Goal: Information Seeking & Learning: Learn about a topic

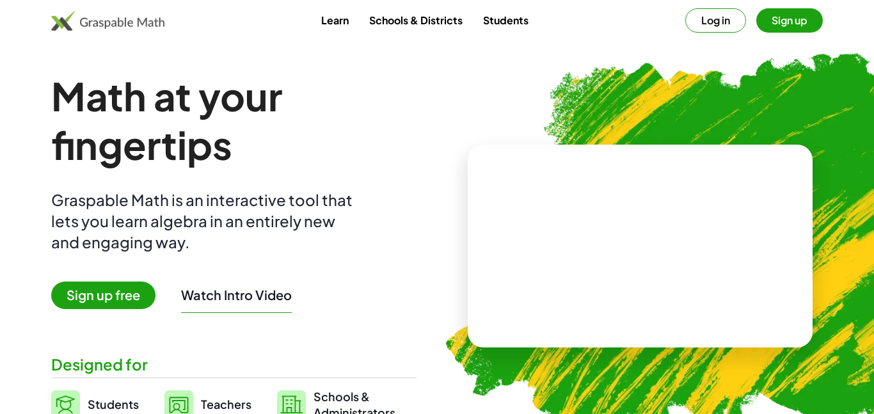
click at [742, 29] on div "Log in Sign up" at bounding box center [754, 20] width 138 height 24
click at [730, 22] on button "Log in" at bounding box center [715, 20] width 61 height 24
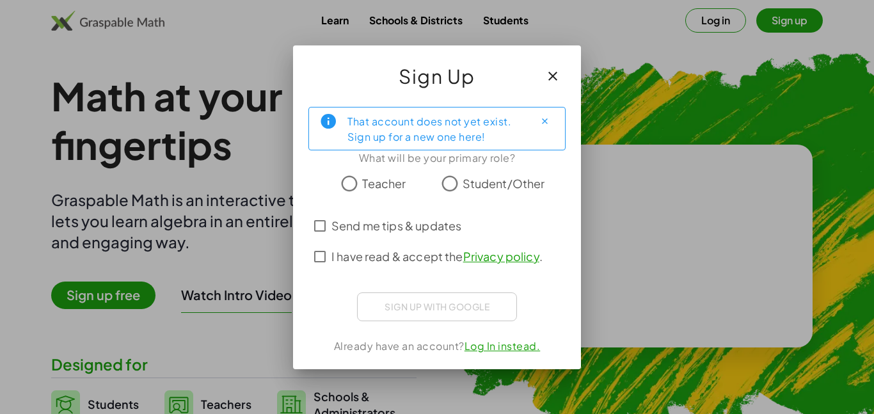
click at [489, 184] on span "Student/Other" at bounding box center [504, 183] width 83 height 17
click at [363, 231] on span "Send me tips & updates" at bounding box center [396, 225] width 130 height 17
click at [341, 263] on span "I have read & accept the Privacy policy ." at bounding box center [436, 256] width 211 height 17
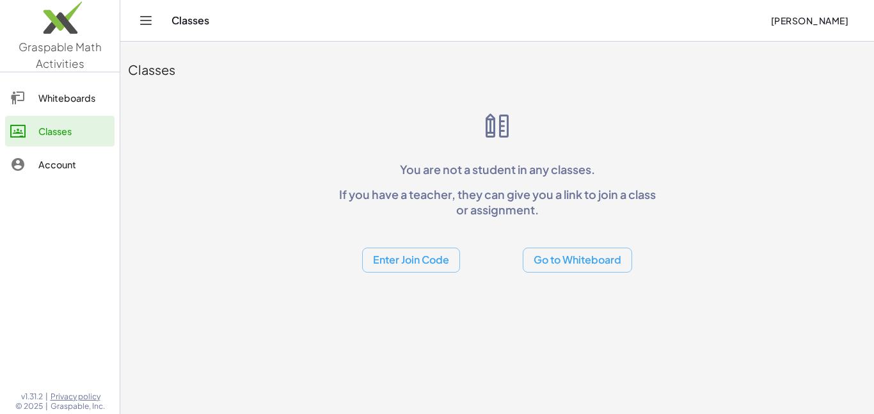
click at [404, 256] on button "Enter Join Code" at bounding box center [411, 260] width 98 height 25
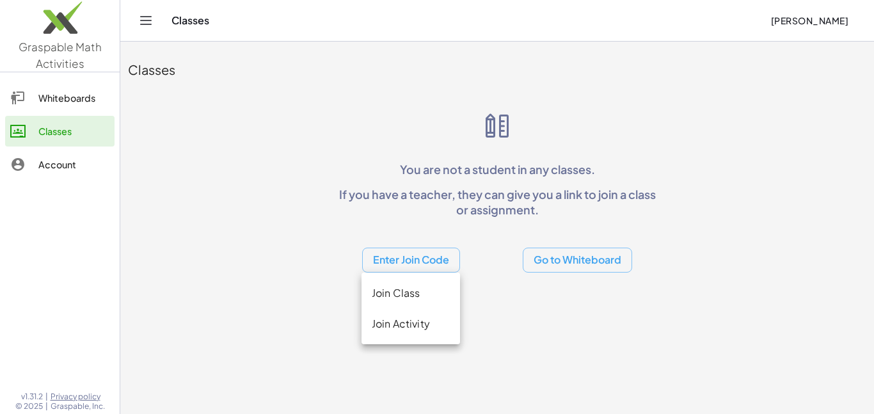
click at [373, 287] on div "Join Class" at bounding box center [411, 292] width 78 height 15
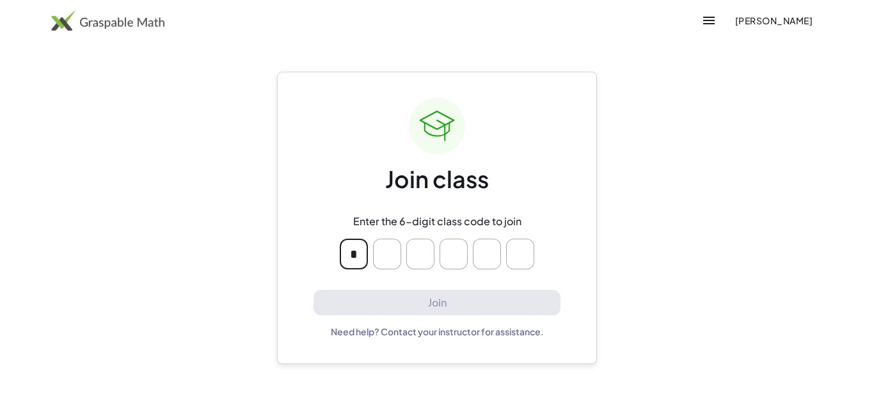
type input "*"
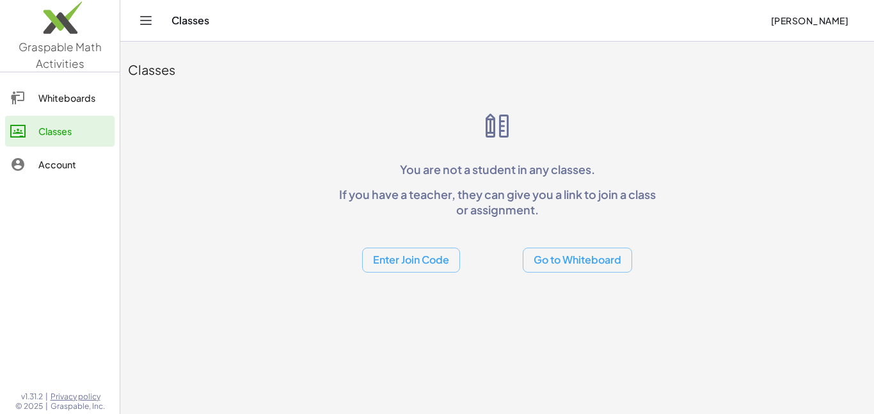
click at [561, 274] on div "Classes You are not a student in any classes. If you have a teacher, they can g…" at bounding box center [497, 161] width 754 height 239
click at [560, 266] on button "Go to Whiteboard" at bounding box center [577, 260] width 109 height 25
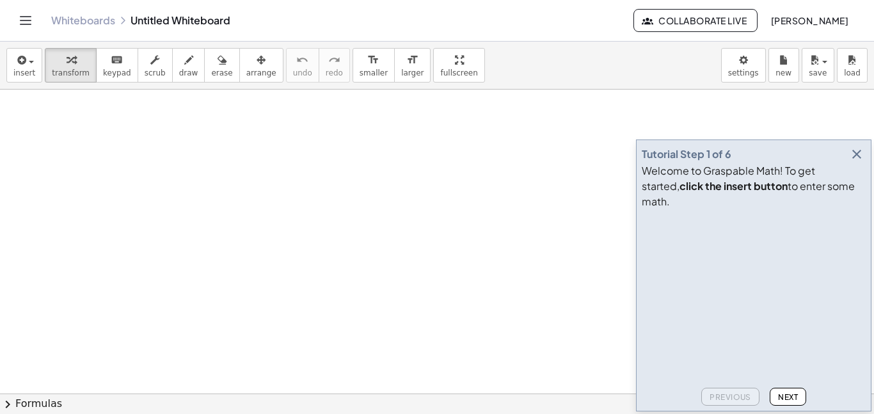
drag, startPoint x: 532, startPoint y: 194, endPoint x: 508, endPoint y: 190, distance: 24.0
click at [508, 190] on div at bounding box center [437, 394] width 874 height 608
click at [23, 14] on icon "Toggle navigation" at bounding box center [25, 20] width 15 height 15
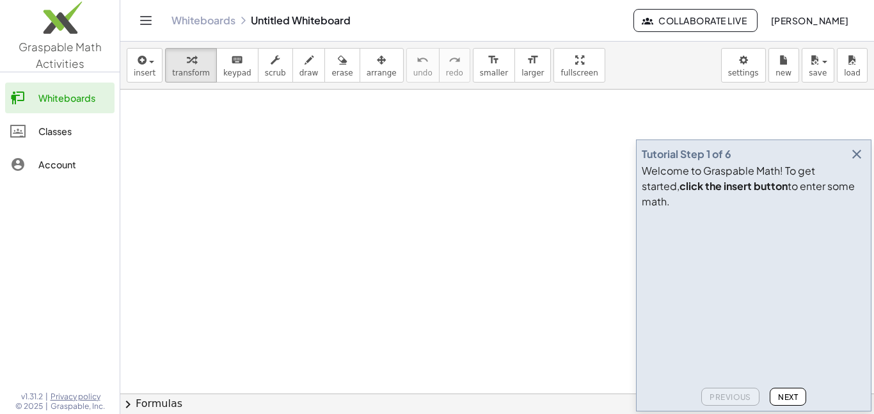
click at [51, 132] on div "Classes" at bounding box center [73, 130] width 71 height 15
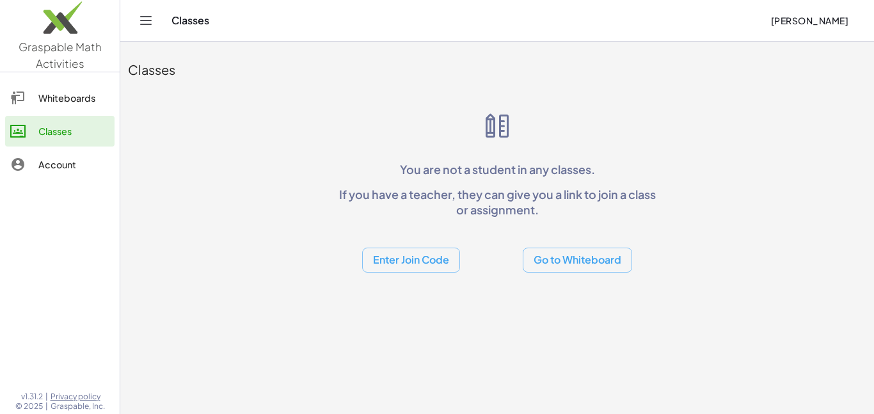
click at [64, 177] on link "Account" at bounding box center [59, 164] width 109 height 31
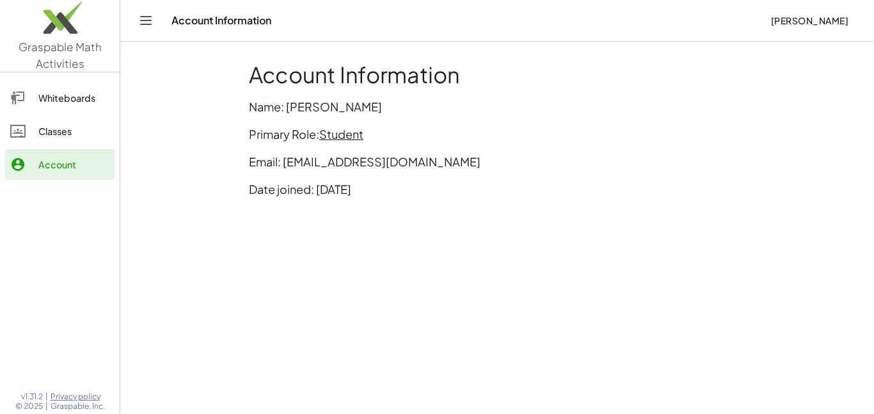
click at [63, 138] on div "Classes" at bounding box center [73, 130] width 71 height 15
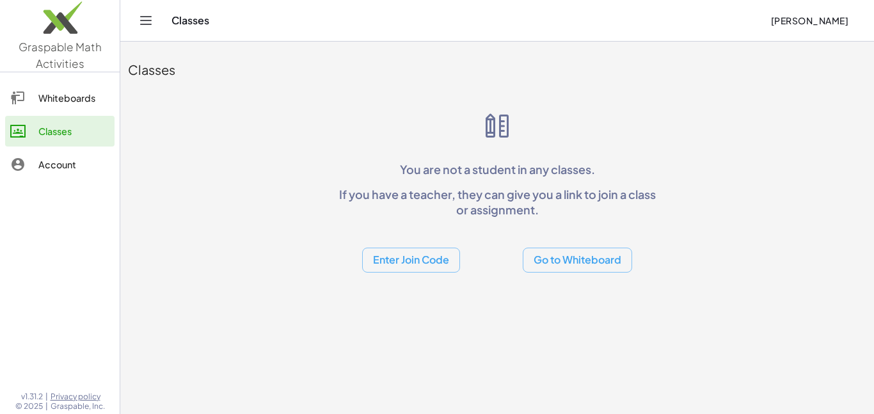
click at [426, 255] on button "Enter Join Code" at bounding box center [411, 260] width 98 height 25
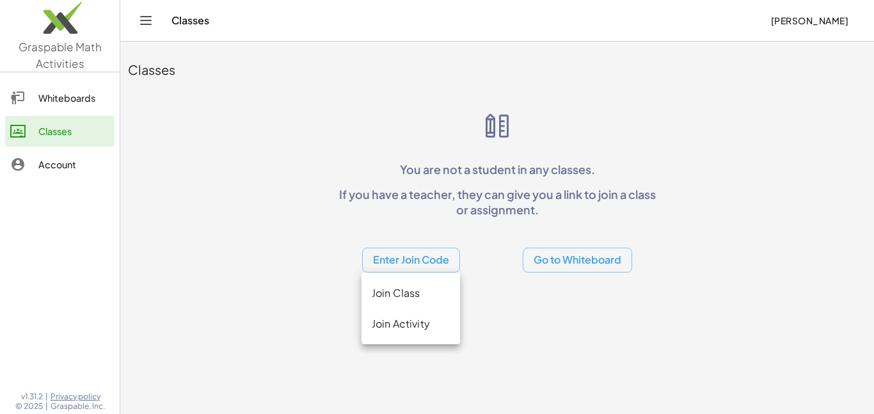
click at [387, 322] on div "Join Activity" at bounding box center [411, 323] width 78 height 15
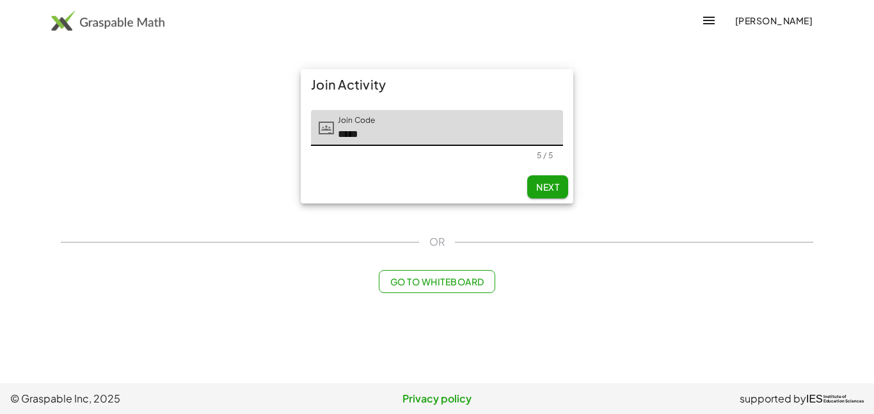
type input "*****"
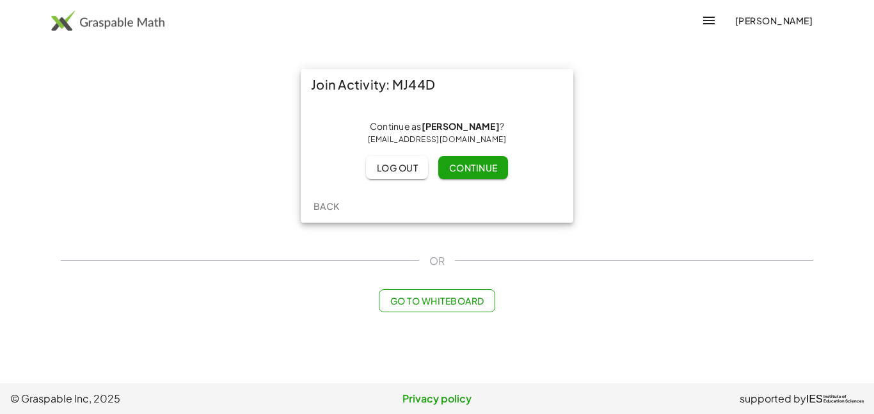
click at [470, 141] on div "[EMAIL_ADDRESS][DOMAIN_NAME]" at bounding box center [437, 139] width 252 height 13
click at [488, 177] on button "Continue" at bounding box center [472, 167] width 69 height 23
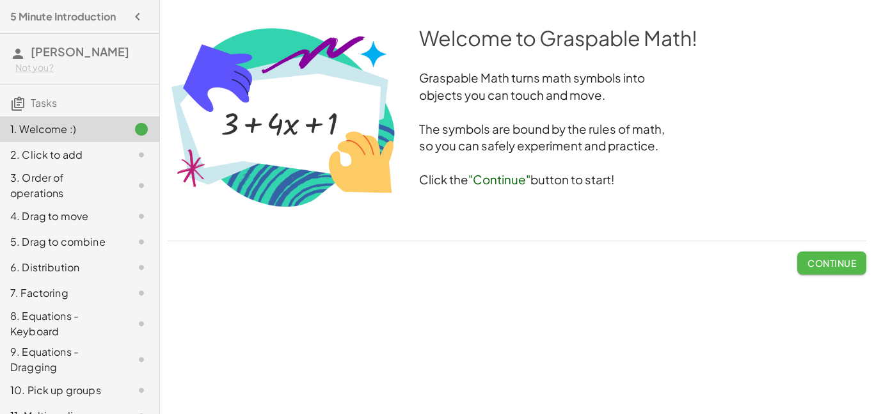
click at [827, 264] on span "Continue" at bounding box center [832, 263] width 49 height 12
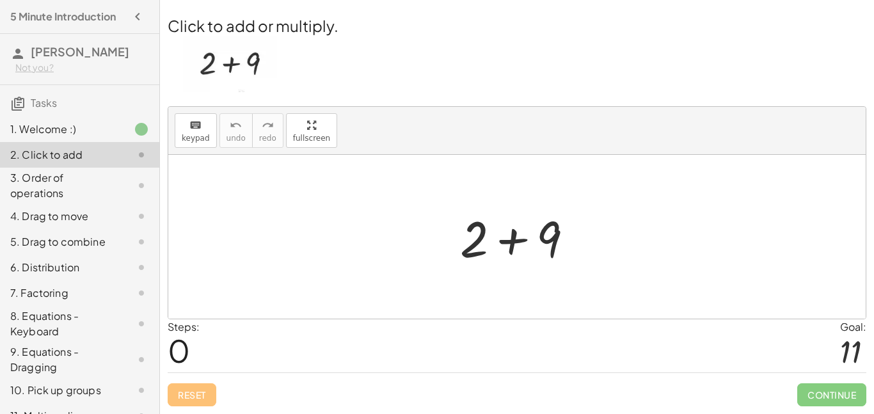
click at [509, 244] on div at bounding box center [522, 237] width 136 height 66
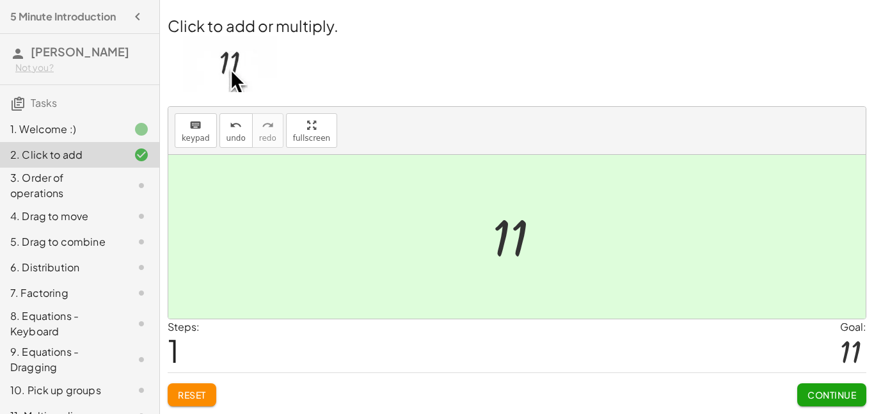
click at [820, 413] on div "Click to add or multiply. keyboard keypad undo undo redo redo fullscreen + 2 + …" at bounding box center [517, 210] width 714 height 407
click at [822, 389] on span "Continue" at bounding box center [832, 395] width 49 height 12
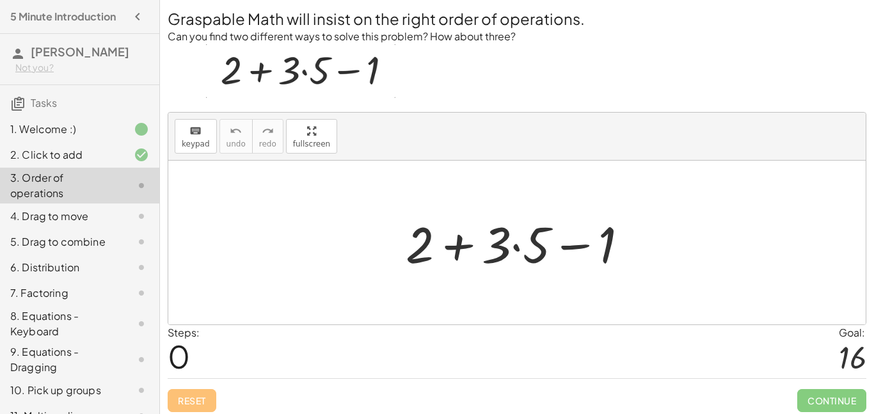
click at [457, 249] on div at bounding box center [522, 243] width 246 height 66
click at [579, 246] on div at bounding box center [522, 243] width 246 height 66
click at [511, 248] on div at bounding box center [522, 243] width 246 height 66
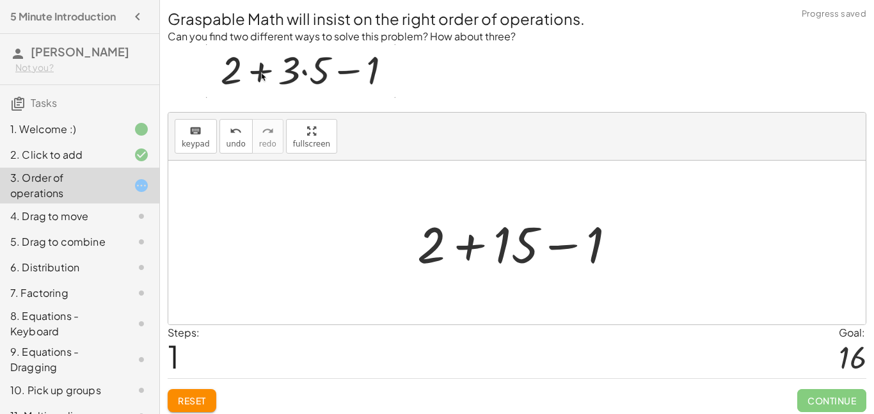
click at [467, 244] on div at bounding box center [522, 243] width 222 height 66
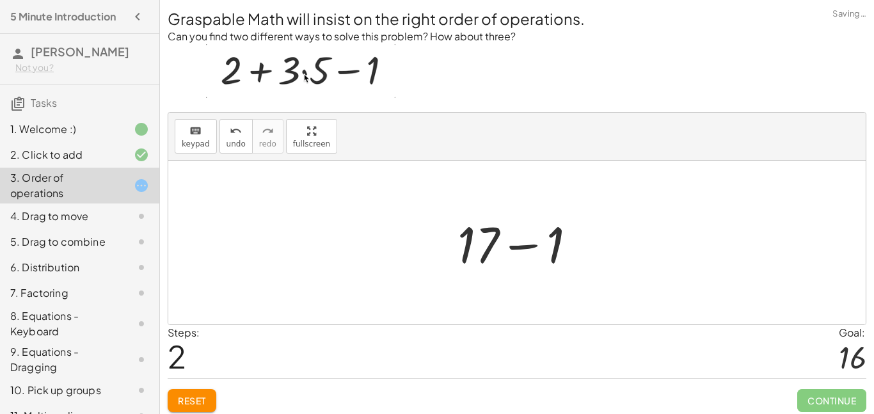
click at [525, 245] on div at bounding box center [522, 243] width 142 height 66
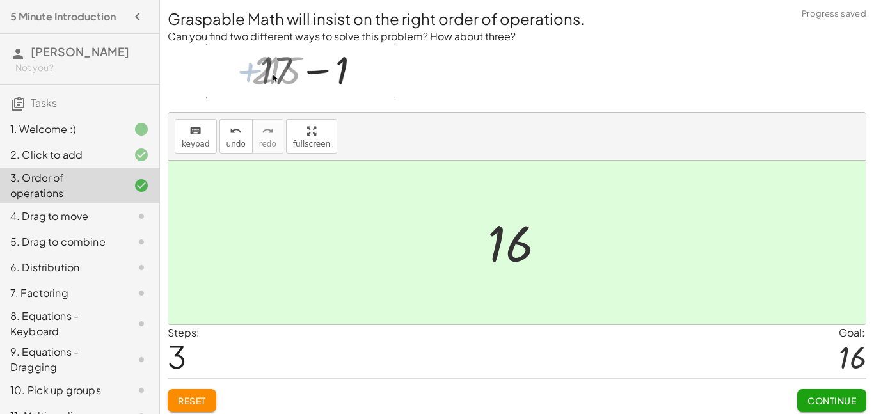
click at [808, 411] on button "Continue" at bounding box center [831, 400] width 69 height 23
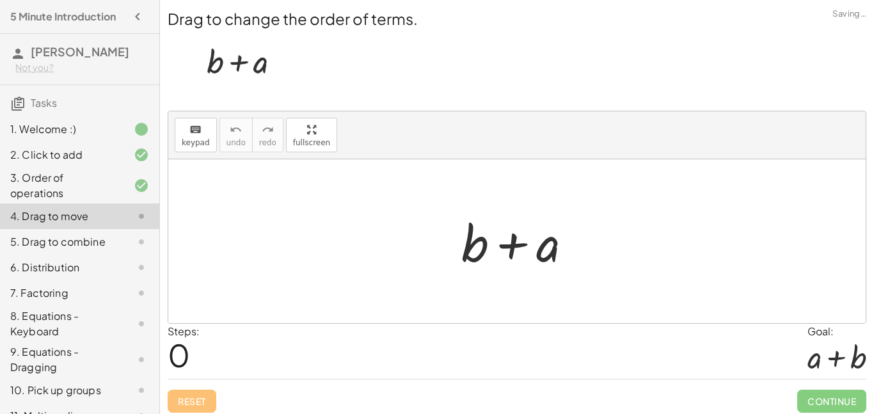
click at [514, 244] on div at bounding box center [522, 242] width 134 height 66
click at [523, 256] on div at bounding box center [522, 242] width 134 height 66
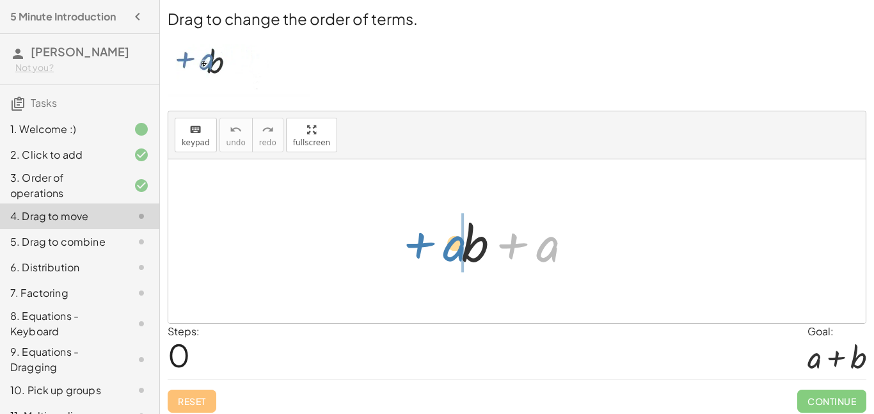
drag, startPoint x: 541, startPoint y: 249, endPoint x: 445, endPoint y: 248, distance: 96.0
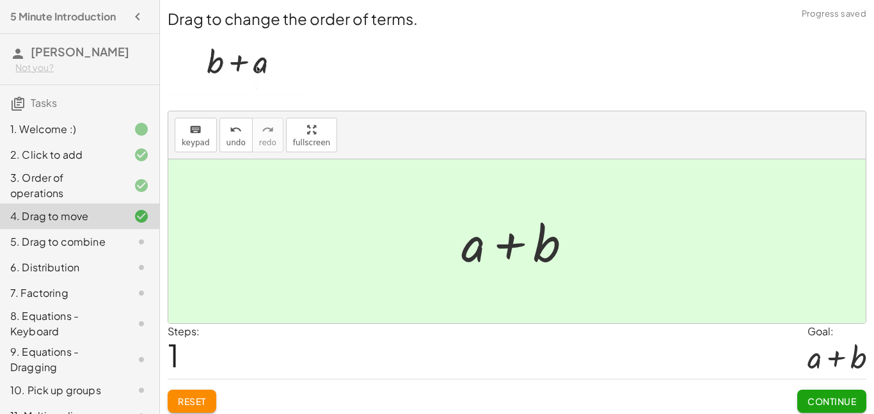
click at [828, 405] on span "Continue" at bounding box center [832, 401] width 49 height 12
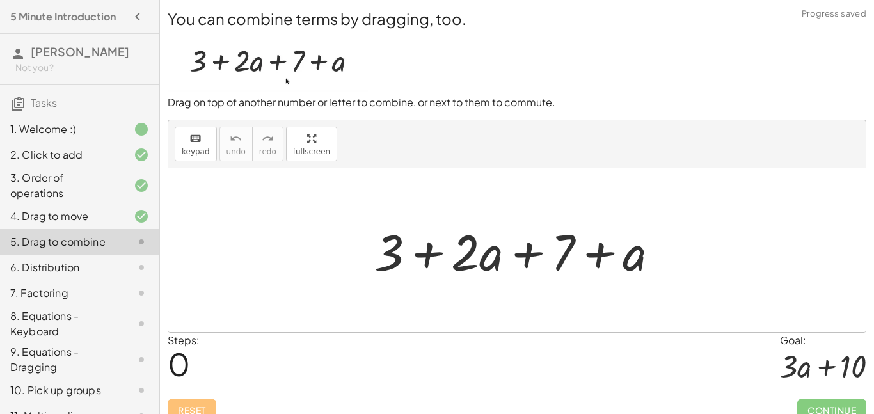
click at [589, 254] on div at bounding box center [522, 251] width 308 height 66
click at [600, 256] on div at bounding box center [522, 251] width 308 height 66
click at [530, 254] on div at bounding box center [522, 251] width 308 height 66
click at [427, 252] on div at bounding box center [522, 251] width 308 height 66
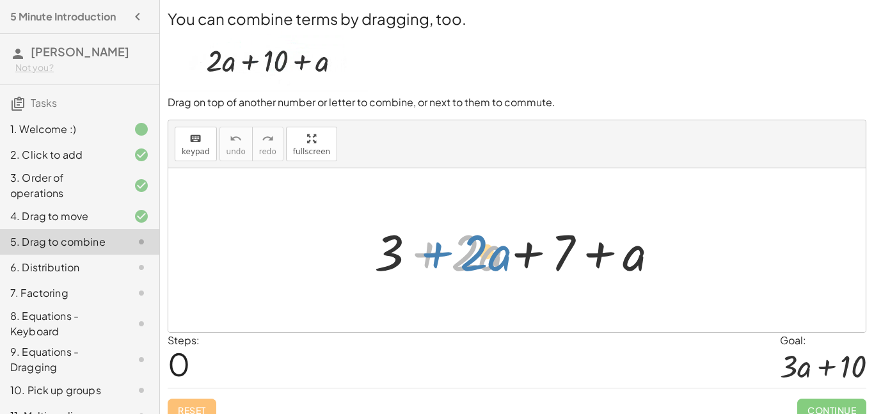
drag, startPoint x: 446, startPoint y: 259, endPoint x: 454, endPoint y: 258, distance: 8.3
click at [454, 258] on div at bounding box center [522, 251] width 308 height 66
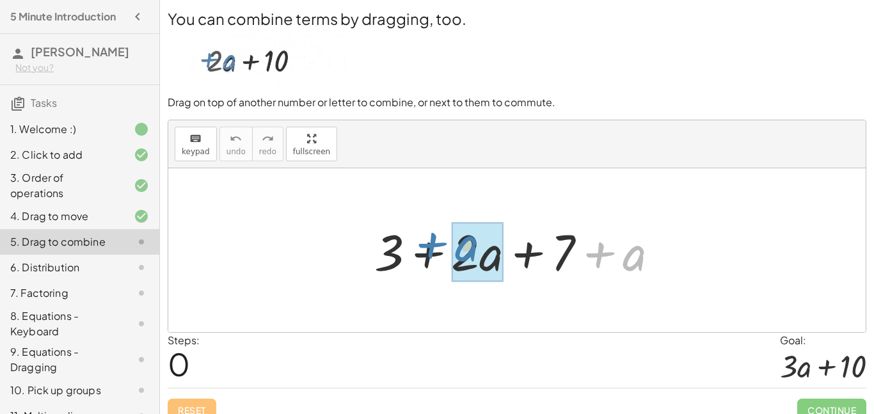
drag, startPoint x: 613, startPoint y: 256, endPoint x: 460, endPoint y: 249, distance: 153.1
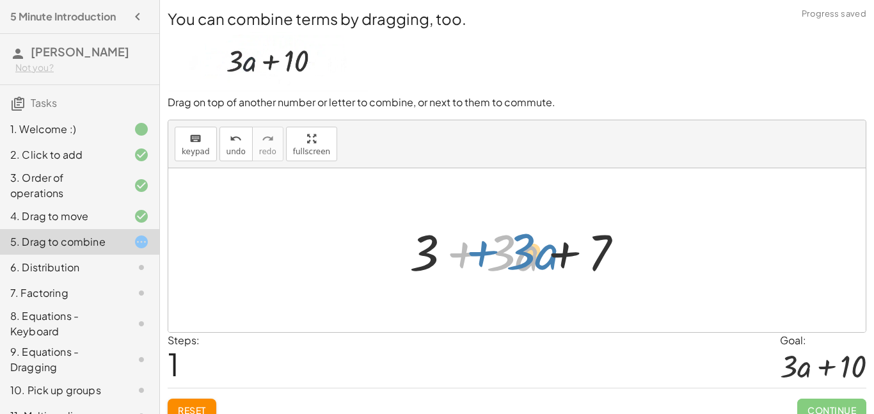
drag, startPoint x: 454, startPoint y: 252, endPoint x: 472, endPoint y: 251, distance: 17.9
click at [472, 251] on div at bounding box center [521, 251] width 237 height 66
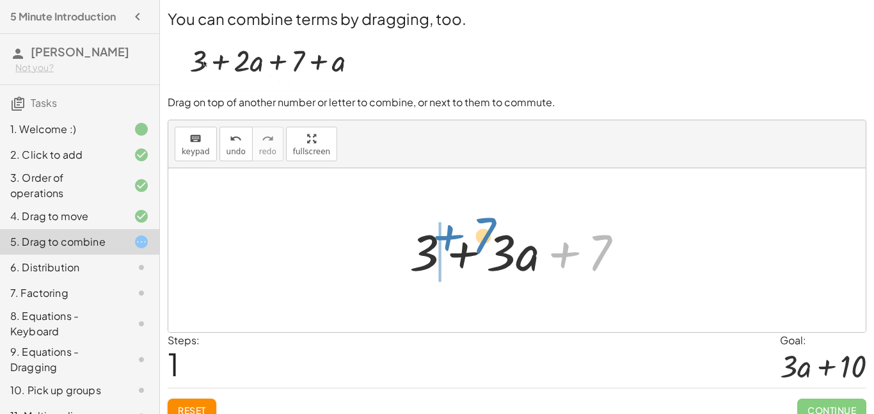
drag, startPoint x: 590, startPoint y: 256, endPoint x: 468, endPoint y: 247, distance: 122.5
click at [468, 247] on div at bounding box center [521, 251] width 237 height 66
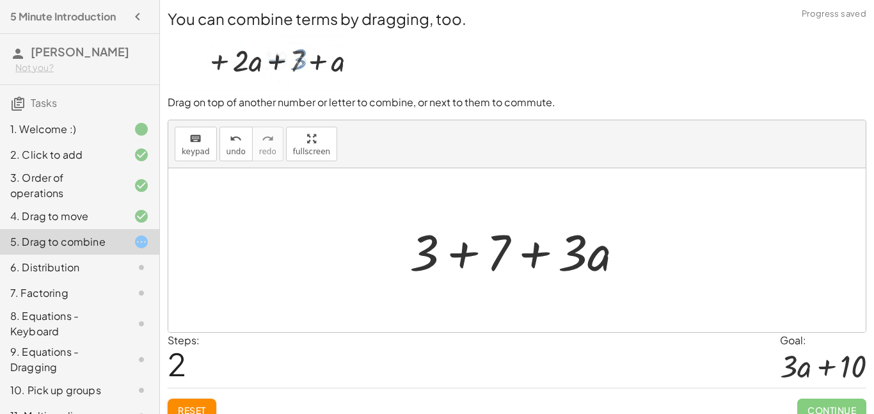
click at [456, 258] on div at bounding box center [521, 251] width 237 height 66
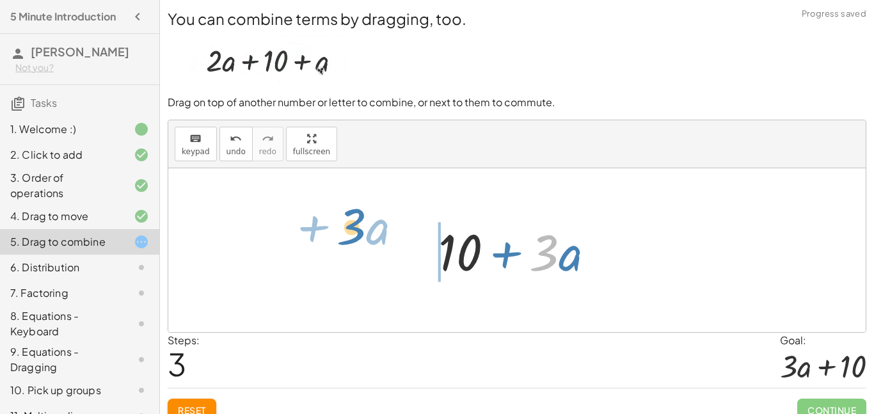
drag, startPoint x: 553, startPoint y: 256, endPoint x: 372, endPoint y: 251, distance: 180.5
click at [372, 251] on div "+ 3 + · 2 · a + 7 + a + 3 + · 3 · a + 7 + 3 + 7 + · 3 · a · 3 + · a + + · a · 3…" at bounding box center [516, 250] width 697 height 164
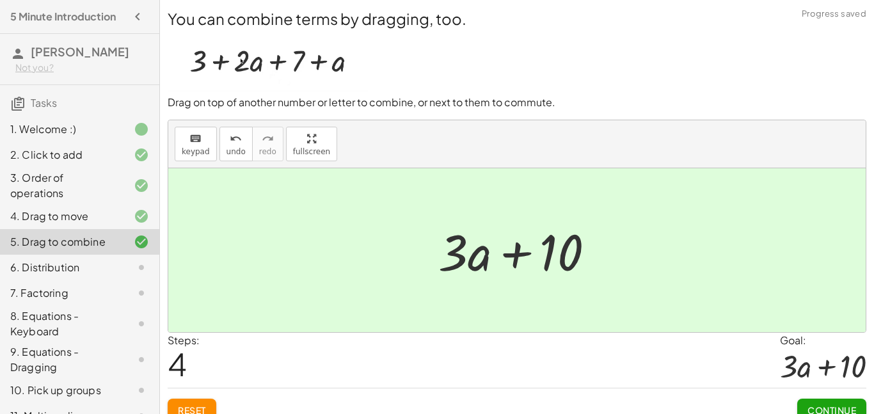
click at [824, 406] on span "Continue" at bounding box center [832, 410] width 49 height 12
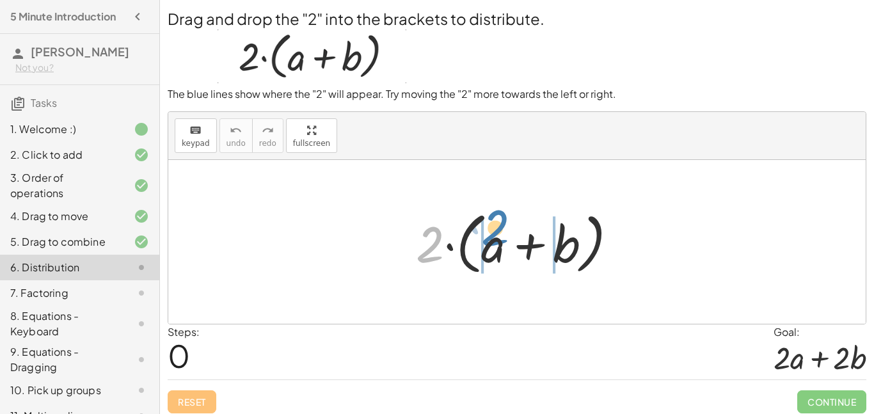
drag, startPoint x: 427, startPoint y: 250, endPoint x: 496, endPoint y: 237, distance: 70.3
click at [496, 237] on div at bounding box center [522, 242] width 225 height 74
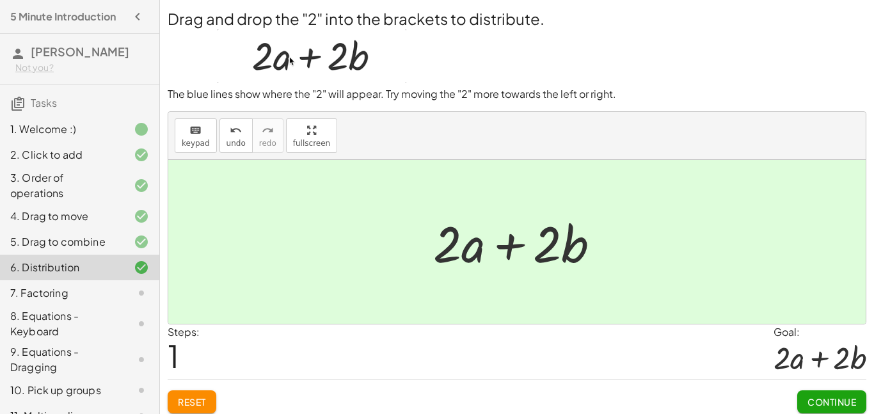
click at [825, 410] on button "Continue" at bounding box center [831, 401] width 69 height 23
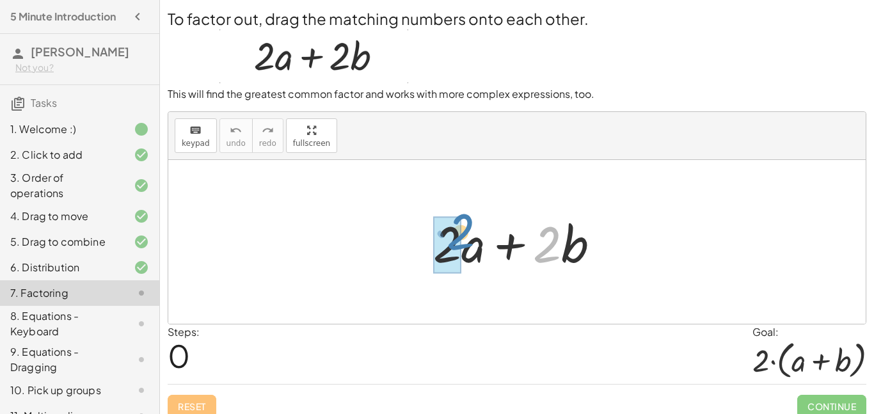
drag, startPoint x: 555, startPoint y: 251, endPoint x: 459, endPoint y: 246, distance: 96.1
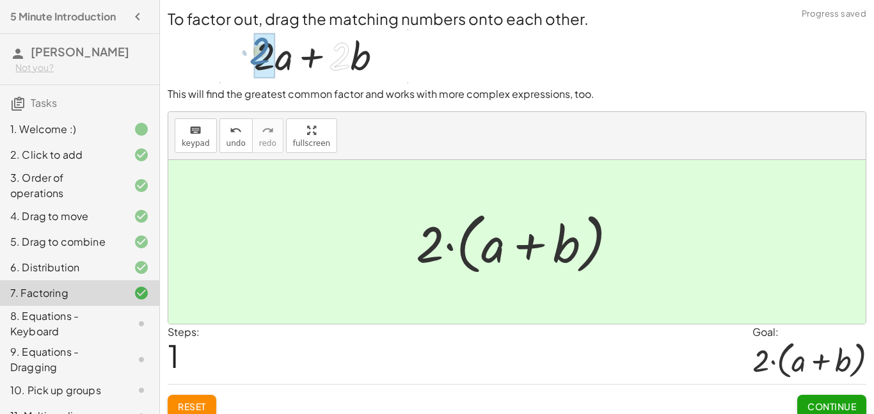
click at [818, 403] on span "Continue" at bounding box center [832, 407] width 49 height 12
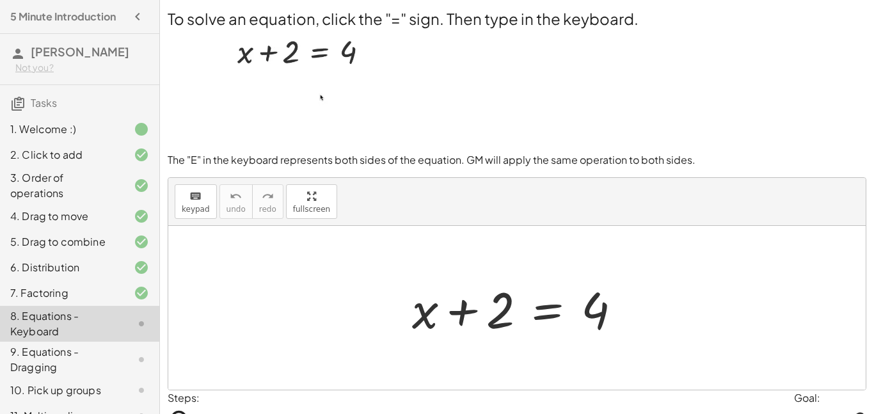
click at [552, 319] on div at bounding box center [522, 308] width 232 height 66
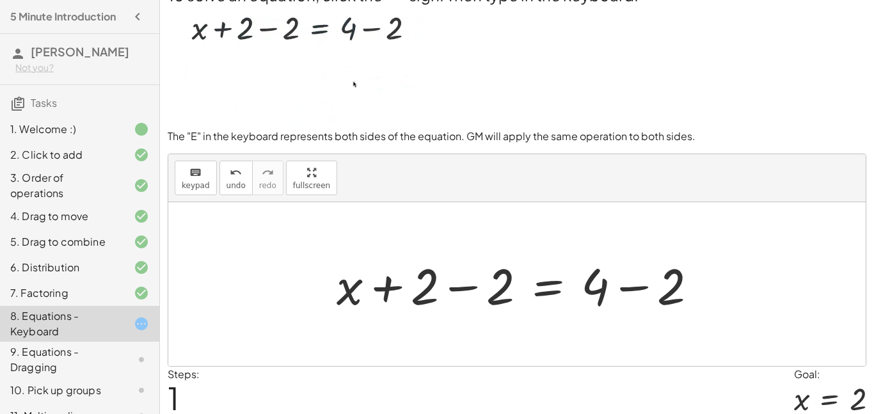
scroll to position [31, 0]
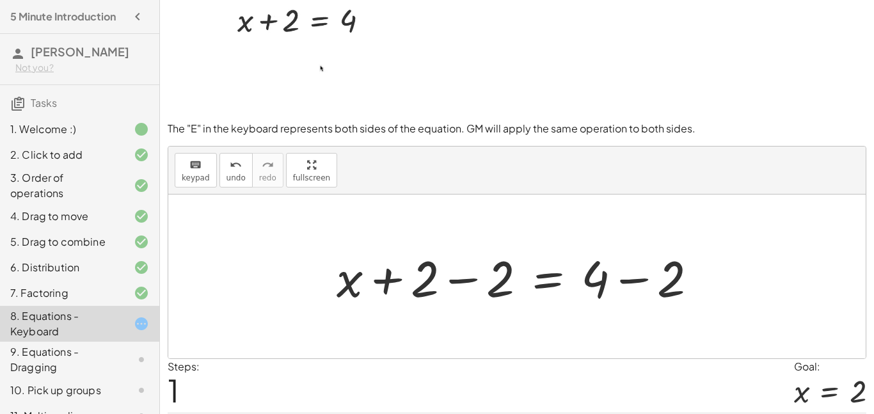
click at [454, 281] on div at bounding box center [522, 277] width 384 height 66
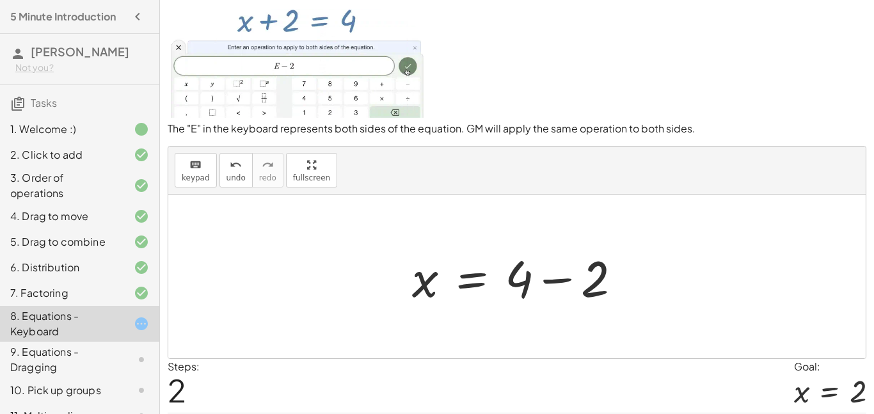
click at [553, 278] on div at bounding box center [522, 277] width 232 height 66
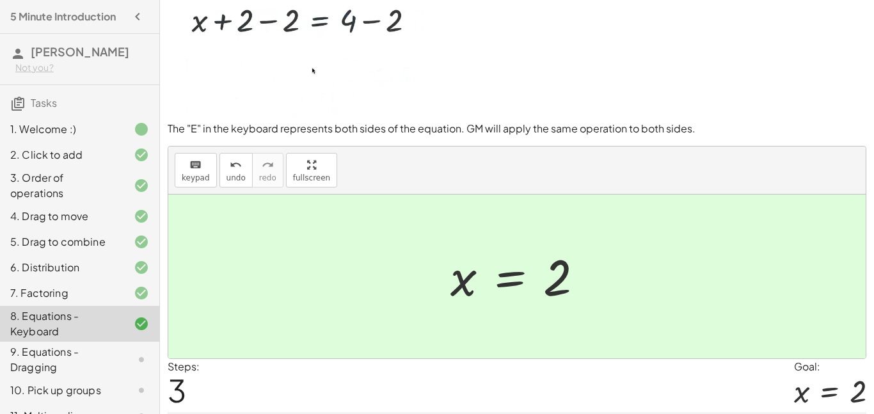
scroll to position [72, 0]
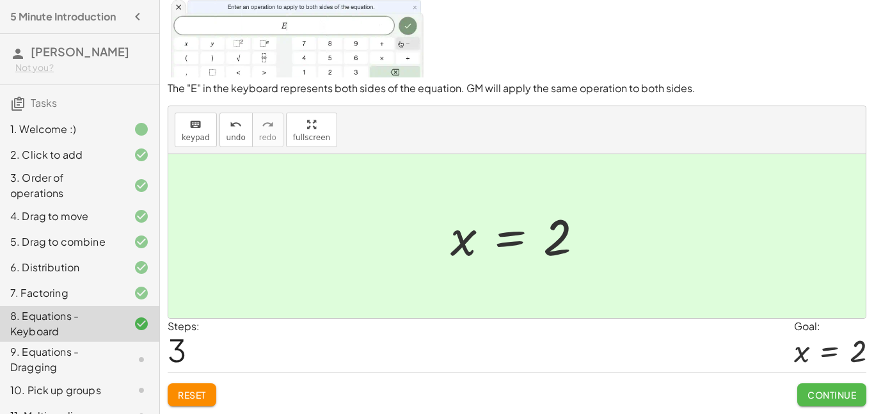
click at [821, 403] on button "Continue" at bounding box center [831, 394] width 69 height 23
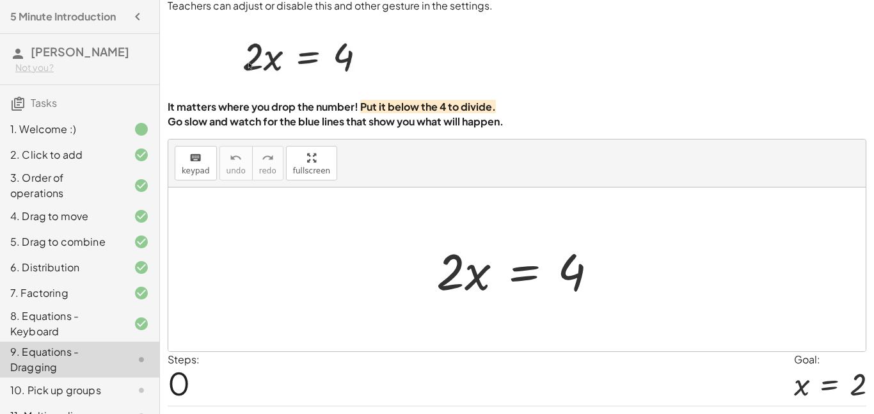
scroll to position [30, 0]
drag, startPoint x: 475, startPoint y: 281, endPoint x: 479, endPoint y: 275, distance: 6.6
click at [479, 275] on div at bounding box center [522, 270] width 184 height 66
drag, startPoint x: 452, startPoint y: 277, endPoint x: 568, endPoint y: 314, distance: 121.4
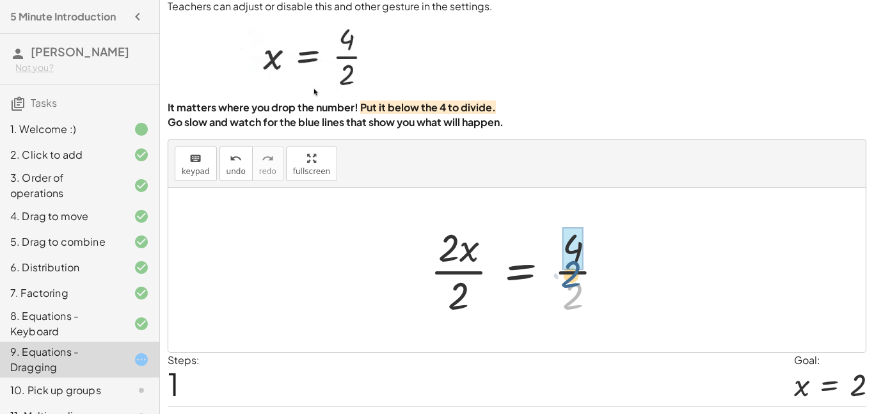
drag, startPoint x: 583, startPoint y: 292, endPoint x: 582, endPoint y: 261, distance: 30.7
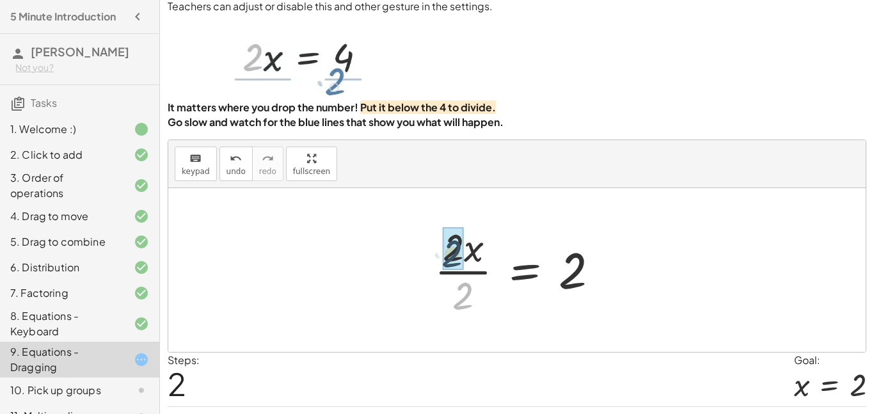
drag, startPoint x: 460, startPoint y: 294, endPoint x: 449, endPoint y: 250, distance: 44.8
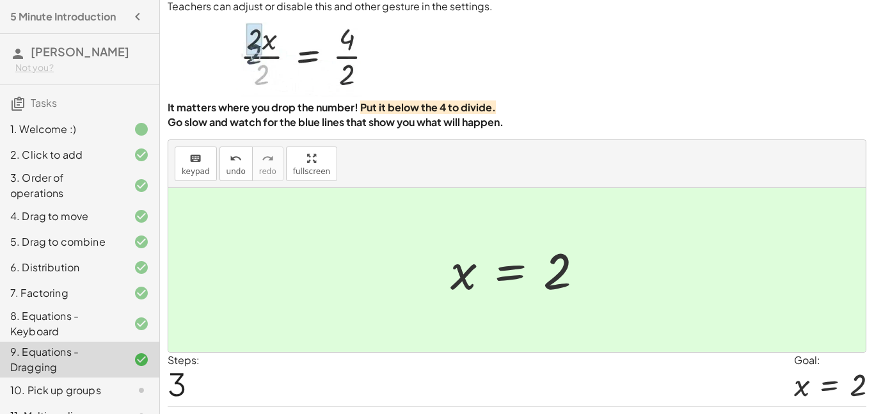
scroll to position [64, 0]
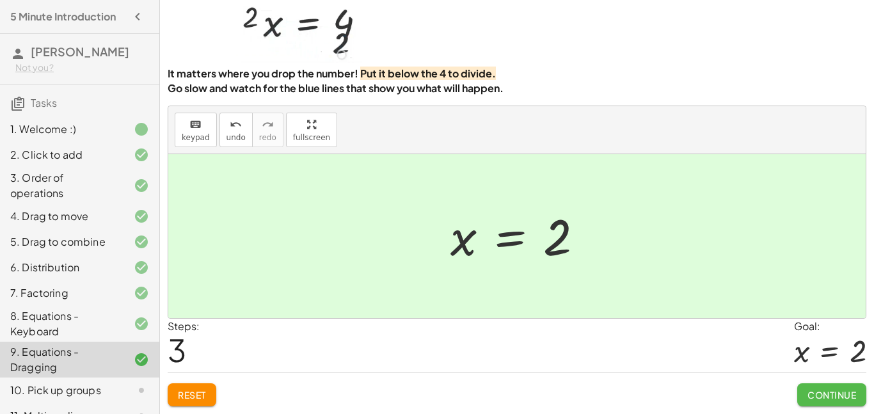
click at [831, 400] on span "Continue" at bounding box center [832, 395] width 49 height 12
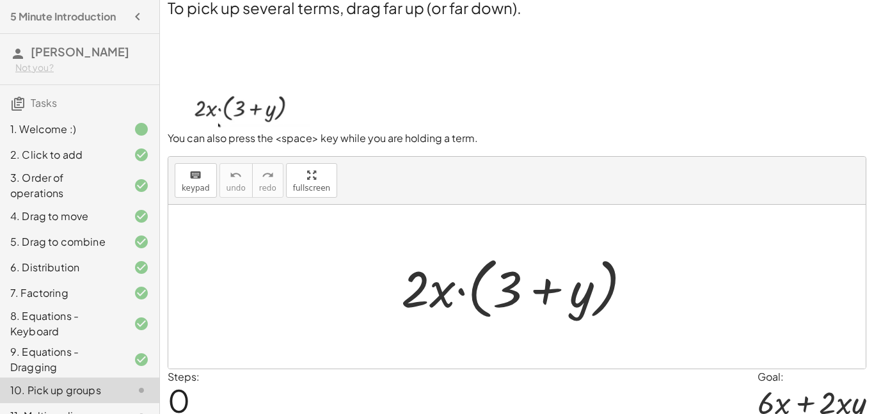
scroll to position [10, 0]
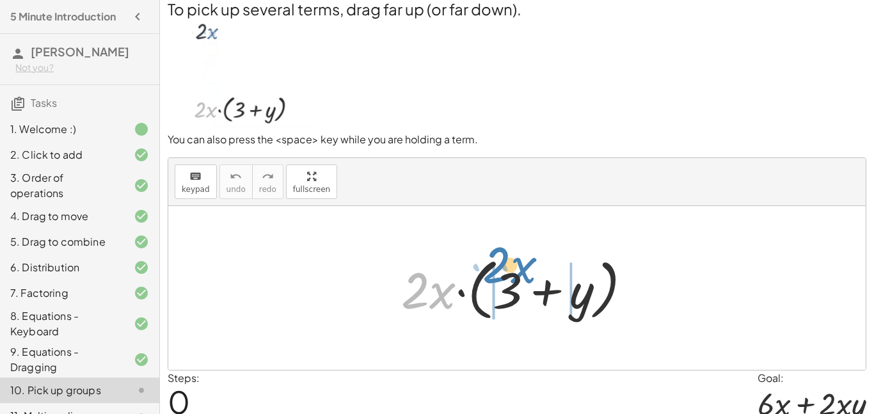
drag, startPoint x: 449, startPoint y: 292, endPoint x: 530, endPoint y: 267, distance: 85.2
click at [530, 267] on div at bounding box center [521, 288] width 253 height 74
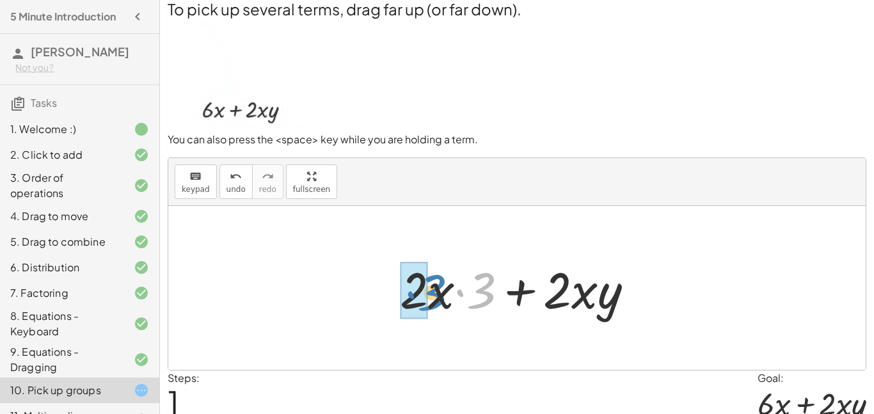
drag, startPoint x: 485, startPoint y: 292, endPoint x: 424, endPoint y: 298, distance: 61.7
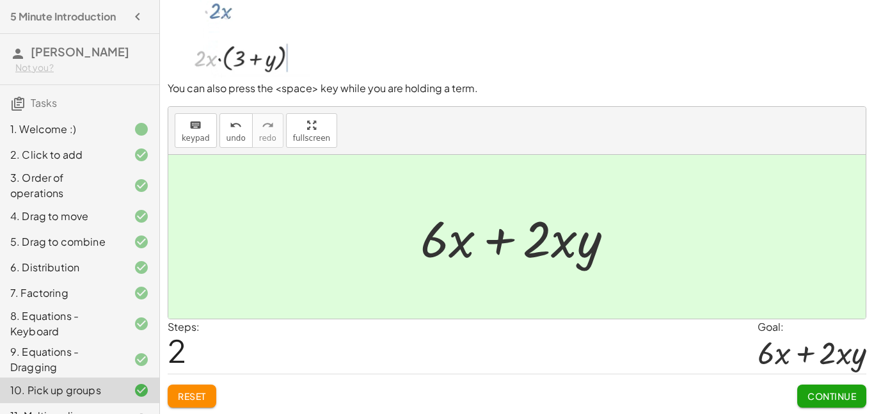
scroll to position [62, 0]
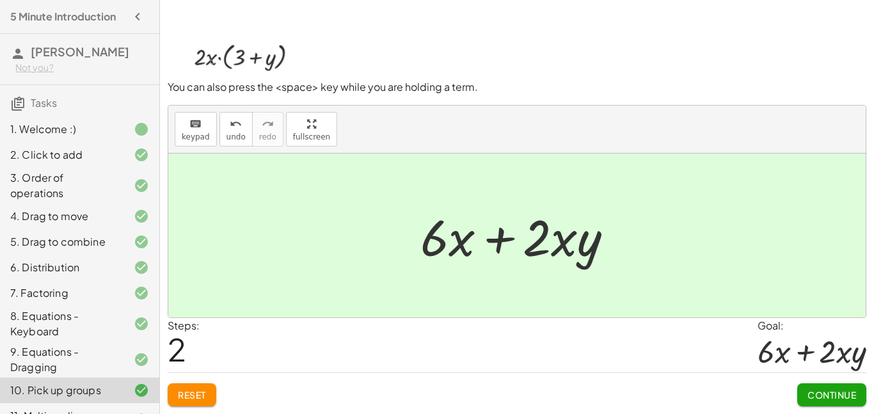
click at [858, 404] on button "Continue" at bounding box center [831, 394] width 69 height 23
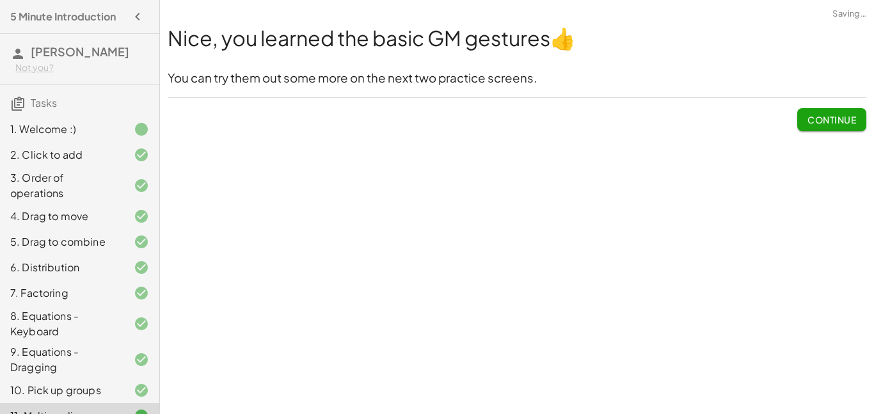
scroll to position [0, 0]
click at [838, 109] on button "Continue" at bounding box center [831, 119] width 69 height 23
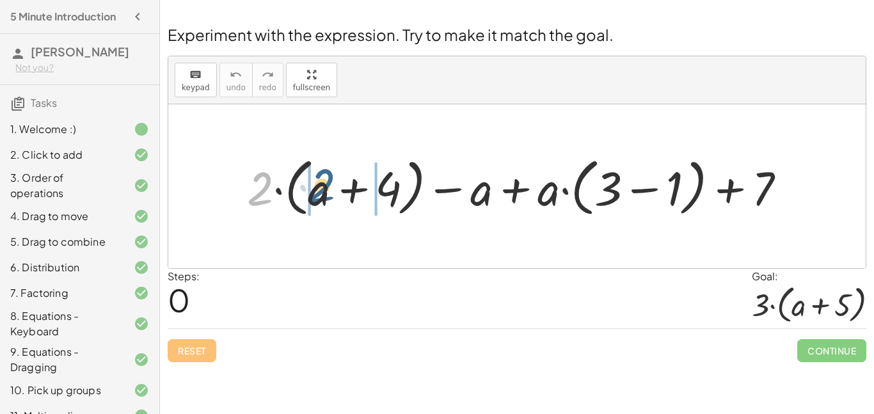
drag, startPoint x: 251, startPoint y: 189, endPoint x: 328, endPoint y: 189, distance: 76.8
click at [328, 189] on div at bounding box center [522, 186] width 562 height 69
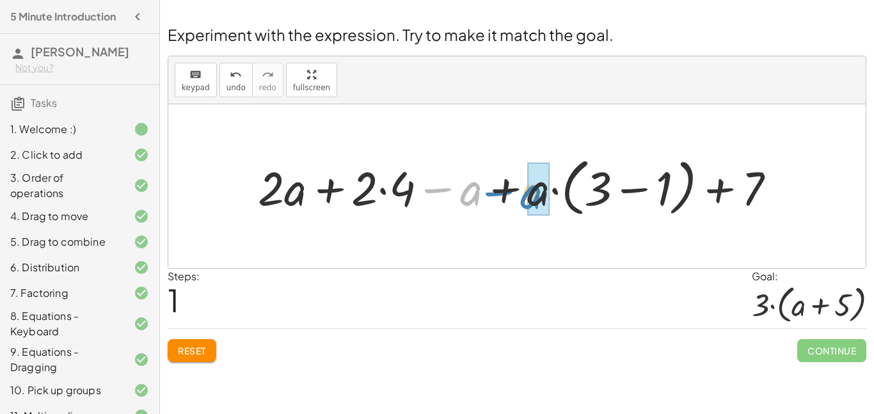
drag, startPoint x: 472, startPoint y: 198, endPoint x: 533, endPoint y: 201, distance: 61.5
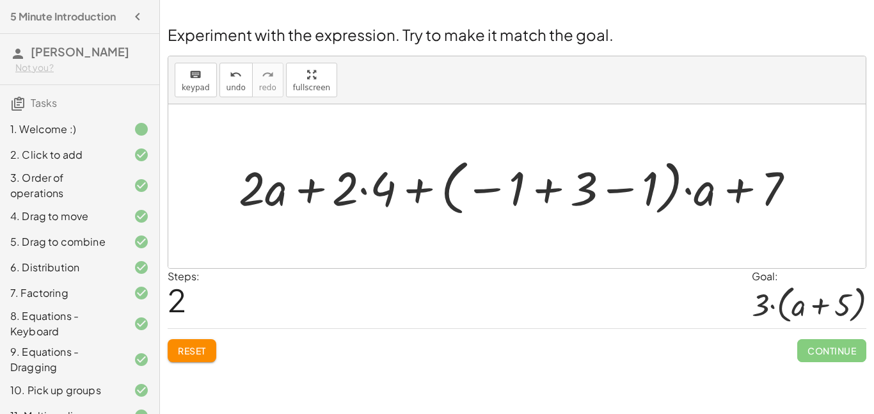
click at [186, 352] on span "Reset" at bounding box center [192, 351] width 28 height 12
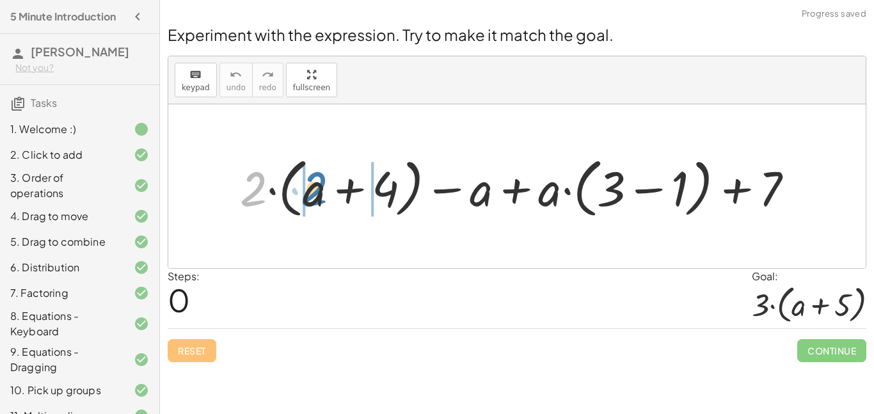
drag, startPoint x: 253, startPoint y: 180, endPoint x: 315, endPoint y: 181, distance: 62.7
click at [315, 181] on div at bounding box center [522, 186] width 577 height 71
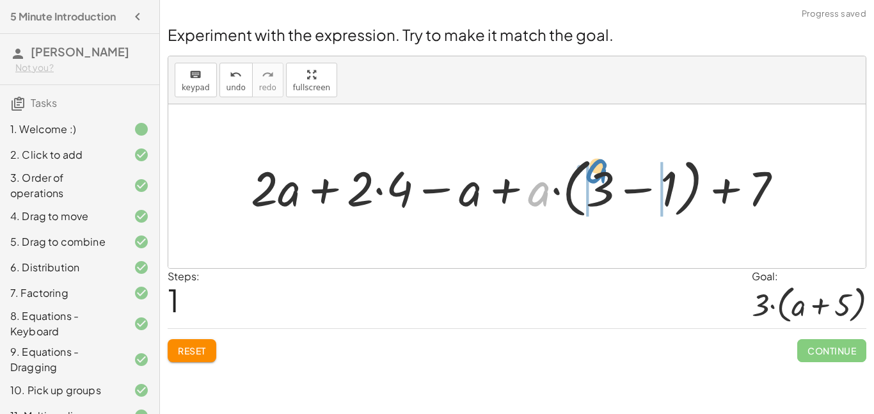
drag, startPoint x: 534, startPoint y: 190, endPoint x: 596, endPoint y: 166, distance: 65.8
click at [596, 166] on div at bounding box center [521, 186] width 555 height 71
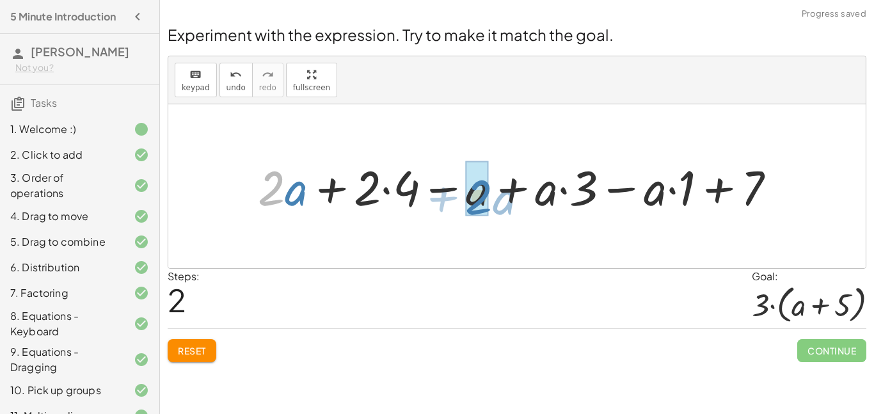
drag, startPoint x: 278, startPoint y: 184, endPoint x: 484, endPoint y: 190, distance: 206.8
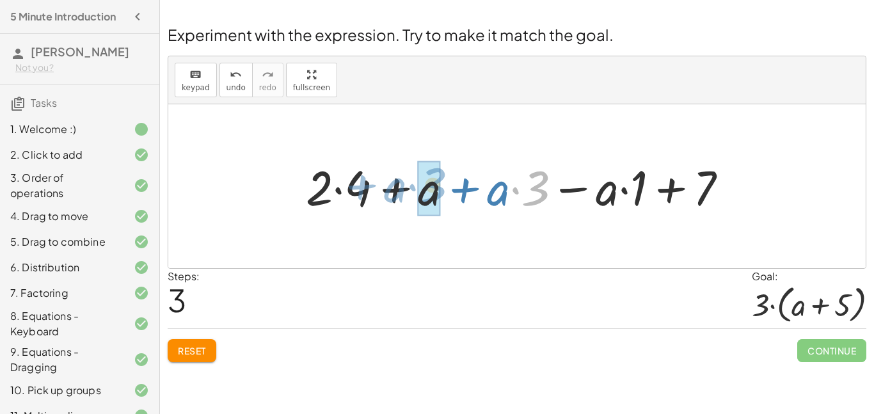
drag, startPoint x: 537, startPoint y: 191, endPoint x: 440, endPoint y: 187, distance: 98.0
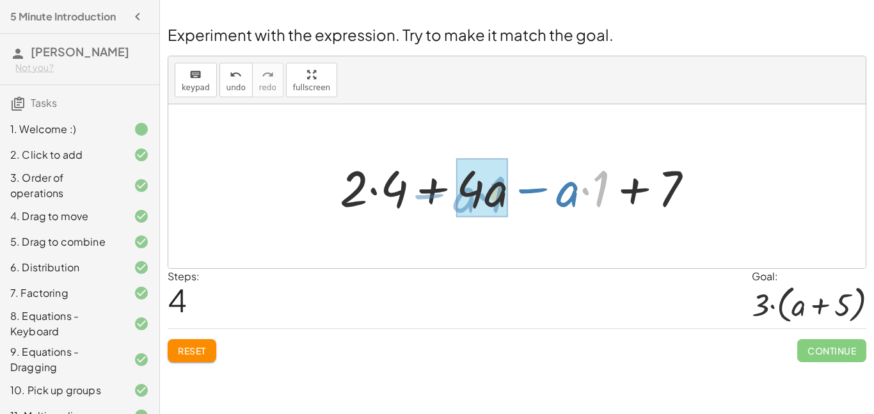
drag, startPoint x: 604, startPoint y: 193, endPoint x: 502, endPoint y: 196, distance: 101.8
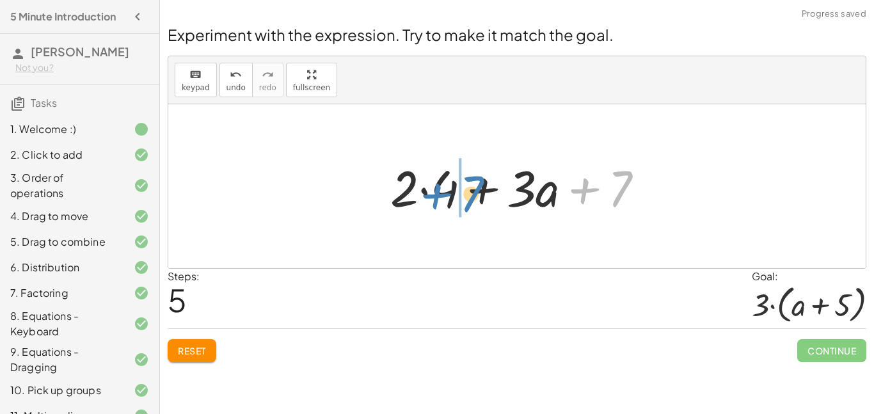
drag, startPoint x: 598, startPoint y: 197, endPoint x: 440, endPoint y: 203, distance: 158.8
click at [440, 203] on div at bounding box center [522, 187] width 276 height 66
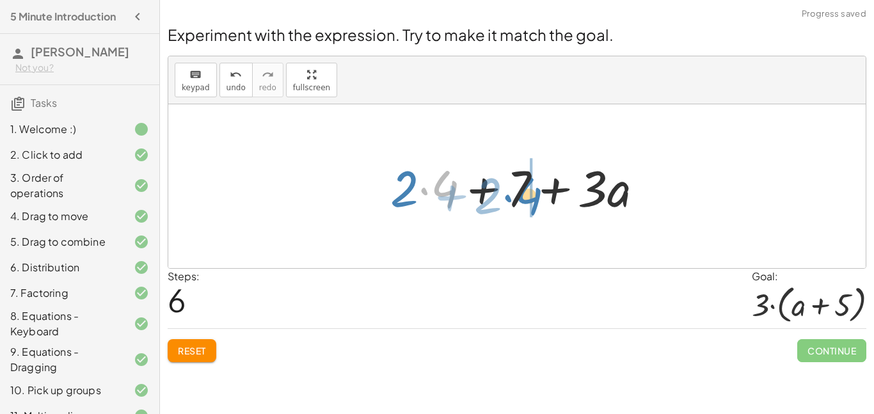
drag, startPoint x: 435, startPoint y: 198, endPoint x: 519, endPoint y: 205, distance: 84.1
click at [519, 205] on div at bounding box center [522, 187] width 276 height 66
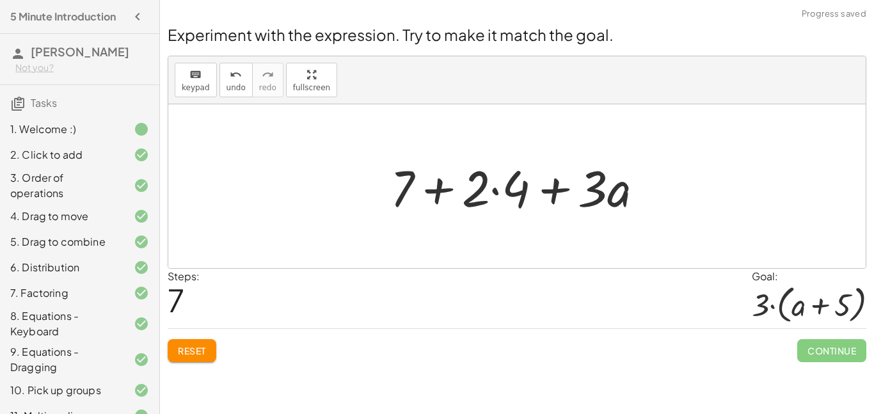
click at [435, 191] on div at bounding box center [522, 187] width 276 height 66
click at [561, 196] on div at bounding box center [522, 187] width 276 height 66
click at [501, 188] on div at bounding box center [522, 187] width 276 height 66
click at [501, 189] on div at bounding box center [522, 187] width 276 height 66
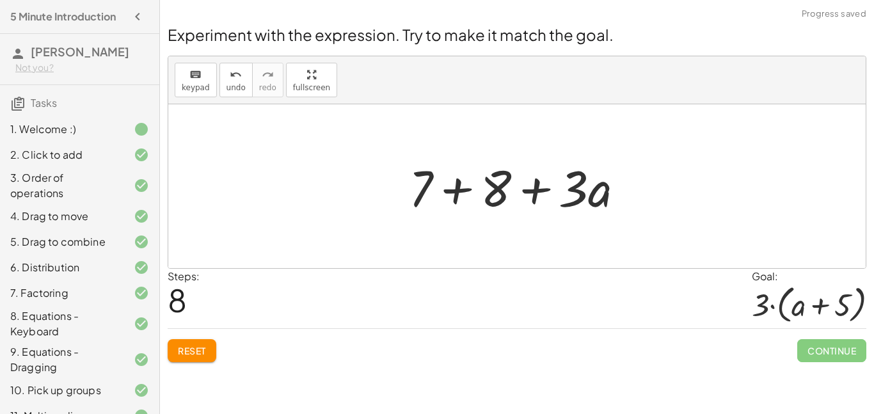
click at [463, 188] on div at bounding box center [521, 187] width 239 height 66
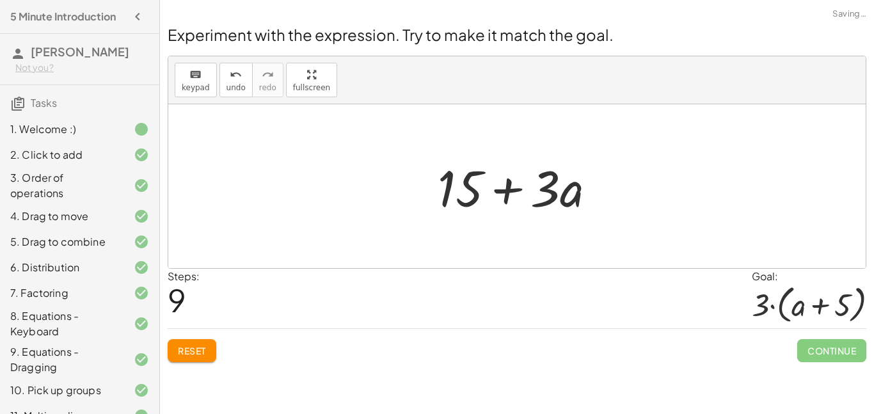
click at [500, 185] on div at bounding box center [522, 187] width 182 height 66
click at [183, 344] on button "Reset" at bounding box center [192, 350] width 49 height 23
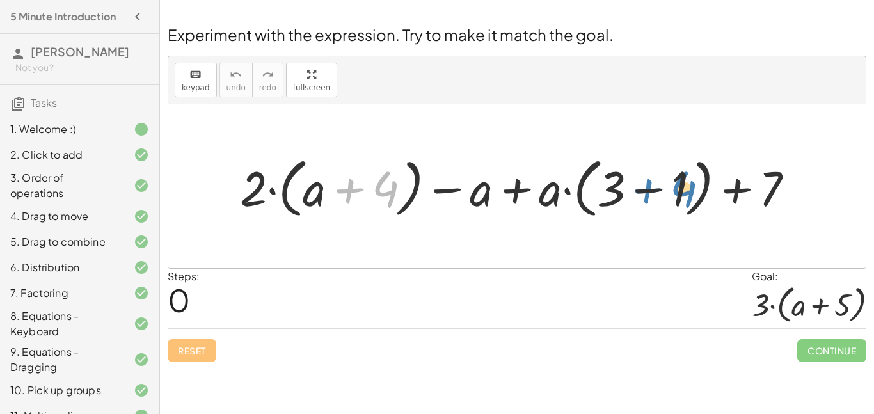
drag, startPoint x: 390, startPoint y: 198, endPoint x: 688, endPoint y: 198, distance: 298.2
click at [688, 198] on div at bounding box center [522, 186] width 577 height 71
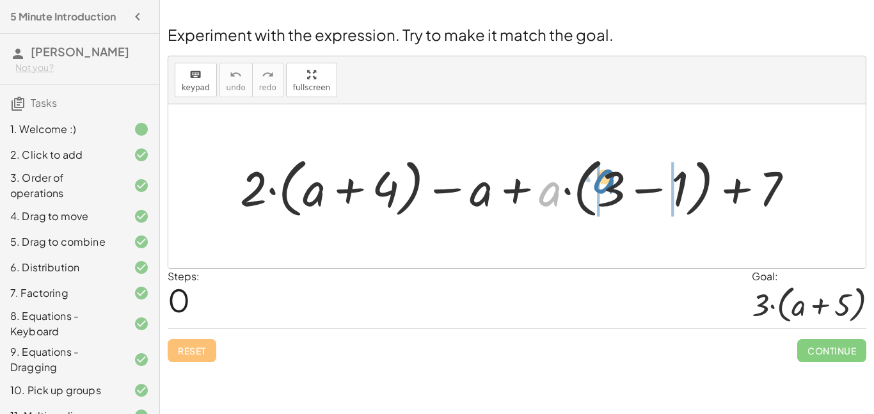
drag, startPoint x: 552, startPoint y: 188, endPoint x: 607, endPoint y: 176, distance: 56.4
click at [607, 176] on div at bounding box center [522, 186] width 577 height 71
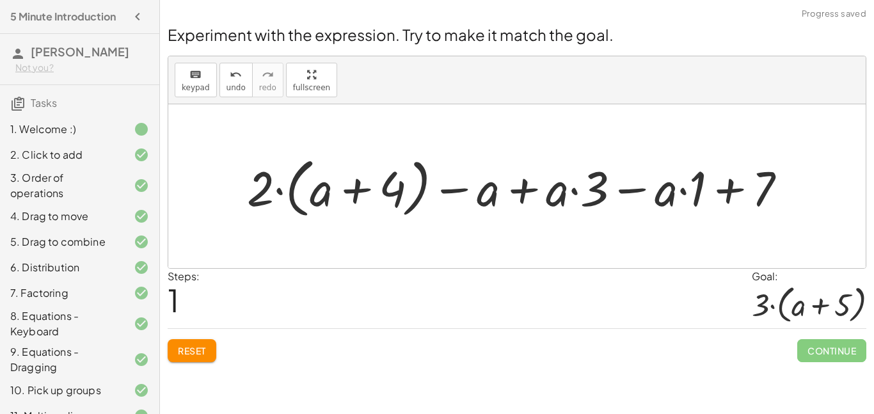
click at [191, 350] on span "Reset" at bounding box center [192, 351] width 28 height 12
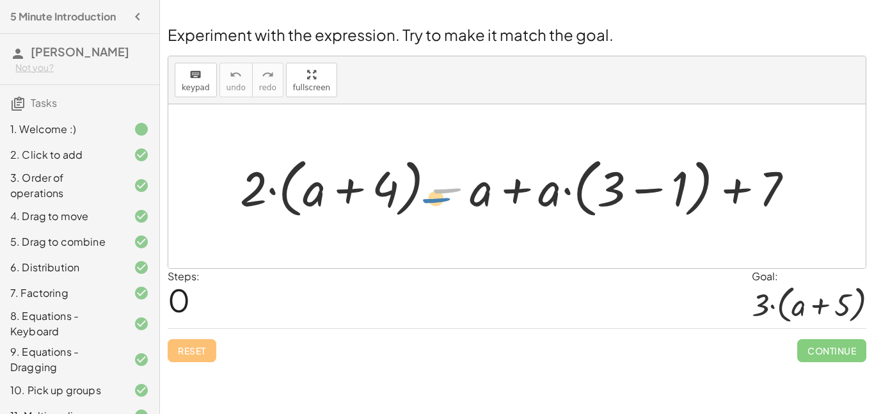
drag, startPoint x: 446, startPoint y: 190, endPoint x: 445, endPoint y: 197, distance: 7.2
click at [445, 197] on div at bounding box center [522, 186] width 577 height 71
drag, startPoint x: 478, startPoint y: 197, endPoint x: 253, endPoint y: 198, distance: 225.2
click at [253, 198] on div at bounding box center [522, 186] width 577 height 71
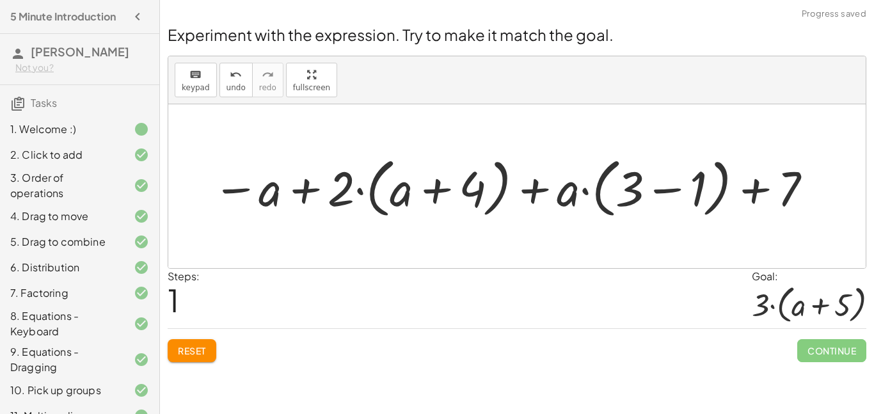
click at [186, 340] on button "Reset" at bounding box center [192, 350] width 49 height 23
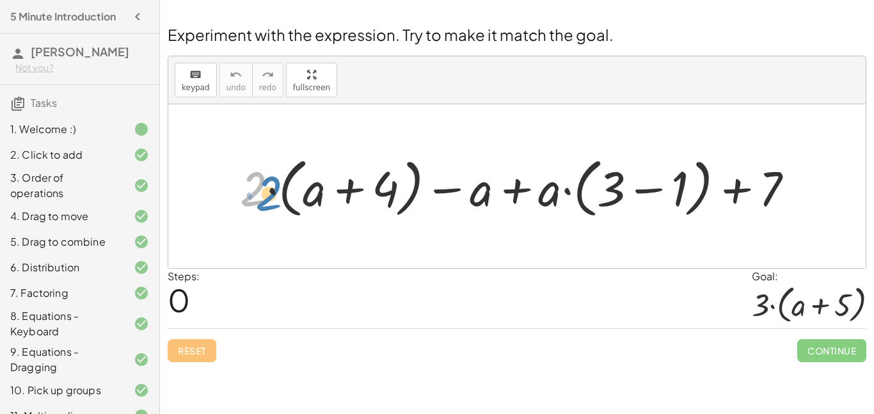
drag, startPoint x: 255, startPoint y: 200, endPoint x: 267, endPoint y: 201, distance: 12.2
click at [267, 201] on div at bounding box center [522, 186] width 577 height 71
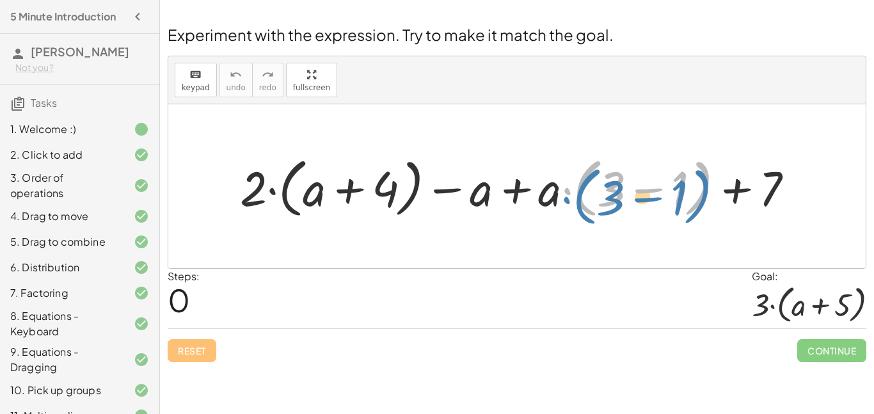
drag, startPoint x: 594, startPoint y: 176, endPoint x: 602, endPoint y: 184, distance: 11.8
click at [602, 184] on div at bounding box center [522, 186] width 577 height 71
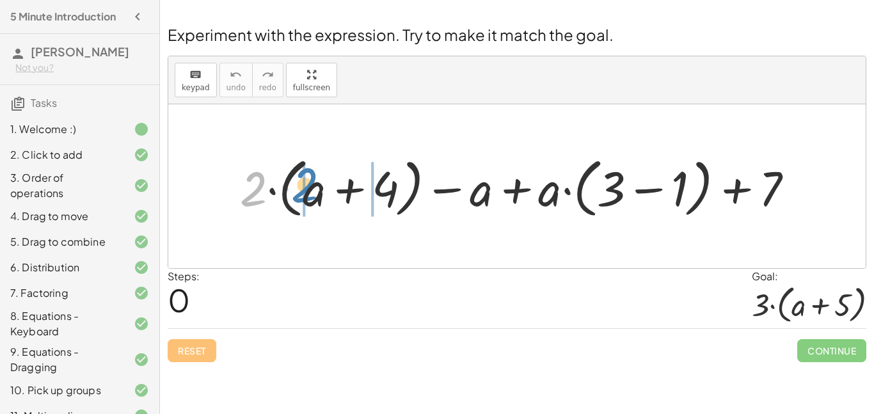
drag, startPoint x: 254, startPoint y: 176, endPoint x: 305, endPoint y: 172, distance: 51.3
click at [305, 172] on div at bounding box center [522, 186] width 577 height 71
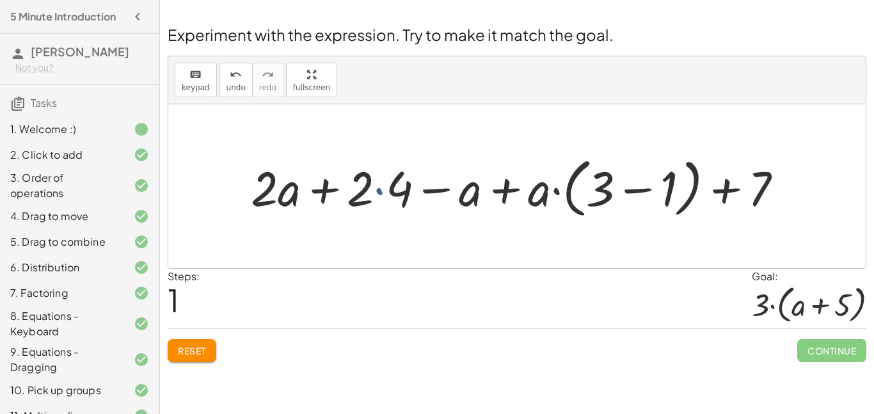
click at [383, 184] on div at bounding box center [521, 186] width 555 height 71
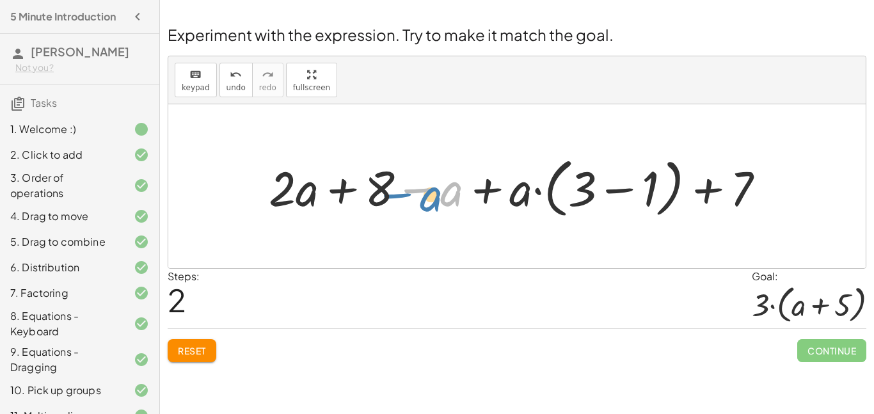
drag, startPoint x: 447, startPoint y: 196, endPoint x: 435, endPoint y: 202, distance: 13.2
click at [435, 202] on div at bounding box center [521, 186] width 519 height 71
drag, startPoint x: 457, startPoint y: 196, endPoint x: 509, endPoint y: 205, distance: 52.6
click at [509, 205] on div at bounding box center [521, 186] width 519 height 71
drag, startPoint x: 440, startPoint y: 192, endPoint x: 521, endPoint y: 195, distance: 80.7
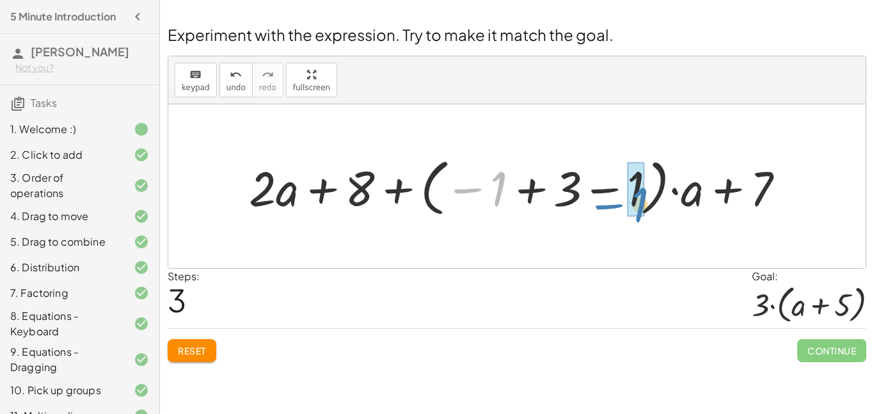
drag, startPoint x: 497, startPoint y: 182, endPoint x: 640, endPoint y: 192, distance: 143.6
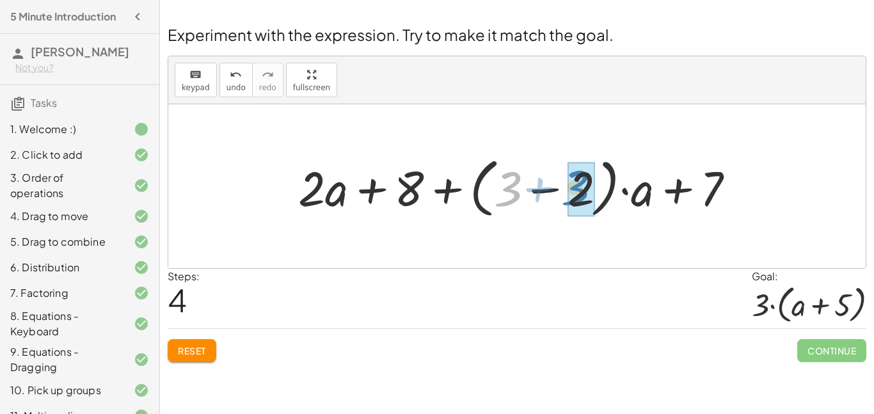
drag, startPoint x: 505, startPoint y: 192, endPoint x: 571, endPoint y: 193, distance: 66.6
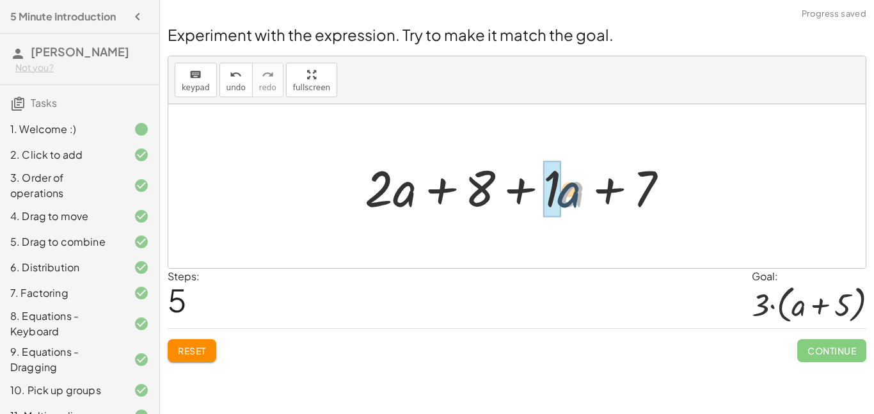
drag, startPoint x: 574, startPoint y: 203, endPoint x: 551, endPoint y: 204, distance: 23.0
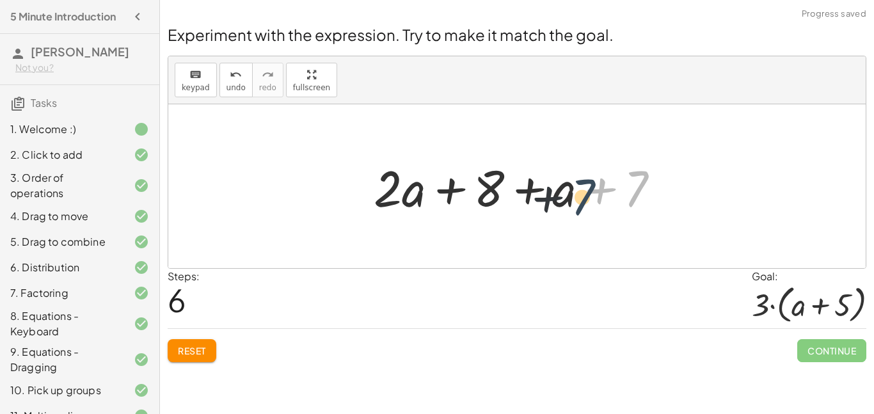
drag, startPoint x: 633, startPoint y: 183, endPoint x: 569, endPoint y: 191, distance: 63.9
click at [569, 191] on div at bounding box center [521, 187] width 309 height 66
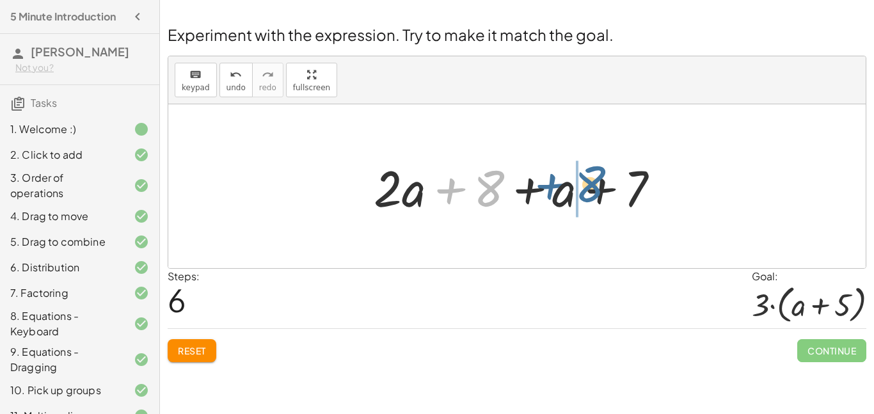
drag, startPoint x: 498, startPoint y: 187, endPoint x: 608, endPoint y: 188, distance: 109.4
click at [608, 188] on div at bounding box center [521, 187] width 309 height 66
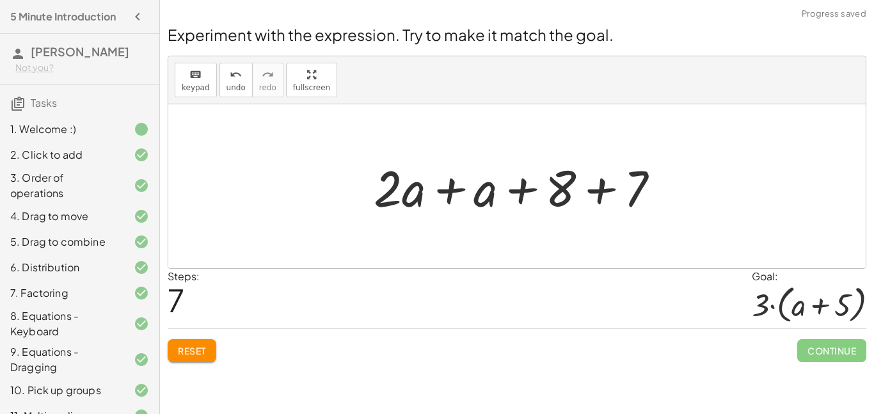
click at [606, 191] on div at bounding box center [521, 187] width 309 height 66
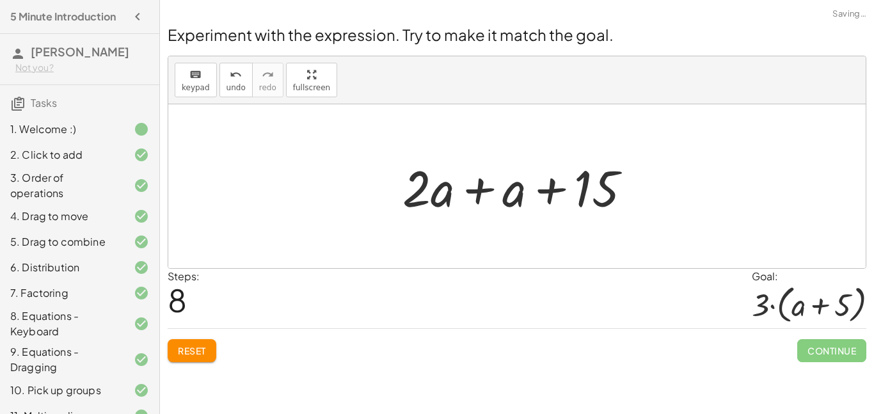
click at [478, 186] on div at bounding box center [522, 187] width 252 height 66
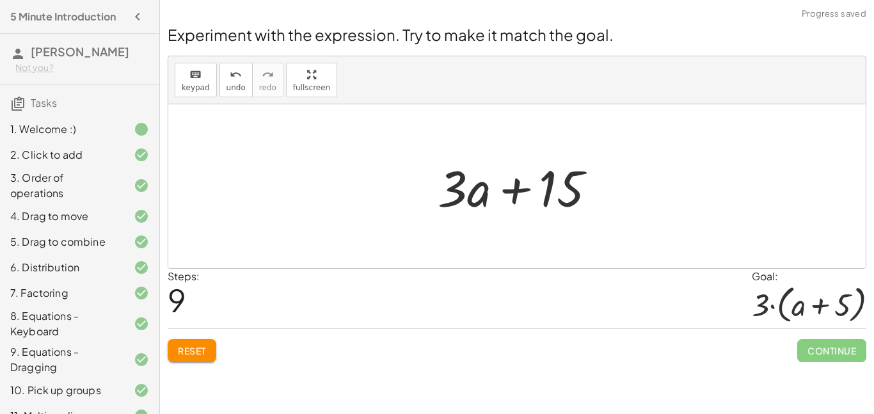
click at [526, 186] on div at bounding box center [522, 187] width 182 height 66
drag, startPoint x: 484, startPoint y: 192, endPoint x: 607, endPoint y: 195, distance: 122.9
click at [607, 195] on div at bounding box center [522, 187] width 182 height 66
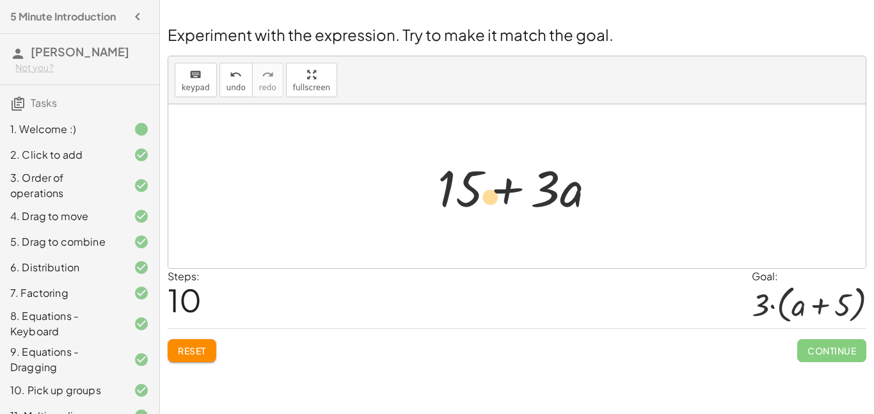
drag, startPoint x: 575, startPoint y: 194, endPoint x: 493, endPoint y: 202, distance: 81.6
click at [493, 202] on div at bounding box center [522, 187] width 182 height 66
click at [173, 344] on button "Reset" at bounding box center [192, 350] width 49 height 23
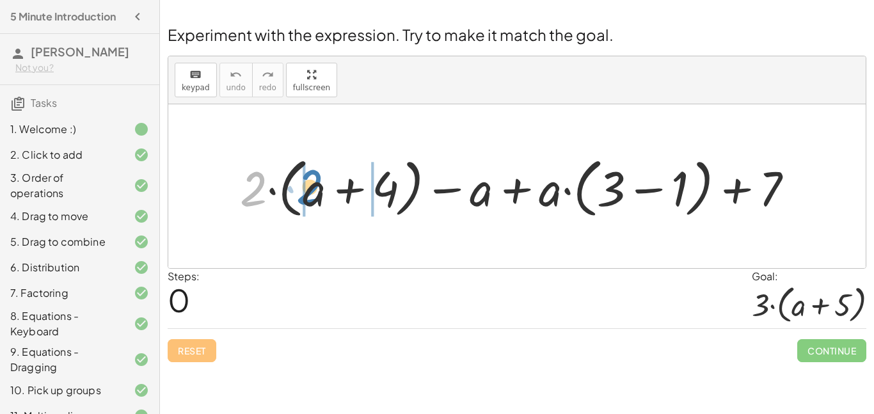
drag, startPoint x: 259, startPoint y: 193, endPoint x: 315, endPoint y: 191, distance: 56.3
click at [315, 191] on div at bounding box center [522, 186] width 577 height 71
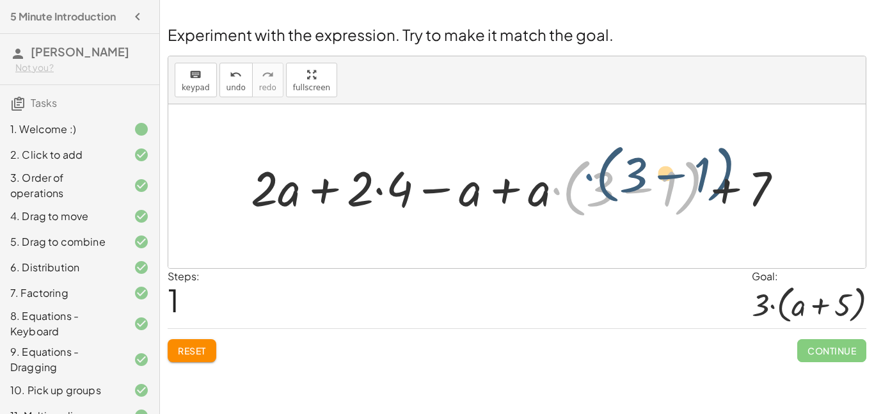
drag, startPoint x: 551, startPoint y: 198, endPoint x: 575, endPoint y: 196, distance: 24.4
click at [575, 196] on div at bounding box center [521, 186] width 555 height 71
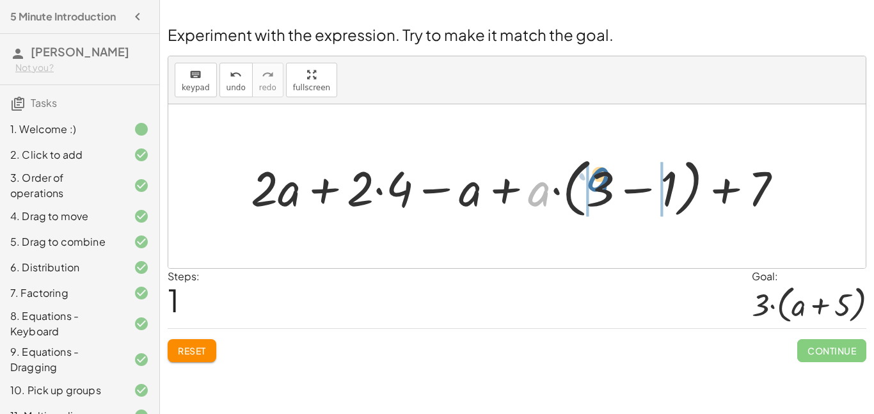
drag, startPoint x: 531, startPoint y: 195, endPoint x: 594, endPoint y: 179, distance: 65.3
click at [594, 179] on div at bounding box center [521, 186] width 555 height 71
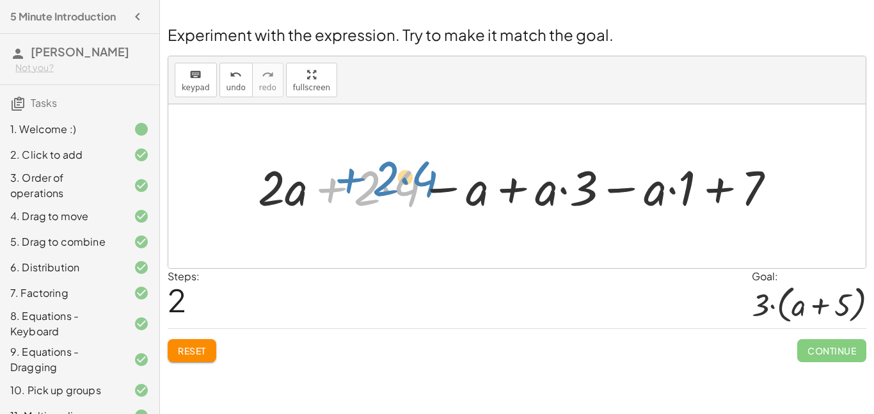
drag, startPoint x: 315, startPoint y: 196, endPoint x: 329, endPoint y: 188, distance: 15.5
click at [329, 188] on div at bounding box center [521, 185] width 541 height 63
click at [386, 198] on div at bounding box center [521, 185] width 541 height 63
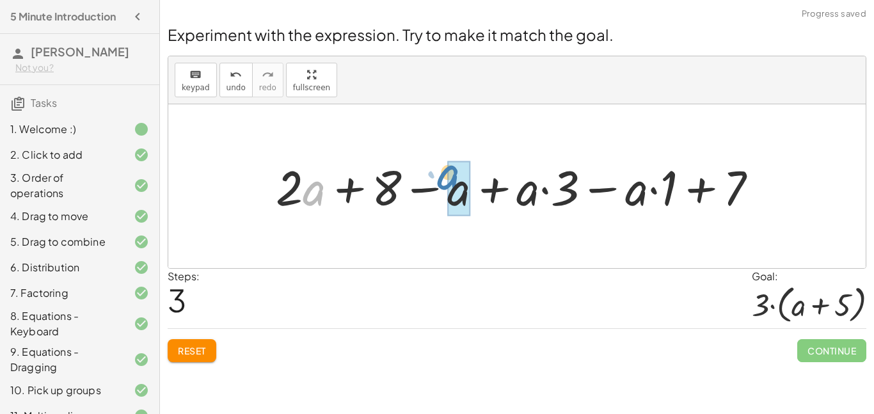
drag, startPoint x: 326, startPoint y: 196, endPoint x: 468, endPoint y: 186, distance: 142.4
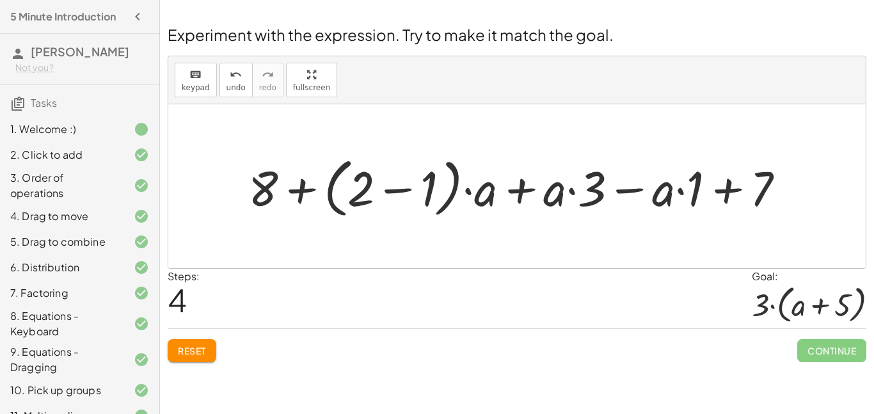
click at [212, 341] on button "Reset" at bounding box center [192, 350] width 49 height 23
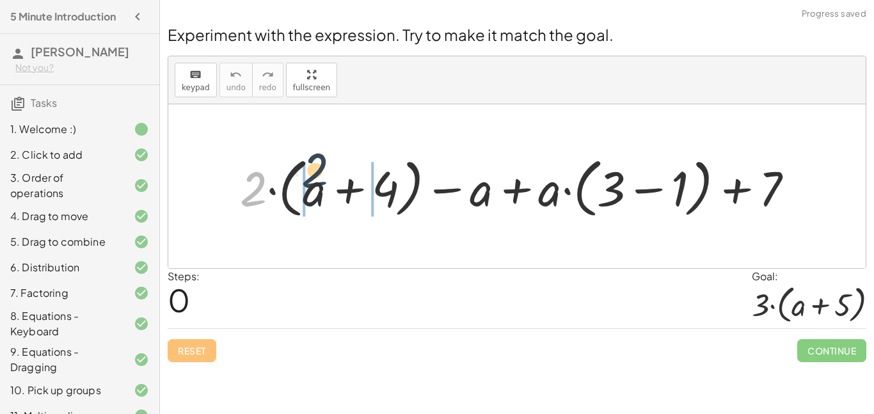
drag, startPoint x: 252, startPoint y: 204, endPoint x: 319, endPoint y: 183, distance: 70.4
click at [319, 183] on div at bounding box center [522, 186] width 577 height 71
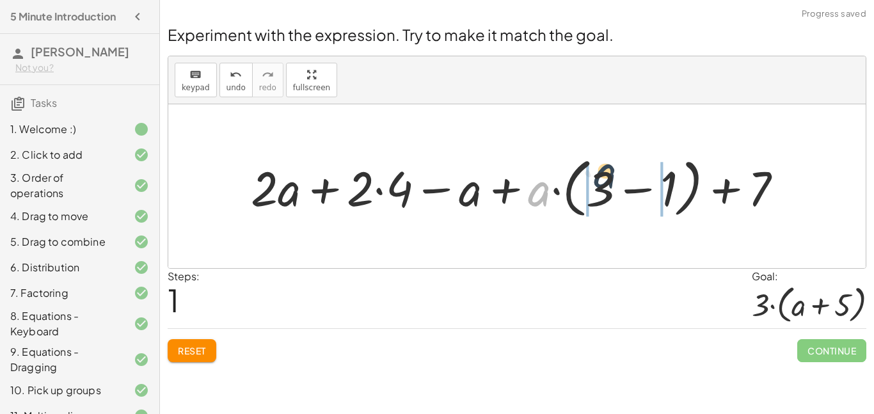
drag, startPoint x: 543, startPoint y: 194, endPoint x: 616, endPoint y: 173, distance: 76.6
click at [616, 173] on div at bounding box center [521, 186] width 555 height 71
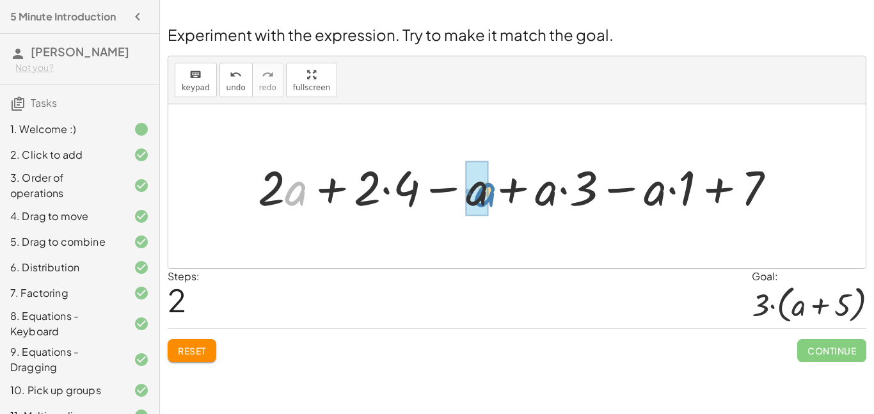
drag, startPoint x: 298, startPoint y: 196, endPoint x: 487, endPoint y: 198, distance: 189.4
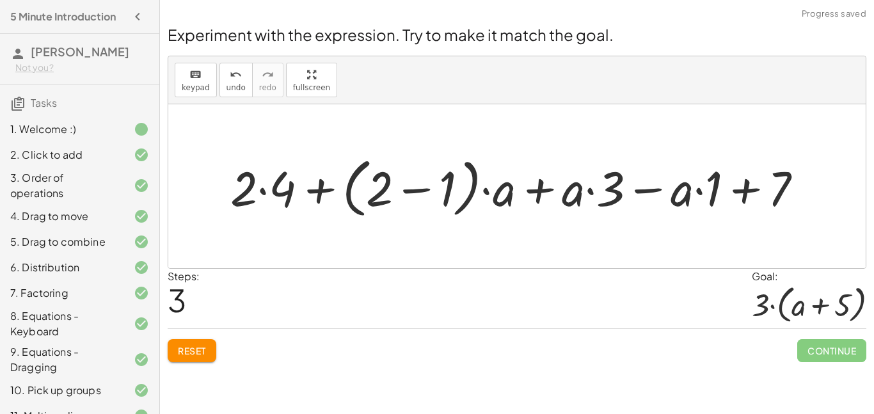
click at [180, 351] on span "Reset" at bounding box center [192, 351] width 28 height 12
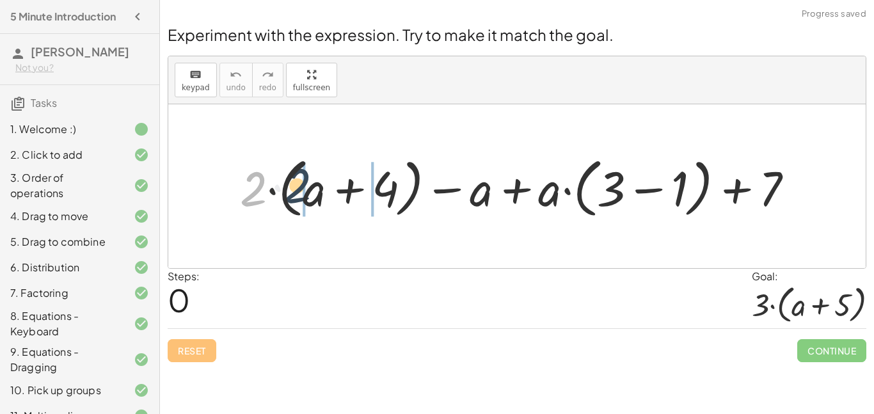
drag, startPoint x: 248, startPoint y: 189, endPoint x: 301, endPoint y: 187, distance: 52.5
click at [301, 187] on div at bounding box center [522, 186] width 577 height 71
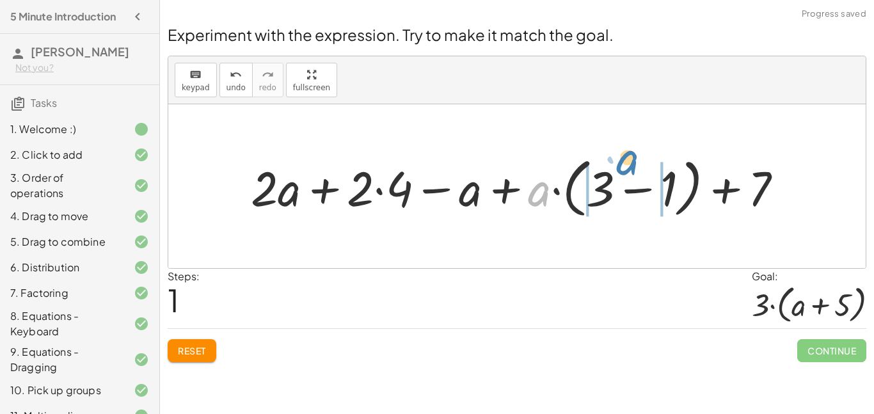
drag, startPoint x: 534, startPoint y: 195, endPoint x: 614, endPoint y: 168, distance: 84.4
click at [614, 168] on div at bounding box center [521, 186] width 555 height 71
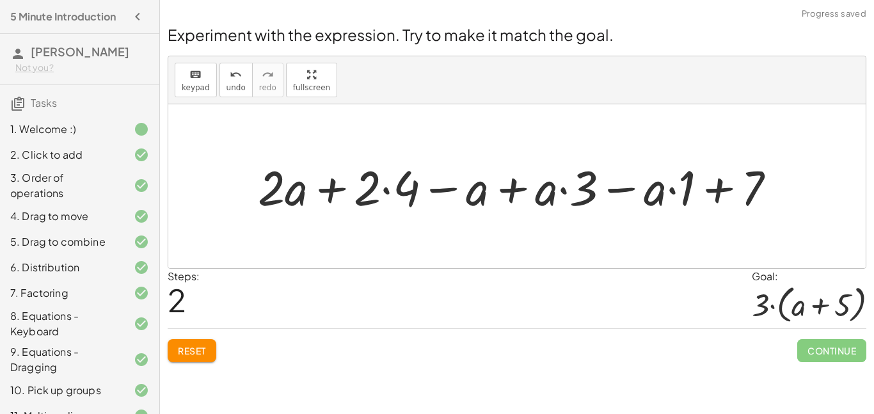
click at [564, 191] on div at bounding box center [521, 185] width 541 height 63
click at [385, 193] on div at bounding box center [521, 185] width 541 height 63
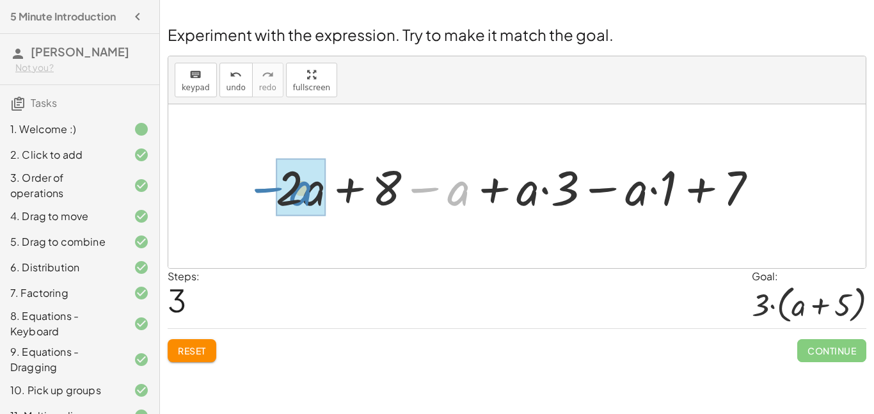
drag, startPoint x: 456, startPoint y: 190, endPoint x: 298, endPoint y: 191, distance: 158.0
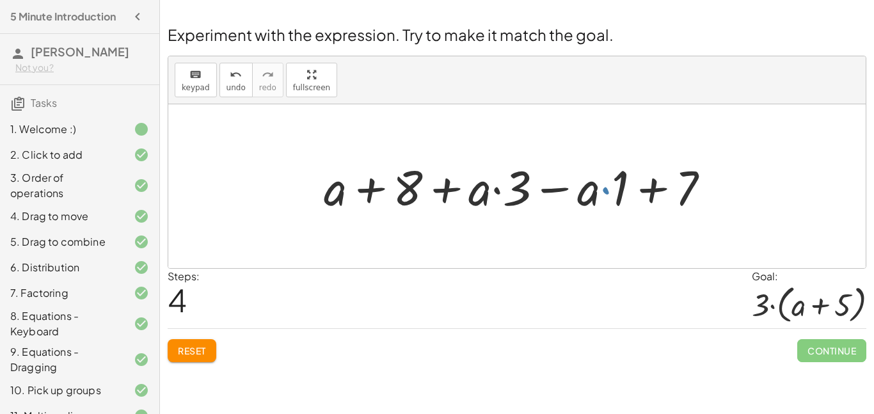
drag, startPoint x: 603, startPoint y: 195, endPoint x: 596, endPoint y: 197, distance: 6.9
click at [596, 197] on div at bounding box center [521, 185] width 409 height 63
click at [606, 196] on div at bounding box center [521, 185] width 409 height 63
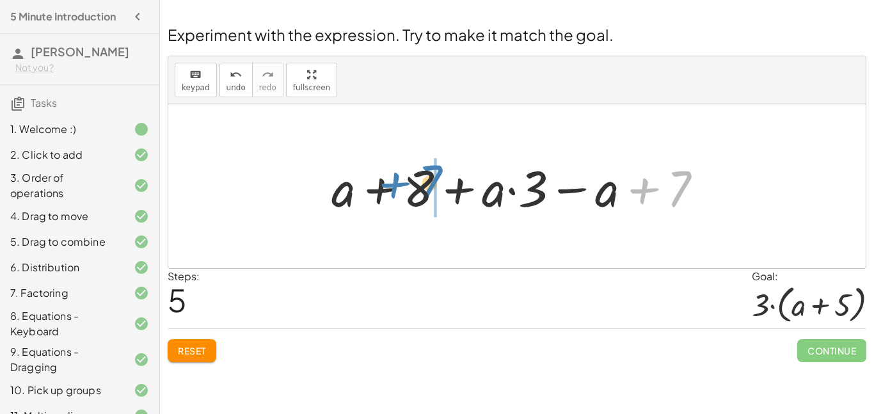
drag, startPoint x: 681, startPoint y: 186, endPoint x: 433, endPoint y: 180, distance: 248.3
click at [433, 180] on div at bounding box center [522, 187] width 394 height 66
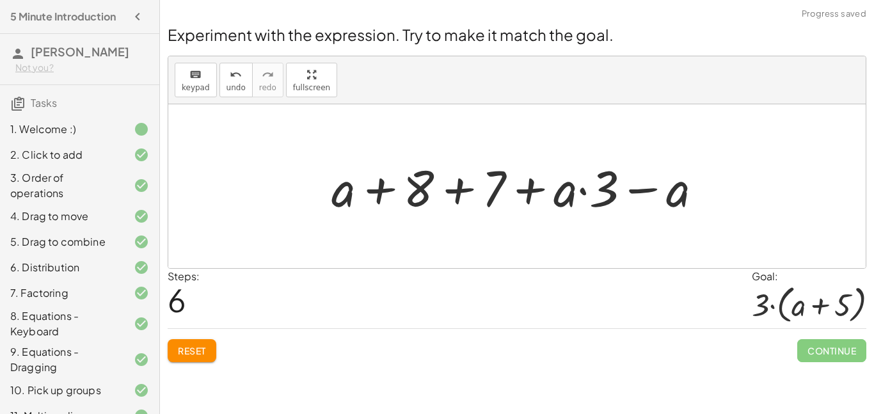
click at [454, 191] on div at bounding box center [522, 187] width 394 height 66
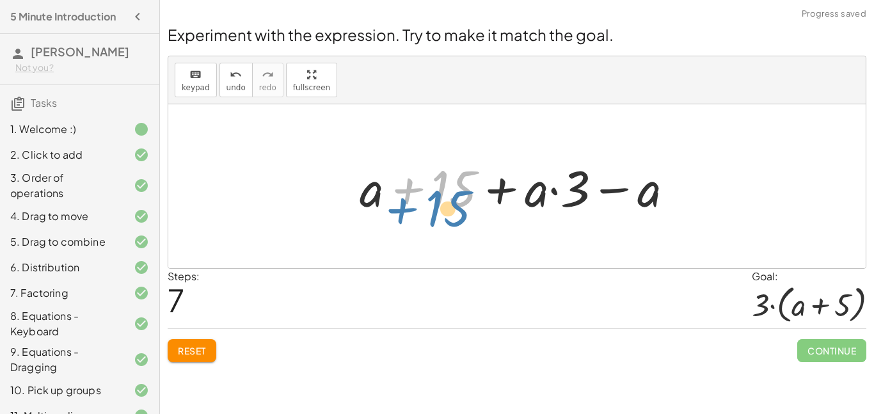
drag, startPoint x: 408, startPoint y: 191, endPoint x: 397, endPoint y: 213, distance: 24.0
click at [397, 213] on div at bounding box center [521, 187] width 337 height 66
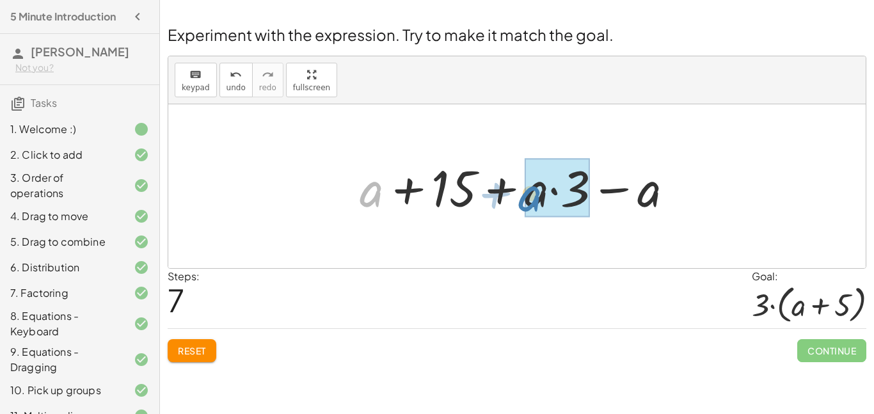
drag, startPoint x: 381, startPoint y: 197, endPoint x: 545, endPoint y: 205, distance: 163.3
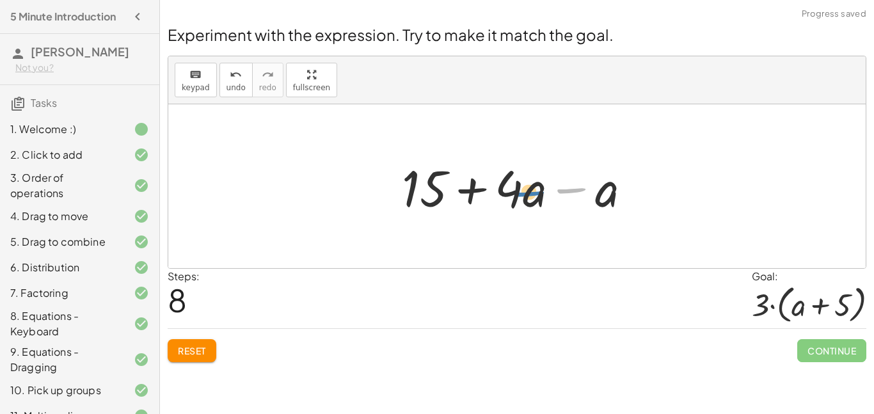
drag, startPoint x: 580, startPoint y: 197, endPoint x: 537, endPoint y: 202, distance: 43.7
click at [537, 202] on div at bounding box center [521, 187] width 252 height 66
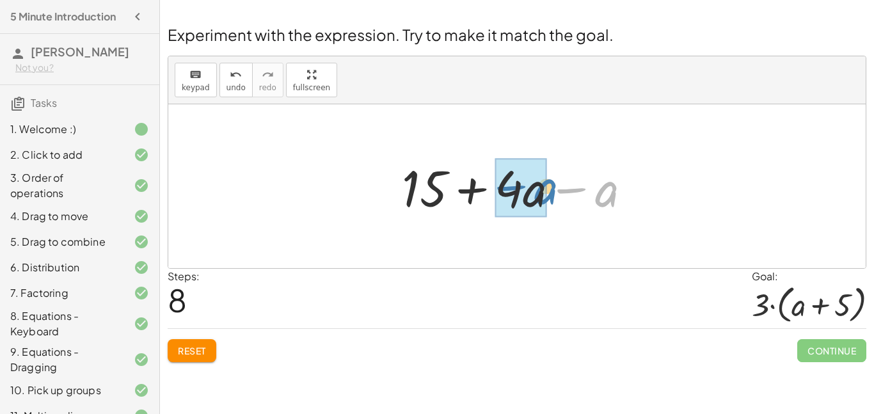
drag, startPoint x: 605, startPoint y: 187, endPoint x: 542, endPoint y: 187, distance: 63.3
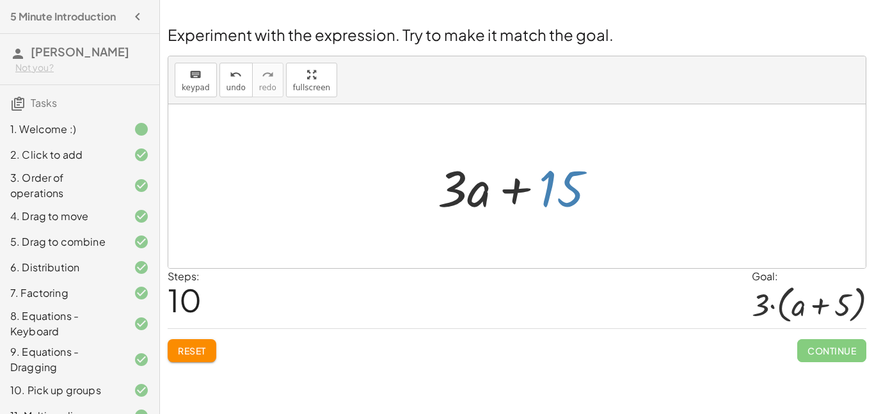
click at [552, 192] on div at bounding box center [522, 187] width 182 height 66
click at [550, 192] on div at bounding box center [522, 187] width 182 height 66
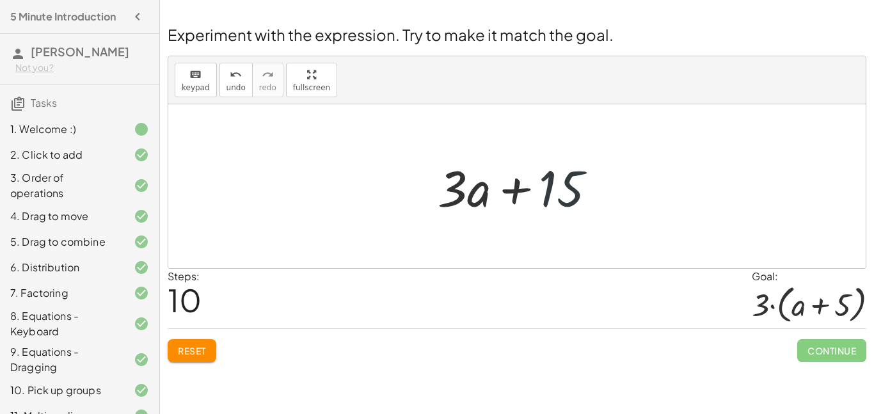
click at [550, 192] on div at bounding box center [522, 187] width 182 height 66
click at [550, 196] on div at bounding box center [522, 187] width 182 height 66
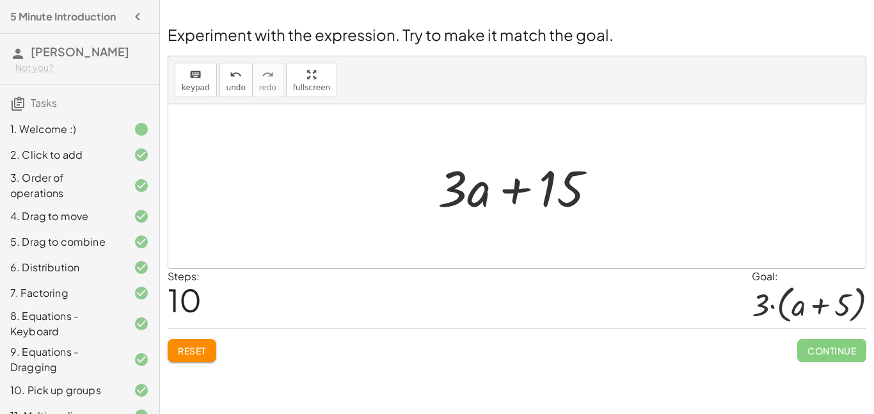
click at [550, 196] on div at bounding box center [522, 187] width 182 height 66
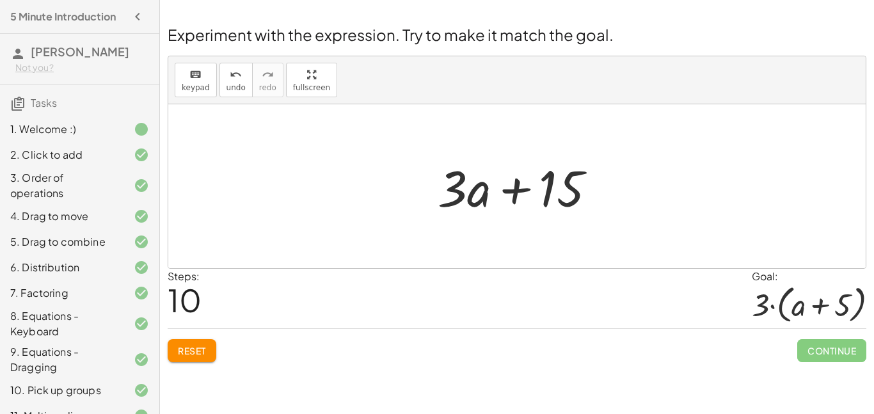
click at [550, 196] on div at bounding box center [522, 187] width 182 height 66
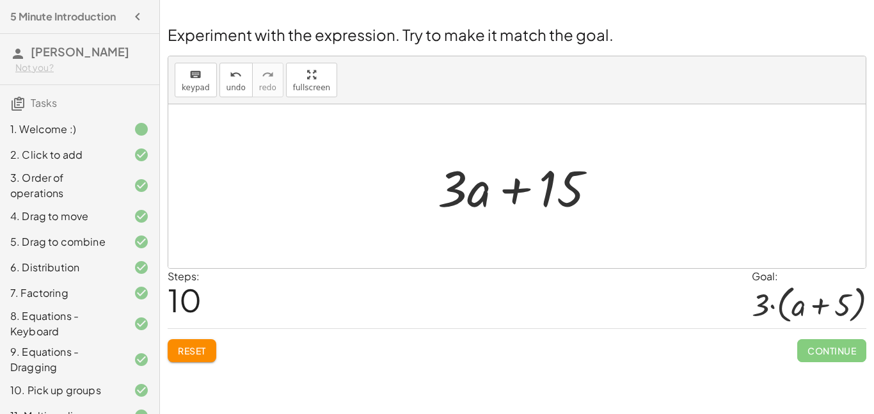
click at [202, 332] on div "Reset Continue" at bounding box center [517, 345] width 699 height 34
click at [198, 342] on button "Reset" at bounding box center [192, 350] width 49 height 23
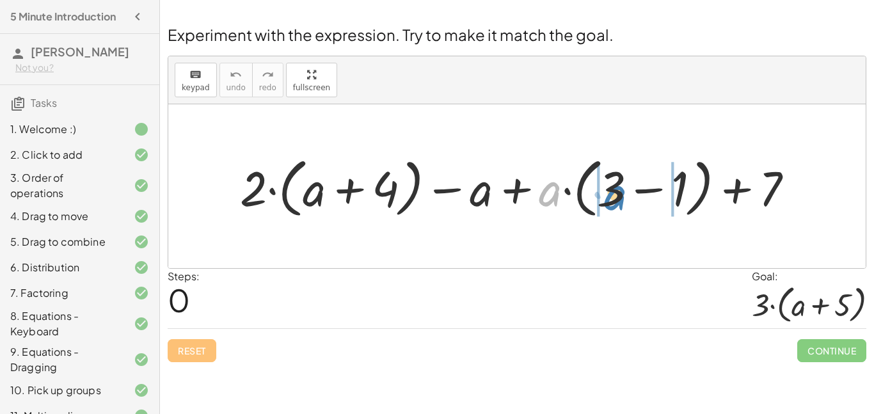
drag, startPoint x: 546, startPoint y: 200, endPoint x: 611, endPoint y: 203, distance: 65.4
click at [611, 203] on div at bounding box center [522, 186] width 577 height 71
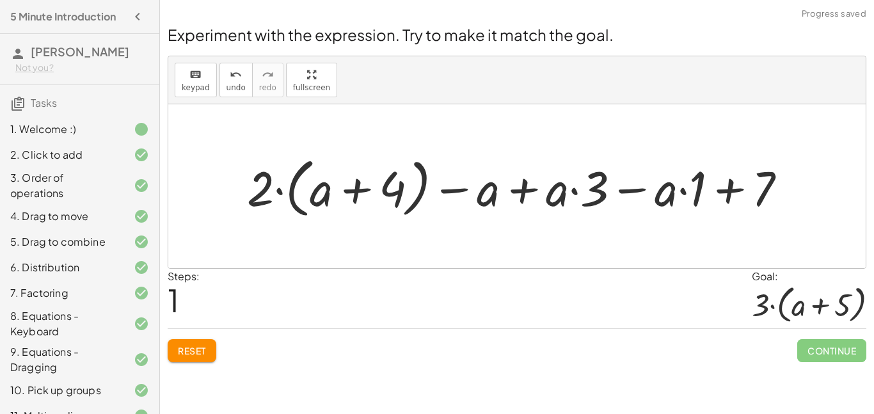
click at [681, 193] on div at bounding box center [522, 186] width 563 height 71
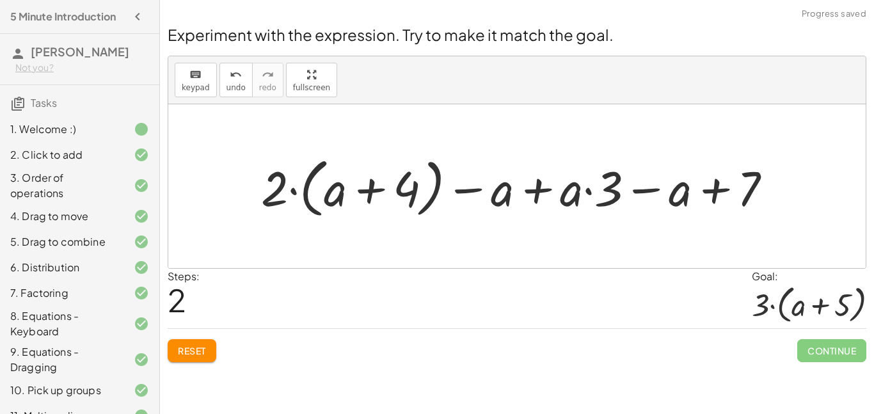
click at [586, 191] on div at bounding box center [522, 186] width 534 height 71
click at [535, 193] on div at bounding box center [522, 186] width 534 height 71
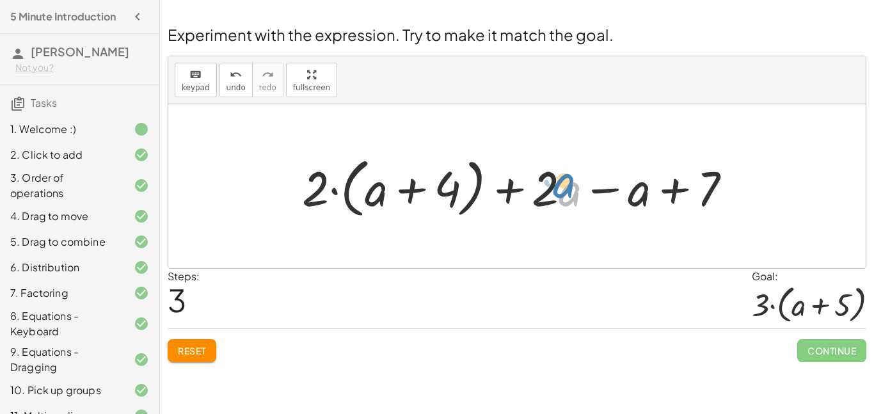
drag, startPoint x: 561, startPoint y: 198, endPoint x: 566, endPoint y: 203, distance: 6.8
click at [566, 203] on div at bounding box center [522, 186] width 452 height 71
drag, startPoint x: 683, startPoint y: 189, endPoint x: 650, endPoint y: 195, distance: 33.8
click at [650, 195] on div at bounding box center [522, 186] width 452 height 71
click at [185, 339] on button "Reset" at bounding box center [192, 350] width 49 height 23
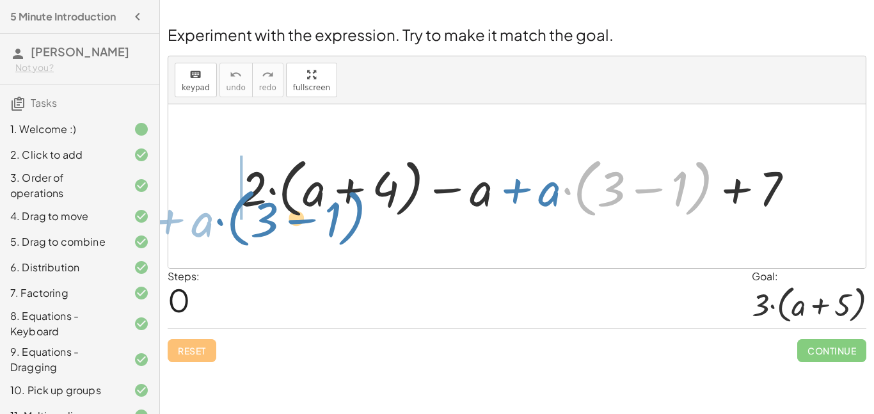
drag, startPoint x: 690, startPoint y: 184, endPoint x: 350, endPoint y: 207, distance: 340.5
click at [350, 207] on div at bounding box center [522, 186] width 577 height 71
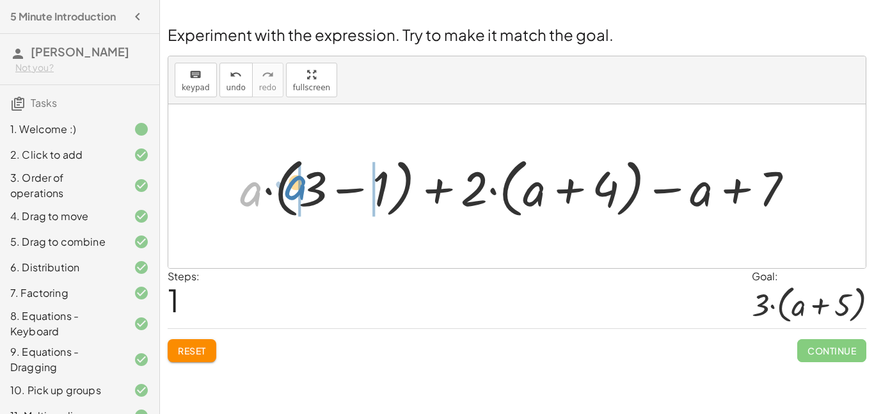
drag, startPoint x: 251, startPoint y: 199, endPoint x: 296, endPoint y: 193, distance: 45.2
click at [296, 193] on div at bounding box center [522, 186] width 577 height 71
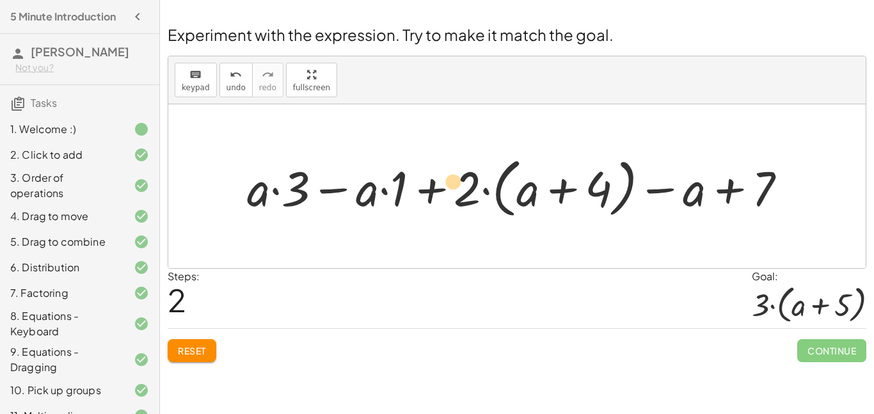
drag, startPoint x: 377, startPoint y: 187, endPoint x: 449, endPoint y: 191, distance: 71.8
click at [449, 191] on div at bounding box center [522, 186] width 563 height 71
drag, startPoint x: 364, startPoint y: 189, endPoint x: 260, endPoint y: 185, distance: 104.4
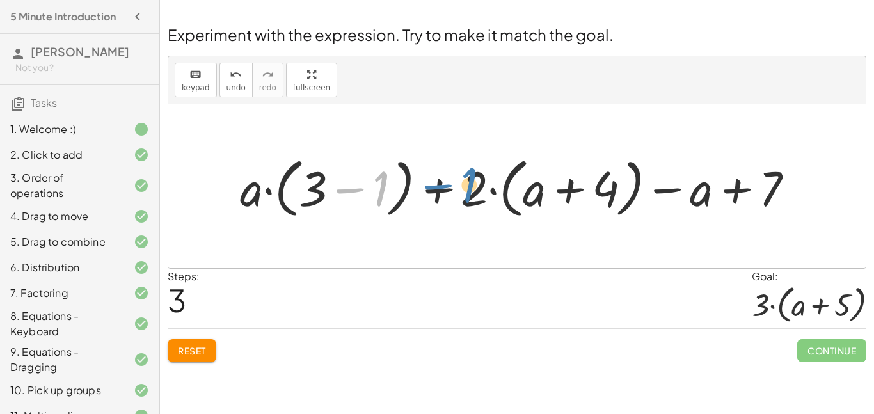
drag, startPoint x: 383, startPoint y: 186, endPoint x: 472, endPoint y: 182, distance: 89.1
click at [472, 182] on div at bounding box center [522, 186] width 577 height 71
drag, startPoint x: 322, startPoint y: 189, endPoint x: 433, endPoint y: 192, distance: 110.7
click at [433, 192] on div at bounding box center [522, 186] width 577 height 71
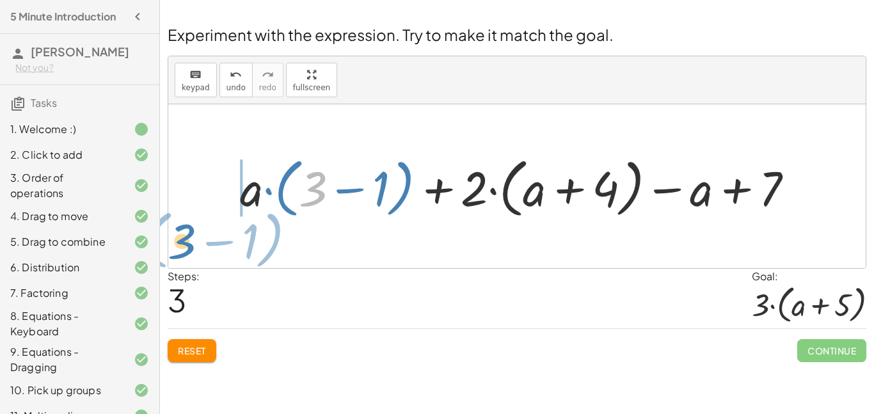
drag, startPoint x: 315, startPoint y: 190, endPoint x: 186, endPoint y: 237, distance: 136.8
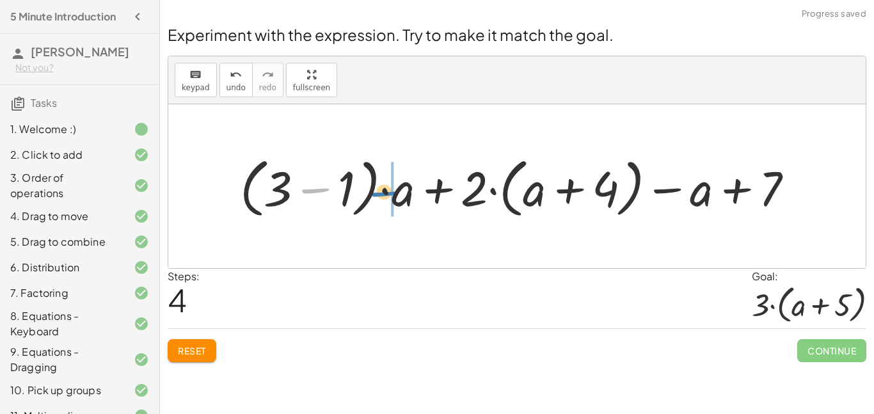
drag, startPoint x: 331, startPoint y: 191, endPoint x: 411, endPoint y: 200, distance: 79.8
click at [411, 200] on div at bounding box center [522, 186] width 577 height 71
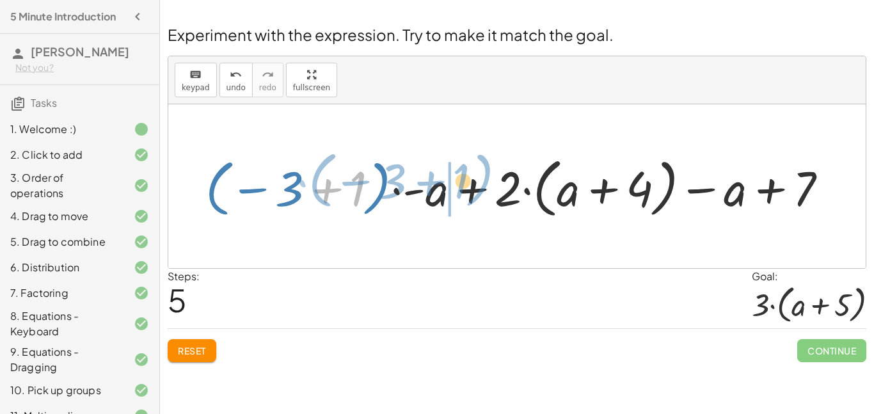
drag, startPoint x: 358, startPoint y: 182, endPoint x: 457, endPoint y: 173, distance: 99.6
click at [457, 173] on div at bounding box center [522, 186] width 646 height 71
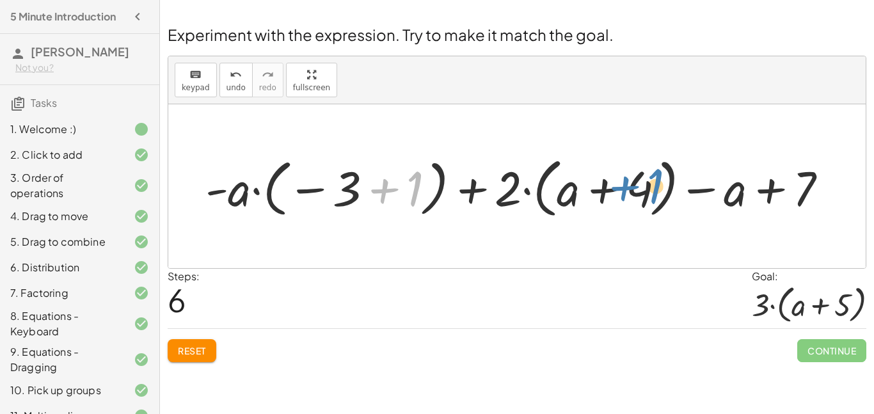
drag, startPoint x: 416, startPoint y: 193, endPoint x: 656, endPoint y: 191, distance: 240.0
click at [656, 191] on div at bounding box center [522, 186] width 646 height 71
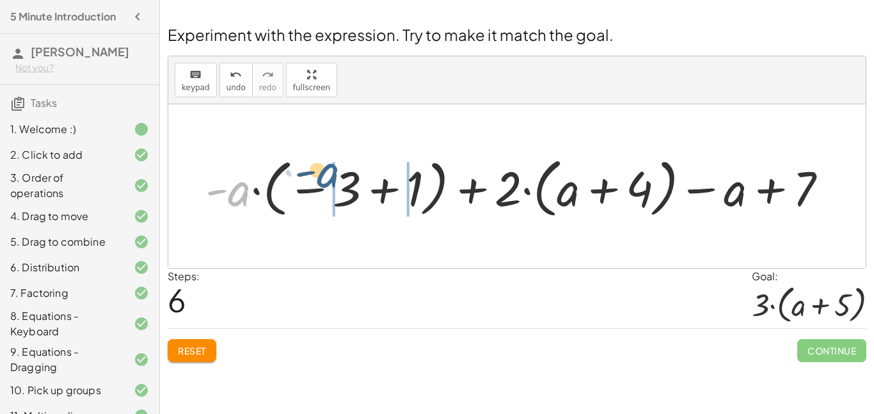
drag, startPoint x: 239, startPoint y: 194, endPoint x: 329, endPoint y: 176, distance: 92.0
click at [329, 176] on div at bounding box center [522, 186] width 646 height 71
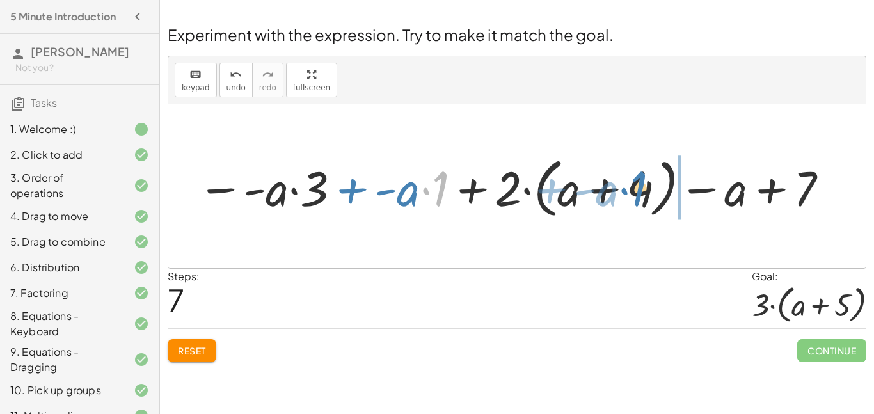
drag, startPoint x: 443, startPoint y: 193, endPoint x: 661, endPoint y: 196, distance: 217.6
click at [661, 196] on div at bounding box center [514, 186] width 646 height 71
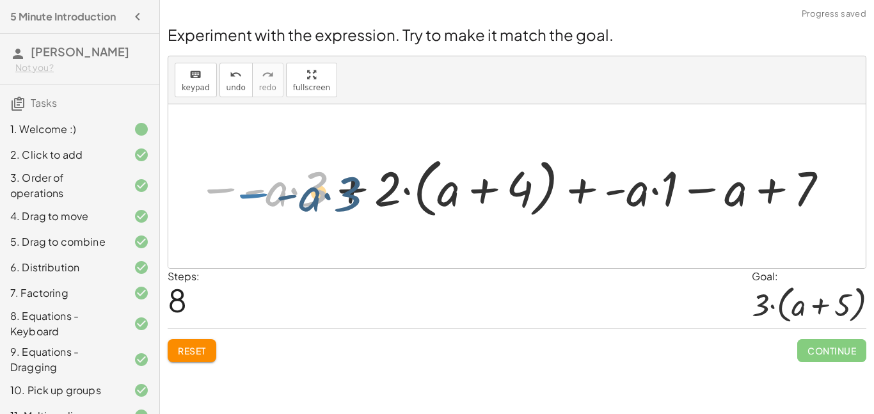
drag, startPoint x: 232, startPoint y: 191, endPoint x: 265, endPoint y: 196, distance: 33.7
click at [265, 196] on div at bounding box center [514, 186] width 646 height 71
drag, startPoint x: 269, startPoint y: 196, endPoint x: 293, endPoint y: 203, distance: 25.1
click at [293, 203] on div at bounding box center [514, 186] width 646 height 71
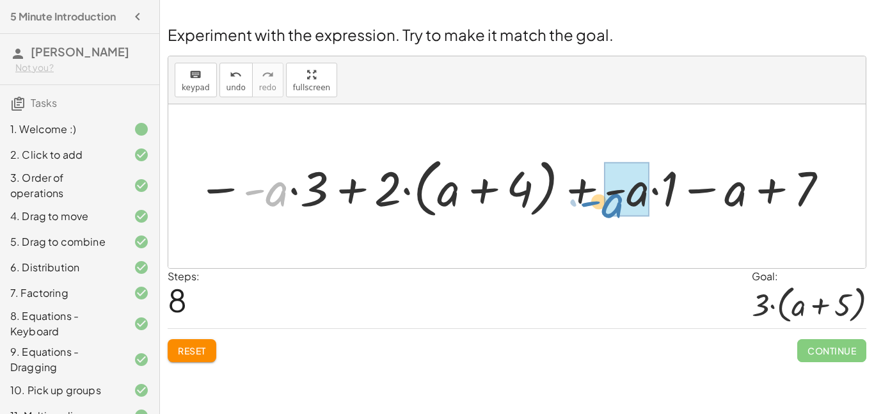
drag, startPoint x: 282, startPoint y: 200, endPoint x: 623, endPoint y: 206, distance: 340.5
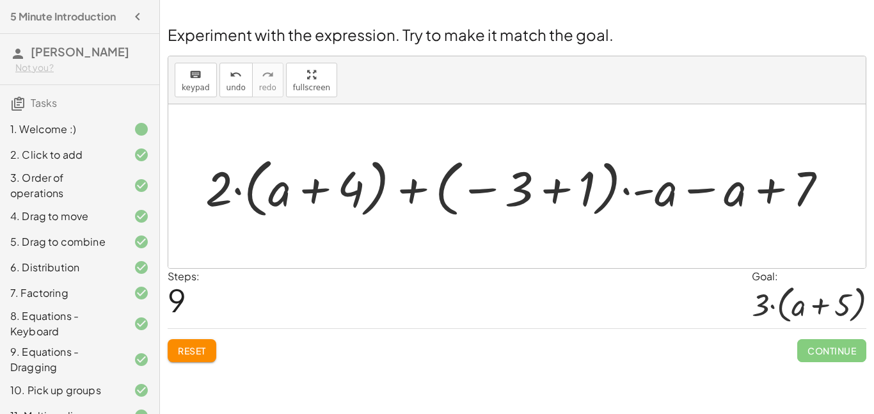
click at [213, 344] on button "Reset" at bounding box center [192, 350] width 49 height 23
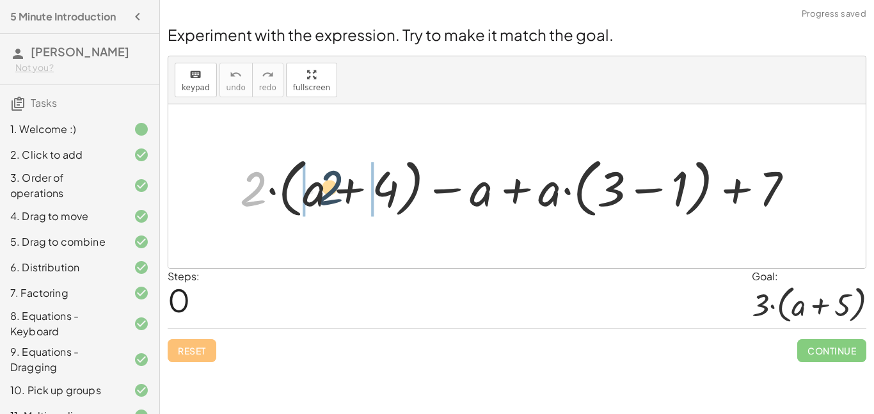
drag, startPoint x: 260, startPoint y: 172, endPoint x: 338, endPoint y: 171, distance: 78.1
click at [338, 171] on div at bounding box center [522, 186] width 577 height 71
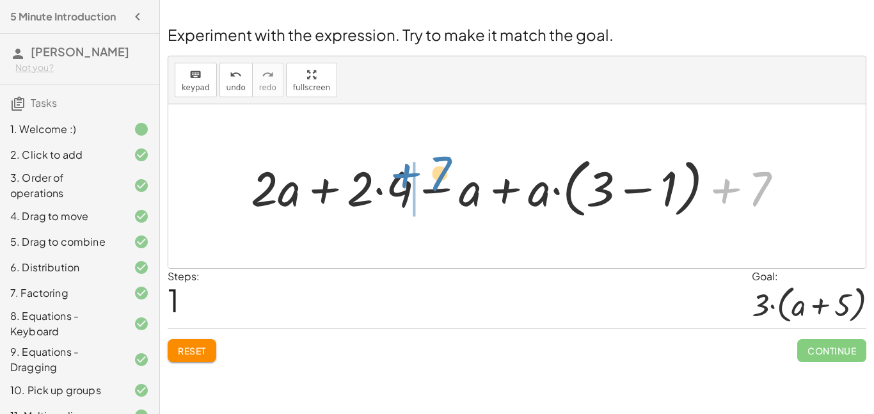
drag, startPoint x: 733, startPoint y: 185, endPoint x: 401, endPoint y: 176, distance: 332.2
click at [401, 176] on div at bounding box center [521, 186] width 555 height 71
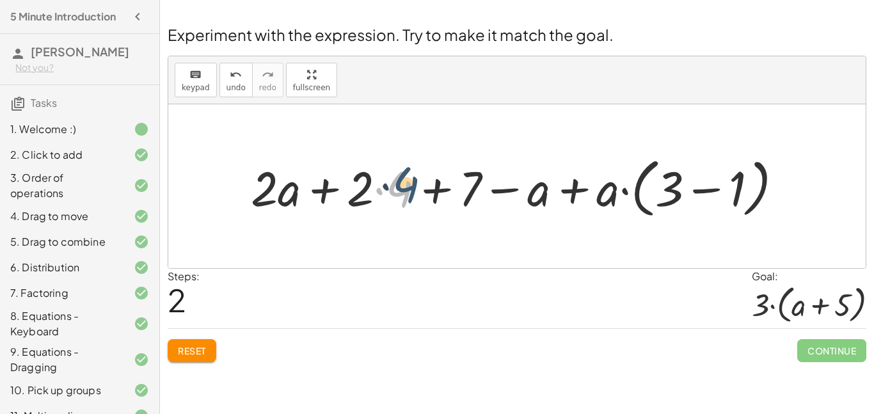
drag, startPoint x: 404, startPoint y: 194, endPoint x: 410, endPoint y: 190, distance: 6.9
click at [410, 190] on div at bounding box center [521, 186] width 555 height 71
click at [438, 190] on div at bounding box center [521, 186] width 555 height 71
click at [372, 196] on div at bounding box center [521, 186] width 555 height 71
click at [383, 194] on div at bounding box center [521, 186] width 555 height 71
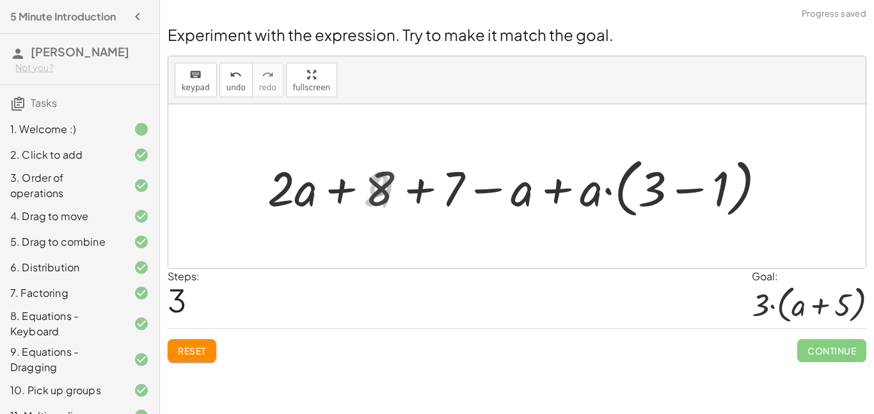
click at [413, 192] on div at bounding box center [521, 186] width 519 height 71
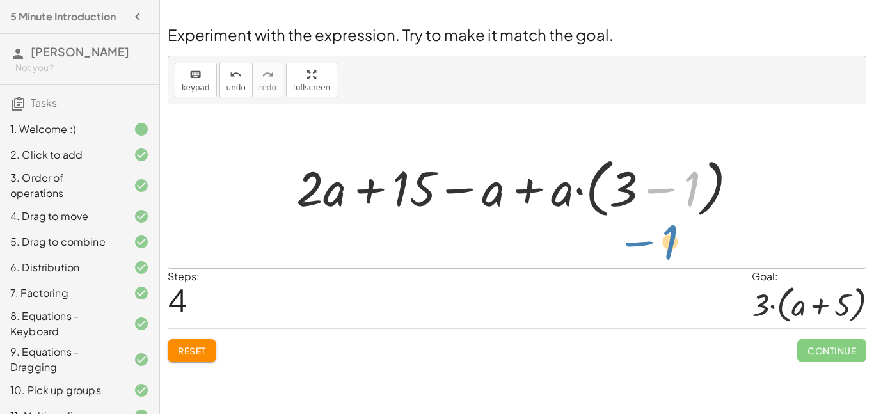
drag, startPoint x: 671, startPoint y: 191, endPoint x: 658, endPoint y: 217, distance: 28.3
click at [658, 217] on div at bounding box center [522, 186] width 464 height 71
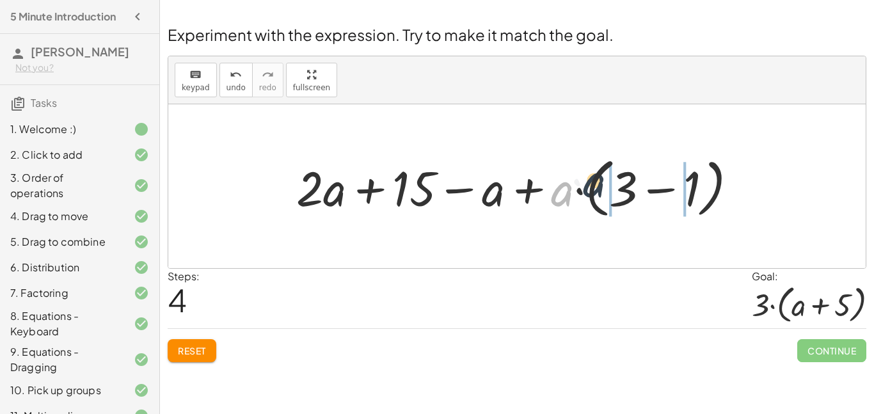
drag, startPoint x: 553, startPoint y: 187, endPoint x: 648, endPoint y: 176, distance: 96.0
click at [648, 176] on div at bounding box center [522, 186] width 464 height 71
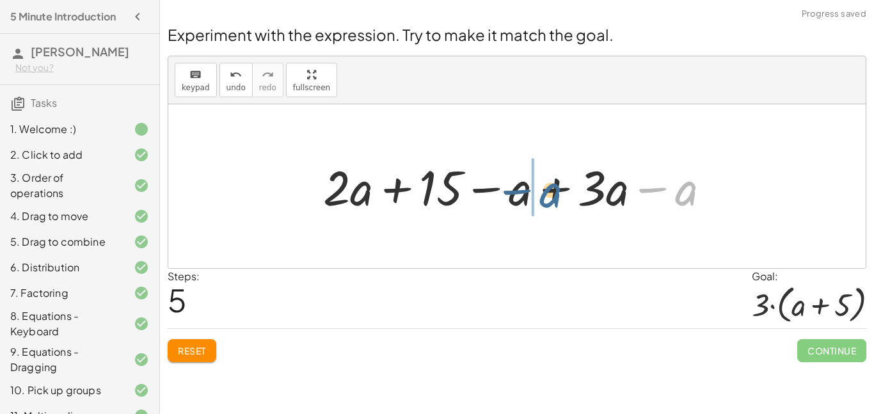
drag, startPoint x: 682, startPoint y: 187, endPoint x: 529, endPoint y: 187, distance: 153.6
click at [529, 187] on div at bounding box center [522, 185] width 410 height 63
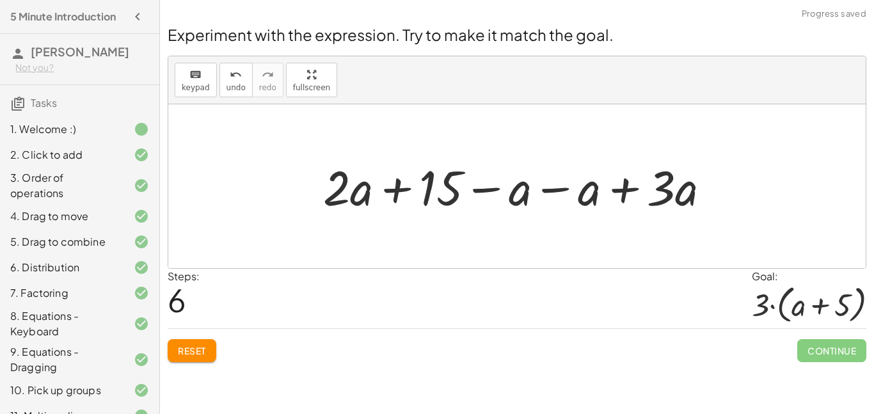
click at [554, 190] on div at bounding box center [522, 185] width 410 height 63
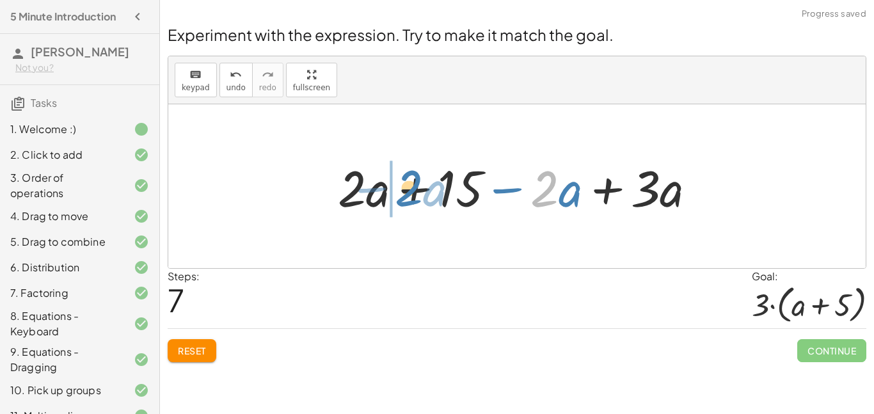
drag, startPoint x: 548, startPoint y: 193, endPoint x: 412, endPoint y: 193, distance: 136.3
click at [412, 193] on div at bounding box center [521, 187] width 381 height 66
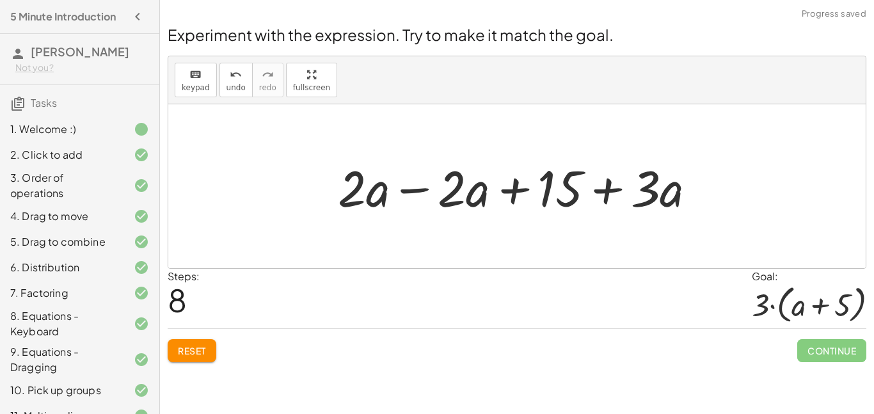
click at [416, 186] on div at bounding box center [521, 187] width 381 height 66
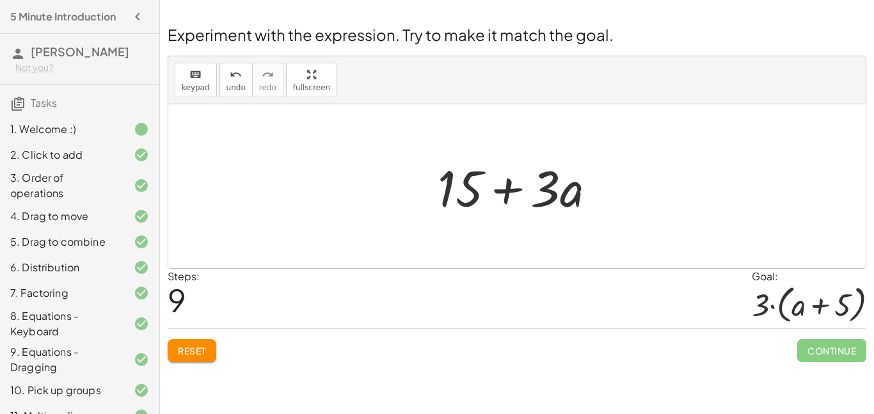
click at [488, 149] on div at bounding box center [516, 186] width 697 height 164
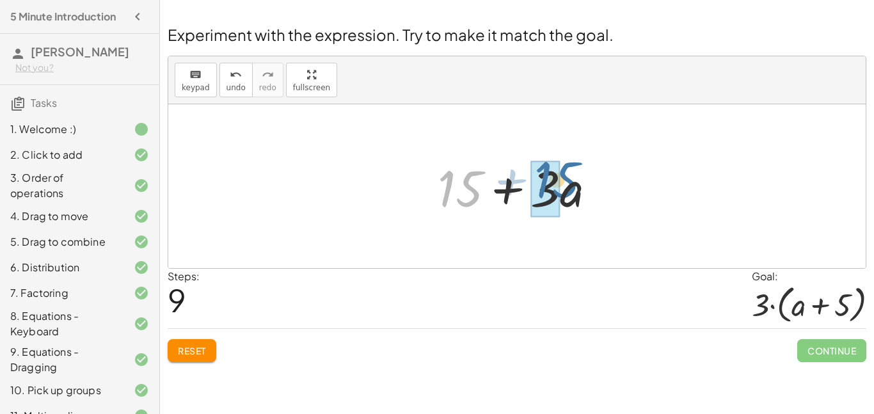
drag, startPoint x: 461, startPoint y: 203, endPoint x: 559, endPoint y: 196, distance: 98.2
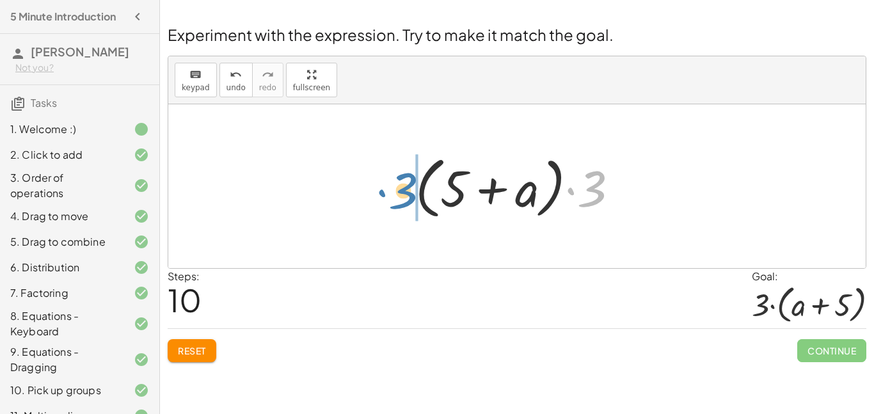
drag, startPoint x: 585, startPoint y: 194, endPoint x: 394, endPoint y: 198, distance: 191.4
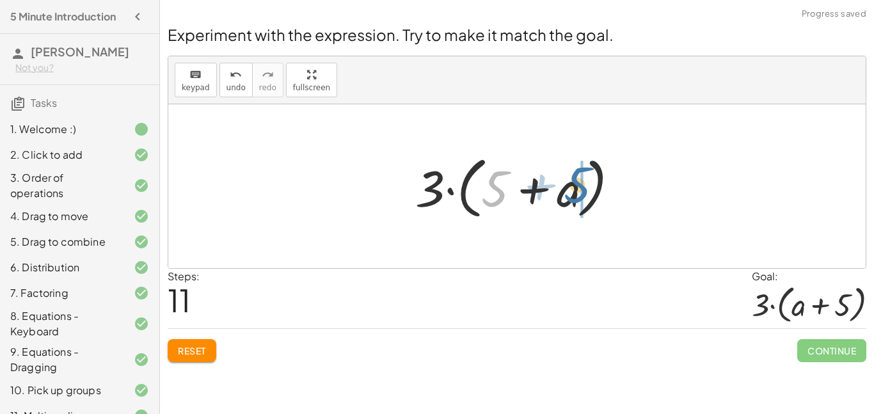
drag, startPoint x: 498, startPoint y: 203, endPoint x: 579, endPoint y: 202, distance: 81.3
click at [579, 202] on div at bounding box center [522, 187] width 227 height 74
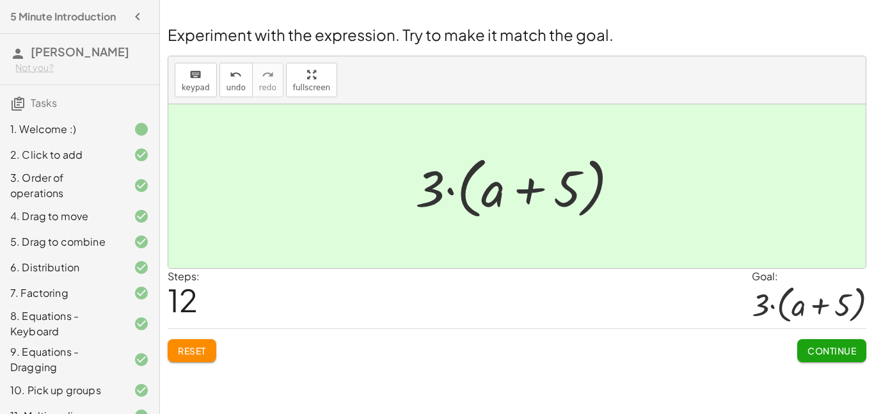
click at [832, 349] on span "Continue" at bounding box center [832, 351] width 49 height 12
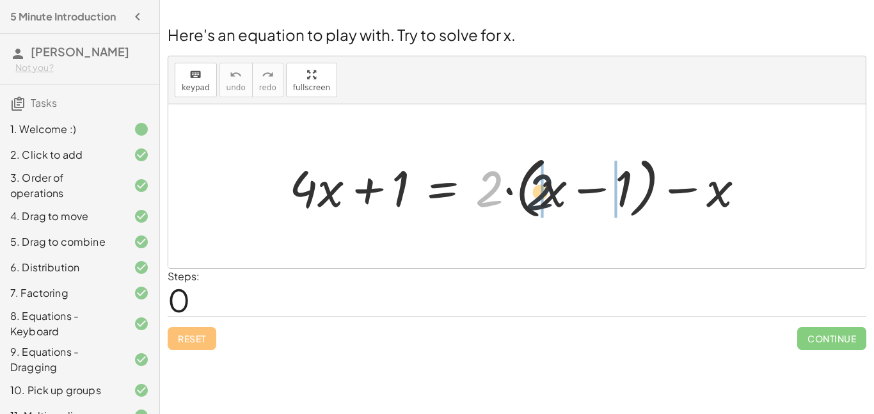
drag, startPoint x: 502, startPoint y: 202, endPoint x: 557, endPoint y: 205, distance: 55.1
click at [557, 205] on div at bounding box center [522, 187] width 479 height 74
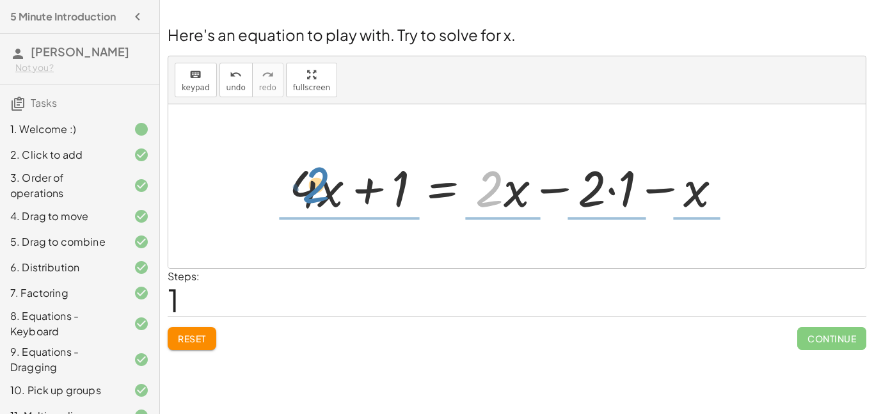
drag, startPoint x: 493, startPoint y: 195, endPoint x: 318, endPoint y: 191, distance: 174.7
click at [318, 191] on div at bounding box center [511, 187] width 456 height 66
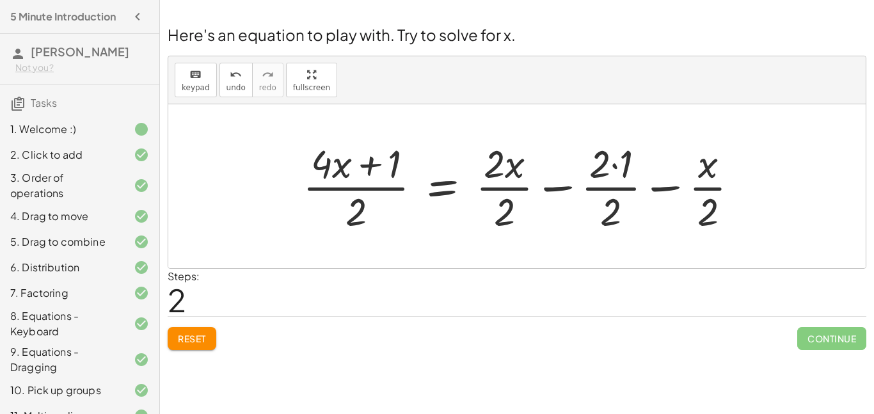
click at [207, 332] on button "Reset" at bounding box center [192, 338] width 49 height 23
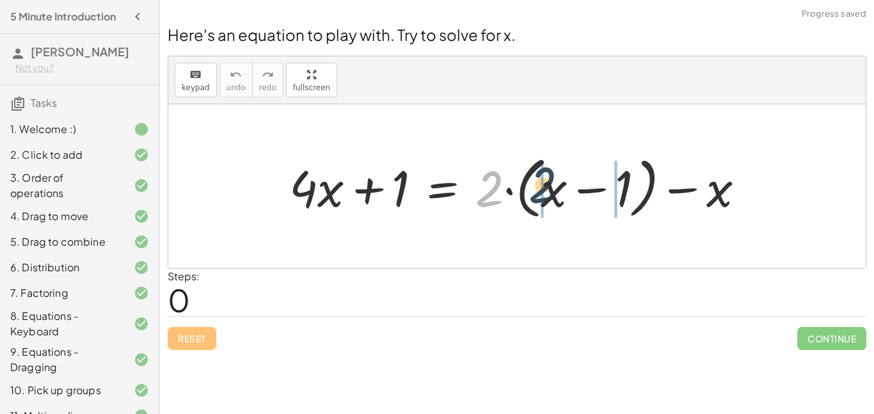
drag, startPoint x: 492, startPoint y: 185, endPoint x: 571, endPoint y: 192, distance: 79.0
click at [571, 192] on div at bounding box center [522, 187] width 479 height 74
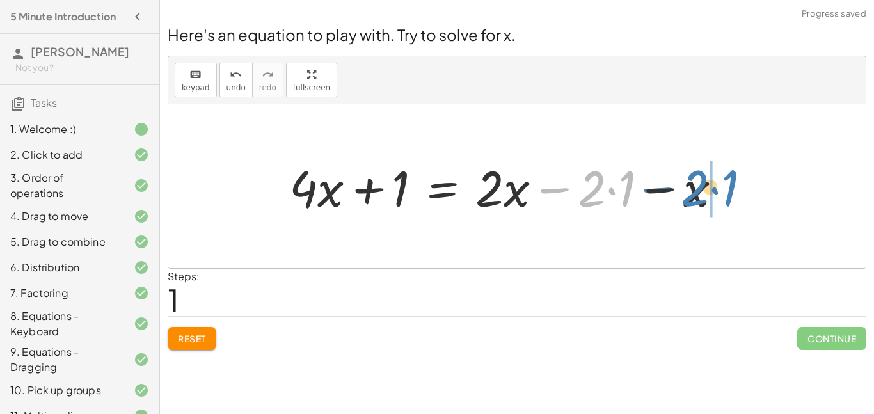
drag, startPoint x: 532, startPoint y: 196, endPoint x: 653, endPoint y: 195, distance: 120.9
click at [653, 195] on div at bounding box center [511, 187] width 456 height 66
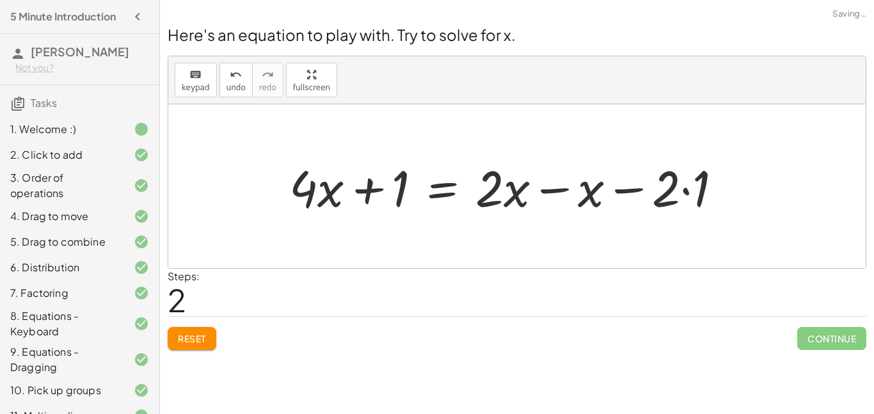
click at [624, 193] on div at bounding box center [511, 187] width 456 height 66
click at [626, 189] on div at bounding box center [511, 187] width 456 height 66
click at [685, 193] on div at bounding box center [511, 187] width 456 height 66
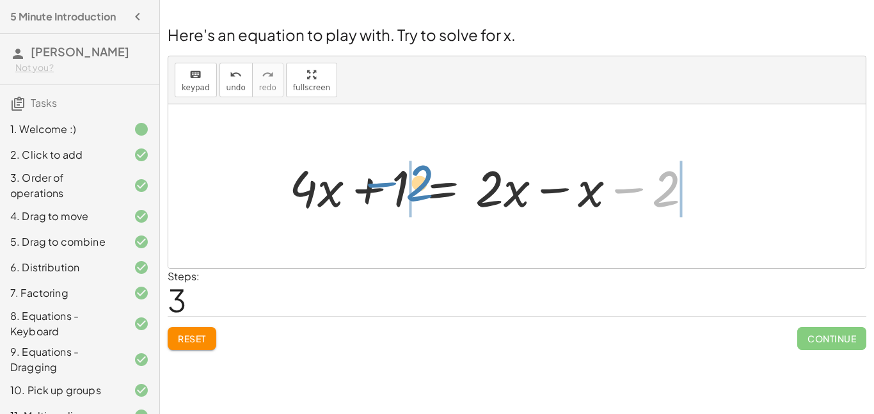
drag, startPoint x: 664, startPoint y: 191, endPoint x: 418, endPoint y: 185, distance: 246.4
click at [418, 185] on div at bounding box center [496, 187] width 426 height 66
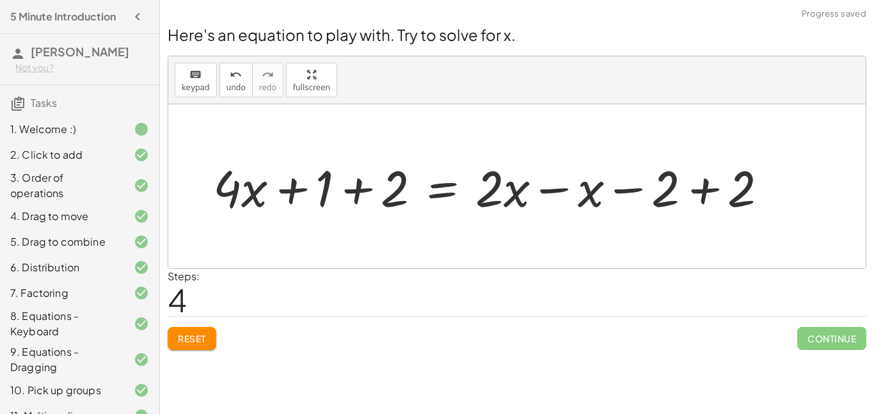
click at [365, 189] on div at bounding box center [496, 187] width 578 height 66
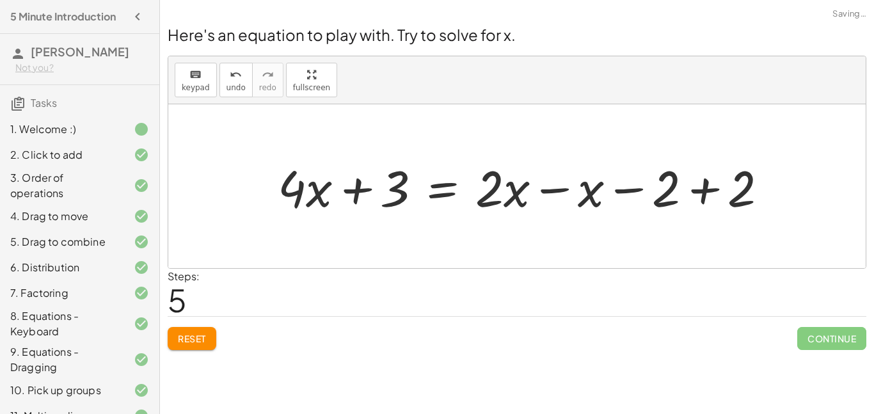
click at [694, 186] on div at bounding box center [527, 187] width 513 height 66
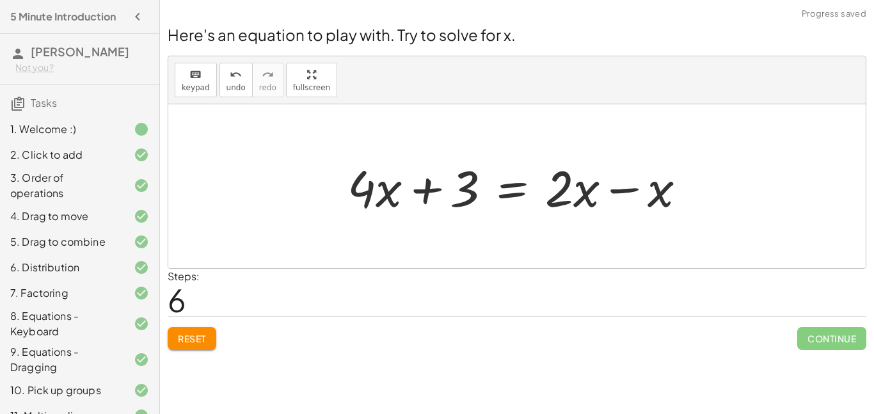
click at [626, 186] on div at bounding box center [522, 187] width 362 height 66
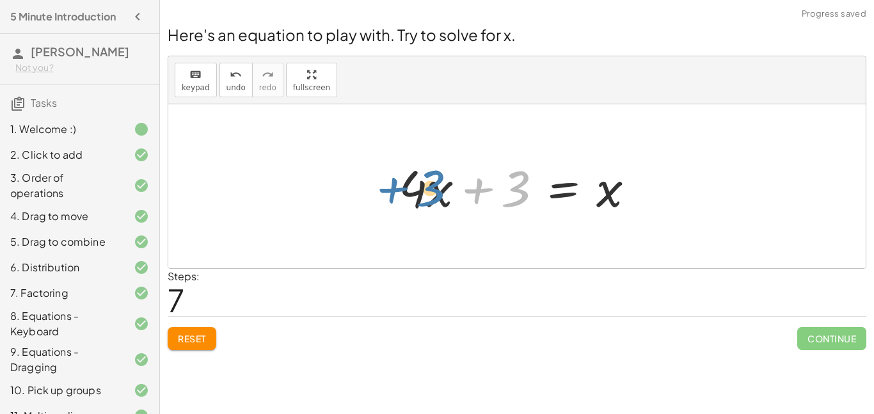
drag, startPoint x: 528, startPoint y: 202, endPoint x: 443, endPoint y: 203, distance: 85.1
click at [443, 203] on div at bounding box center [522, 187] width 260 height 66
click at [506, 193] on div at bounding box center [522, 187] width 260 height 66
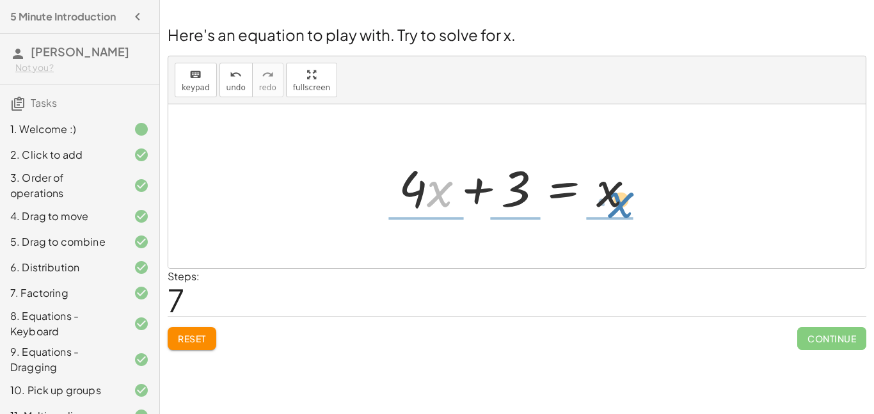
drag, startPoint x: 435, startPoint y: 186, endPoint x: 616, endPoint y: 196, distance: 181.4
click at [616, 196] on div at bounding box center [522, 187] width 260 height 66
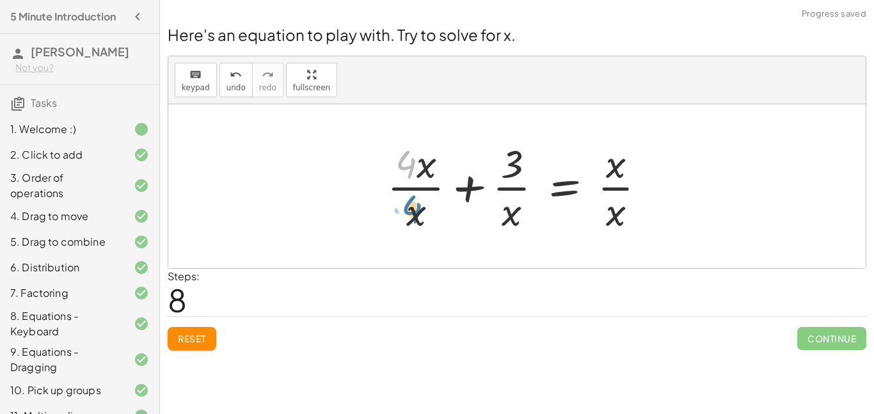
drag, startPoint x: 407, startPoint y: 166, endPoint x: 413, endPoint y: 211, distance: 45.9
click at [413, 211] on div at bounding box center [522, 186] width 282 height 99
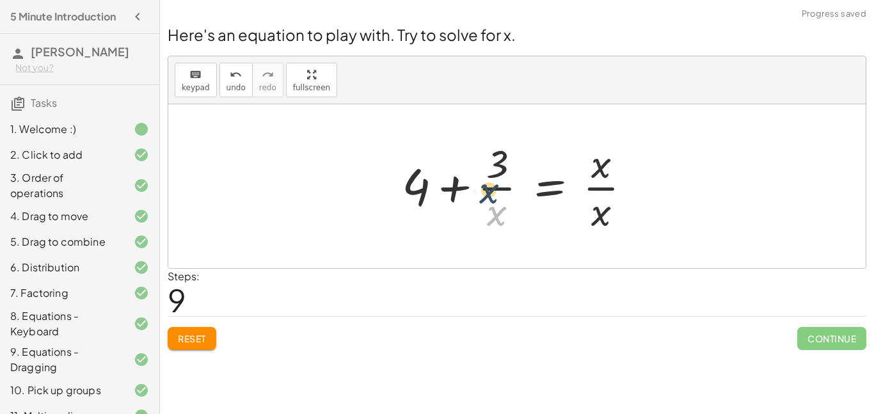
drag, startPoint x: 509, startPoint y: 212, endPoint x: 507, endPoint y: 159, distance: 52.5
click at [507, 159] on div at bounding box center [521, 186] width 253 height 99
drag, startPoint x: 594, startPoint y: 221, endPoint x: 604, endPoint y: 172, distance: 49.6
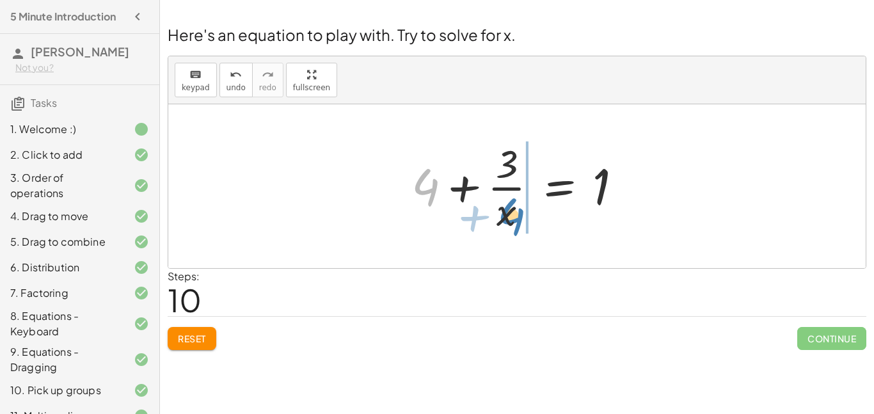
drag, startPoint x: 438, startPoint y: 188, endPoint x: 523, endPoint y: 218, distance: 90.7
click at [523, 218] on div at bounding box center [522, 186] width 234 height 99
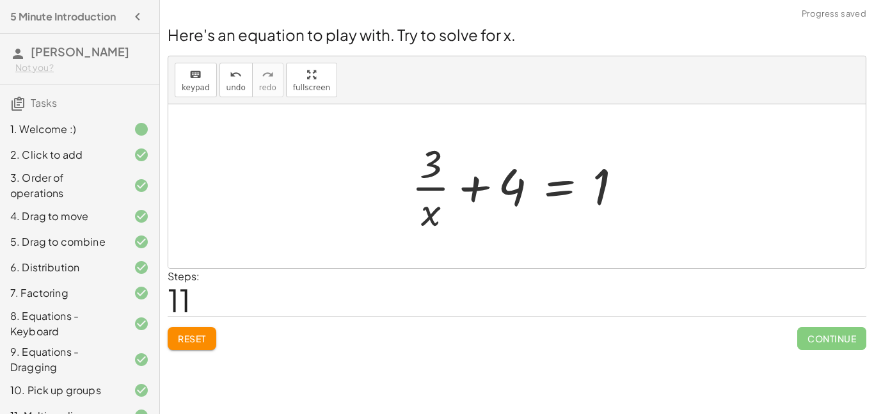
click at [467, 189] on div at bounding box center [522, 186] width 234 height 99
drag, startPoint x: 431, startPoint y: 166, endPoint x: 461, endPoint y: 210, distance: 53.1
click at [461, 210] on div at bounding box center [522, 186] width 234 height 99
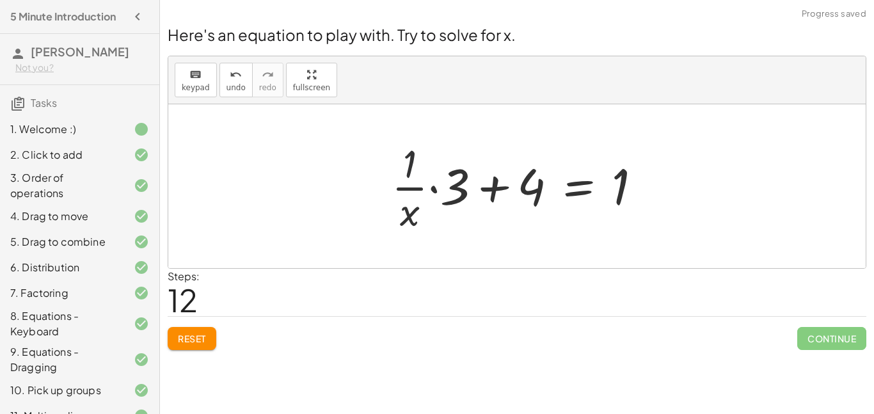
click at [407, 172] on div at bounding box center [521, 186] width 273 height 99
click at [434, 186] on div at bounding box center [521, 186] width 273 height 99
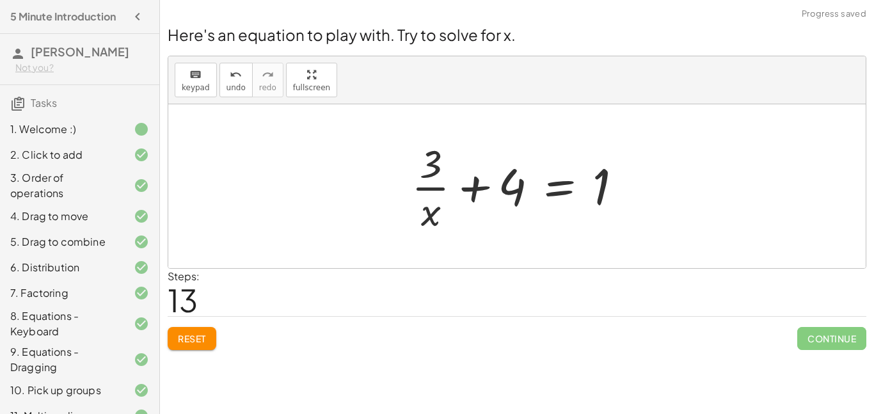
click at [198, 329] on button "Reset" at bounding box center [192, 338] width 49 height 23
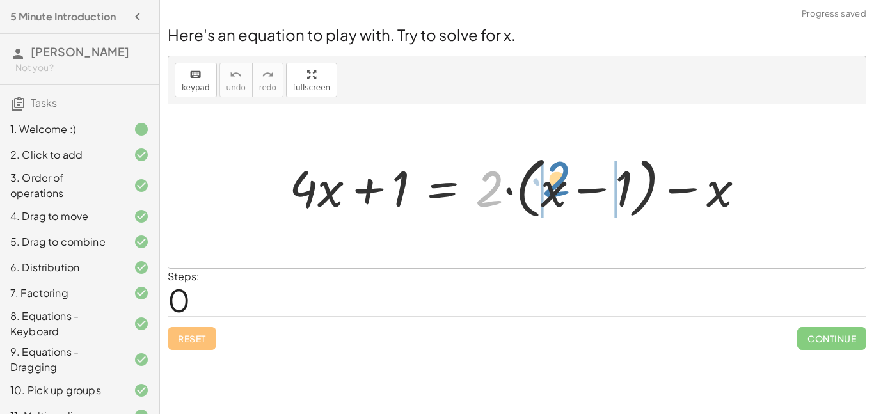
drag, startPoint x: 493, startPoint y: 193, endPoint x: 572, endPoint y: 187, distance: 79.6
click at [572, 187] on div at bounding box center [522, 187] width 479 height 74
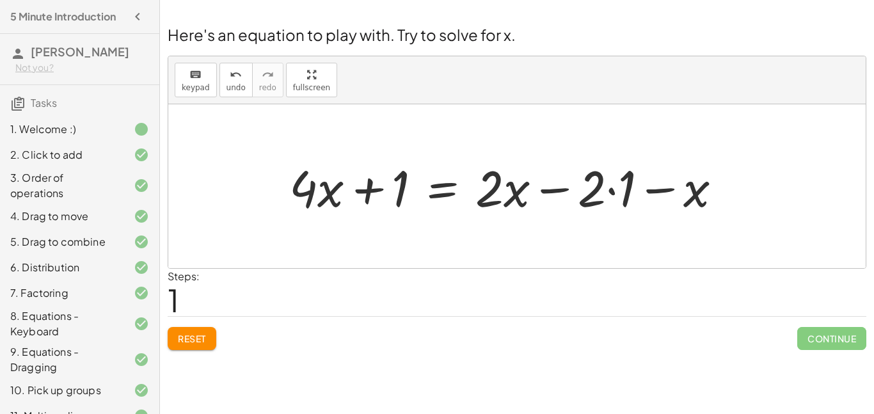
click at [609, 192] on div at bounding box center [511, 187] width 456 height 66
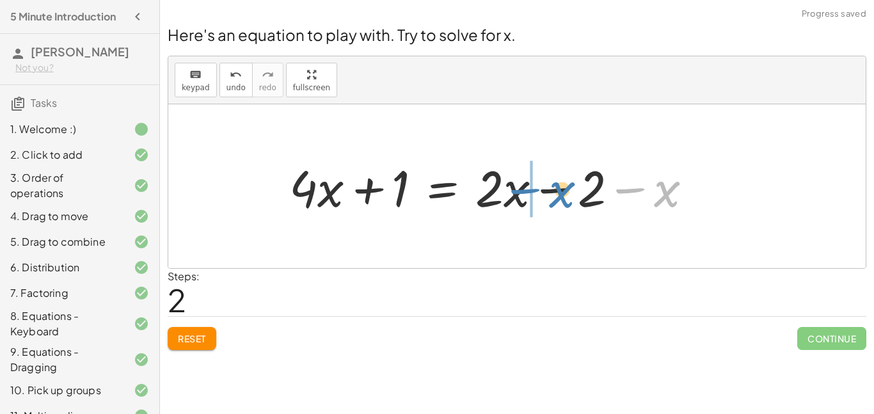
drag, startPoint x: 630, startPoint y: 191, endPoint x: 525, endPoint y: 192, distance: 104.3
click at [525, 192] on div at bounding box center [496, 187] width 426 height 66
click at [539, 193] on div at bounding box center [496, 187] width 426 height 66
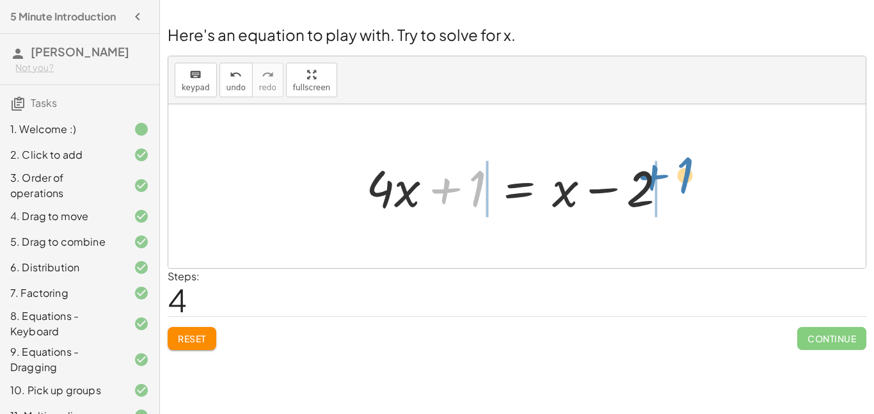
drag, startPoint x: 448, startPoint y: 189, endPoint x: 649, endPoint y: 182, distance: 201.0
click at [649, 182] on div at bounding box center [522, 187] width 324 height 66
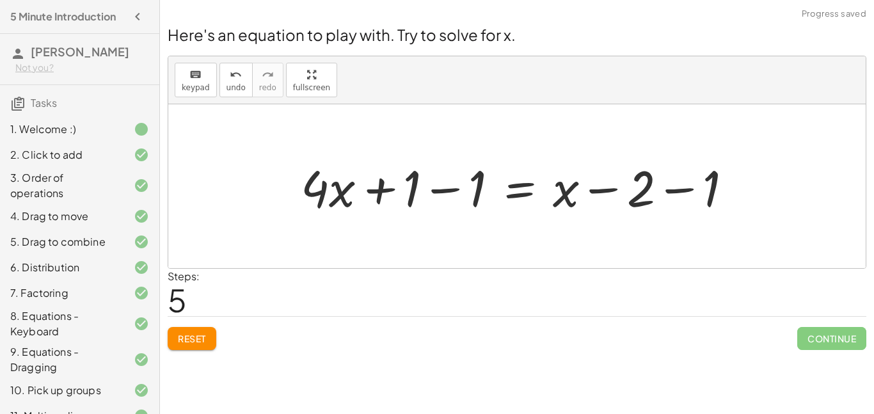
click at [676, 189] on div at bounding box center [521, 187] width 455 height 66
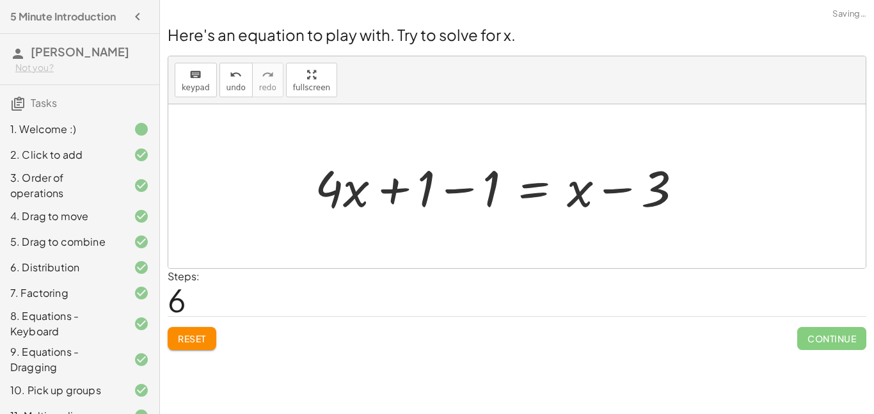
click at [451, 187] on div at bounding box center [503, 187] width 390 height 66
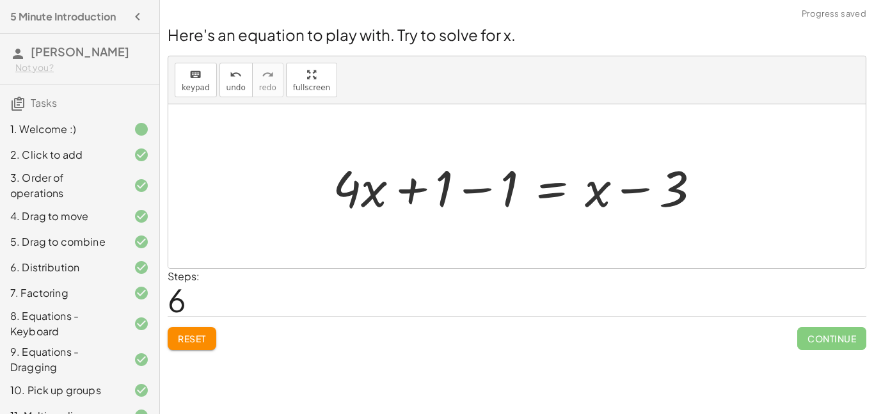
click at [478, 188] on div at bounding box center [521, 187] width 390 height 66
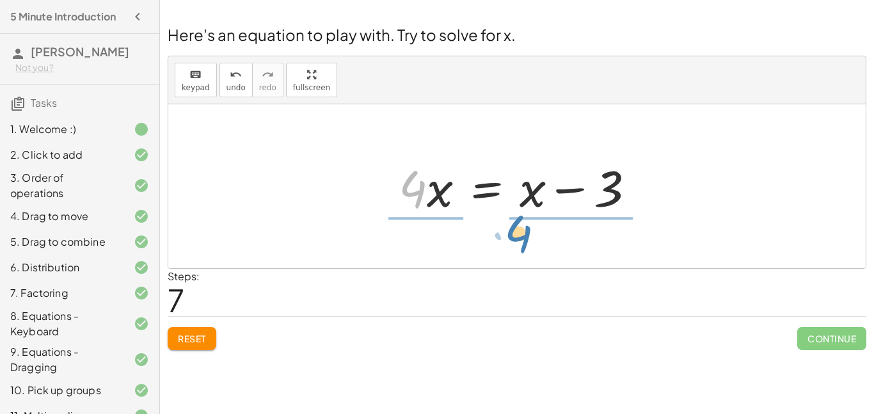
drag, startPoint x: 424, startPoint y: 189, endPoint x: 534, endPoint y: 238, distance: 120.6
click at [534, 238] on div "+ · 4 · x + 1 = + · 2 · ( + x − 1 ) − x + · 4 · x + 1 = + · 2 · x − · 2 · 1 − x…" at bounding box center [516, 186] width 697 height 164
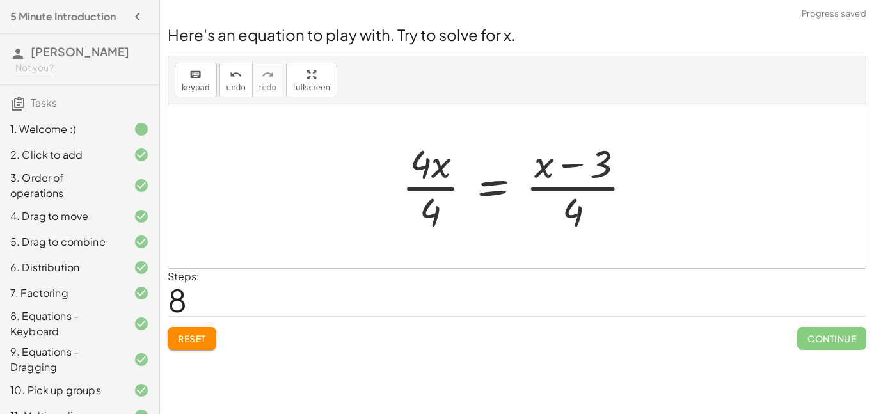
click at [574, 166] on div at bounding box center [521, 186] width 253 height 99
drag, startPoint x: 572, startPoint y: 207, endPoint x: 600, endPoint y: 171, distance: 46.1
click at [600, 171] on div at bounding box center [521, 186] width 253 height 99
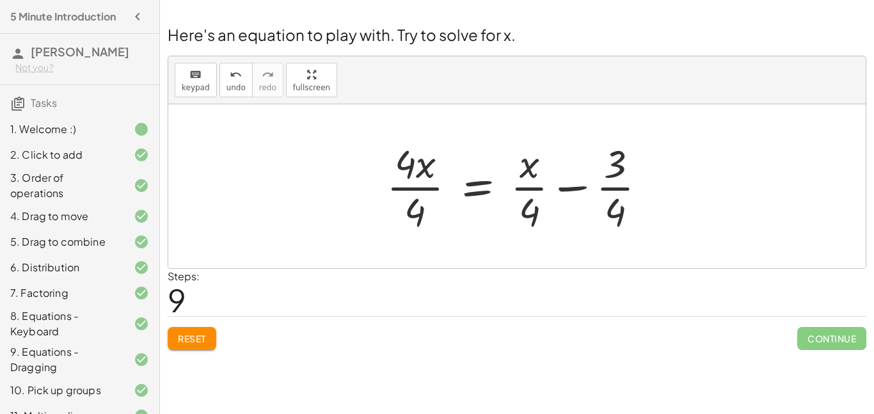
click at [567, 189] on div at bounding box center [521, 186] width 283 height 99
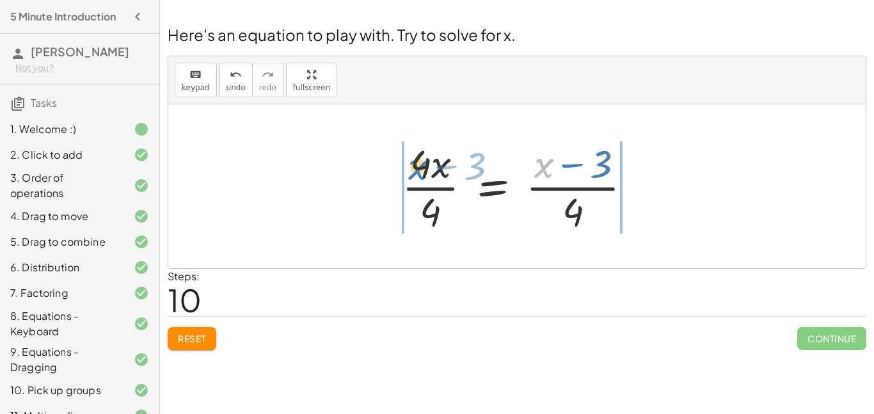
drag, startPoint x: 528, startPoint y: 158, endPoint x: 402, endPoint y: 159, distance: 125.4
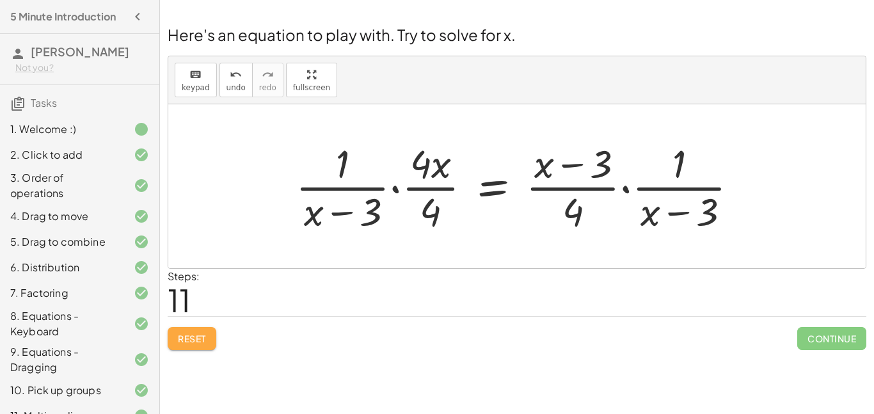
click at [186, 339] on span "Reset" at bounding box center [192, 339] width 28 height 12
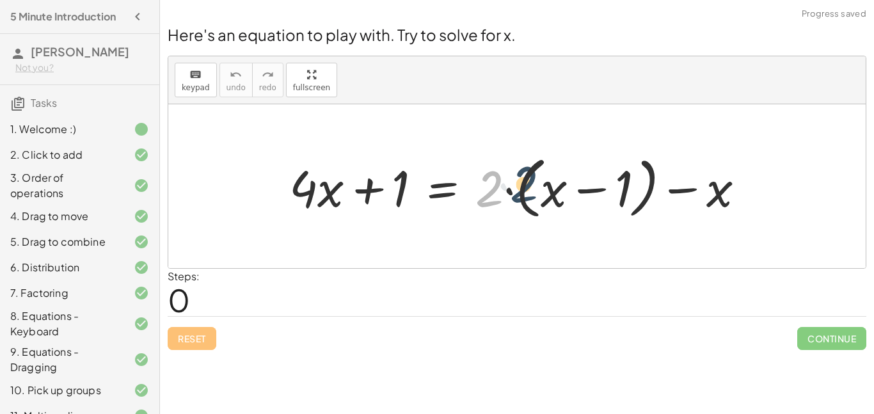
drag, startPoint x: 494, startPoint y: 189, endPoint x: 545, endPoint y: 184, distance: 51.5
click at [545, 184] on div at bounding box center [522, 187] width 479 height 74
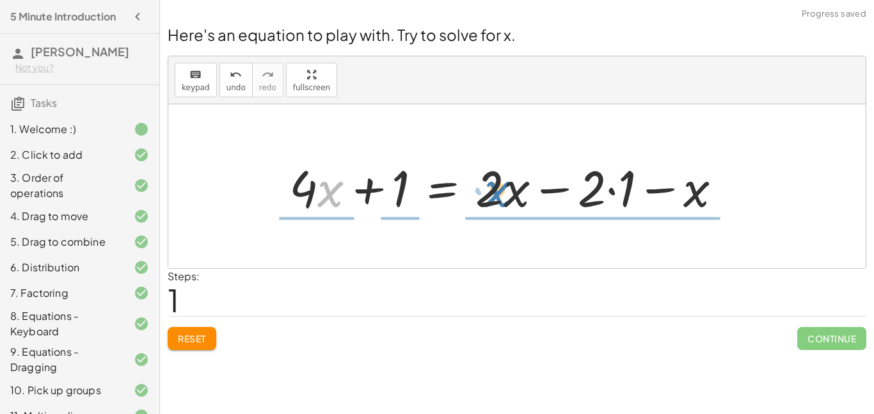
drag, startPoint x: 321, startPoint y: 184, endPoint x: 489, endPoint y: 184, distance: 167.6
click at [489, 184] on div at bounding box center [511, 187] width 456 height 66
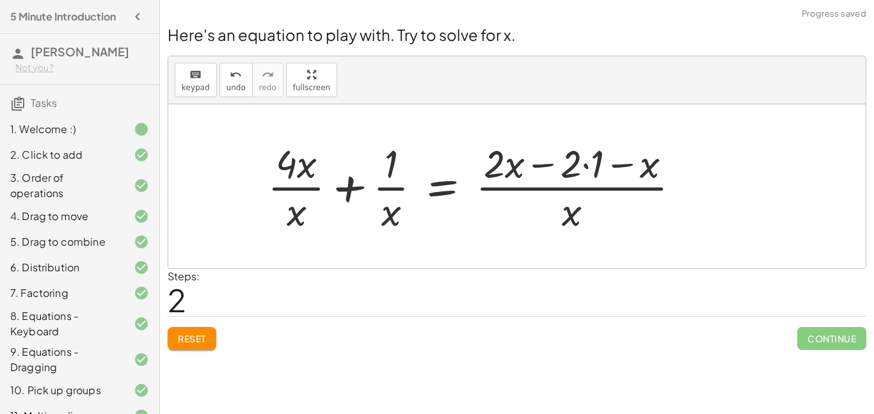
click at [189, 348] on button "Reset" at bounding box center [192, 338] width 49 height 23
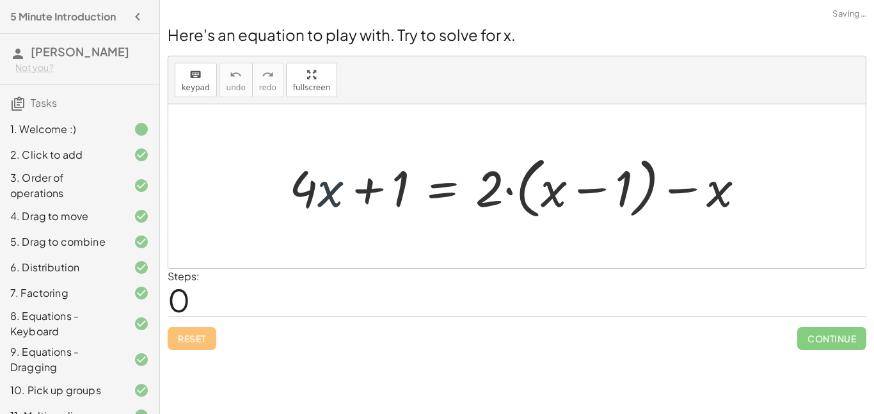
click at [328, 197] on div at bounding box center [522, 187] width 479 height 74
click at [510, 191] on div at bounding box center [522, 187] width 479 height 74
drag, startPoint x: 499, startPoint y: 184, endPoint x: 568, endPoint y: 188, distance: 69.2
click at [568, 188] on div at bounding box center [522, 187] width 479 height 74
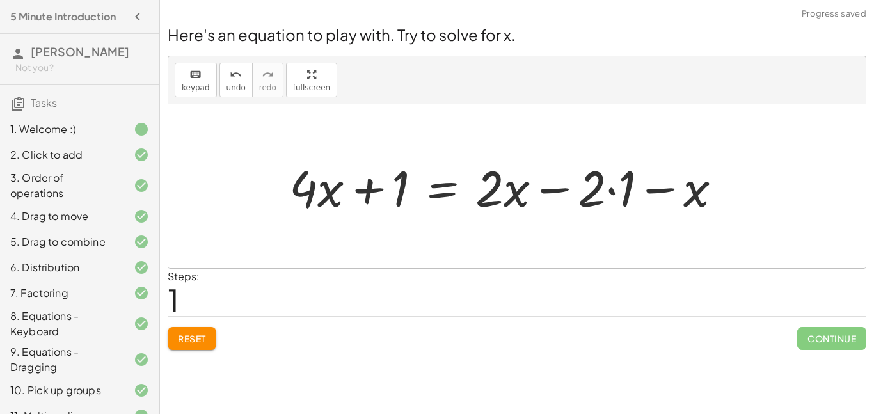
click at [610, 196] on div at bounding box center [511, 187] width 456 height 66
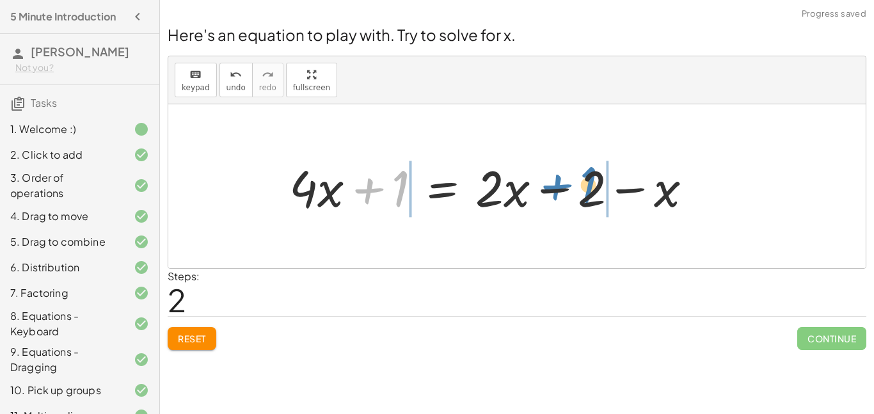
drag, startPoint x: 369, startPoint y: 186, endPoint x: 557, endPoint y: 182, distance: 188.2
click at [557, 182] on div at bounding box center [496, 187] width 426 height 66
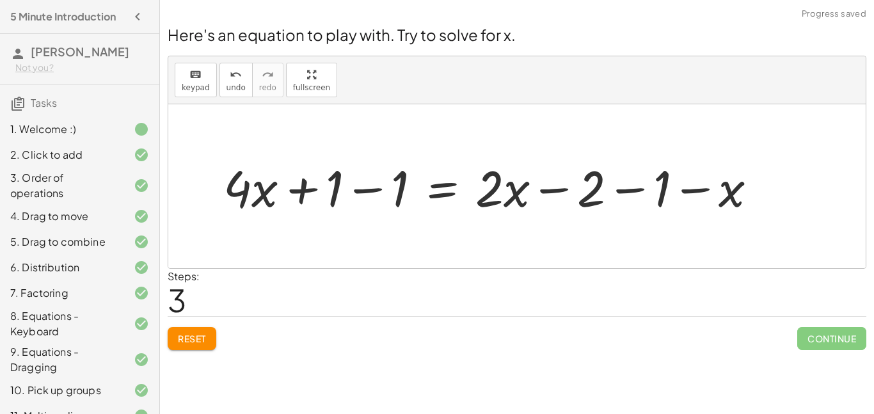
click at [635, 186] on div at bounding box center [495, 187] width 557 height 66
click at [367, 186] on div at bounding box center [463, 187] width 493 height 66
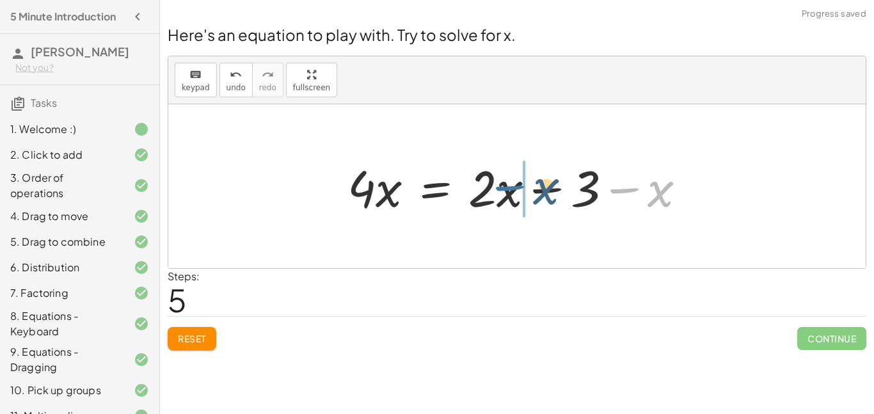
drag, startPoint x: 644, startPoint y: 189, endPoint x: 534, endPoint y: 188, distance: 110.7
click at [534, 188] on div at bounding box center [522, 187] width 362 height 66
click at [547, 189] on div at bounding box center [522, 187] width 362 height 66
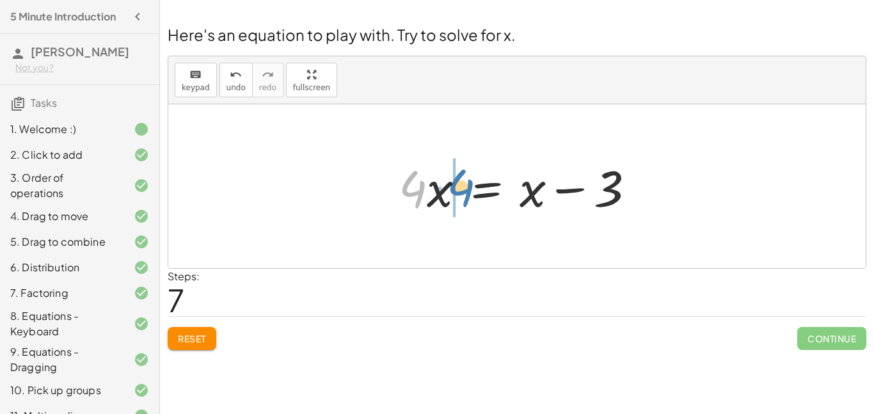
drag, startPoint x: 412, startPoint y: 185, endPoint x: 457, endPoint y: 184, distance: 45.4
click at [457, 184] on div at bounding box center [522, 187] width 260 height 66
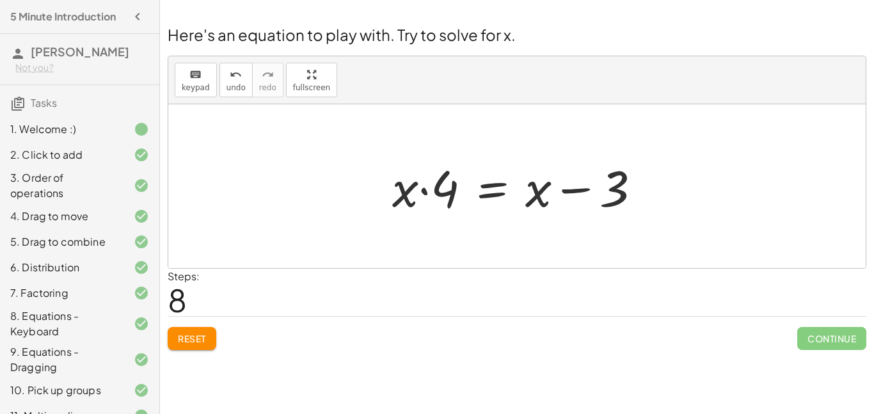
click at [424, 198] on div at bounding box center [521, 187] width 271 height 66
click at [568, 190] on div at bounding box center [521, 187] width 271 height 66
click at [485, 194] on div at bounding box center [521, 187] width 271 height 66
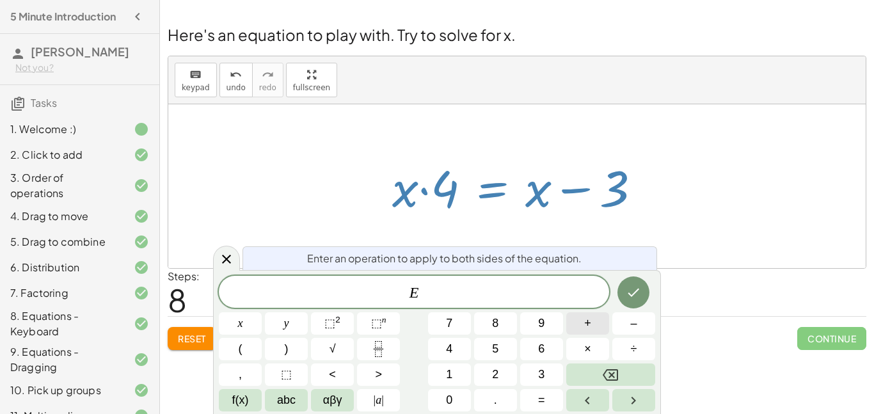
click at [590, 326] on span "+" at bounding box center [587, 323] width 7 height 17
click at [535, 364] on button "3" at bounding box center [541, 374] width 43 height 22
click at [641, 296] on icon "Done" at bounding box center [633, 292] width 15 height 15
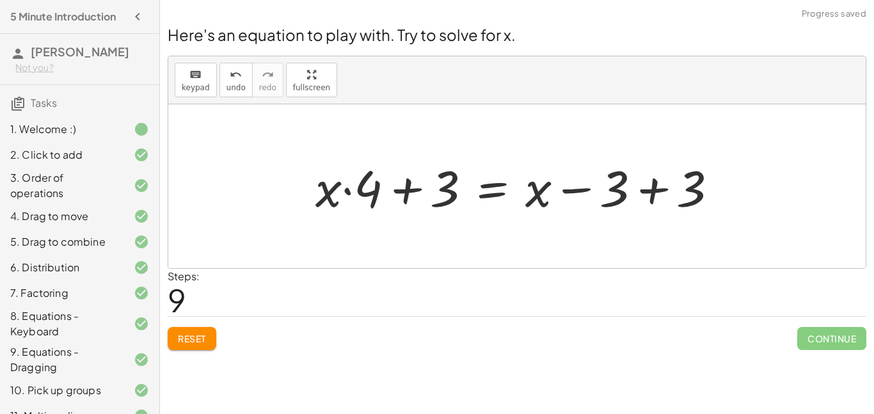
click at [653, 193] on div at bounding box center [522, 187] width 426 height 66
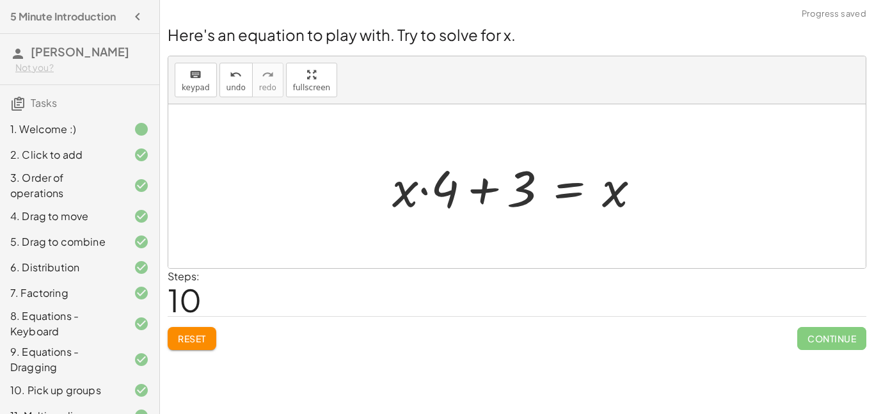
click at [481, 187] on div at bounding box center [521, 187] width 271 height 66
drag, startPoint x: 529, startPoint y: 199, endPoint x: 539, endPoint y: 198, distance: 10.9
click at [539, 198] on div at bounding box center [521, 187] width 271 height 66
drag, startPoint x: 455, startPoint y: 198, endPoint x: 626, endPoint y: 253, distance: 179.3
click at [626, 253] on div "+ · 4 · x + 1 = + · 2 · ( + x − 1 ) − x + · 4 · x + 1 = + · 2 · x − · 2 · 1 − x…" at bounding box center [516, 186] width 697 height 164
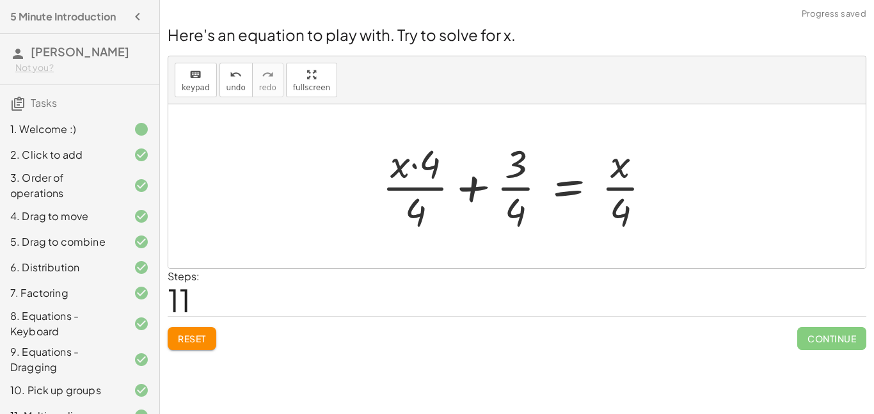
click at [516, 186] on div at bounding box center [522, 186] width 292 height 99
drag, startPoint x: 518, startPoint y: 160, endPoint x: 518, endPoint y: 203, distance: 42.9
click at [518, 203] on div at bounding box center [522, 186] width 292 height 99
drag, startPoint x: 516, startPoint y: 203, endPoint x: 521, endPoint y: 150, distance: 52.8
click at [521, 150] on div at bounding box center [522, 186] width 292 height 99
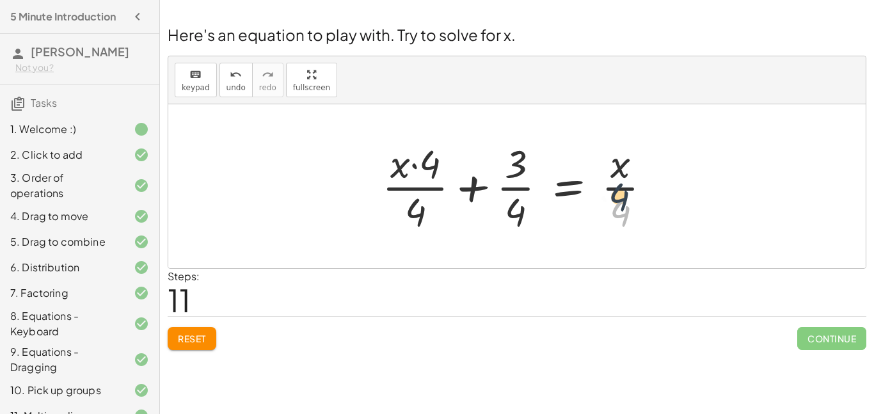
drag, startPoint x: 621, startPoint y: 205, endPoint x: 623, endPoint y: 164, distance: 40.3
click at [623, 164] on div at bounding box center [522, 186] width 292 height 99
drag, startPoint x: 623, startPoint y: 166, endPoint x: 632, endPoint y: 211, distance: 46.3
click at [632, 211] on div at bounding box center [522, 186] width 292 height 99
drag, startPoint x: 623, startPoint y: 161, endPoint x: 605, endPoint y: 205, distance: 47.3
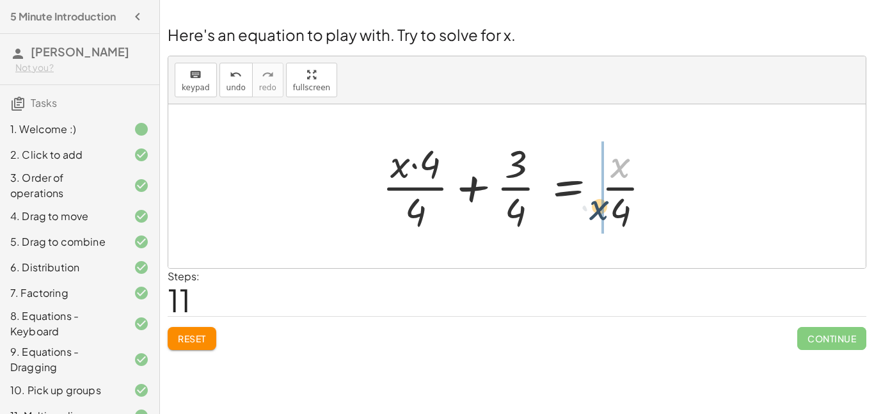
click at [605, 205] on div at bounding box center [522, 186] width 292 height 99
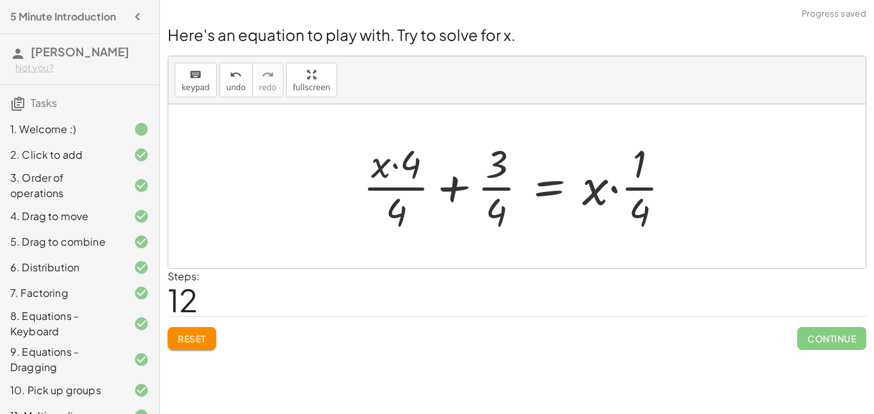
click at [616, 190] on div at bounding box center [521, 186] width 331 height 99
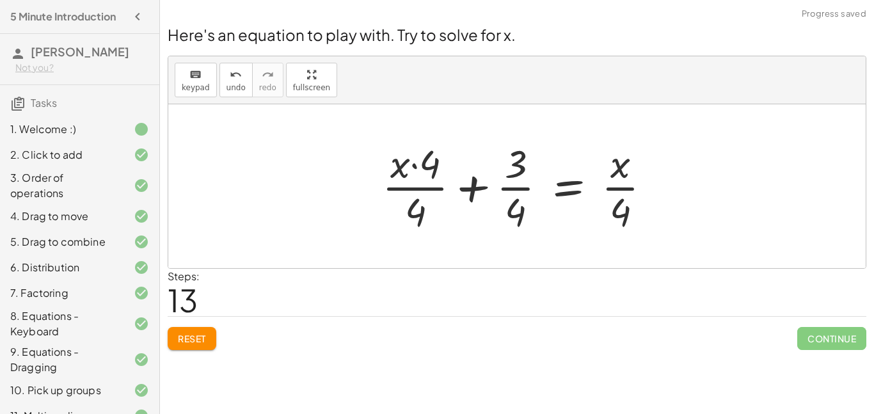
click at [415, 168] on div at bounding box center [522, 186] width 292 height 99
drag, startPoint x: 415, startPoint y: 206, endPoint x: 410, endPoint y: 152, distance: 53.9
click at [410, 152] on div at bounding box center [522, 186] width 292 height 99
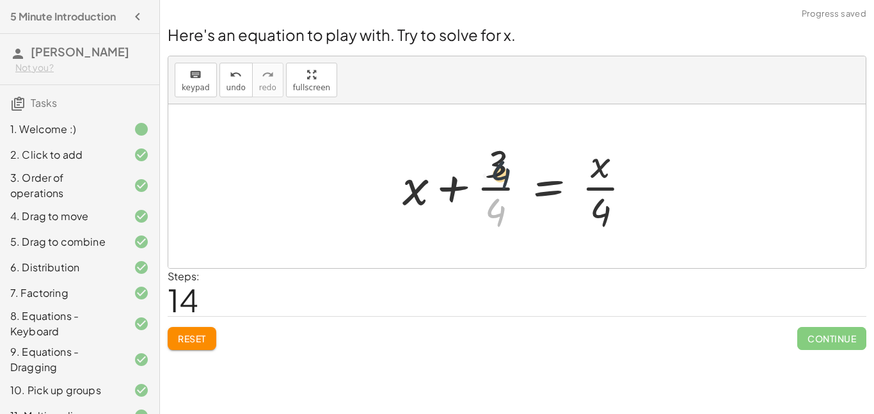
drag, startPoint x: 489, startPoint y: 202, endPoint x: 493, endPoint y: 158, distance: 44.3
click at [493, 158] on div at bounding box center [522, 186] width 252 height 99
drag, startPoint x: 493, startPoint y: 160, endPoint x: 495, endPoint y: 216, distance: 56.4
click at [495, 216] on div at bounding box center [522, 186] width 252 height 99
drag, startPoint x: 495, startPoint y: 215, endPoint x: 523, endPoint y: 157, distance: 64.7
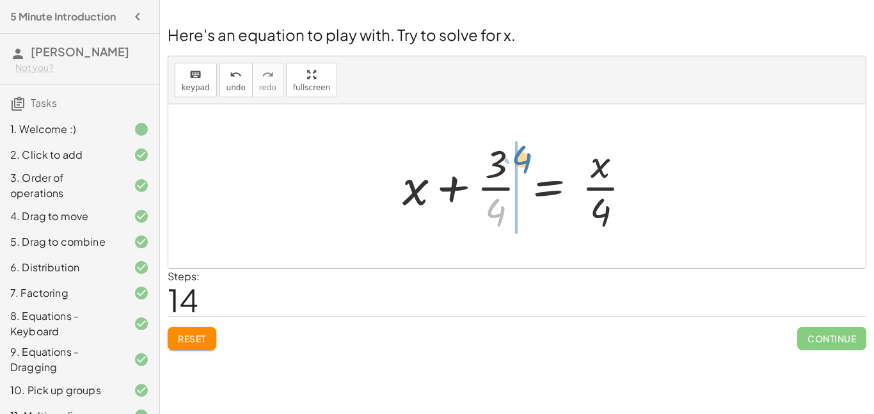
click at [523, 157] on div at bounding box center [522, 186] width 252 height 99
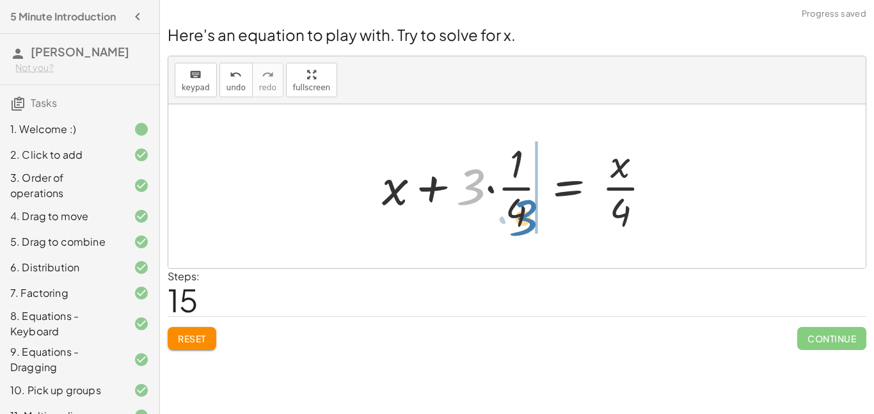
drag, startPoint x: 461, startPoint y: 182, endPoint x: 514, endPoint y: 214, distance: 61.1
click at [514, 214] on div at bounding box center [522, 186] width 292 height 99
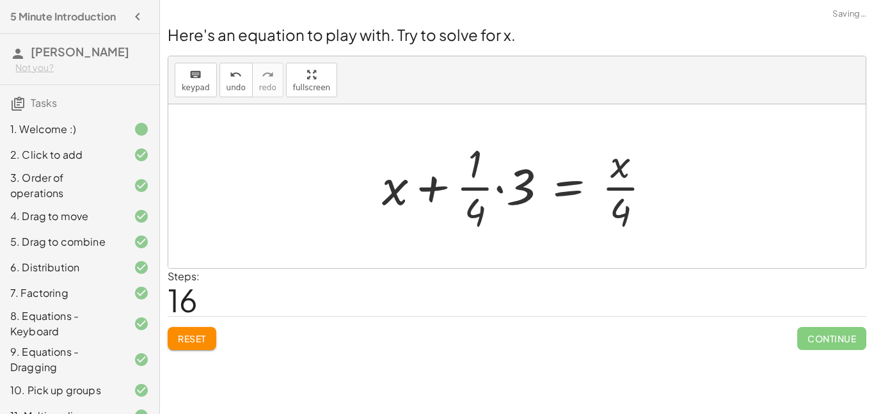
click at [497, 189] on div at bounding box center [522, 186] width 292 height 99
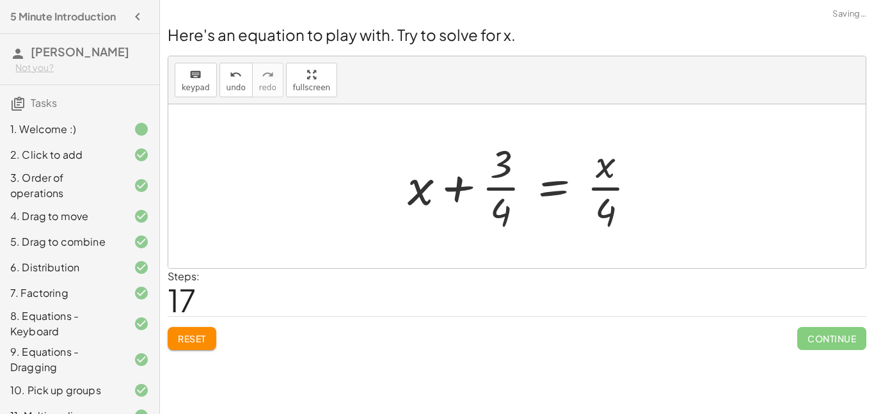
click at [621, 186] on div at bounding box center [527, 186] width 252 height 99
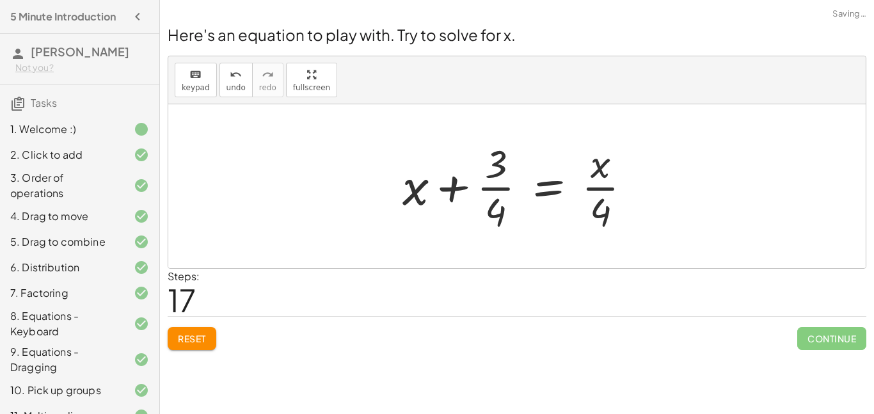
click at [193, 331] on button "Reset" at bounding box center [192, 338] width 49 height 23
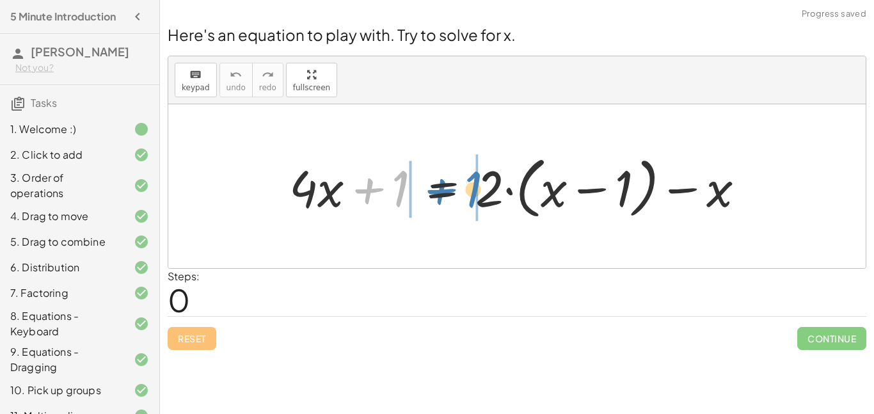
drag, startPoint x: 377, startPoint y: 182, endPoint x: 452, endPoint y: 182, distance: 74.9
click at [452, 182] on div at bounding box center [522, 187] width 479 height 74
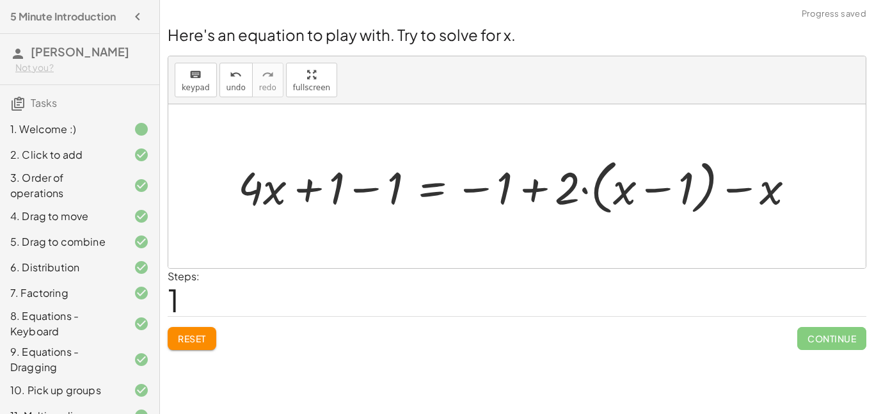
click at [529, 188] on div at bounding box center [522, 186] width 580 height 66
click at [481, 187] on div at bounding box center [522, 186] width 580 height 66
click at [532, 187] on div at bounding box center [522, 186] width 580 height 66
drag, startPoint x: 573, startPoint y: 190, endPoint x: 639, endPoint y: 177, distance: 67.8
click at [639, 177] on div at bounding box center [522, 186] width 580 height 66
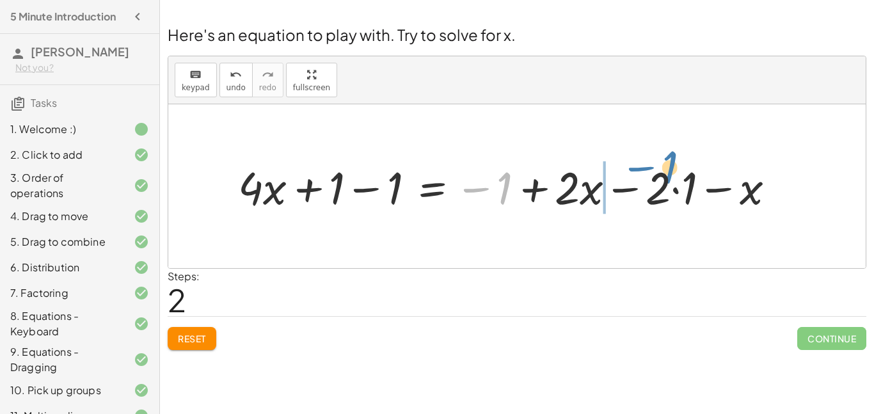
drag, startPoint x: 511, startPoint y: 190, endPoint x: 669, endPoint y: 180, distance: 158.4
click at [669, 180] on div at bounding box center [512, 186] width 560 height 59
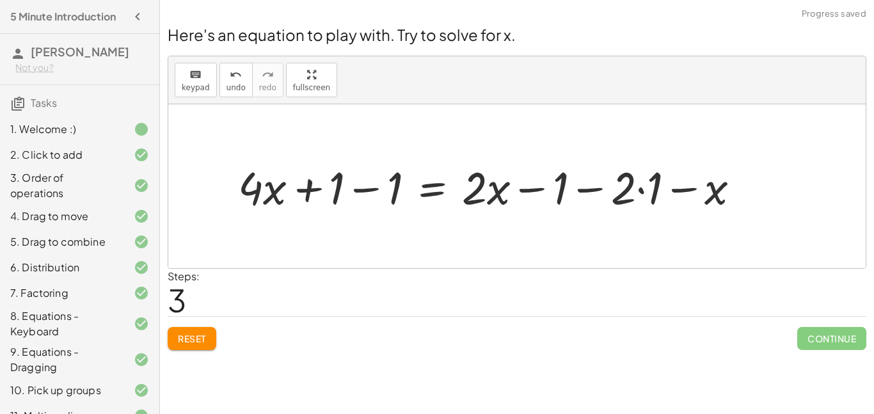
click at [587, 192] on div at bounding box center [494, 186] width 525 height 59
click at [643, 197] on div at bounding box center [494, 186] width 525 height 59
click at [585, 190] on div at bounding box center [481, 186] width 499 height 59
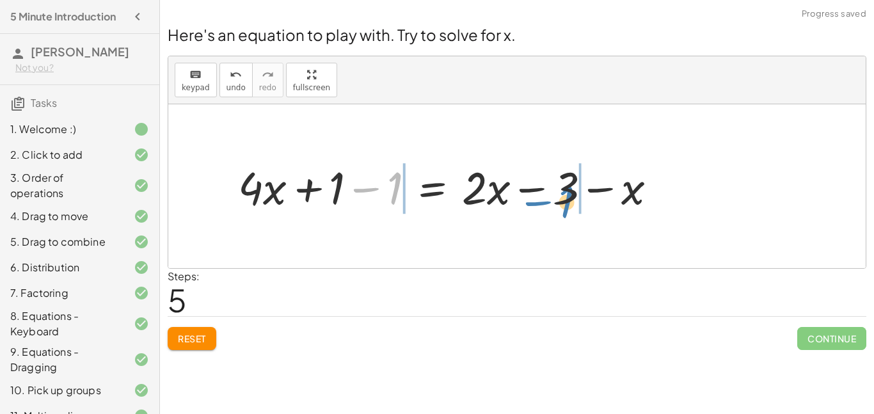
drag, startPoint x: 368, startPoint y: 195, endPoint x: 540, endPoint y: 218, distance: 173.7
click at [540, 218] on div "+ · 4 · x + 1 = + · 2 · ( + x − 1 ) − x + · 4 · x + 1 − 1 = − 1 + · 2 · ( + x −…" at bounding box center [447, 186] width 457 height 65
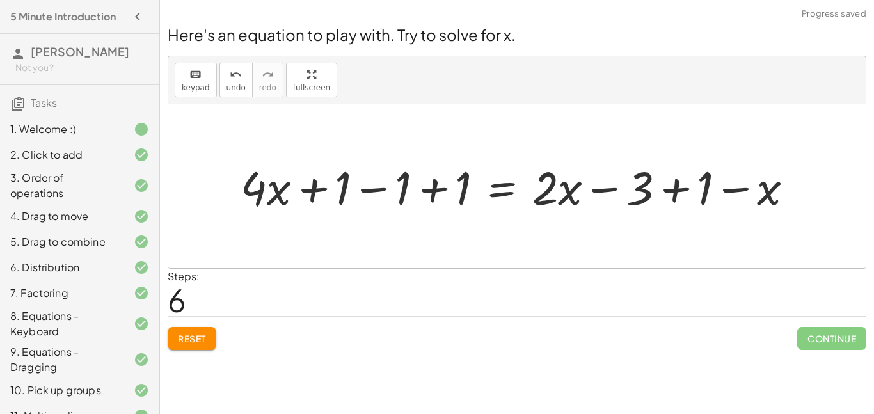
click at [666, 196] on div at bounding box center [522, 185] width 576 height 61
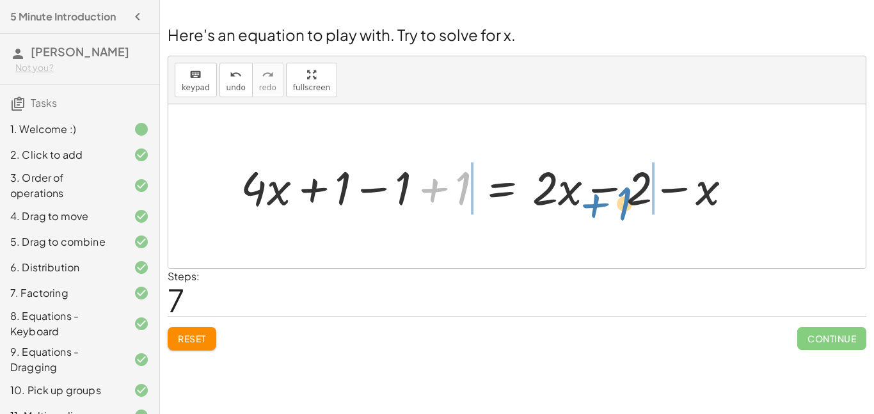
drag, startPoint x: 438, startPoint y: 195, endPoint x: 603, endPoint y: 208, distance: 165.6
click at [603, 208] on div at bounding box center [491, 185] width 514 height 61
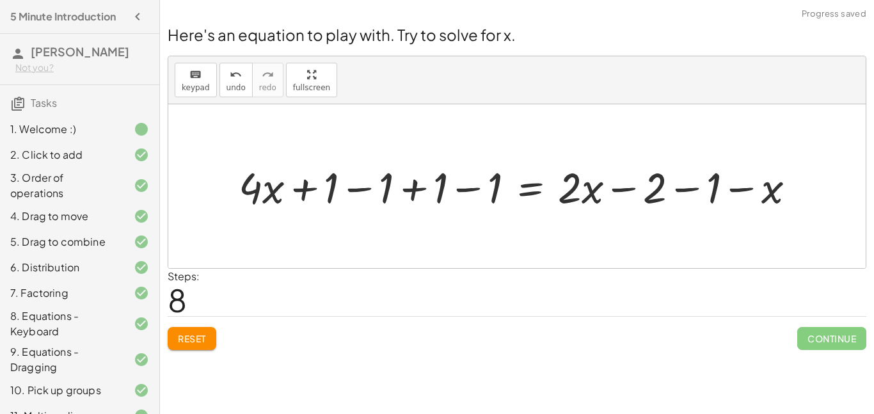
click at [468, 186] on div at bounding box center [522, 186] width 580 height 56
click at [465, 187] on div at bounding box center [576, 186] width 470 height 56
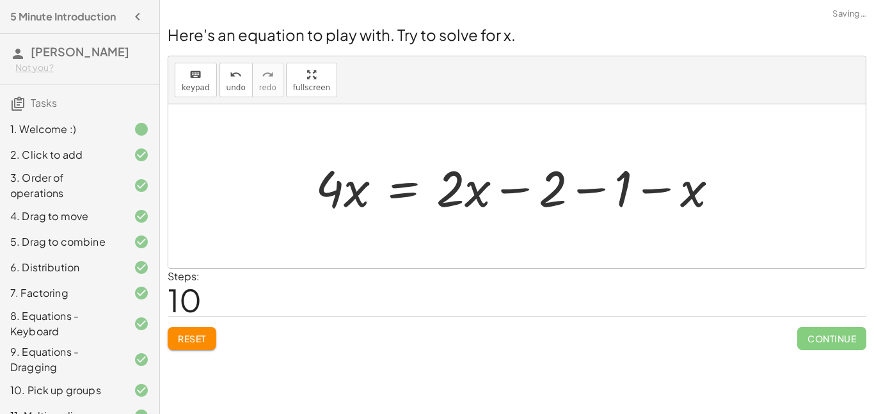
click at [514, 192] on div at bounding box center [522, 187] width 426 height 66
click at [584, 195] on div at bounding box center [522, 187] width 426 height 66
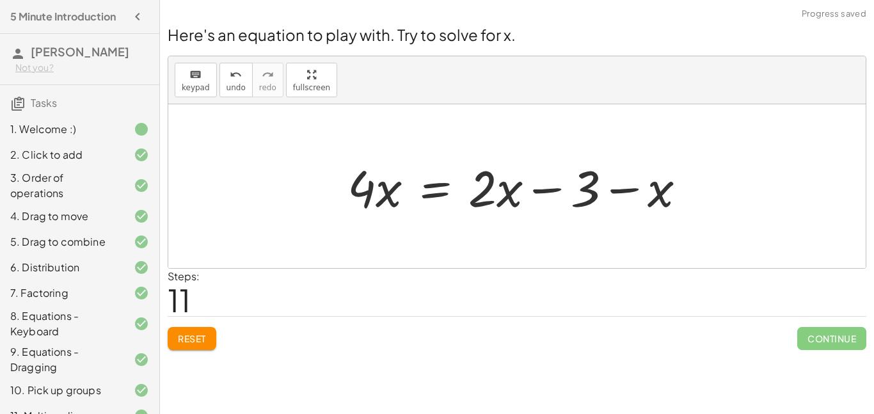
click at [529, 190] on div at bounding box center [522, 187] width 362 height 66
click at [612, 195] on div at bounding box center [522, 187] width 362 height 66
click at [542, 190] on div at bounding box center [522, 187] width 362 height 66
drag, startPoint x: 651, startPoint y: 199, endPoint x: 365, endPoint y: 186, distance: 286.9
click at [365, 186] on div at bounding box center [522, 187] width 362 height 66
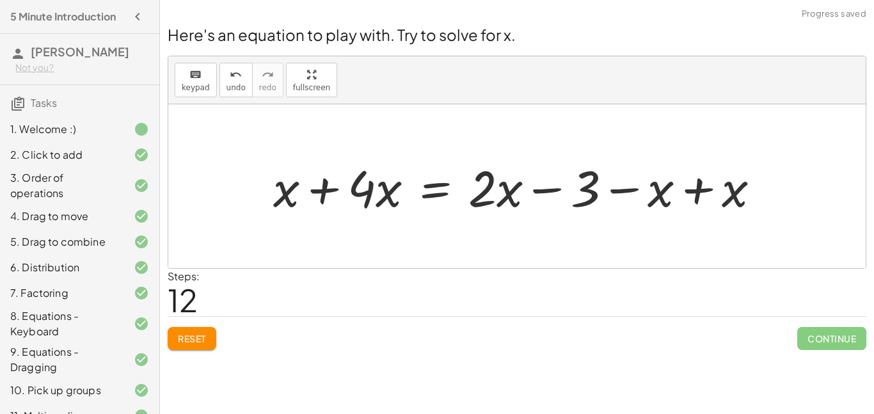
click at [324, 193] on div at bounding box center [522, 187] width 510 height 66
click at [708, 186] on div at bounding box center [559, 187] width 435 height 66
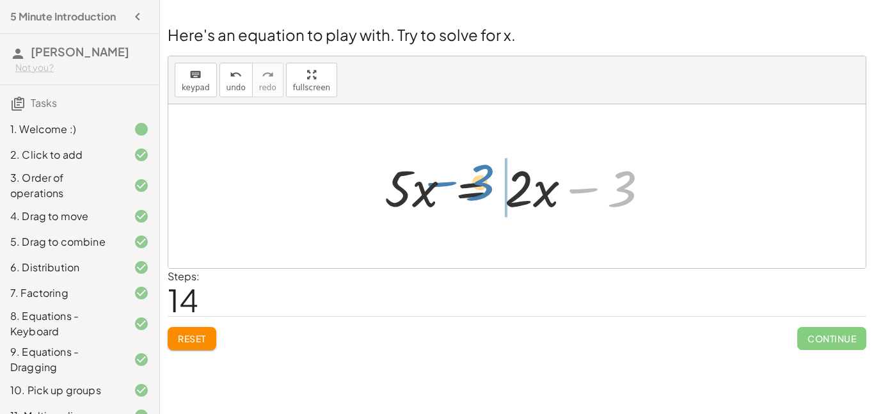
drag, startPoint x: 581, startPoint y: 189, endPoint x: 440, endPoint y: 180, distance: 141.7
click at [440, 180] on div at bounding box center [521, 187] width 287 height 66
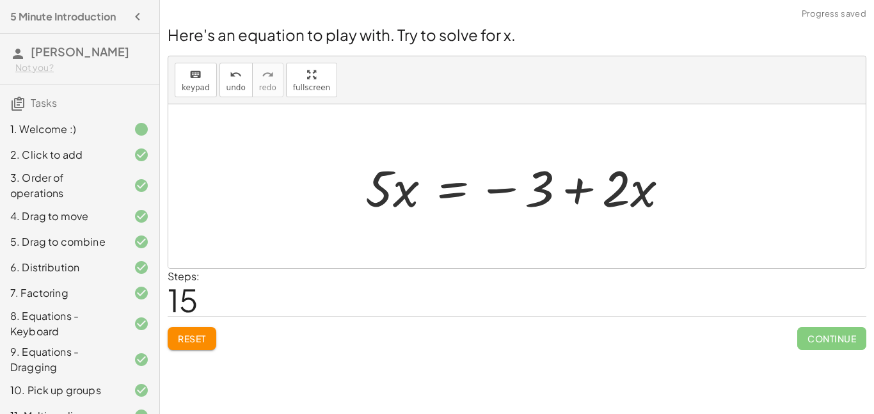
click at [581, 195] on div at bounding box center [522, 187] width 326 height 66
click at [502, 191] on div at bounding box center [522, 187] width 326 height 66
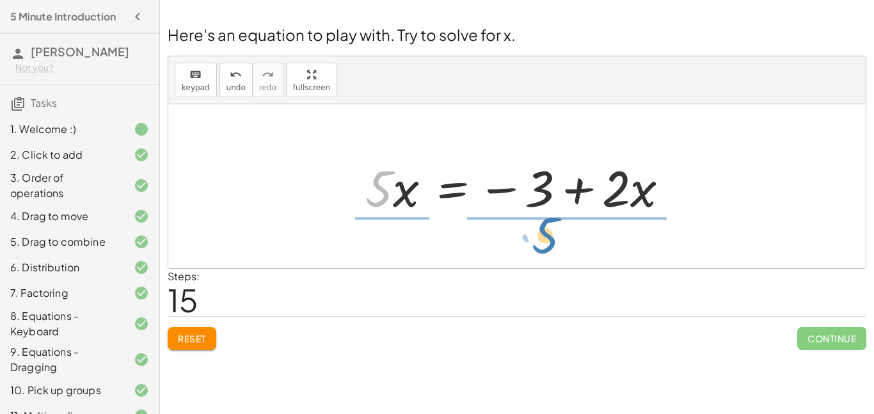
drag, startPoint x: 372, startPoint y: 187, endPoint x: 530, endPoint y: 235, distance: 165.2
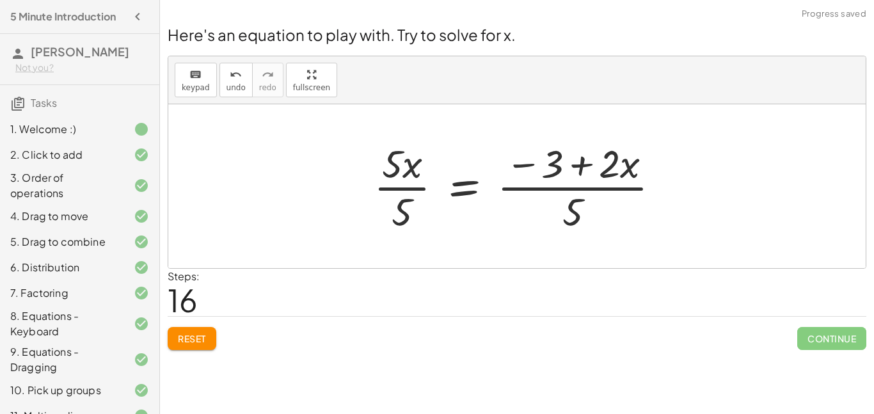
click at [560, 221] on div at bounding box center [522, 186] width 310 height 99
click at [573, 219] on div at bounding box center [522, 186] width 310 height 99
click at [585, 179] on div at bounding box center [522, 186] width 310 height 99
drag, startPoint x: 521, startPoint y: 164, endPoint x: 557, endPoint y: 220, distance: 66.7
click at [557, 220] on div at bounding box center [522, 186] width 310 height 99
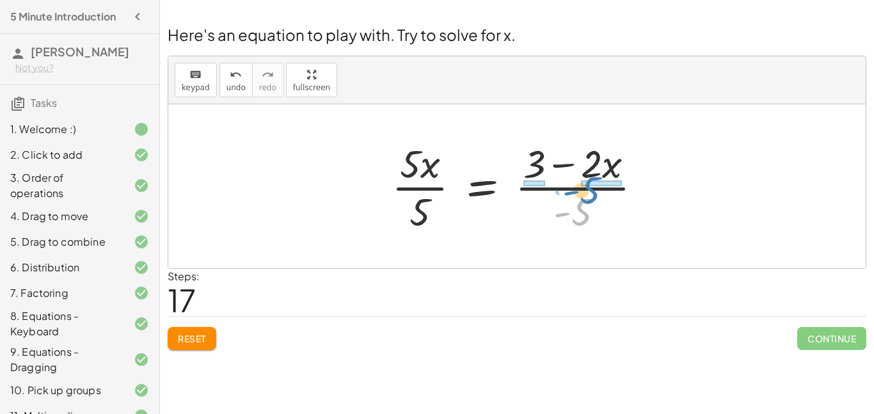
drag, startPoint x: 584, startPoint y: 218, endPoint x: 593, endPoint y: 196, distance: 23.2
click at [593, 196] on div at bounding box center [522, 186] width 274 height 99
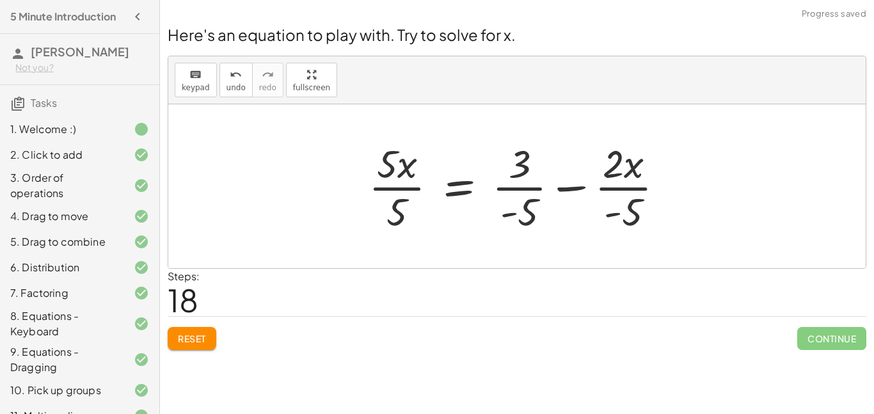
click at [575, 187] on div at bounding box center [521, 186] width 319 height 99
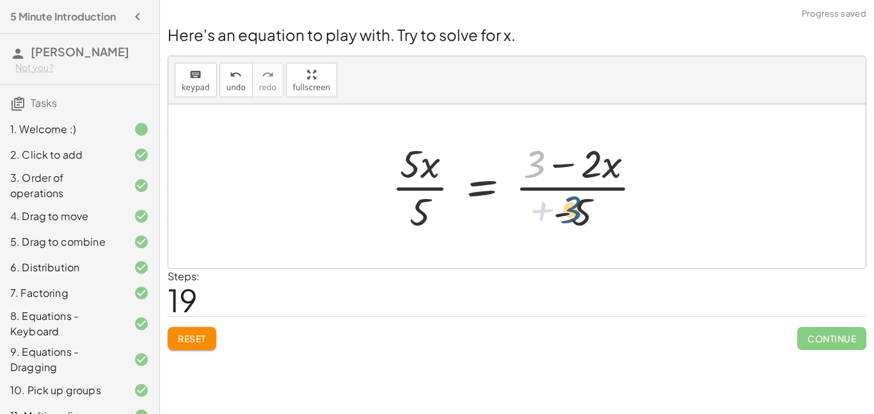
drag, startPoint x: 541, startPoint y: 170, endPoint x: 575, endPoint y: 221, distance: 62.3
click at [575, 221] on div at bounding box center [522, 186] width 274 height 99
drag, startPoint x: 526, startPoint y: 167, endPoint x: 526, endPoint y: 218, distance: 51.2
click at [526, 218] on div at bounding box center [522, 186] width 274 height 99
drag, startPoint x: 416, startPoint y: 202, endPoint x: 415, endPoint y: 164, distance: 37.8
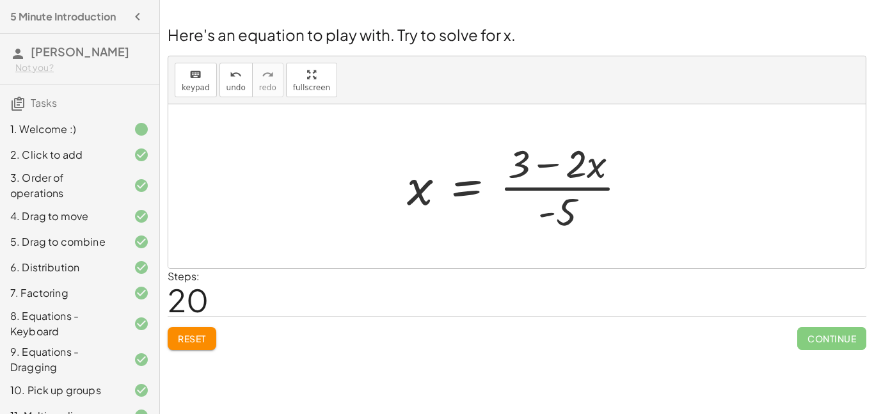
click at [553, 223] on div at bounding box center [522, 186] width 243 height 99
drag, startPoint x: 561, startPoint y: 214, endPoint x: 574, endPoint y: 171, distance: 44.3
click at [574, 171] on div at bounding box center [522, 186] width 243 height 99
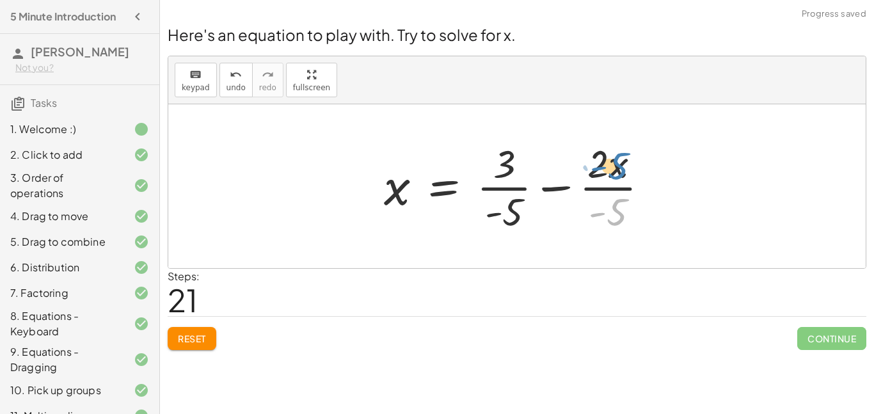
drag, startPoint x: 607, startPoint y: 204, endPoint x: 609, endPoint y: 158, distance: 46.1
click at [609, 158] on div at bounding box center [522, 186] width 288 height 99
click at [561, 187] on div at bounding box center [522, 186] width 288 height 99
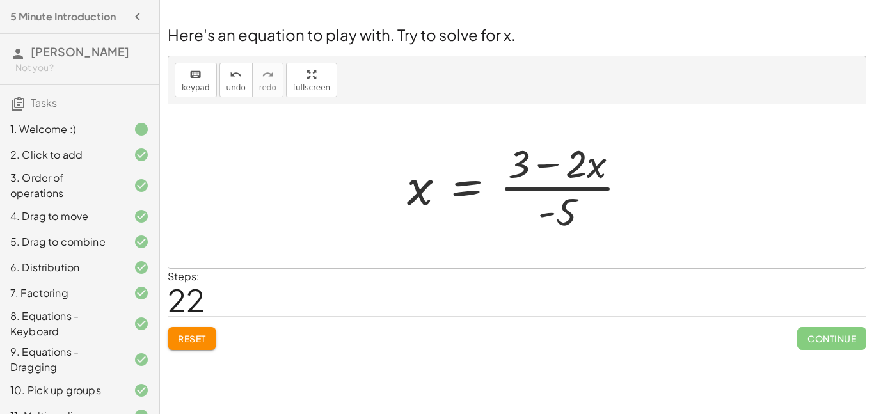
click at [475, 192] on div at bounding box center [522, 186] width 243 height 99
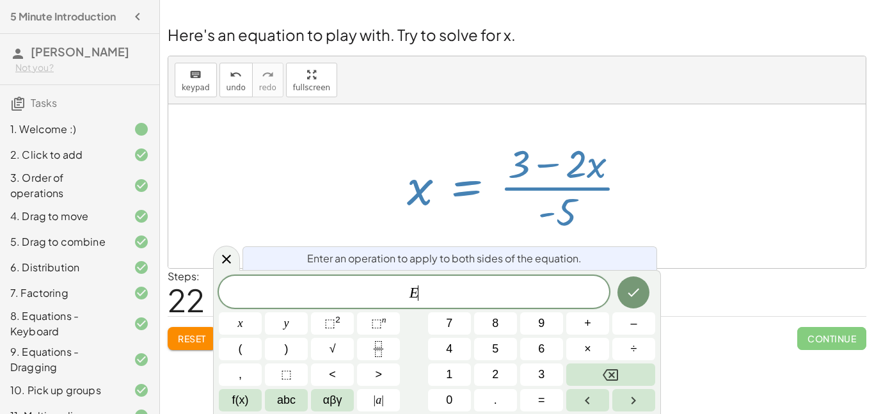
scroll to position [4, 0]
click at [843, 219] on div at bounding box center [516, 186] width 697 height 164
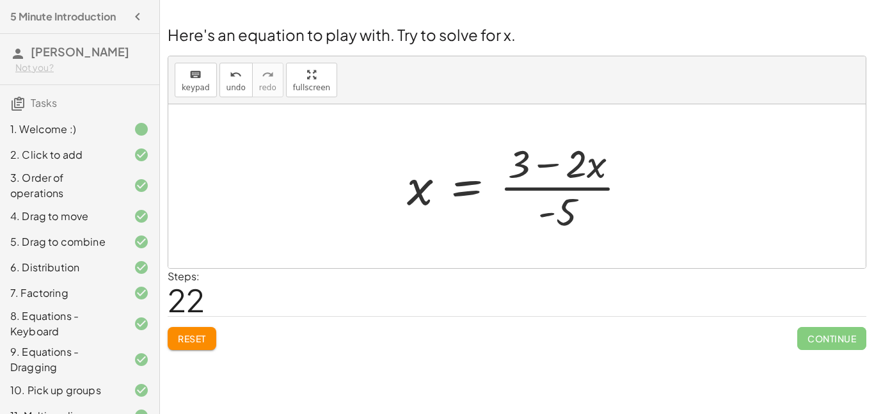
click at [180, 340] on span "Reset" at bounding box center [192, 339] width 28 height 12
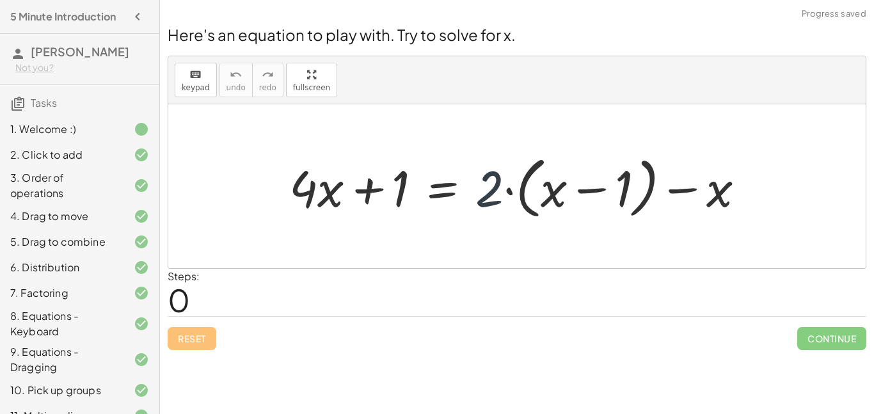
click at [483, 197] on div at bounding box center [522, 187] width 479 height 74
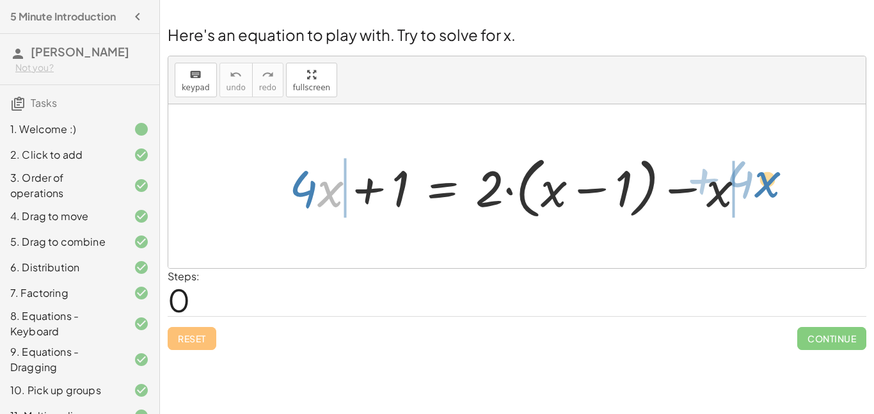
drag, startPoint x: 322, startPoint y: 198, endPoint x: 759, endPoint y: 189, distance: 437.1
click at [759, 189] on div at bounding box center [522, 187] width 479 height 74
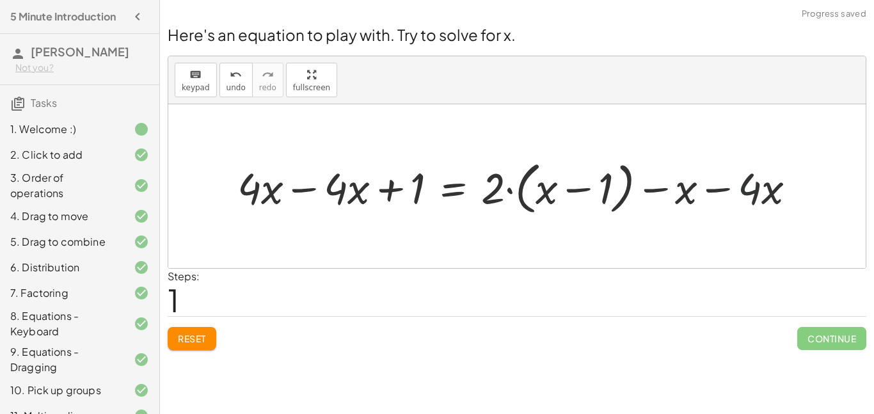
click at [749, 193] on div at bounding box center [522, 186] width 582 height 63
click at [722, 193] on div at bounding box center [522, 186] width 582 height 63
click at [303, 185] on div at bounding box center [490, 186] width 518 height 63
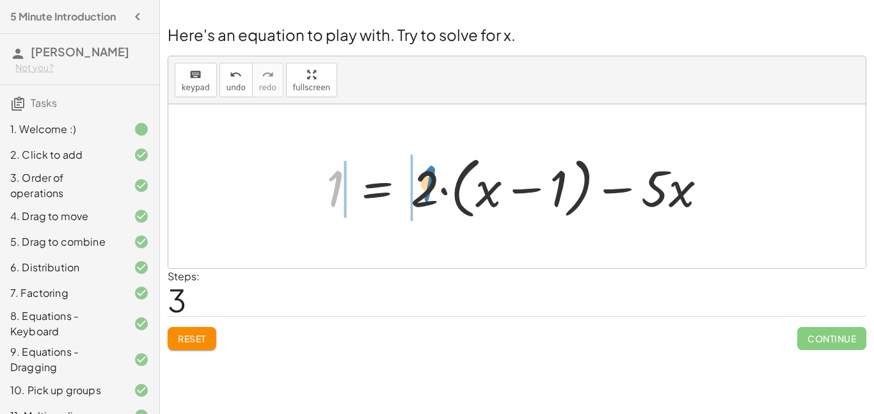
drag, startPoint x: 331, startPoint y: 191, endPoint x: 418, endPoint y: 189, distance: 87.0
click at [418, 189] on div at bounding box center [522, 187] width 404 height 74
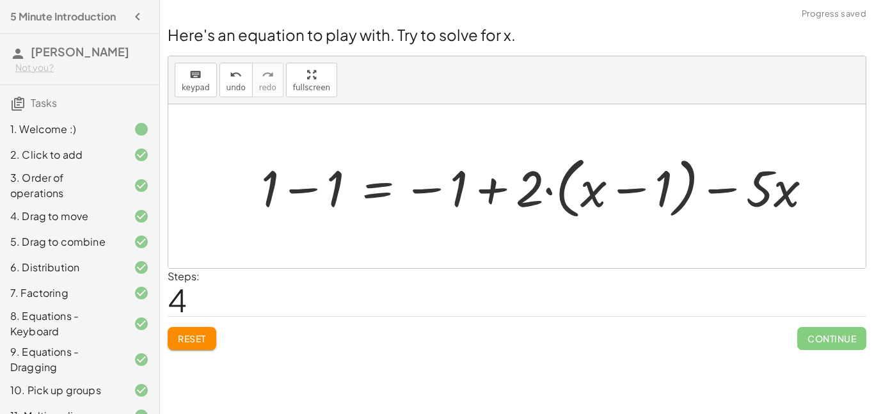
click at [294, 194] on div at bounding box center [542, 187] width 574 height 74
click at [478, 187] on div at bounding box center [570, 187] width 516 height 74
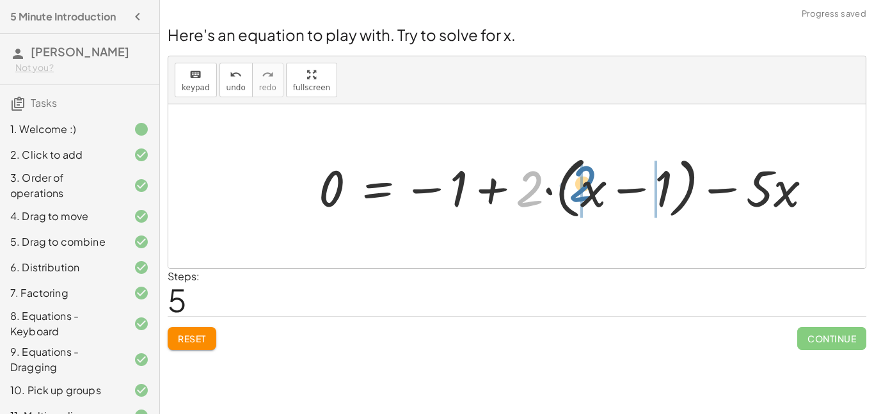
drag, startPoint x: 539, startPoint y: 193, endPoint x: 603, endPoint y: 188, distance: 63.6
click at [603, 188] on div at bounding box center [570, 187] width 516 height 74
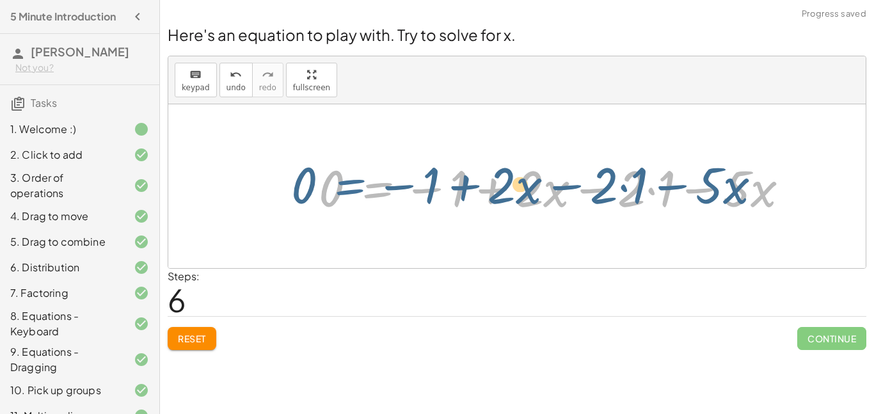
drag, startPoint x: 351, startPoint y: 180, endPoint x: 351, endPoint y: 171, distance: 9.0
click at [351, 171] on div at bounding box center [559, 187] width 494 height 66
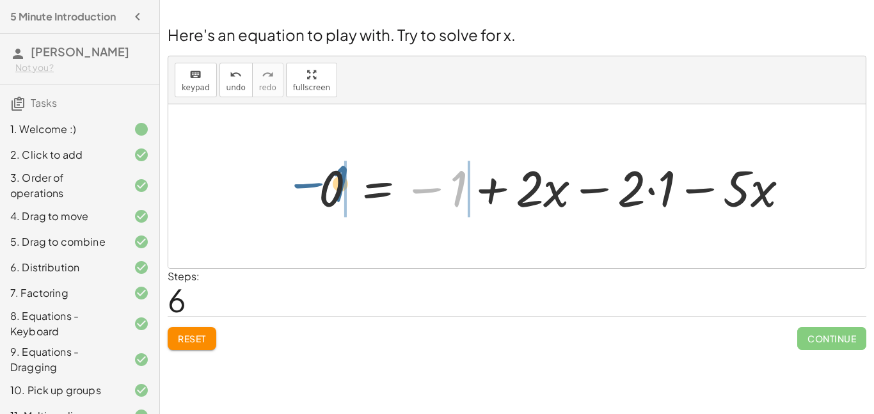
drag, startPoint x: 455, startPoint y: 186, endPoint x: 334, endPoint y: 183, distance: 121.0
click at [334, 183] on div at bounding box center [559, 187] width 494 height 66
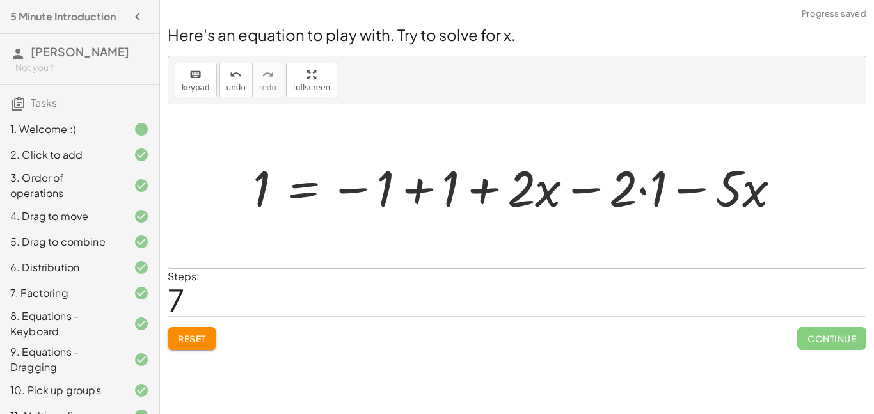
click at [414, 198] on div at bounding box center [522, 187] width 552 height 66
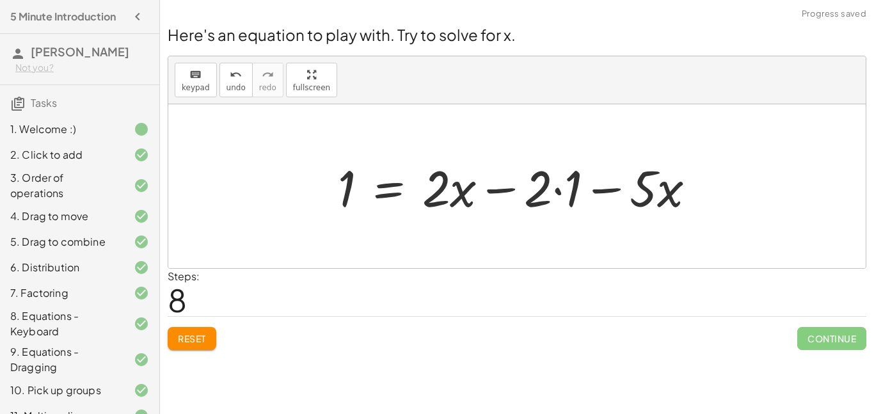
click at [548, 191] on div at bounding box center [521, 187] width 381 height 66
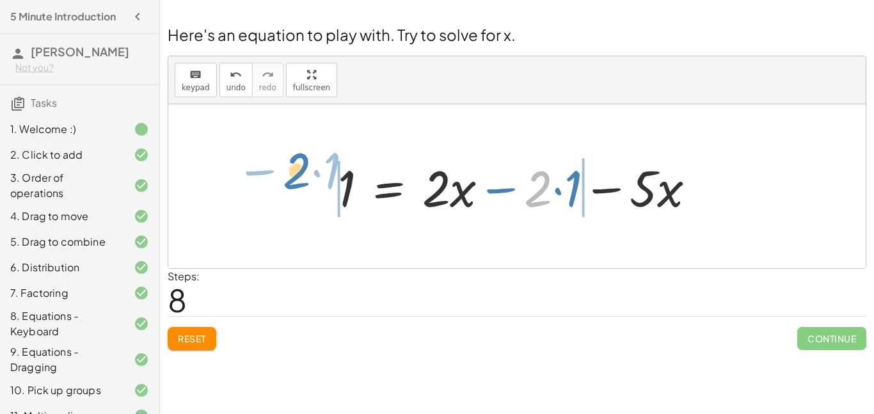
drag, startPoint x: 544, startPoint y: 196, endPoint x: 303, endPoint y: 179, distance: 241.8
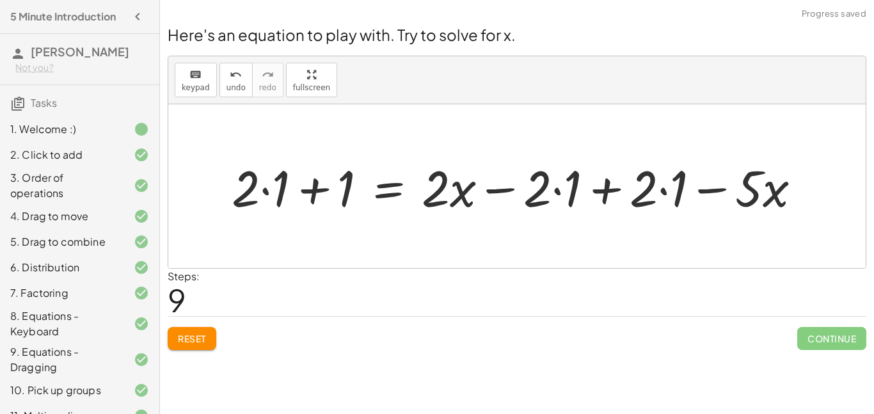
click at [596, 193] on div at bounding box center [521, 187] width 593 height 66
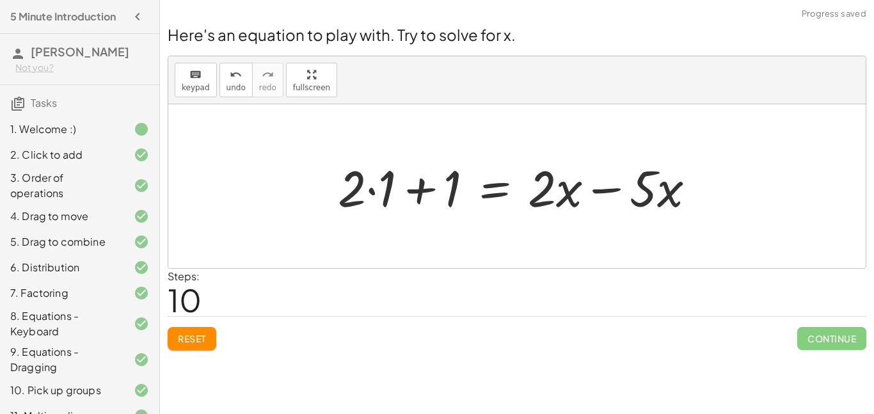
click at [609, 192] on div at bounding box center [521, 187] width 381 height 66
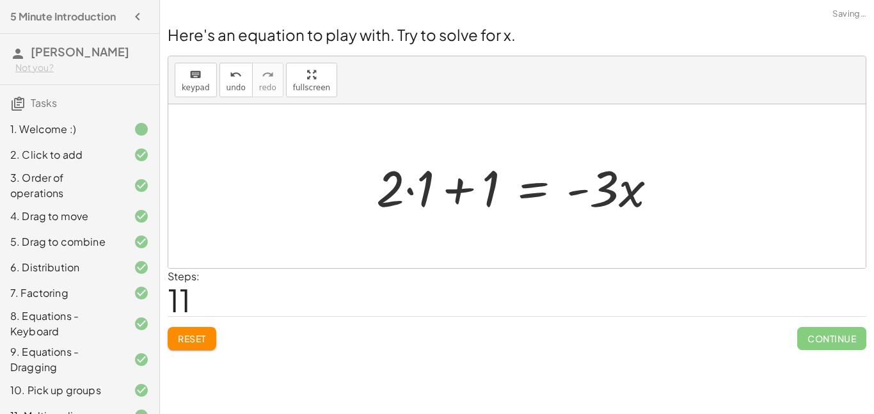
click at [465, 193] on div at bounding box center [522, 187] width 304 height 66
click at [415, 188] on div at bounding box center [522, 187] width 304 height 66
click at [459, 186] on div at bounding box center [537, 187] width 274 height 66
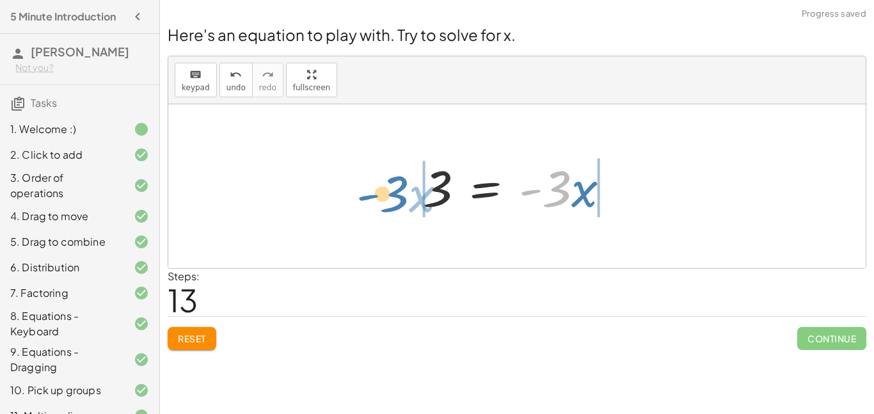
drag, startPoint x: 553, startPoint y: 197, endPoint x: 417, endPoint y: 212, distance: 137.1
click at [417, 212] on div at bounding box center [522, 187] width 210 height 66
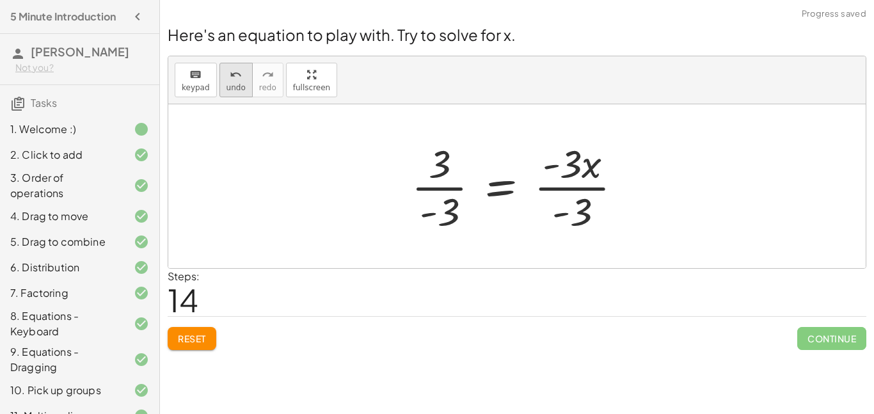
click at [234, 83] on span "undo" at bounding box center [236, 87] width 19 height 9
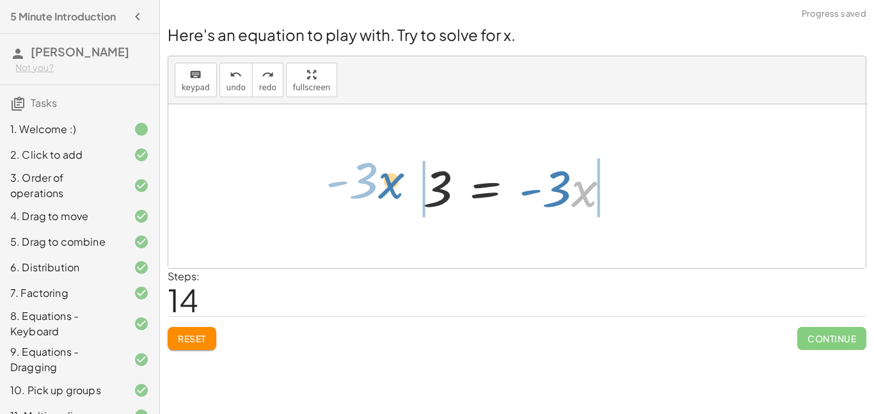
drag, startPoint x: 573, startPoint y: 191, endPoint x: 381, endPoint y: 183, distance: 192.1
click at [381, 183] on div "+ · 4 · x + 1 = + · 2 · ( + x − 1 ) − x + · 4 · x − · 4 · x + 1 = + · 2 · ( + x…" at bounding box center [516, 186] width 697 height 164
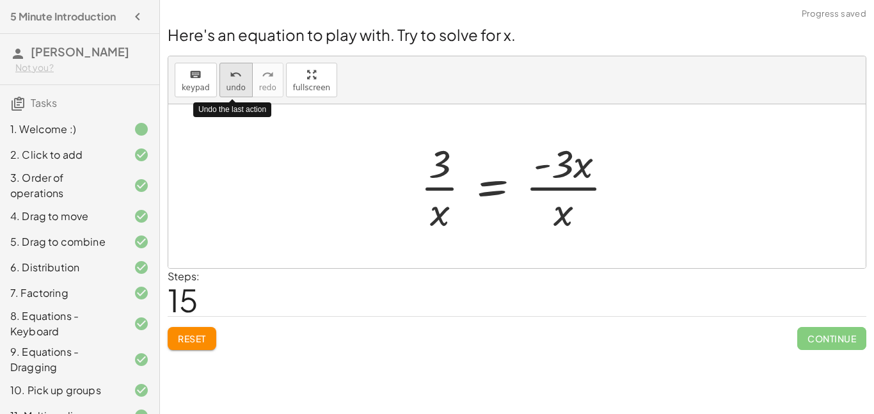
click at [227, 91] on span "undo" at bounding box center [236, 87] width 19 height 9
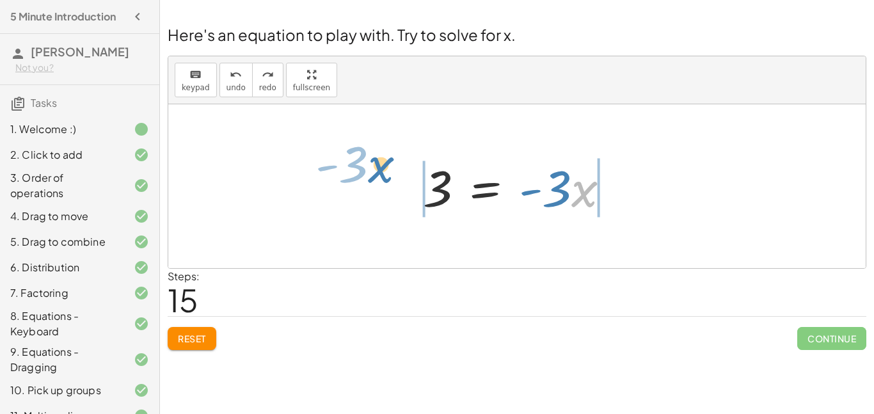
drag, startPoint x: 593, startPoint y: 196, endPoint x: 390, endPoint y: 172, distance: 204.3
click at [390, 172] on div "+ · 4 · x + 1 = + · 2 · ( + x − 1 ) − x + · 4 · x − · 4 · x + 1 = + · 2 · ( + x…" at bounding box center [516, 186] width 697 height 164
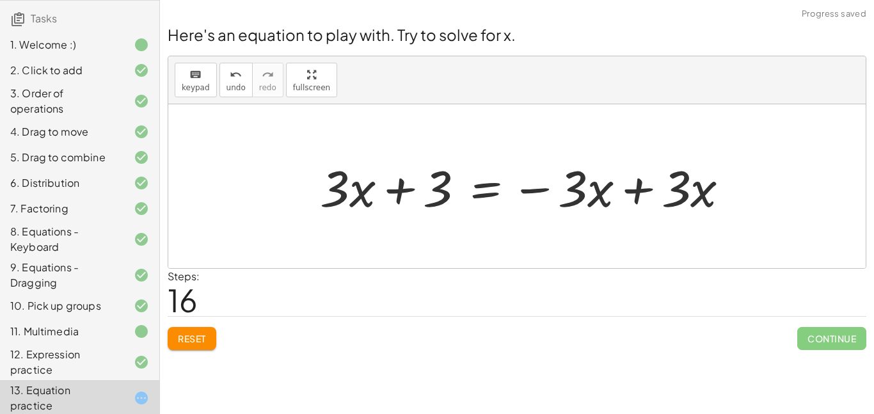
scroll to position [117, 0]
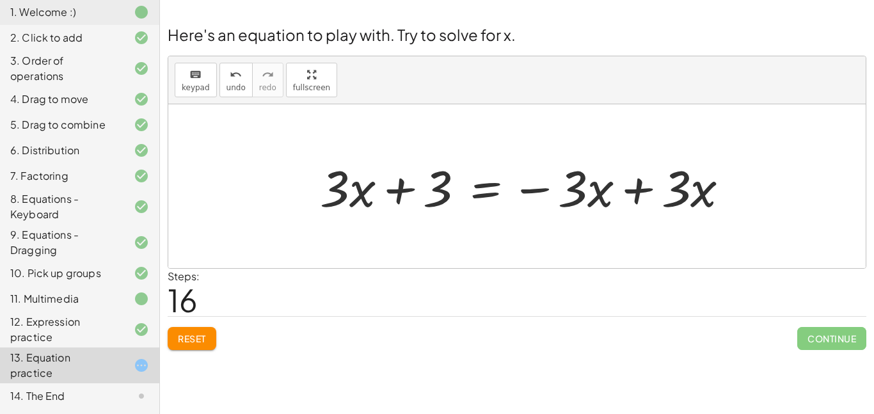
click at [648, 184] on div at bounding box center [530, 187] width 433 height 66
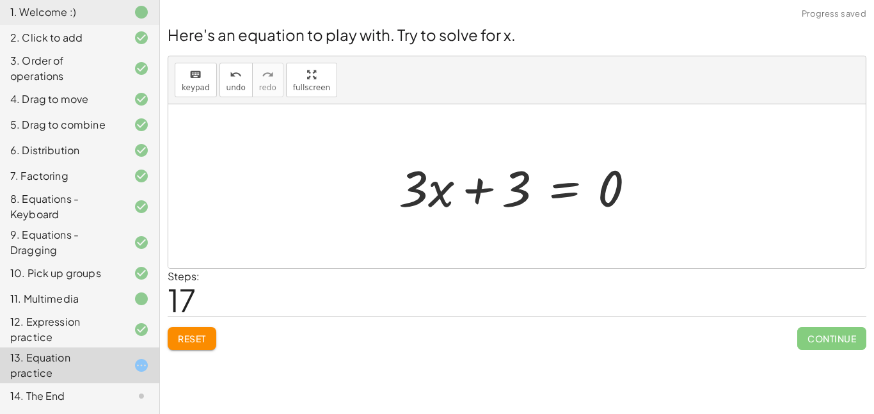
click at [484, 191] on div at bounding box center [522, 187] width 260 height 66
drag, startPoint x: 434, startPoint y: 189, endPoint x: 454, endPoint y: 186, distance: 20.0
click at [454, 186] on div at bounding box center [522, 187] width 260 height 66
drag, startPoint x: 491, startPoint y: 186, endPoint x: 622, endPoint y: 178, distance: 131.4
click at [622, 178] on div at bounding box center [522, 187] width 260 height 66
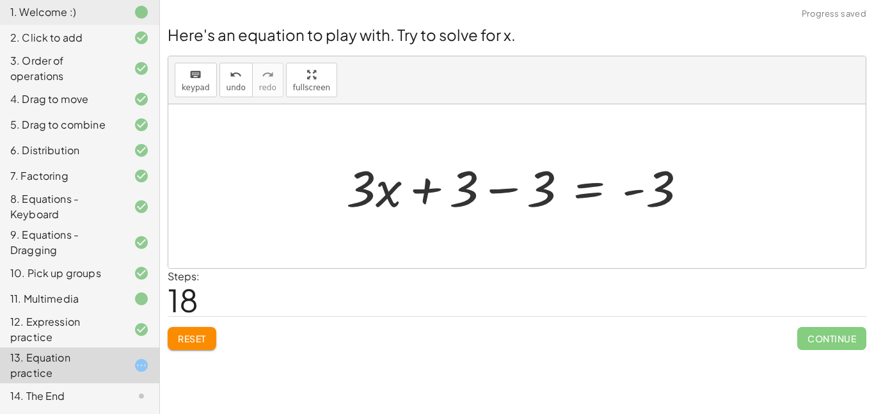
click at [500, 188] on div at bounding box center [522, 187] width 364 height 66
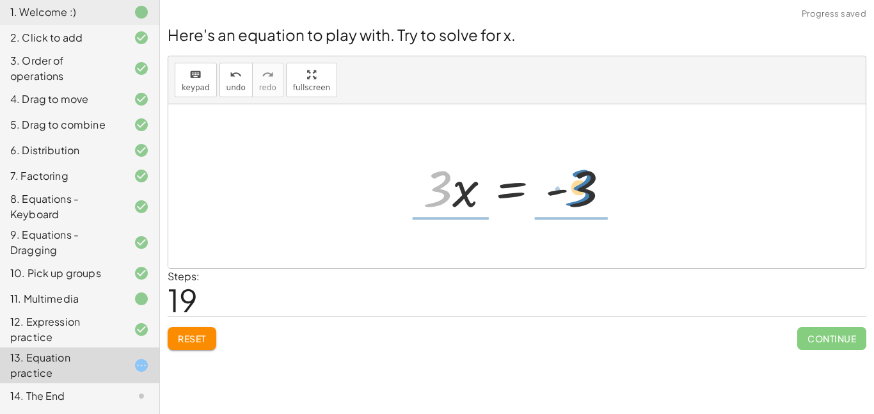
drag, startPoint x: 450, startPoint y: 183, endPoint x: 598, endPoint y: 180, distance: 147.2
click at [598, 180] on div at bounding box center [522, 187] width 210 height 66
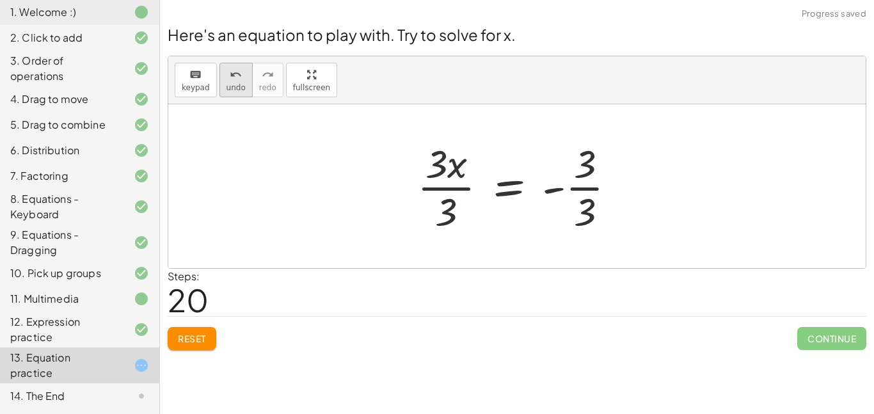
click at [230, 74] on icon "undo" at bounding box center [236, 74] width 12 height 15
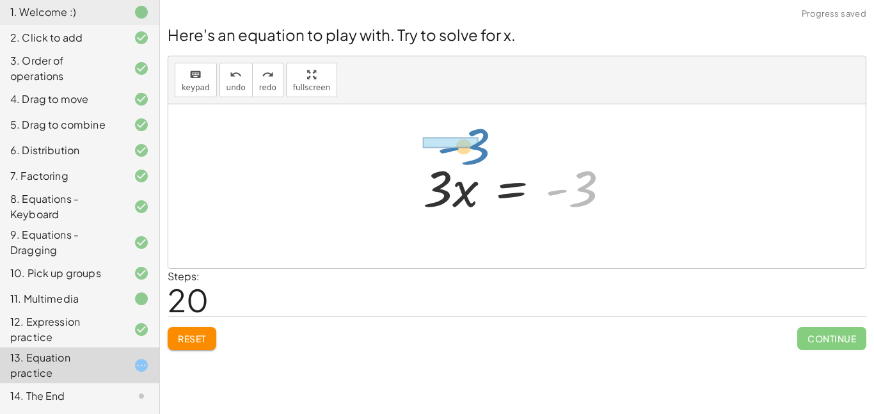
drag, startPoint x: 585, startPoint y: 196, endPoint x: 477, endPoint y: 155, distance: 115.6
click at [477, 155] on div at bounding box center [522, 187] width 210 height 66
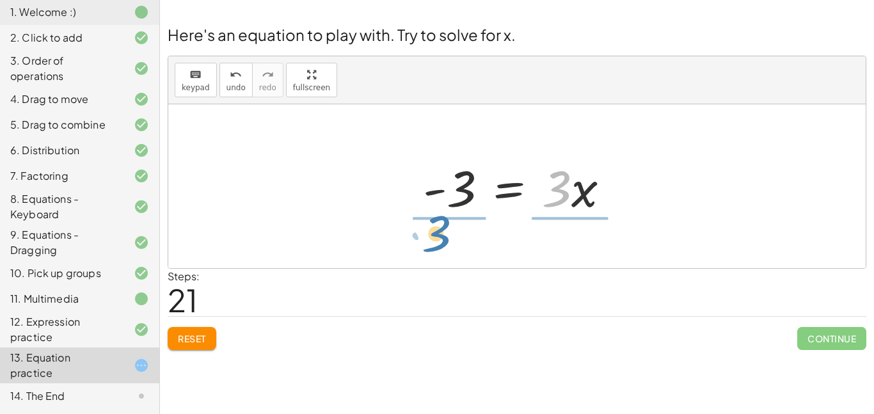
drag, startPoint x: 554, startPoint y: 200, endPoint x: 433, endPoint y: 244, distance: 129.6
click at [433, 244] on div "+ · 4 · x + 1 = + · 2 · ( + x − 1 ) − x + · 4 · x − · 4 · x + 1 = + · 2 · ( + x…" at bounding box center [516, 186] width 697 height 164
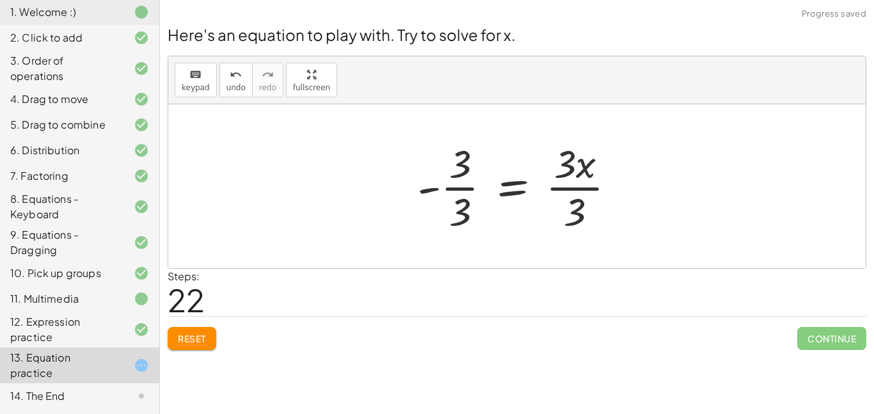
click at [454, 171] on div at bounding box center [522, 186] width 222 height 99
drag, startPoint x: 461, startPoint y: 211, endPoint x: 461, endPoint y: 161, distance: 49.3
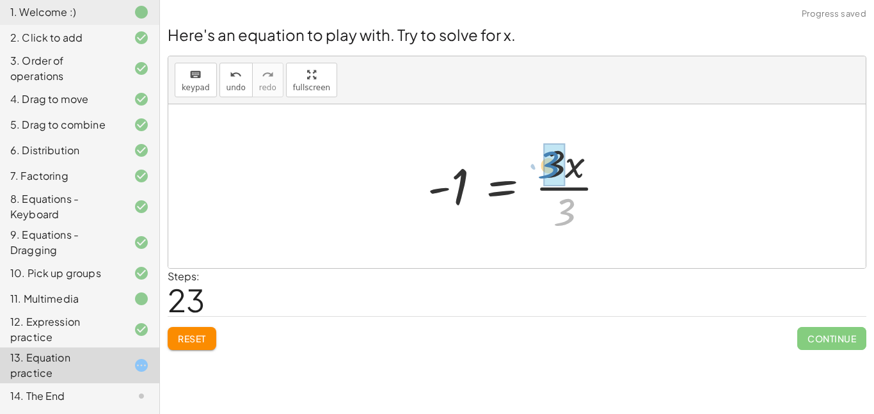
drag, startPoint x: 573, startPoint y: 205, endPoint x: 557, endPoint y: 158, distance: 49.2
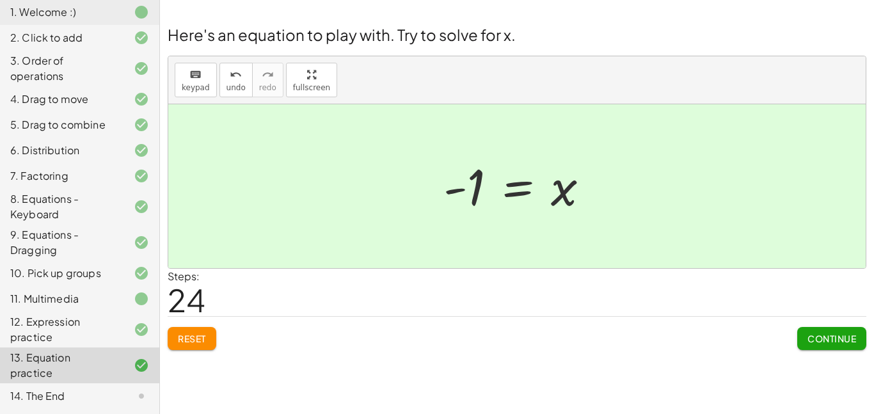
click at [839, 341] on span "Continue" at bounding box center [832, 339] width 49 height 12
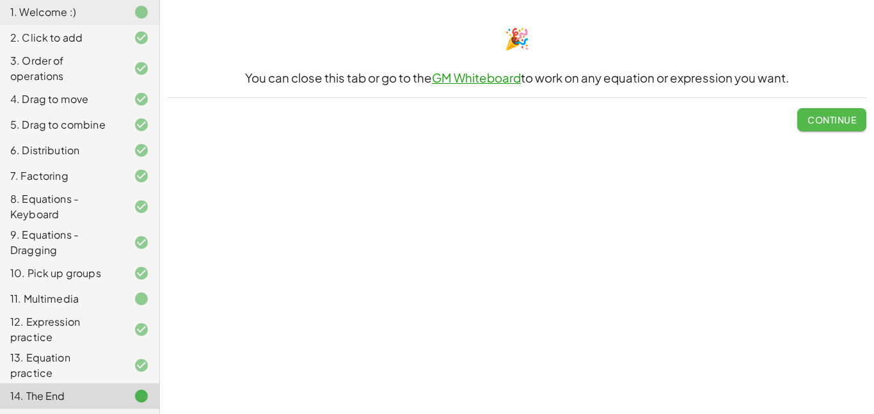
click at [831, 128] on button "Continue" at bounding box center [831, 119] width 69 height 23
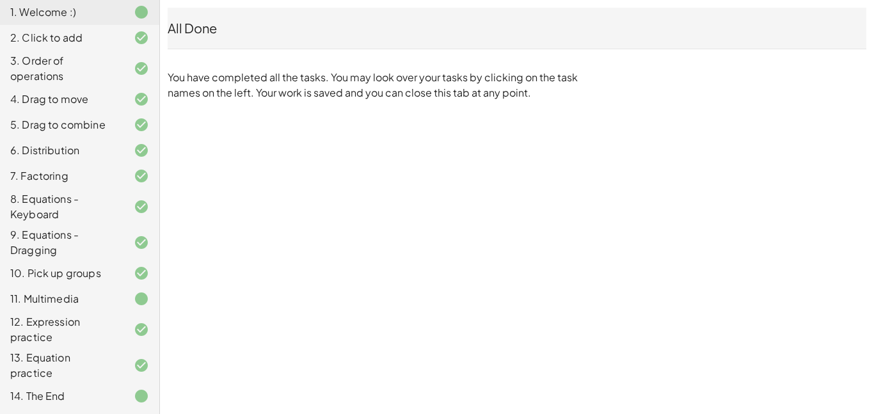
scroll to position [0, 0]
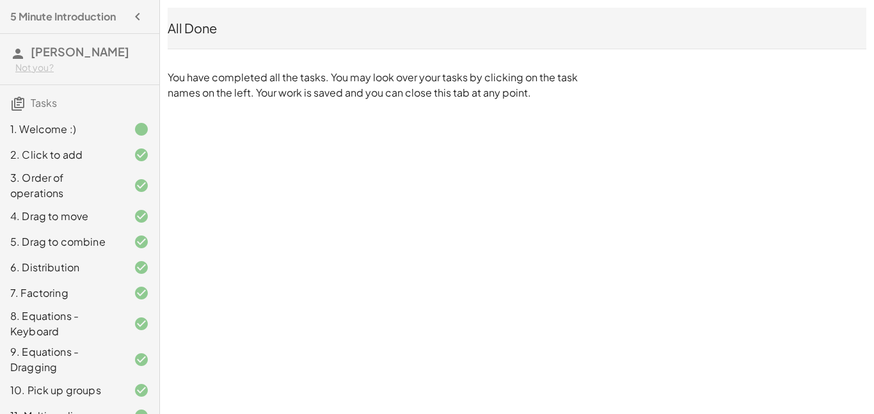
click at [75, 17] on h4 "5 Minute Introduction" at bounding box center [63, 16] width 106 height 15
click at [123, 19] on div "5 Minute Introduction" at bounding box center [79, 16] width 149 height 23
click at [131, 17] on icon "button" at bounding box center [137, 16] width 15 height 15
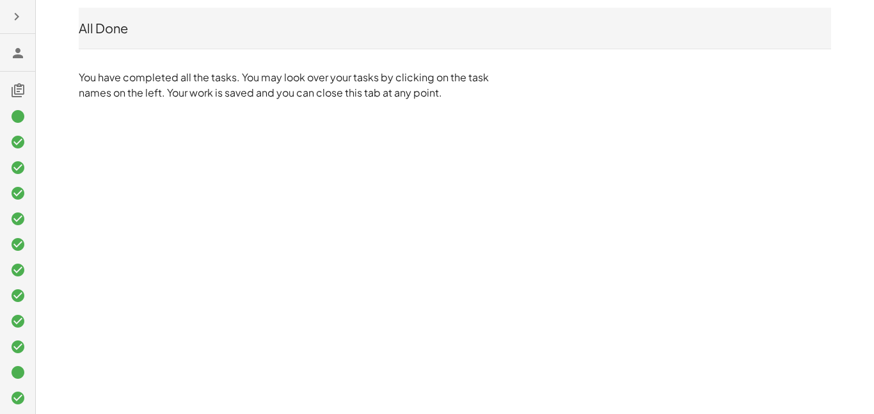
click at [21, 9] on icon "button" at bounding box center [16, 16] width 15 height 15
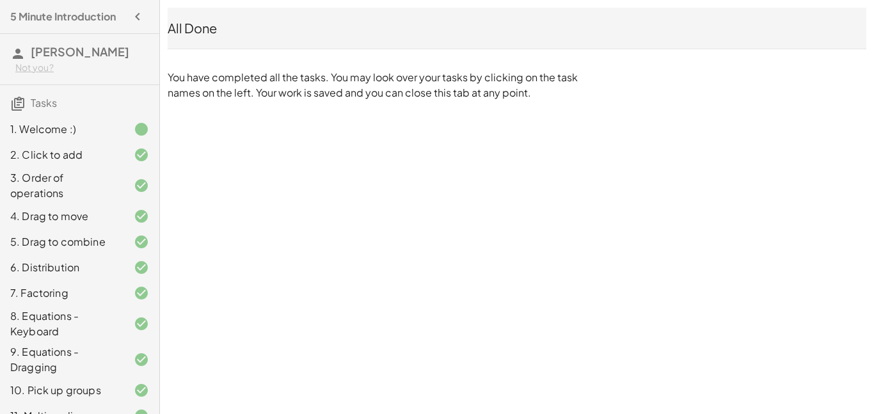
click at [37, 57] on span "[PERSON_NAME]" at bounding box center [80, 51] width 99 height 15
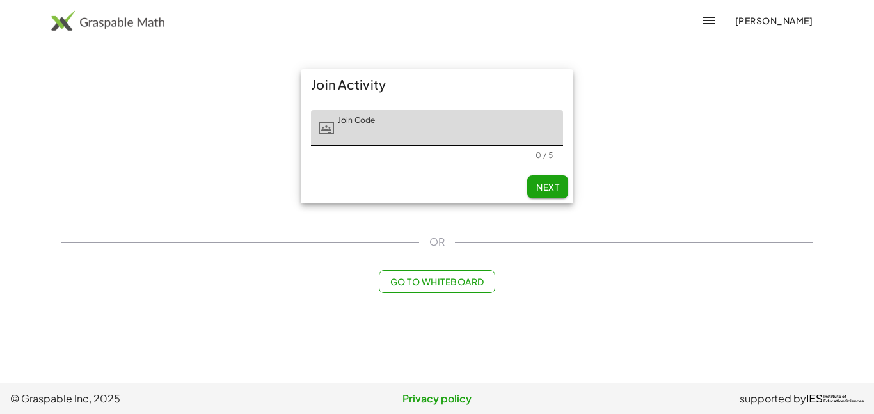
click at [360, 137] on input "Join Code" at bounding box center [448, 128] width 229 height 36
type input "*****"
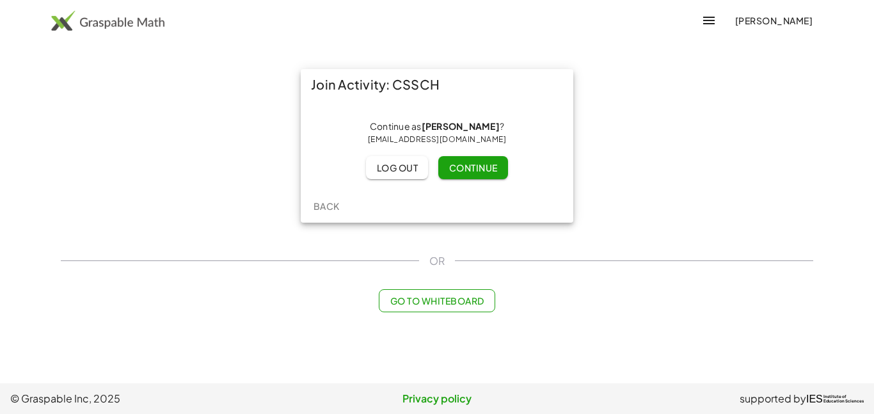
click at [450, 174] on button "Continue" at bounding box center [472, 167] width 69 height 23
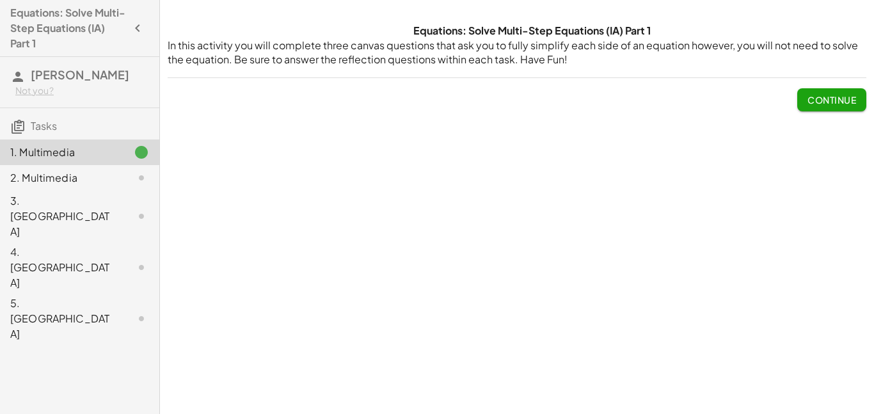
click at [812, 102] on span "Continue" at bounding box center [832, 100] width 49 height 12
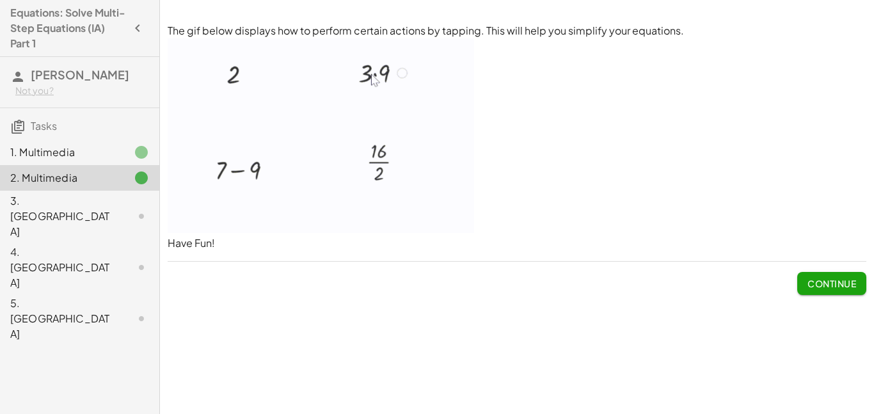
click at [823, 280] on span "Continue" at bounding box center [832, 284] width 49 height 12
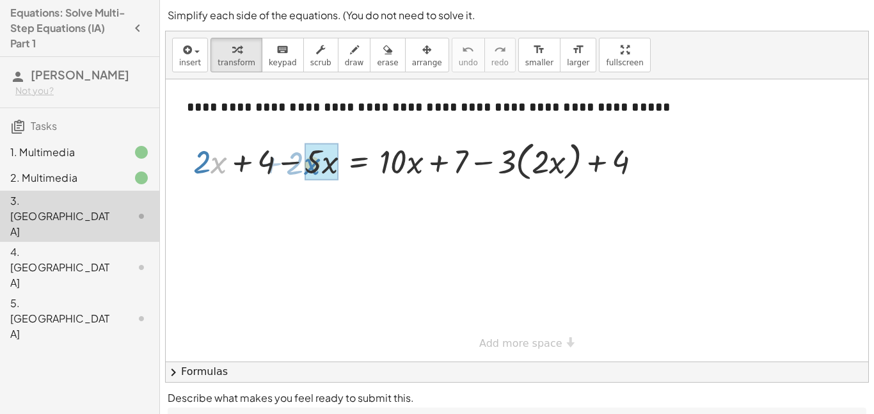
drag, startPoint x: 212, startPoint y: 166, endPoint x: 306, endPoint y: 168, distance: 94.1
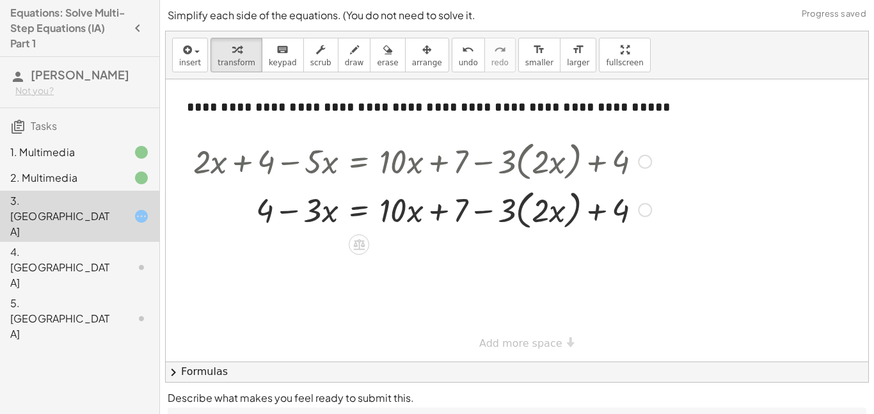
click at [502, 216] on div at bounding box center [422, 209] width 471 height 49
click at [508, 212] on div at bounding box center [422, 209] width 471 height 49
drag, startPoint x: 508, startPoint y: 212, endPoint x: 547, endPoint y: 214, distance: 39.1
click at [547, 214] on div at bounding box center [422, 209] width 471 height 49
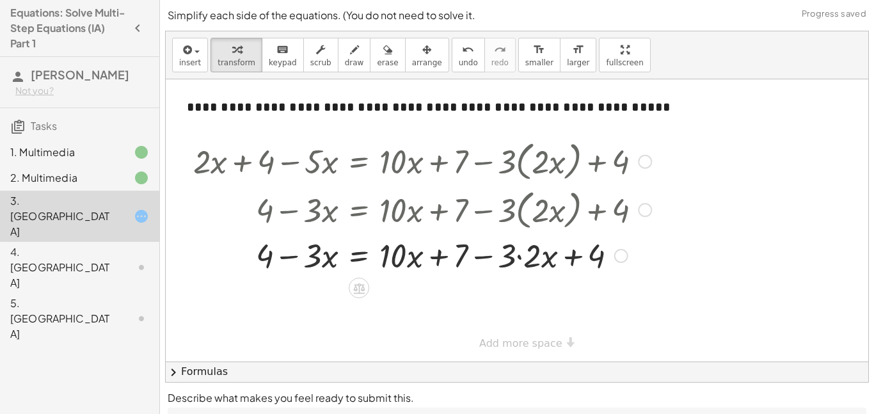
click at [515, 259] on div at bounding box center [422, 255] width 471 height 44
drag, startPoint x: 514, startPoint y: 254, endPoint x: 609, endPoint y: 258, distance: 95.4
click at [609, 258] on div at bounding box center [422, 255] width 471 height 44
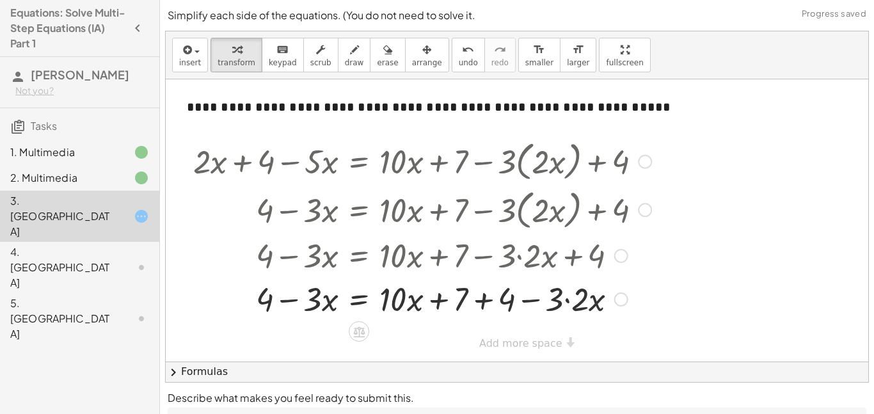
click at [538, 303] on div at bounding box center [422, 298] width 471 height 44
click at [531, 297] on div at bounding box center [422, 298] width 471 height 44
click at [580, 301] on div at bounding box center [422, 298] width 471 height 44
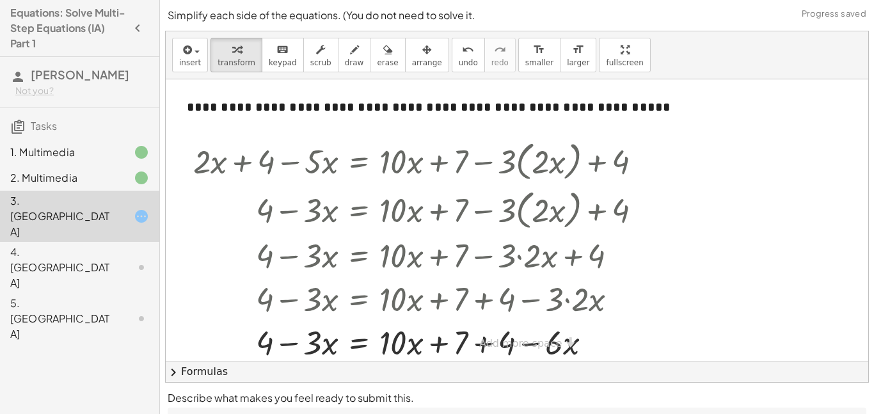
click at [534, 344] on div "**********" at bounding box center [517, 220] width 703 height 282
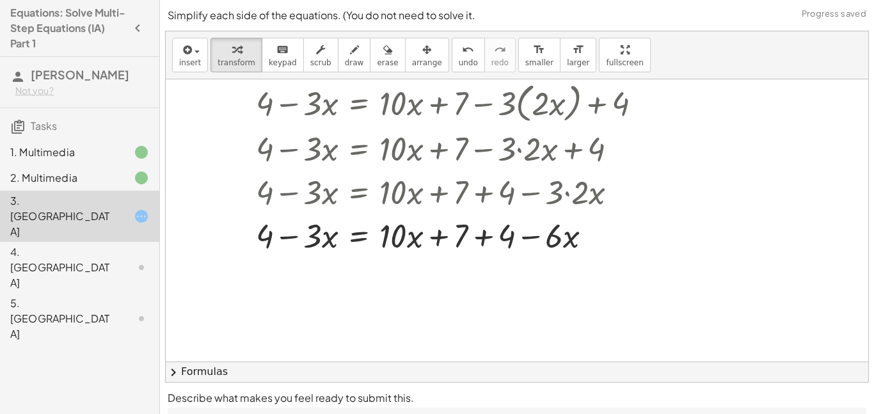
scroll to position [115, 0]
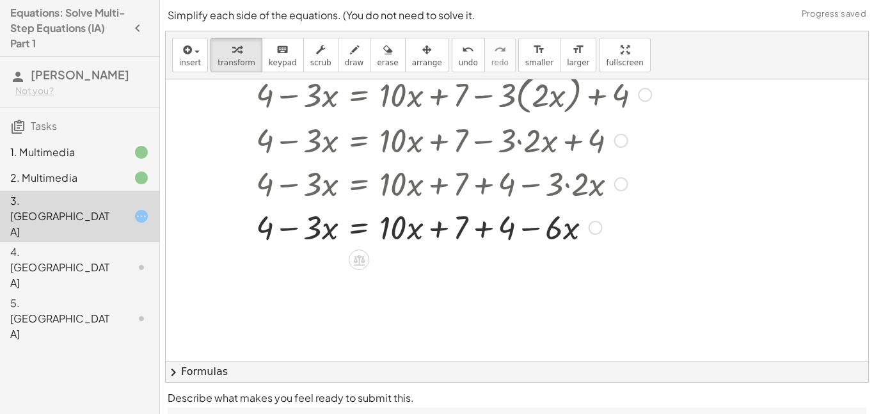
click at [534, 231] on div at bounding box center [422, 227] width 471 height 44
click at [481, 230] on div at bounding box center [422, 227] width 471 height 44
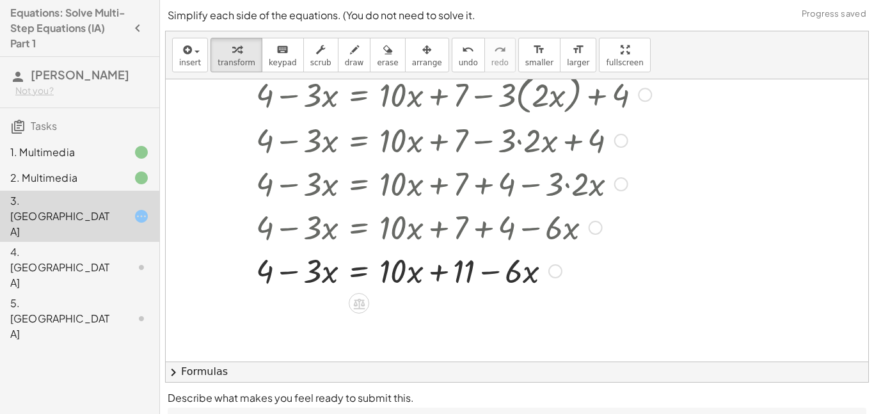
click at [439, 272] on div at bounding box center [422, 270] width 471 height 44
drag, startPoint x: 498, startPoint y: 274, endPoint x: 387, endPoint y: 274, distance: 111.3
click at [387, 274] on div at bounding box center [422, 270] width 471 height 44
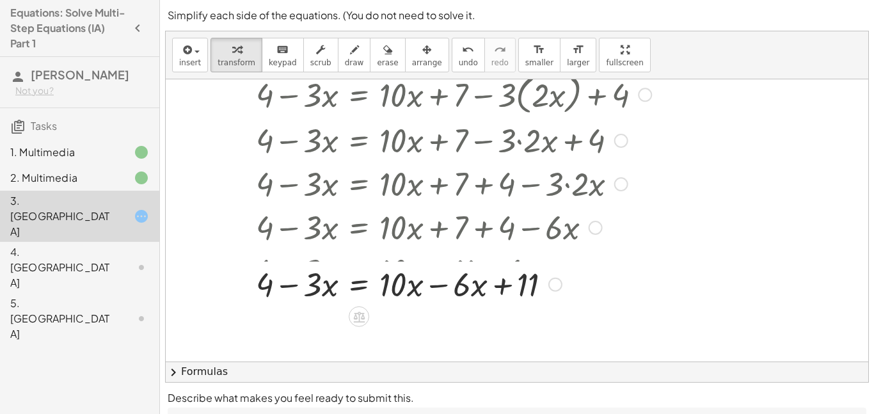
click at [440, 268] on div at bounding box center [422, 270] width 471 height 44
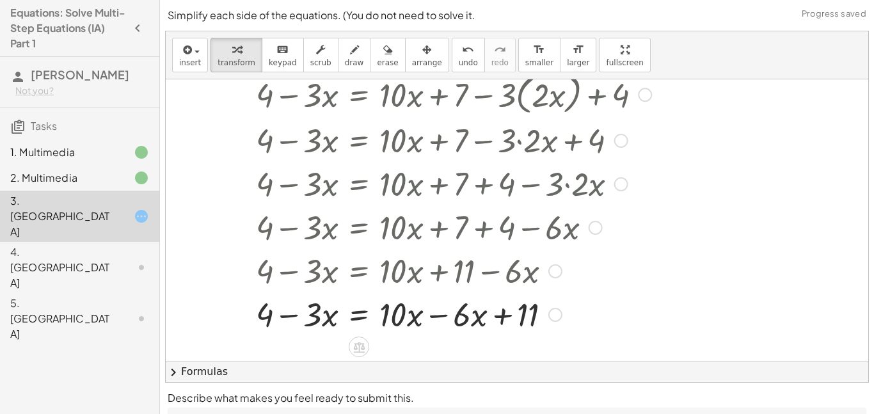
click at [440, 319] on div at bounding box center [422, 314] width 471 height 44
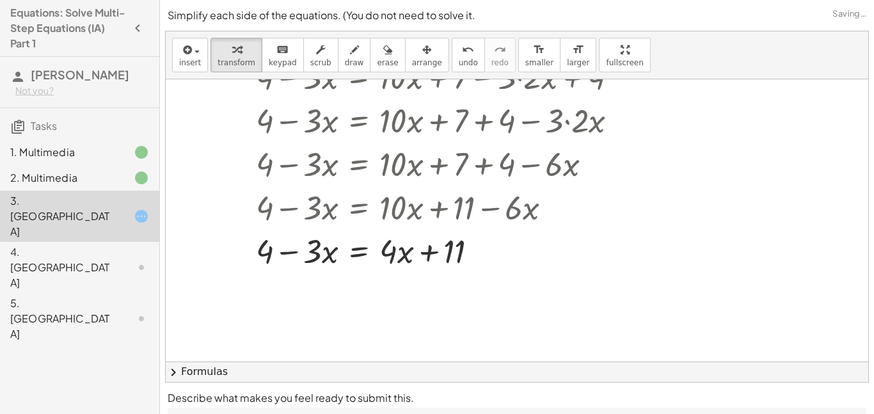
scroll to position [183, 0]
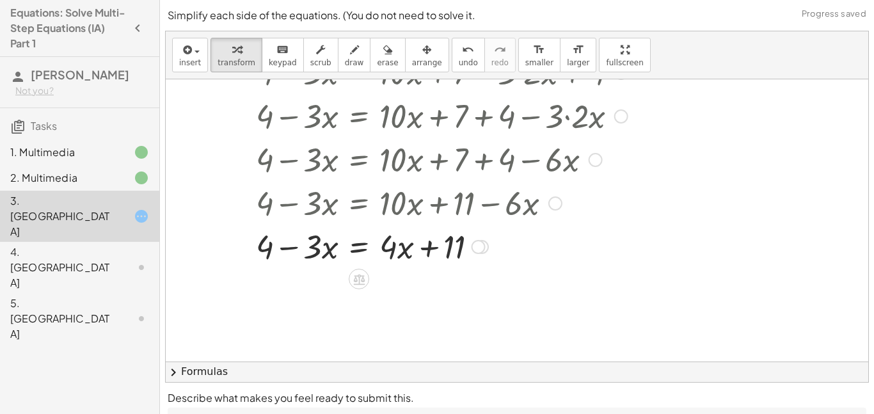
click at [286, 248] on div at bounding box center [422, 246] width 471 height 44
click at [429, 249] on div at bounding box center [422, 246] width 471 height 44
click at [481, 248] on div at bounding box center [479, 247] width 14 height 14
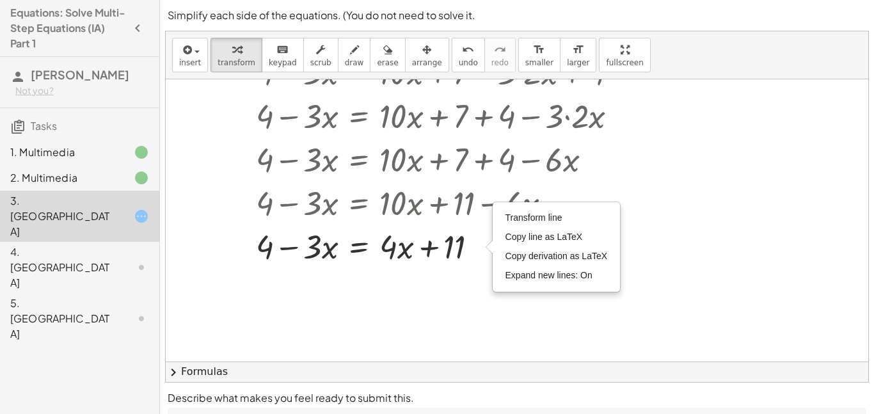
click at [461, 284] on div at bounding box center [517, 178] width 703 height 564
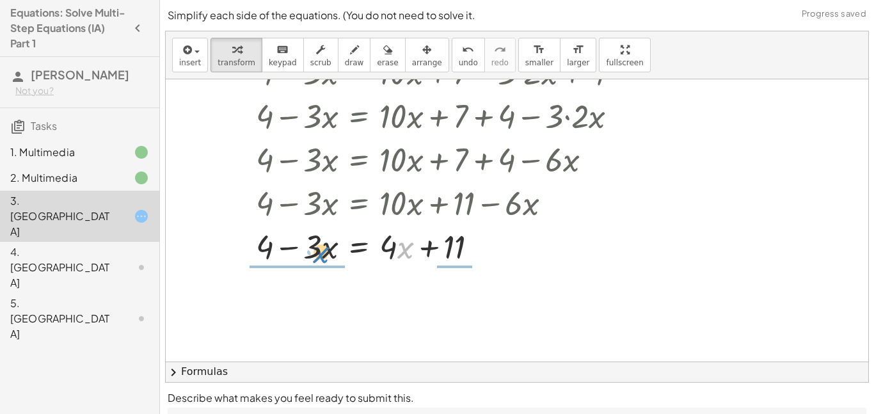
drag, startPoint x: 403, startPoint y: 251, endPoint x: 318, endPoint y: 256, distance: 85.2
click at [318, 256] on div at bounding box center [422, 246] width 471 height 44
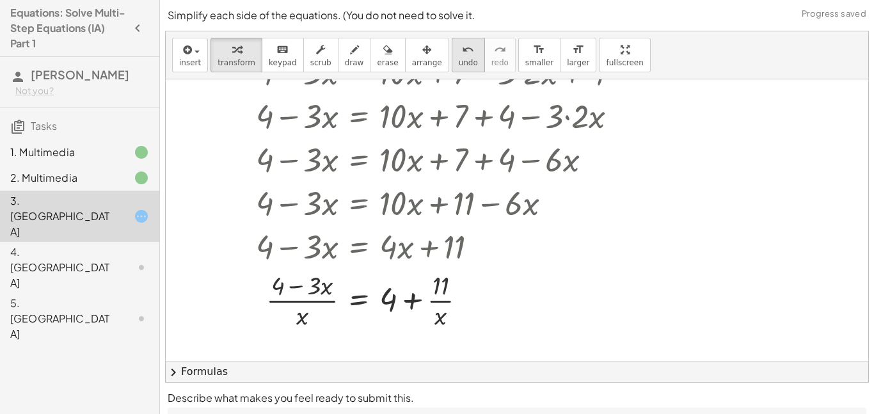
click at [459, 61] on span "undo" at bounding box center [468, 62] width 19 height 9
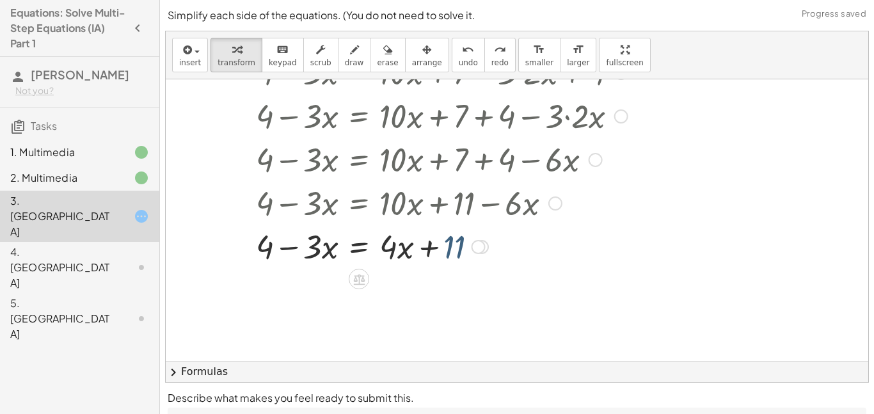
click at [452, 244] on div at bounding box center [423, 246] width 493 height 44
drag, startPoint x: 459, startPoint y: 248, endPoint x: 257, endPoint y: 250, distance: 201.6
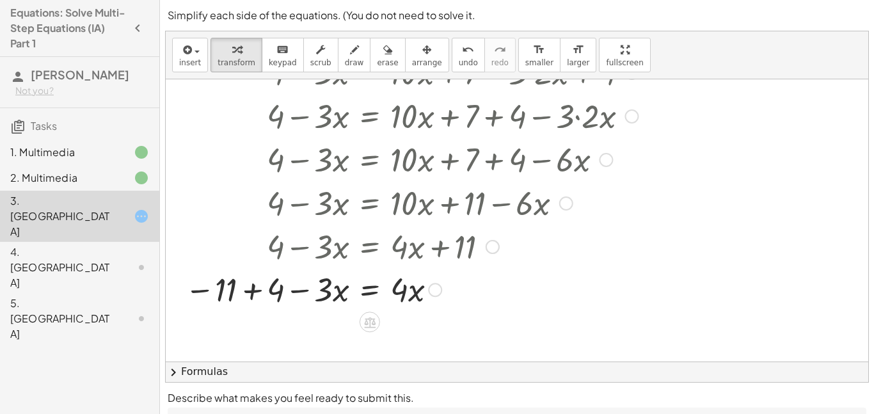
click at [246, 254] on div at bounding box center [424, 246] width 490 height 44
click at [254, 297] on div at bounding box center [424, 289] width 490 height 44
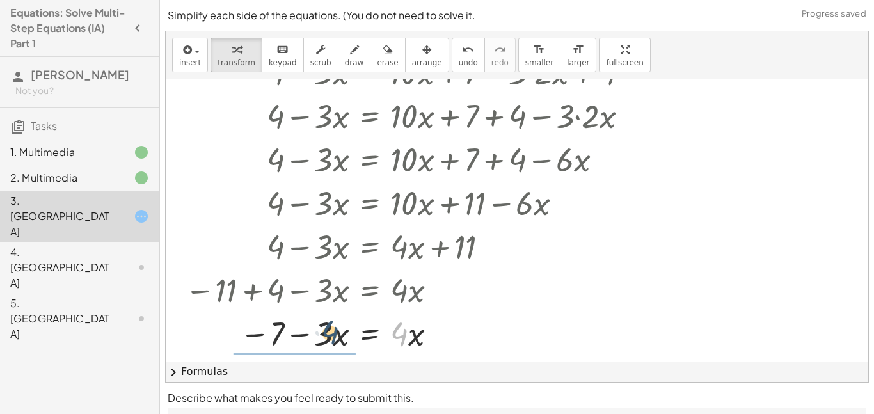
drag, startPoint x: 395, startPoint y: 330, endPoint x: 324, endPoint y: 330, distance: 70.4
click at [324, 330] on div at bounding box center [424, 333] width 490 height 44
click at [307, 324] on div at bounding box center [424, 333] width 490 height 64
click at [305, 356] on div at bounding box center [424, 333] width 490 height 64
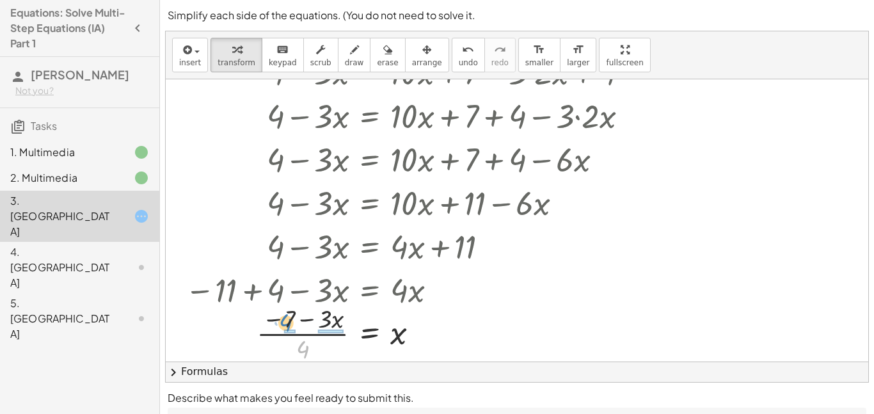
drag, startPoint x: 305, startPoint y: 349, endPoint x: 290, endPoint y: 322, distance: 30.6
click at [290, 322] on div at bounding box center [424, 333] width 490 height 64
click at [462, 54] on icon "undo" at bounding box center [468, 49] width 12 height 15
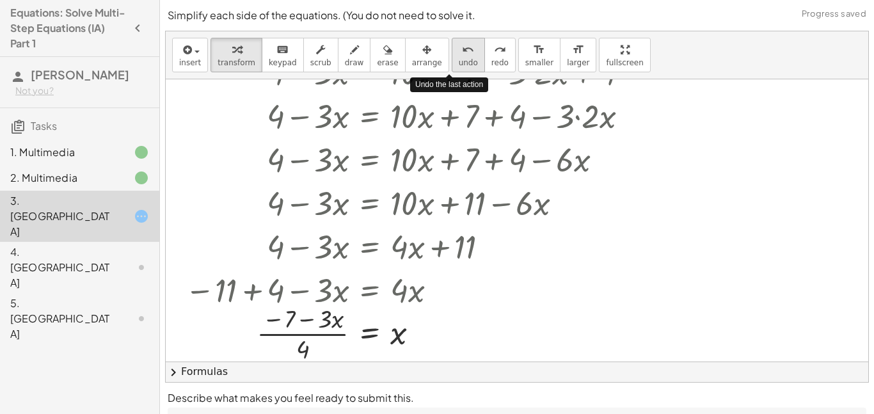
click at [462, 54] on icon "undo" at bounding box center [468, 49] width 12 height 15
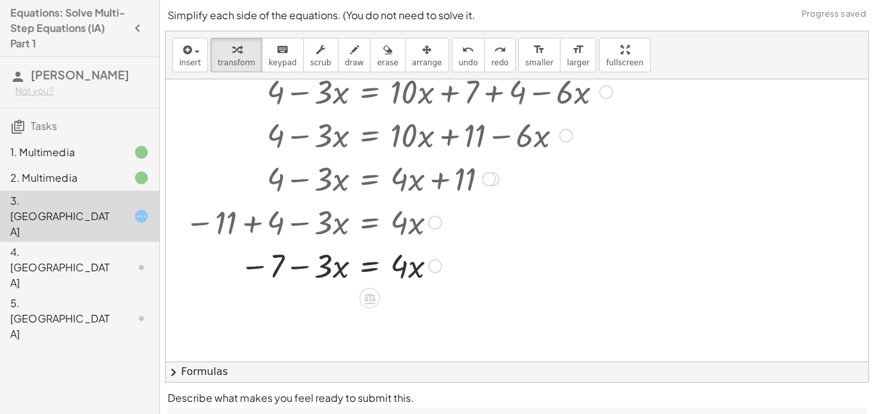
scroll to position [282, 0]
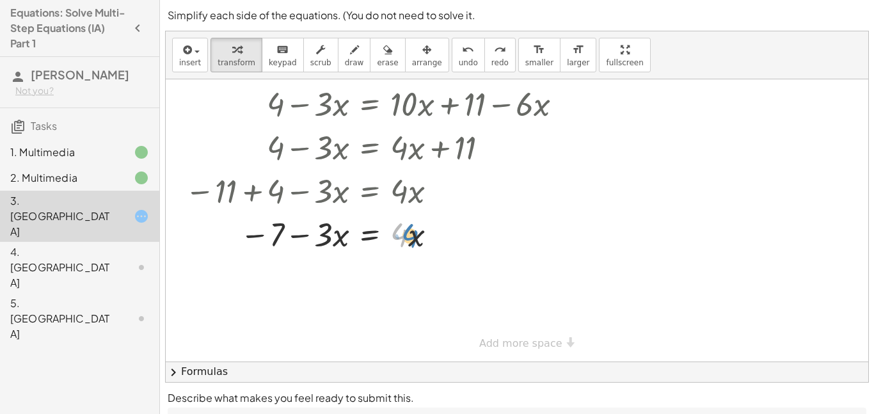
drag, startPoint x: 408, startPoint y: 238, endPoint x: 418, endPoint y: 239, distance: 10.9
click at [418, 239] on div at bounding box center [422, 234] width 520 height 44
click at [305, 234] on div at bounding box center [422, 234] width 520 height 44
drag, startPoint x: 324, startPoint y: 230, endPoint x: 395, endPoint y: 227, distance: 70.5
click at [395, 227] on div at bounding box center [422, 234] width 520 height 44
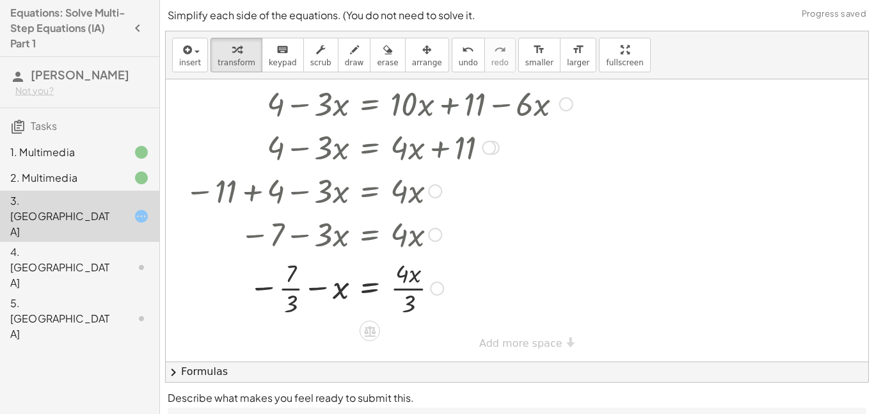
click at [406, 280] on div at bounding box center [424, 287] width 490 height 64
drag, startPoint x: 409, startPoint y: 299, endPoint x: 404, endPoint y: 264, distance: 35.5
click at [404, 264] on div at bounding box center [424, 287] width 490 height 64
drag, startPoint x: 296, startPoint y: 302, endPoint x: 290, endPoint y: 273, distance: 30.1
click at [290, 273] on div at bounding box center [424, 287] width 490 height 64
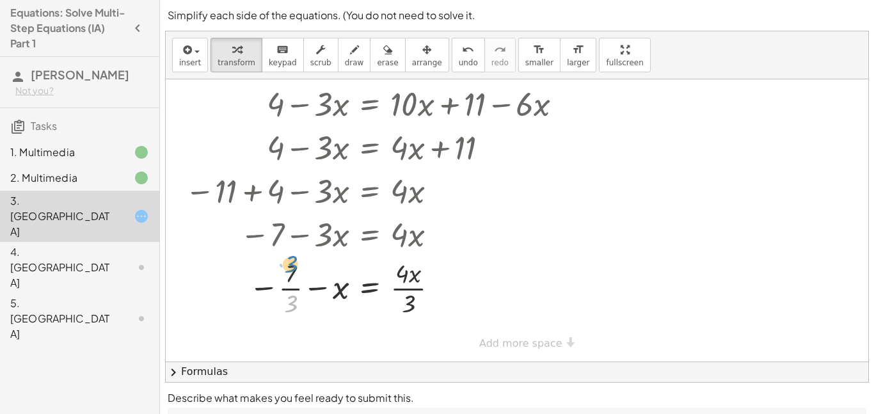
drag, startPoint x: 292, startPoint y: 306, endPoint x: 294, endPoint y: 267, distance: 38.4
click at [294, 267] on div at bounding box center [424, 287] width 490 height 64
click at [343, 289] on div at bounding box center [424, 287] width 490 height 64
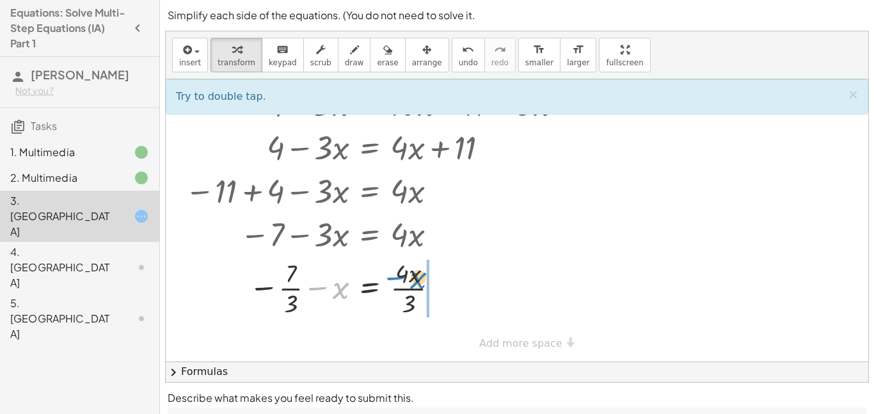
drag, startPoint x: 323, startPoint y: 291, endPoint x: 401, endPoint y: 280, distance: 78.2
click at [401, 280] on div at bounding box center [424, 287] width 490 height 64
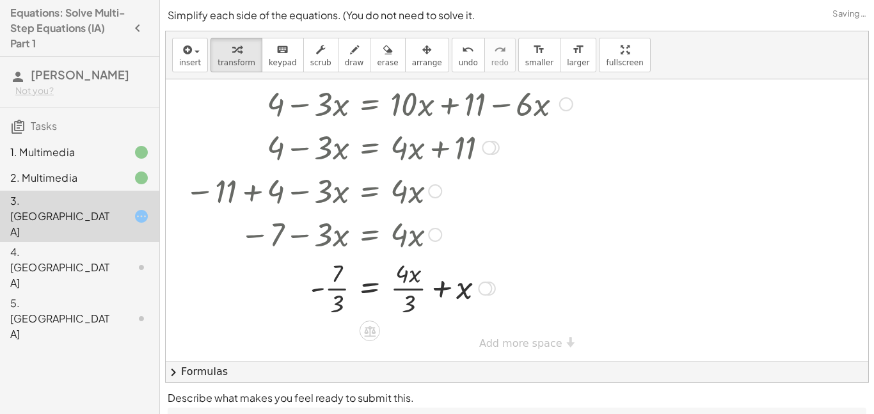
click at [441, 287] on div at bounding box center [424, 287] width 490 height 64
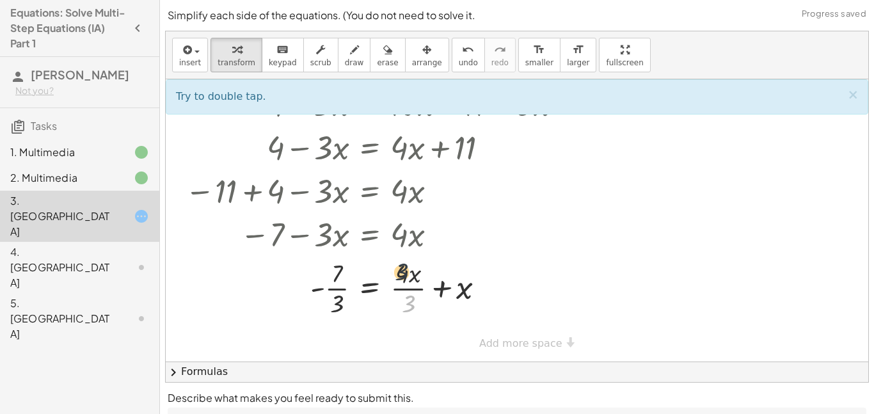
drag, startPoint x: 415, startPoint y: 303, endPoint x: 408, endPoint y: 266, distance: 37.7
click at [408, 266] on div at bounding box center [424, 287] width 490 height 64
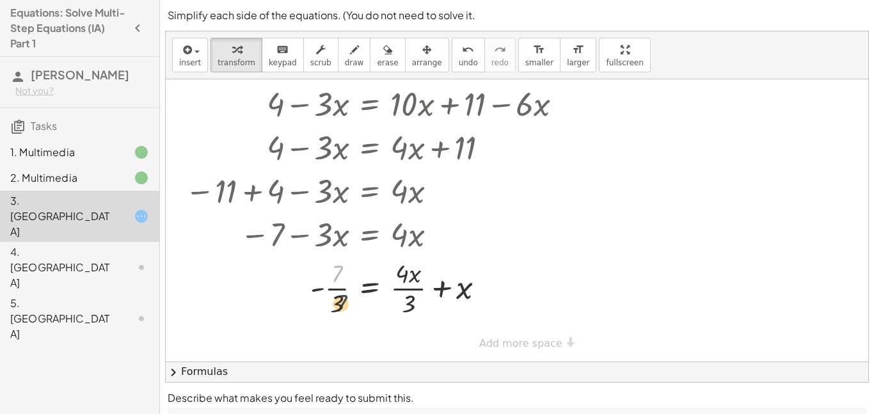
drag, startPoint x: 335, startPoint y: 274, endPoint x: 339, endPoint y: 305, distance: 31.0
click at [339, 305] on div at bounding box center [424, 287] width 490 height 64
click at [459, 58] on button "undo undo" at bounding box center [468, 55] width 33 height 35
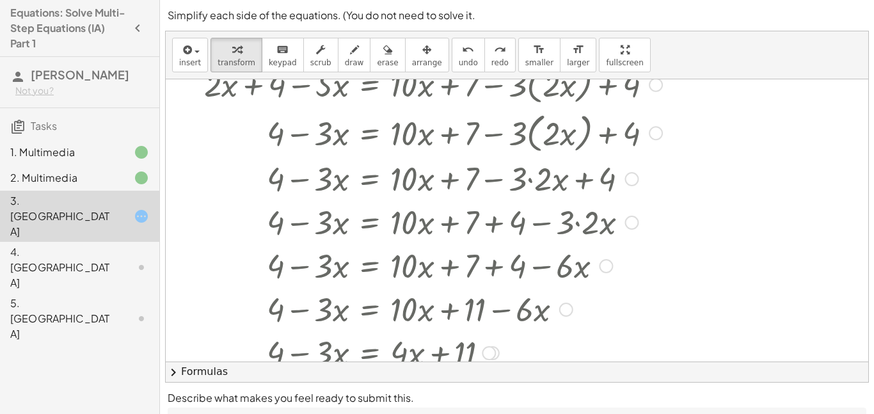
scroll to position [0, 0]
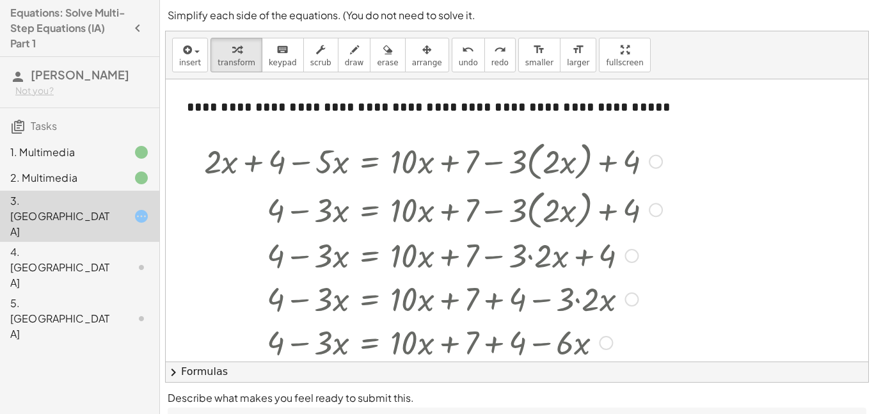
click at [651, 164] on div at bounding box center [656, 162] width 14 height 14
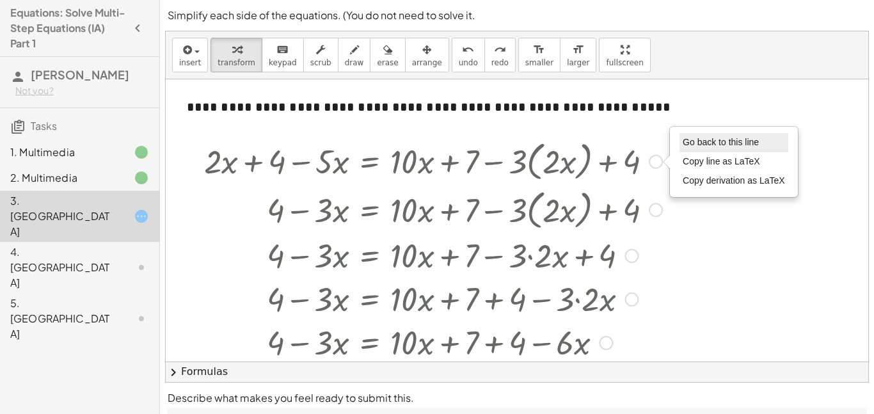
click at [692, 139] on span "Go back to this line" at bounding box center [721, 142] width 76 height 10
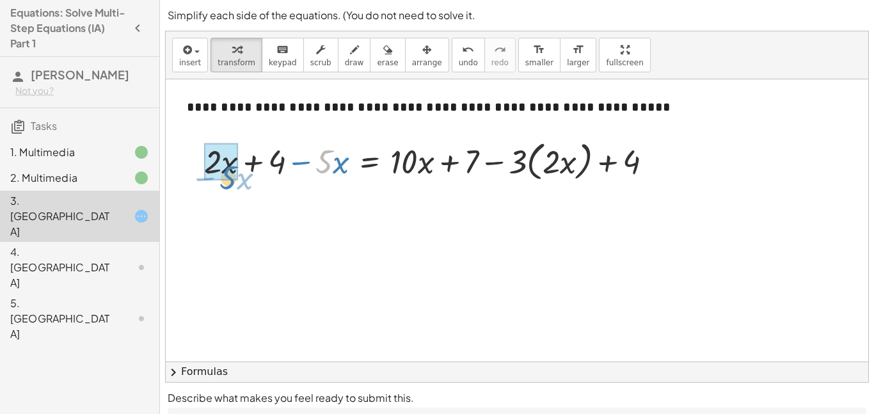
drag, startPoint x: 321, startPoint y: 164, endPoint x: 225, endPoint y: 177, distance: 96.7
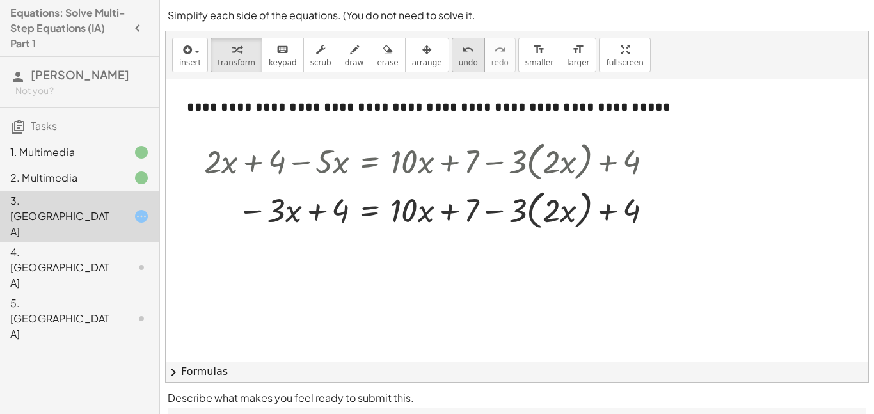
click at [452, 67] on button "undo undo" at bounding box center [468, 55] width 33 height 35
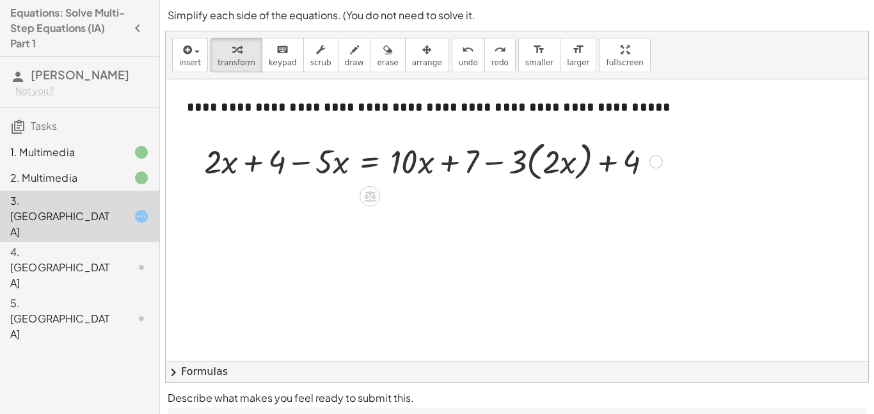
click at [525, 163] on div at bounding box center [433, 160] width 471 height 49
click at [513, 163] on div at bounding box center [433, 160] width 471 height 49
click at [559, 161] on div at bounding box center [433, 160] width 471 height 49
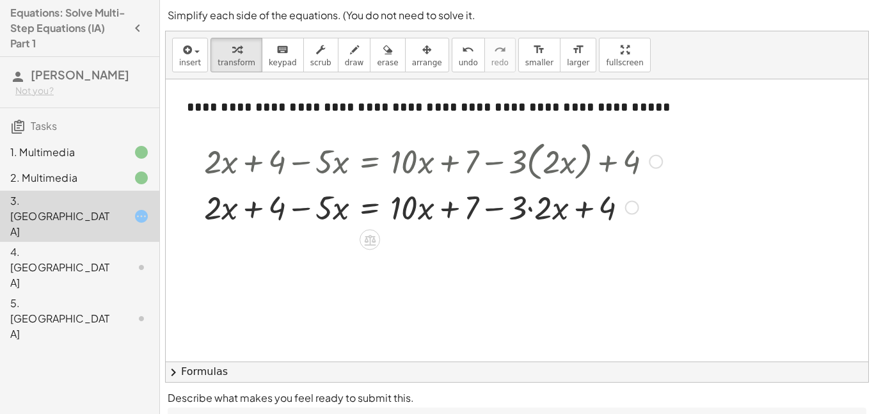
click at [531, 207] on div at bounding box center [433, 207] width 471 height 44
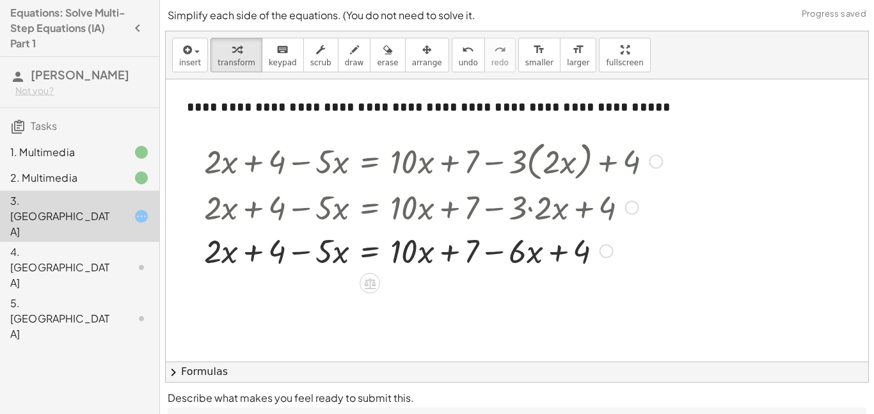
click at [491, 253] on div at bounding box center [433, 250] width 471 height 44
drag, startPoint x: 421, startPoint y: 252, endPoint x: 529, endPoint y: 247, distance: 107.6
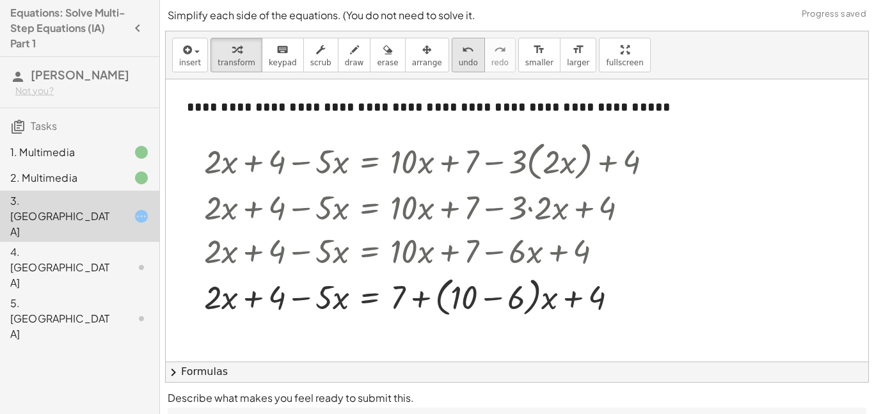
click at [459, 63] on span "undo" at bounding box center [468, 62] width 19 height 9
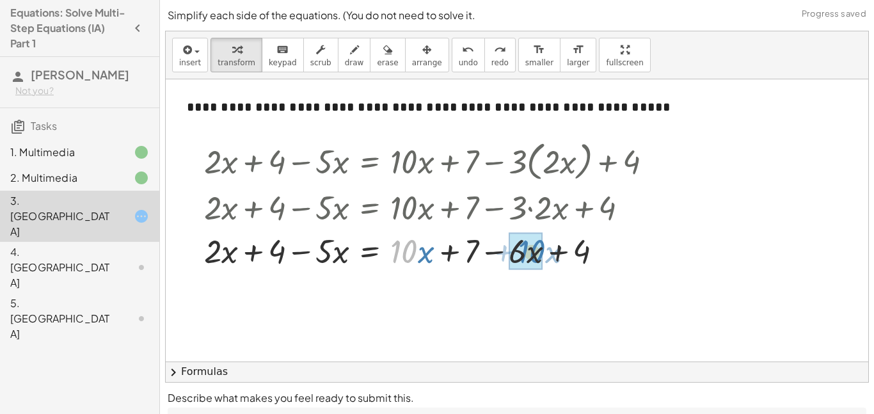
drag, startPoint x: 406, startPoint y: 251, endPoint x: 533, endPoint y: 251, distance: 127.3
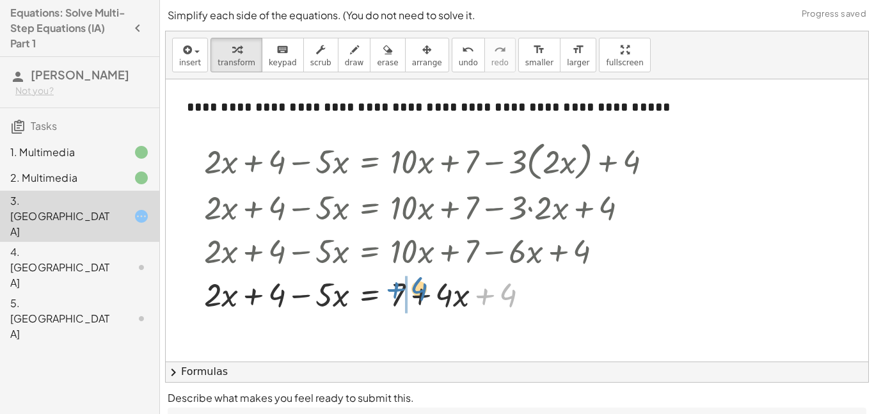
drag, startPoint x: 499, startPoint y: 294, endPoint x: 410, endPoint y: 288, distance: 89.1
click at [410, 288] on div at bounding box center [433, 294] width 471 height 44
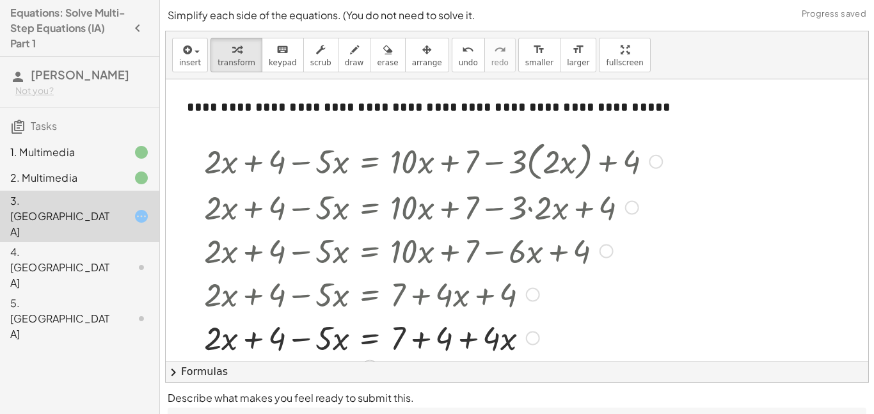
click at [420, 337] on div at bounding box center [433, 337] width 471 height 44
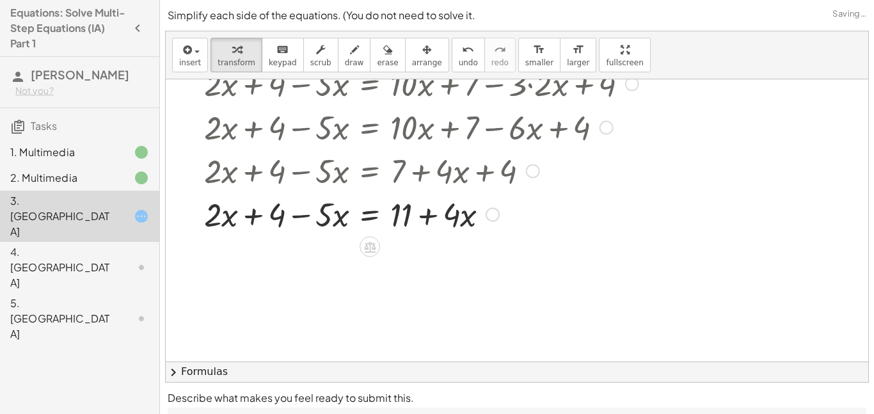
scroll to position [127, 0]
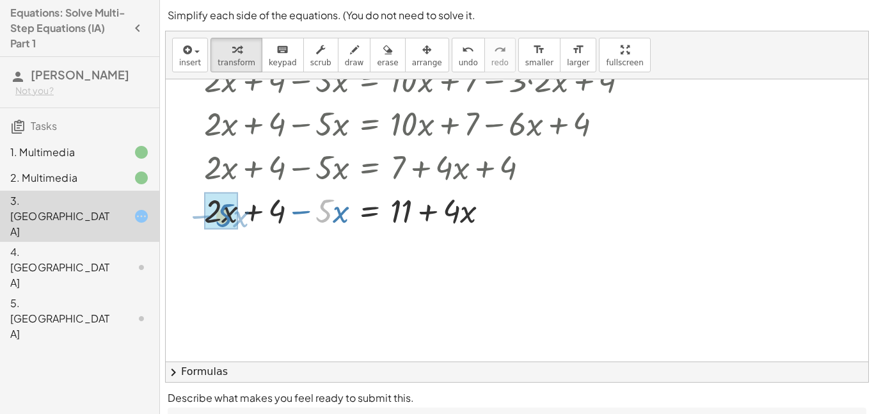
drag, startPoint x: 321, startPoint y: 208, endPoint x: 221, endPoint y: 212, distance: 99.9
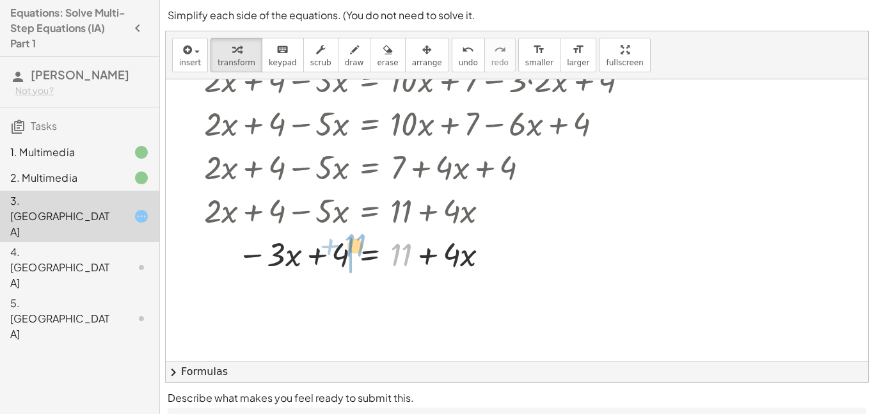
drag, startPoint x: 410, startPoint y: 257, endPoint x: 364, endPoint y: 247, distance: 46.4
click at [364, 247] on div at bounding box center [433, 254] width 471 height 44
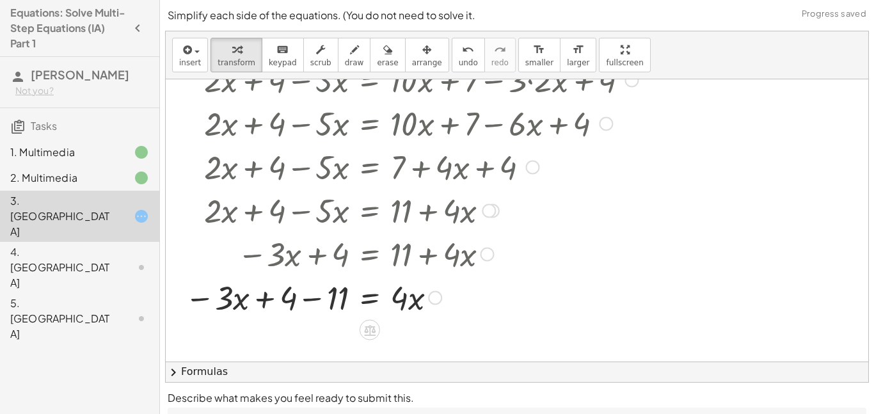
click at [312, 297] on div at bounding box center [424, 297] width 490 height 44
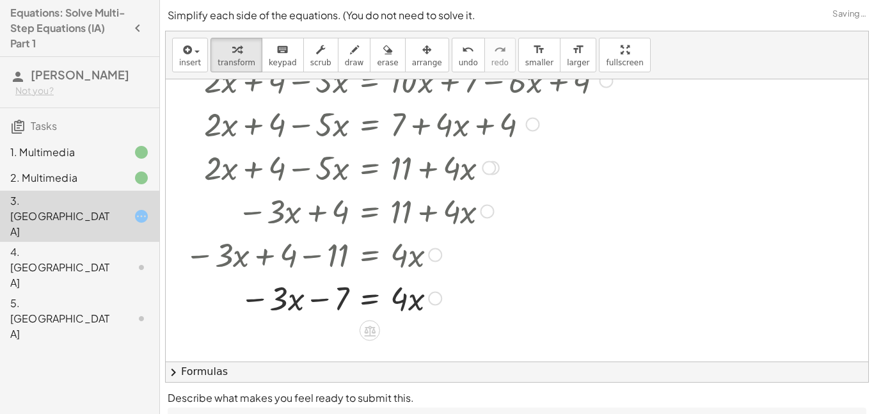
scroll to position [188, 0]
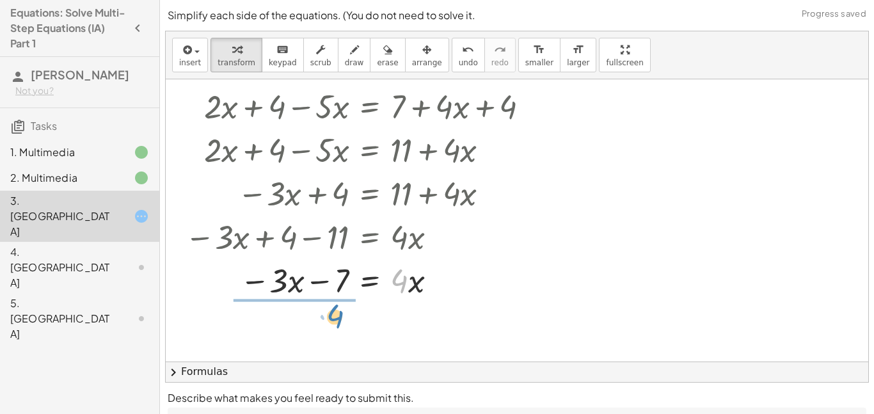
drag, startPoint x: 400, startPoint y: 281, endPoint x: 335, endPoint y: 317, distance: 73.9
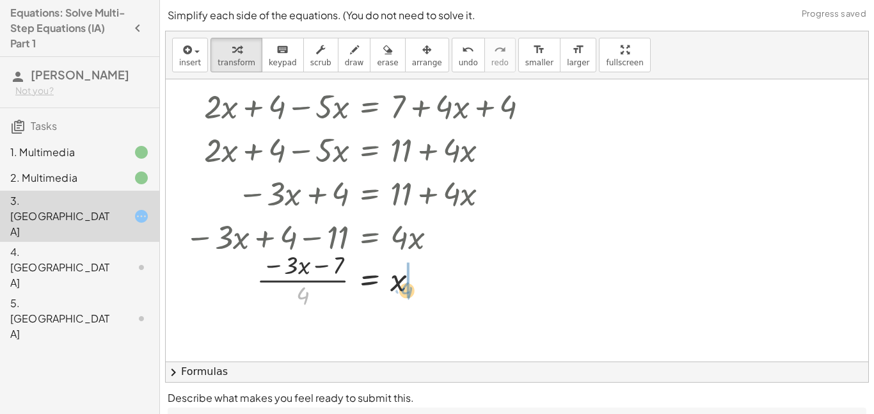
drag, startPoint x: 309, startPoint y: 294, endPoint x: 412, endPoint y: 289, distance: 103.1
click at [412, 289] on div at bounding box center [424, 279] width 490 height 64
drag, startPoint x: 328, startPoint y: 281, endPoint x: 411, endPoint y: 289, distance: 83.5
click at [411, 289] on div at bounding box center [424, 280] width 490 height 44
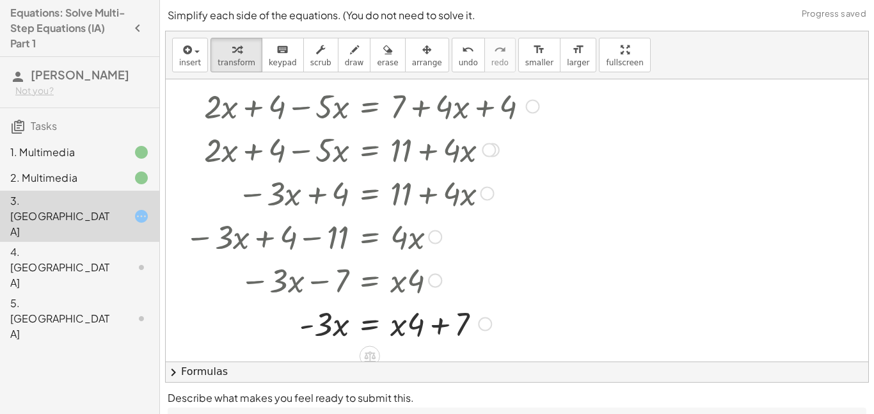
click at [444, 321] on div at bounding box center [424, 323] width 490 height 44
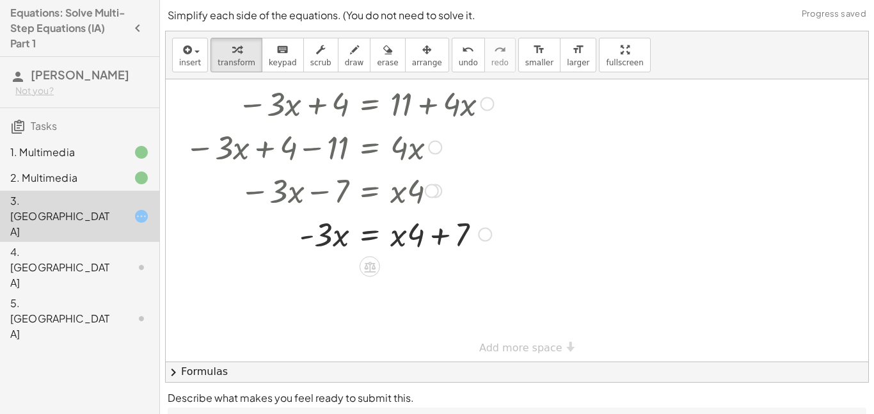
scroll to position [282, 0]
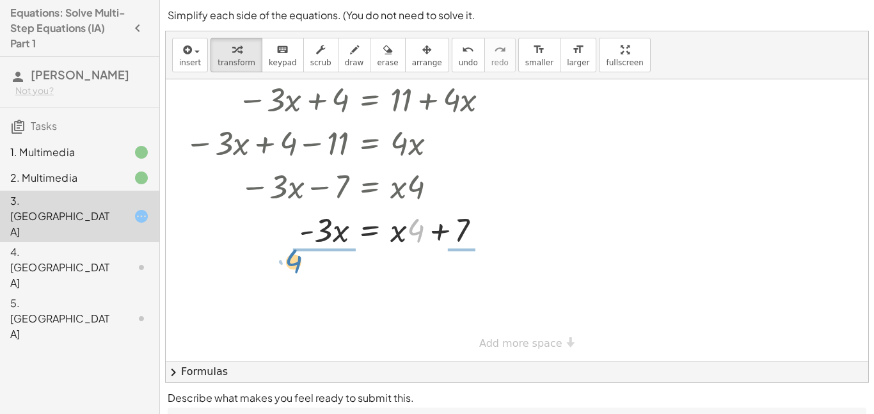
drag, startPoint x: 418, startPoint y: 235, endPoint x: 311, endPoint y: 273, distance: 113.3
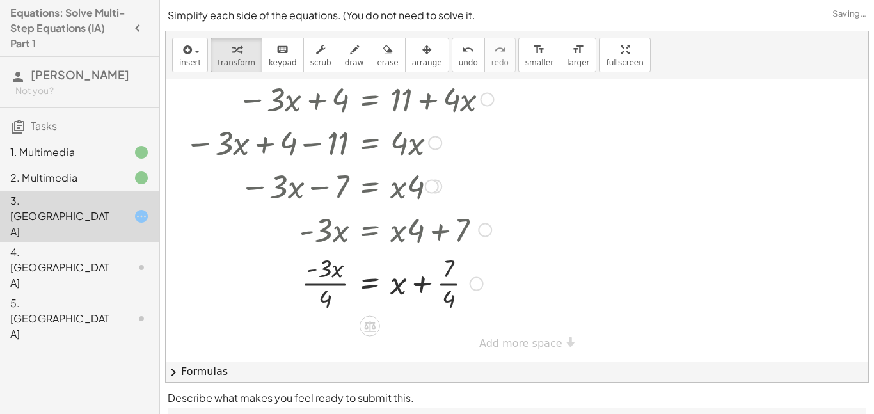
click at [322, 241] on div at bounding box center [427, 229] width 501 height 44
drag, startPoint x: 321, startPoint y: 273, endPoint x: 322, endPoint y: 300, distance: 26.9
click at [322, 300] on div at bounding box center [424, 282] width 490 height 64
drag, startPoint x: 328, startPoint y: 303, endPoint x: 333, endPoint y: 275, distance: 27.9
click at [333, 275] on div at bounding box center [424, 282] width 490 height 64
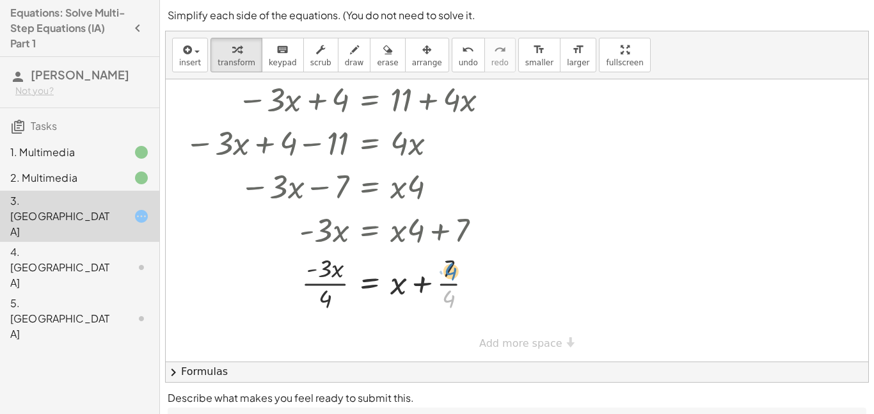
drag, startPoint x: 450, startPoint y: 300, endPoint x: 453, endPoint y: 271, distance: 28.9
click at [453, 271] on div at bounding box center [424, 282] width 490 height 64
click at [459, 59] on span "undo" at bounding box center [468, 62] width 19 height 9
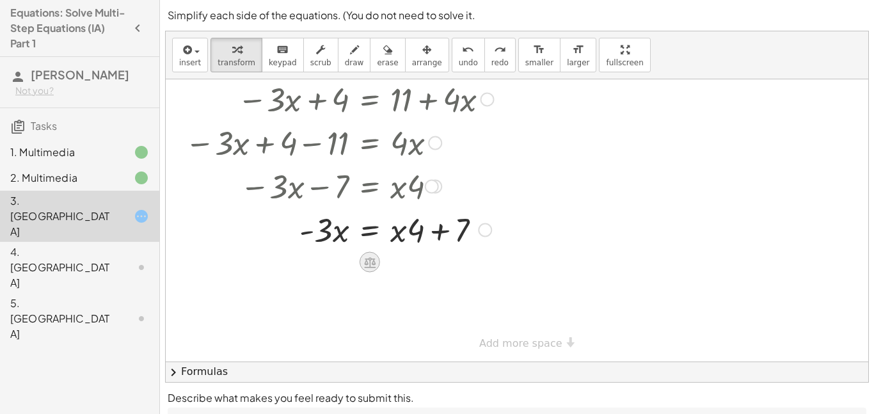
click at [376, 262] on icon at bounding box center [369, 261] width 13 height 13
click at [375, 264] on div "×" at bounding box center [370, 262] width 20 height 20
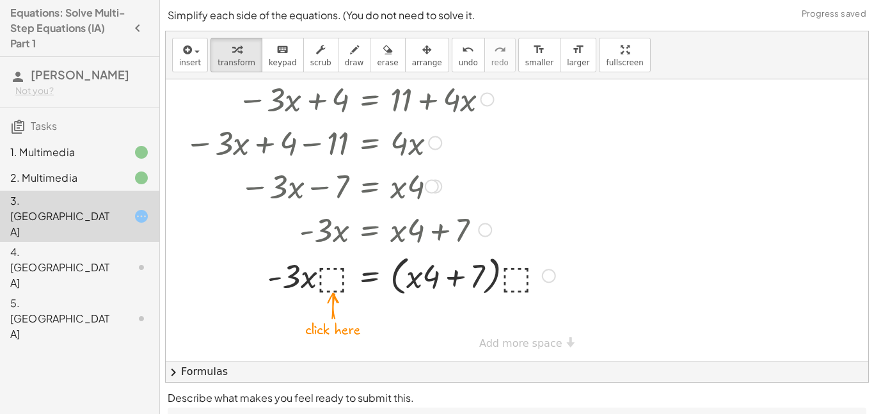
click at [332, 273] on div at bounding box center [424, 275] width 490 height 49
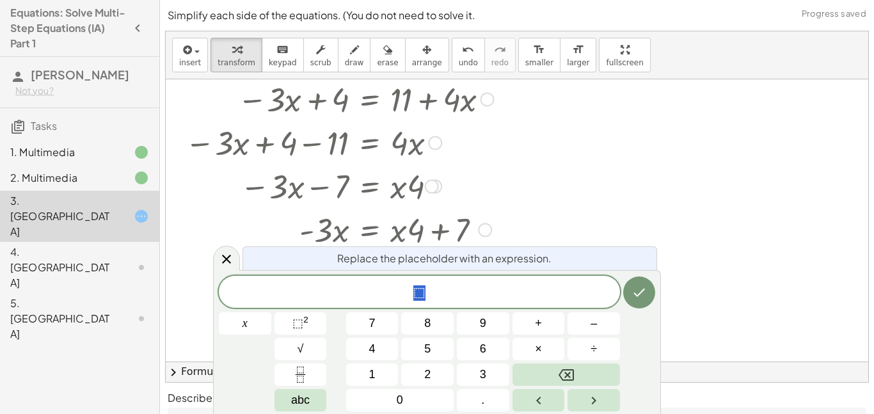
scroll to position [5, 0]
click at [645, 169] on div "+ · 2 · x + 4 − · 5 · x = + · 10 · x + 7 − · 3 · ( · 2 · x ) + 4 + · 2 · x + 4 …" at bounding box center [419, 76] width 506 height 451
click at [459, 63] on span "undo" at bounding box center [468, 62] width 19 height 9
click at [220, 259] on icon at bounding box center [226, 258] width 15 height 15
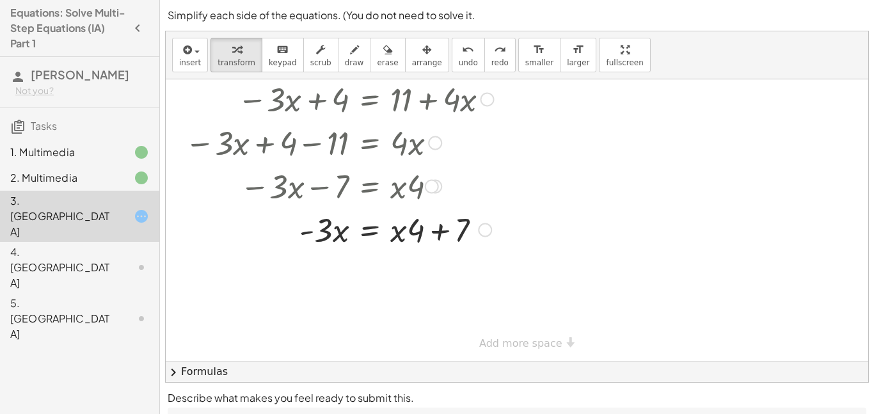
click at [418, 233] on div at bounding box center [408, 229] width 395 height 44
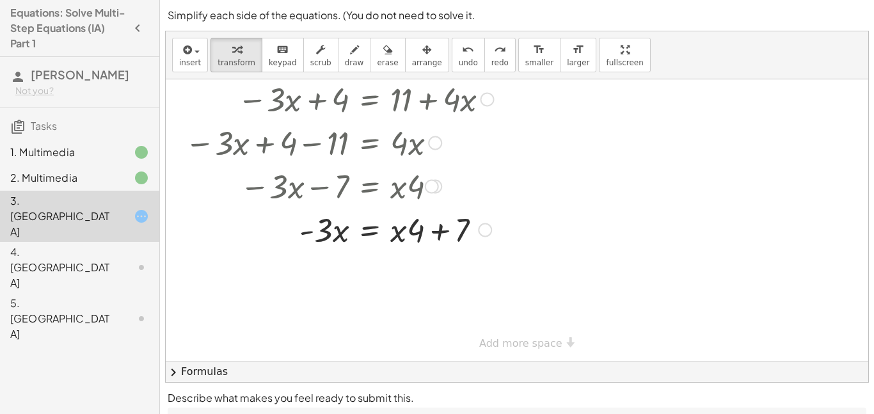
click at [418, 233] on div at bounding box center [408, 229] width 395 height 44
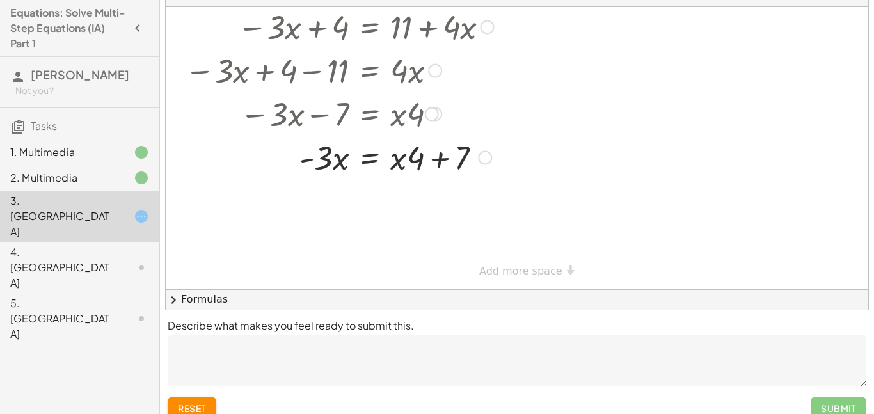
scroll to position [88, 0]
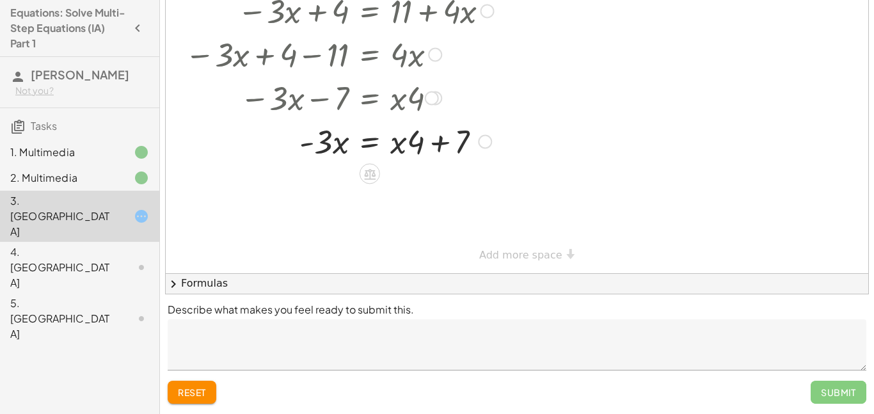
click at [438, 139] on div at bounding box center [408, 141] width 395 height 44
drag, startPoint x: 449, startPoint y: 147, endPoint x: 310, endPoint y: 144, distance: 138.9
click at [310, 144] on div at bounding box center [408, 141] width 395 height 44
click at [304, 141] on div at bounding box center [424, 141] width 490 height 44
click at [346, 147] on div at bounding box center [424, 141] width 490 height 44
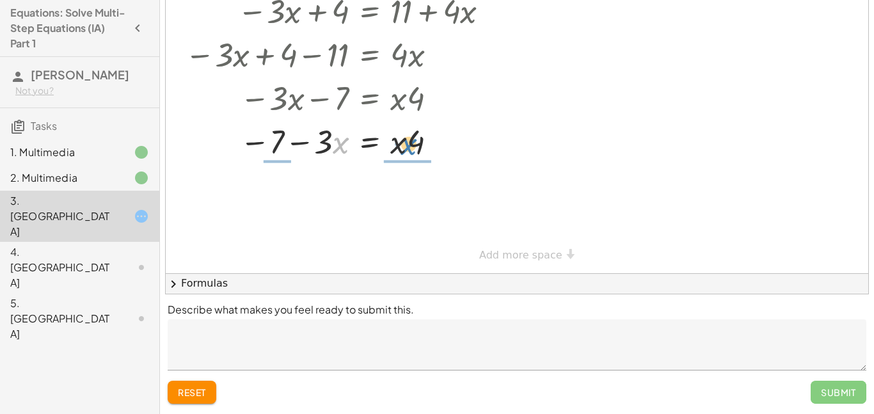
drag, startPoint x: 343, startPoint y: 146, endPoint x: 406, endPoint y: 146, distance: 63.3
click at [406, 146] on div at bounding box center [424, 141] width 490 height 44
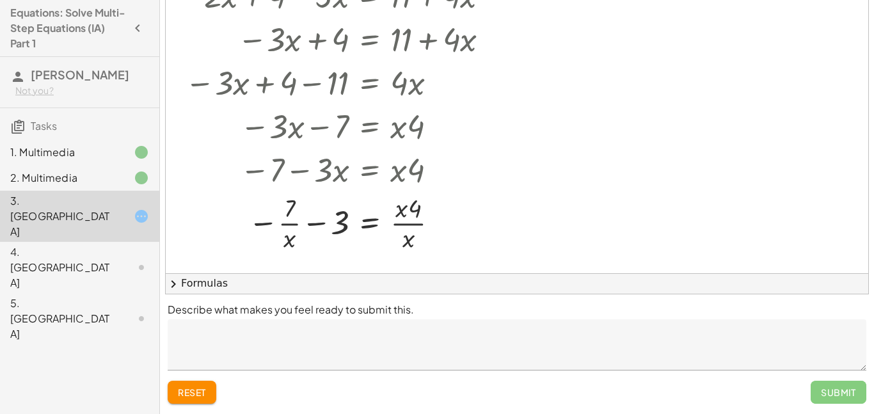
scroll to position [0, 0]
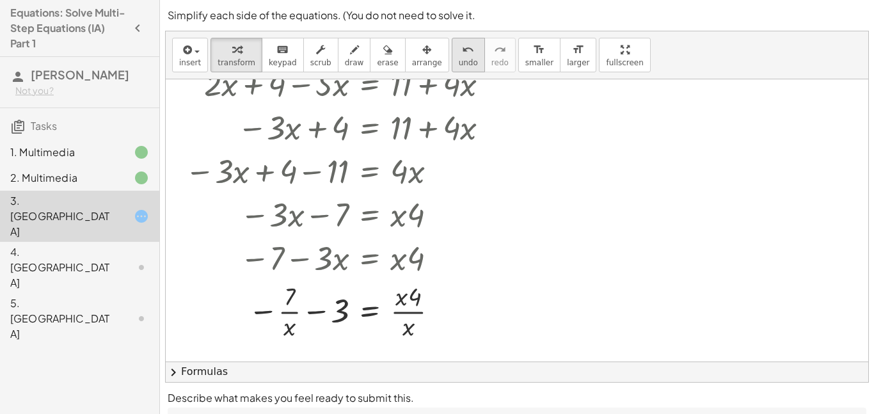
click at [459, 58] on span "undo" at bounding box center [468, 62] width 19 height 9
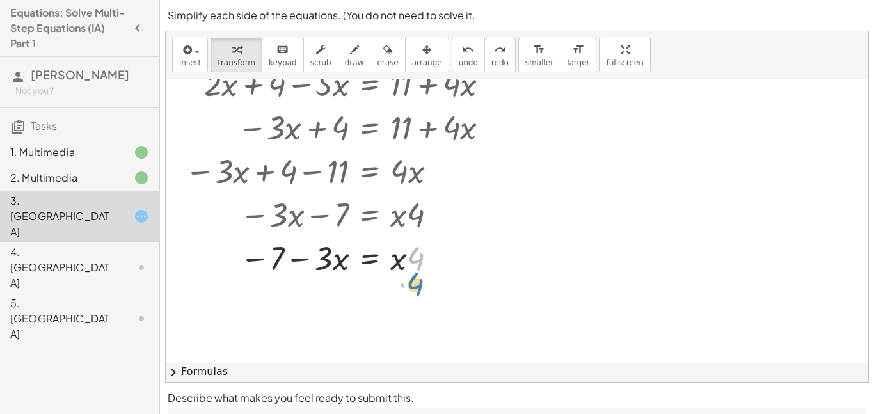
drag, startPoint x: 415, startPoint y: 253, endPoint x: 421, endPoint y: 280, distance: 27.6
drag, startPoint x: 399, startPoint y: 255, endPoint x: 414, endPoint y: 254, distance: 15.4
click at [414, 254] on div at bounding box center [418, 257] width 497 height 44
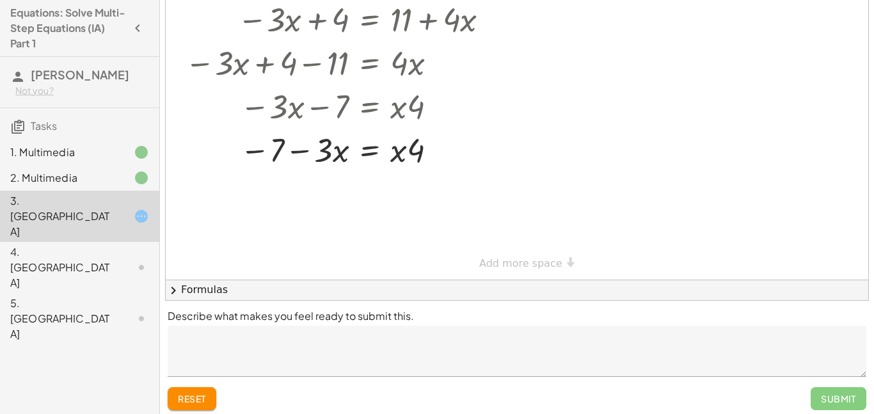
scroll to position [73, 0]
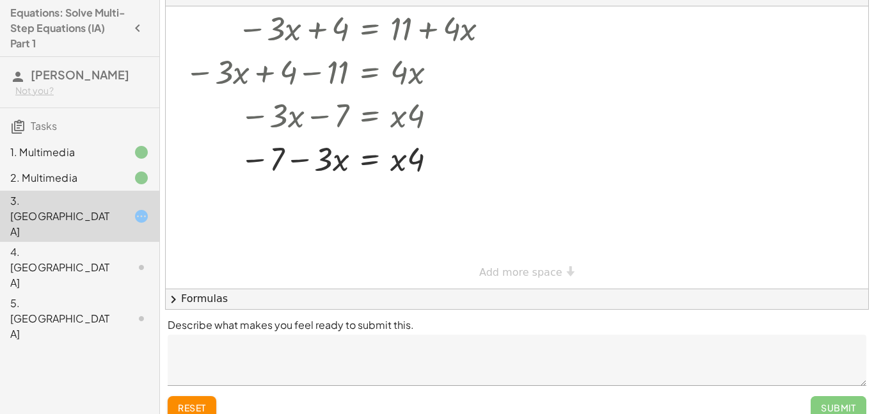
click at [191, 404] on span "reset" at bounding box center [192, 408] width 28 height 12
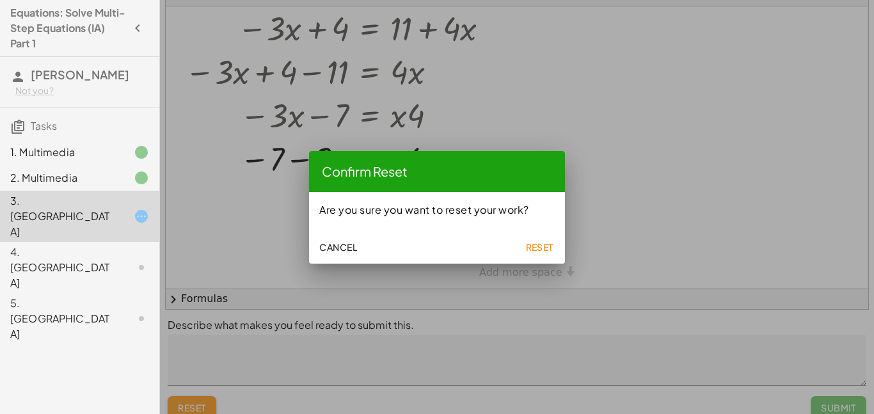
scroll to position [0, 0]
click at [526, 248] on span "Reset" at bounding box center [539, 247] width 28 height 12
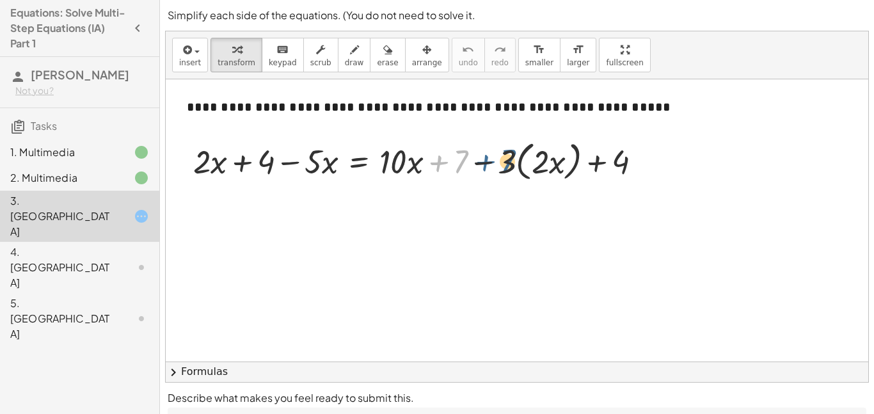
drag, startPoint x: 443, startPoint y: 165, endPoint x: 491, endPoint y: 164, distance: 48.0
click at [491, 164] on div at bounding box center [422, 160] width 471 height 49
drag, startPoint x: 606, startPoint y: 165, endPoint x: 459, endPoint y: 164, distance: 147.2
click at [459, 164] on div at bounding box center [422, 160] width 471 height 49
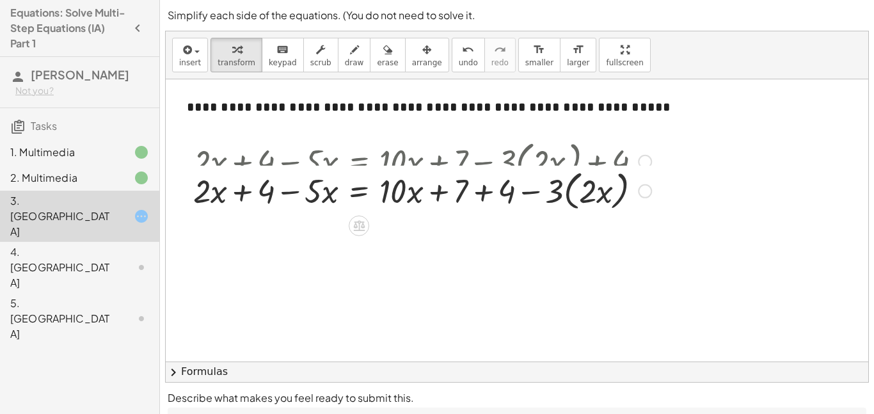
click at [480, 165] on div at bounding box center [422, 160] width 471 height 49
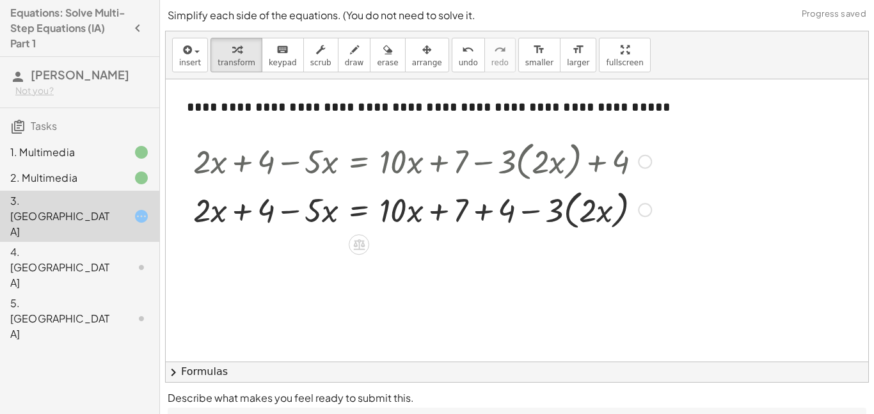
click at [482, 218] on div at bounding box center [422, 209] width 471 height 49
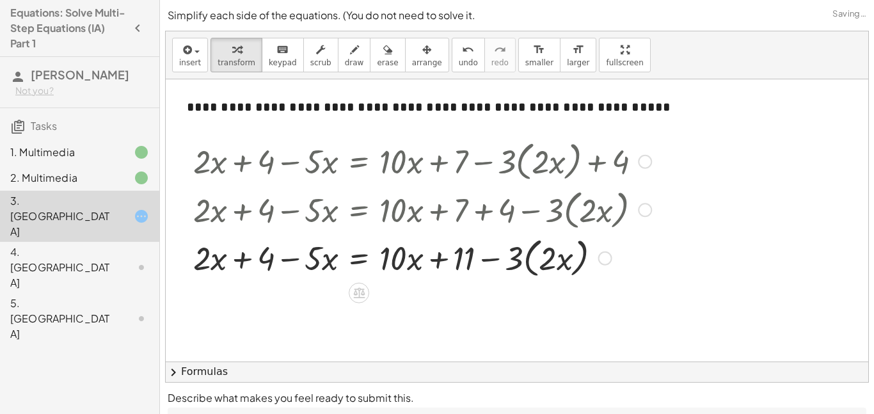
click at [493, 262] on div at bounding box center [422, 257] width 471 height 49
drag, startPoint x: 509, startPoint y: 260, endPoint x: 442, endPoint y: 262, distance: 66.6
click at [442, 262] on div at bounding box center [422, 257] width 471 height 49
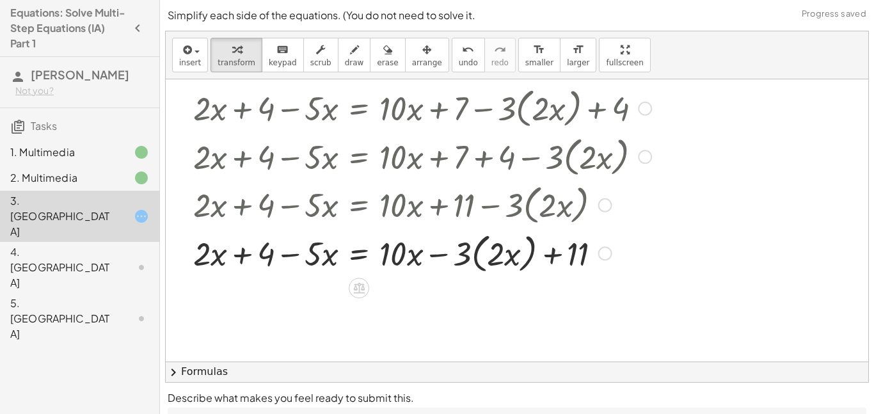
scroll to position [55, 0]
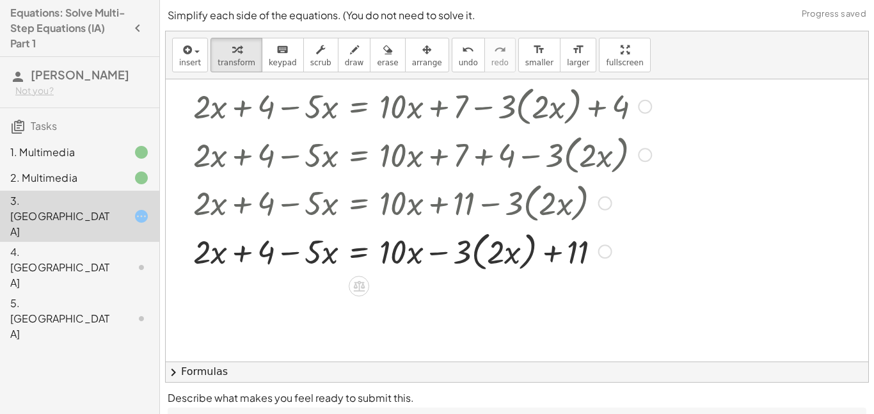
click at [468, 253] on div at bounding box center [422, 251] width 471 height 49
click at [491, 255] on div at bounding box center [422, 251] width 471 height 49
drag, startPoint x: 473, startPoint y: 253, endPoint x: 484, endPoint y: 255, distance: 11.0
click at [484, 255] on div at bounding box center [422, 251] width 471 height 49
drag, startPoint x: 460, startPoint y: 251, endPoint x: 489, endPoint y: 251, distance: 28.8
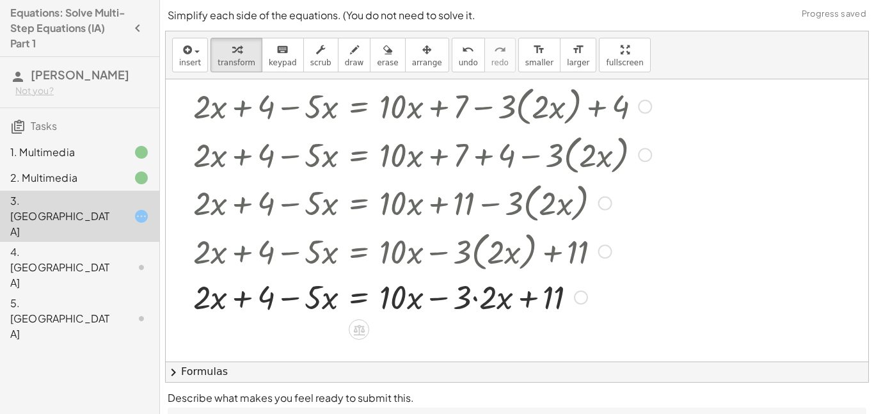
click at [475, 299] on div at bounding box center [422, 296] width 471 height 44
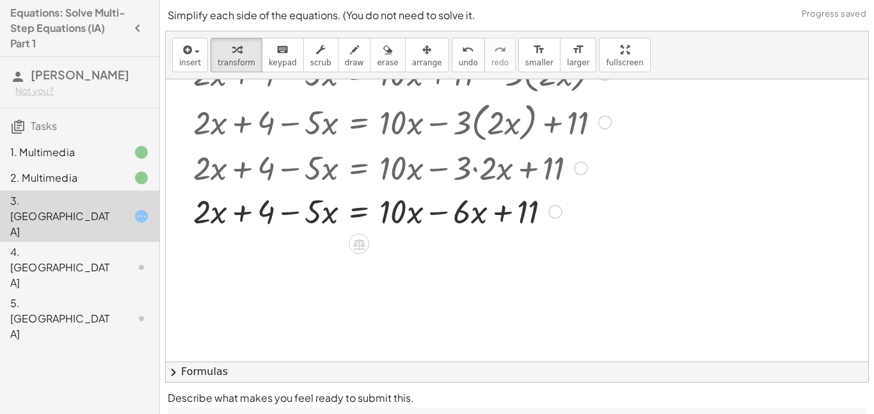
scroll to position [190, 0]
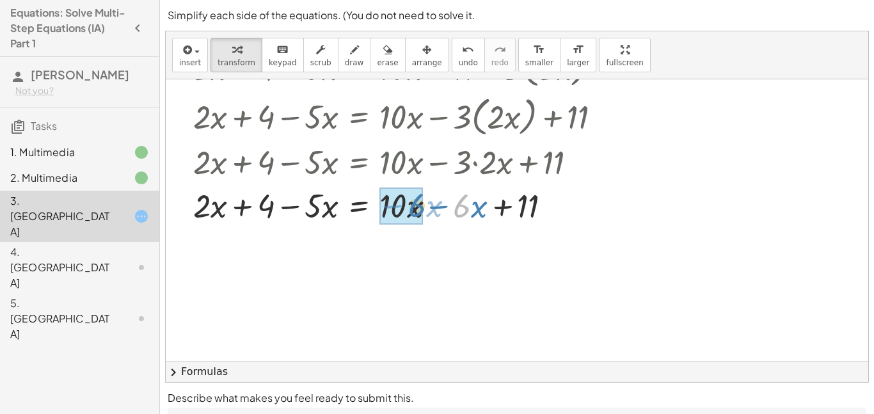
drag, startPoint x: 463, startPoint y: 212, endPoint x: 417, endPoint y: 211, distance: 45.4
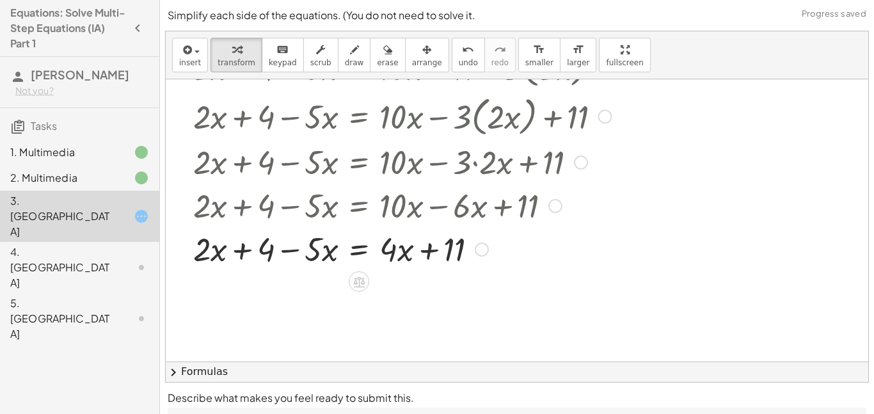
click at [430, 251] on div at bounding box center [422, 249] width 471 height 44
drag, startPoint x: 434, startPoint y: 251, endPoint x: 471, endPoint y: 253, distance: 36.6
click at [471, 253] on div at bounding box center [422, 249] width 471 height 44
drag, startPoint x: 324, startPoint y: 252, endPoint x: 214, endPoint y: 246, distance: 110.2
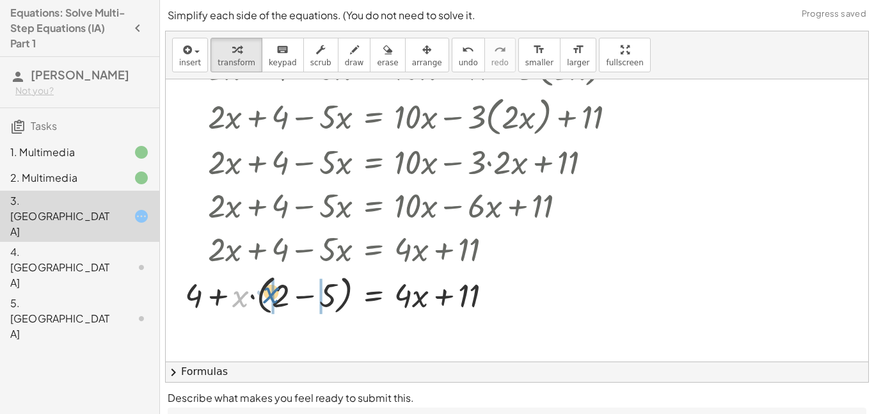
drag, startPoint x: 238, startPoint y: 292, endPoint x: 273, endPoint y: 287, distance: 34.8
drag, startPoint x: 330, startPoint y: 295, endPoint x: 287, endPoint y: 299, distance: 43.1
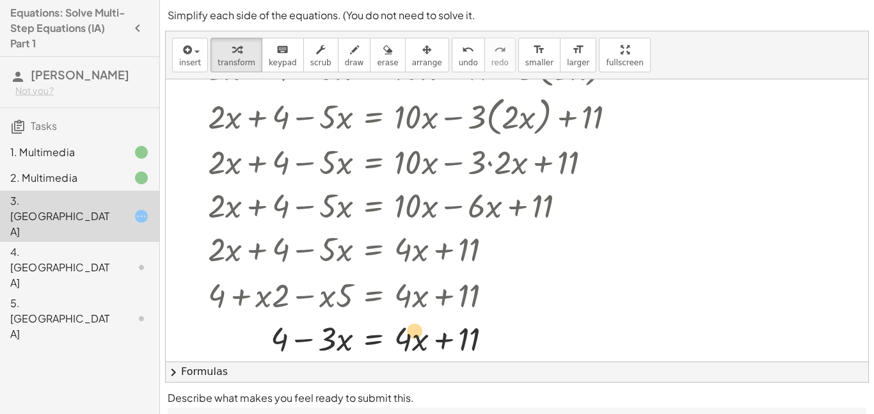
drag, startPoint x: 418, startPoint y: 342, endPoint x: 412, endPoint y: 334, distance: 9.6
click at [412, 334] on div at bounding box center [437, 338] width 471 height 44
drag, startPoint x: 416, startPoint y: 341, endPoint x: 486, endPoint y: 341, distance: 70.4
click at [486, 341] on div at bounding box center [437, 338] width 471 height 44
drag, startPoint x: 408, startPoint y: 337, endPoint x: 283, endPoint y: 329, distance: 125.0
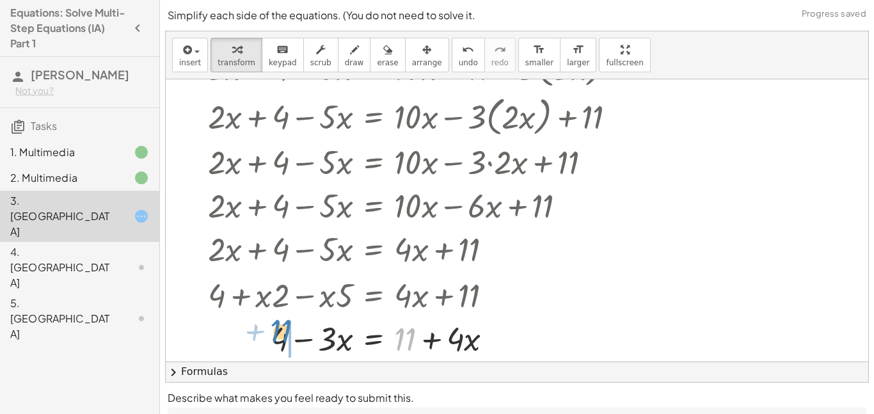
click at [283, 329] on div at bounding box center [437, 338] width 471 height 44
click at [256, 343] on div at bounding box center [437, 338] width 471 height 44
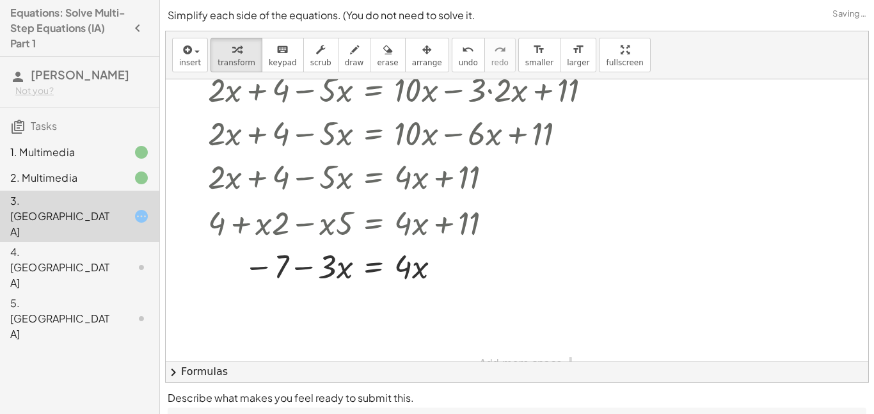
scroll to position [264, 0]
drag, startPoint x: 404, startPoint y: 278, endPoint x: 203, endPoint y: 285, distance: 201.0
click at [203, 285] on div "+ · 2 · x + 4 − · 5 · x = + · 10 · x + 7 − · 3 · ( · 2 · x ) + 4 + · 2 · x + 4 …" at bounding box center [432, 79] width 487 height 420
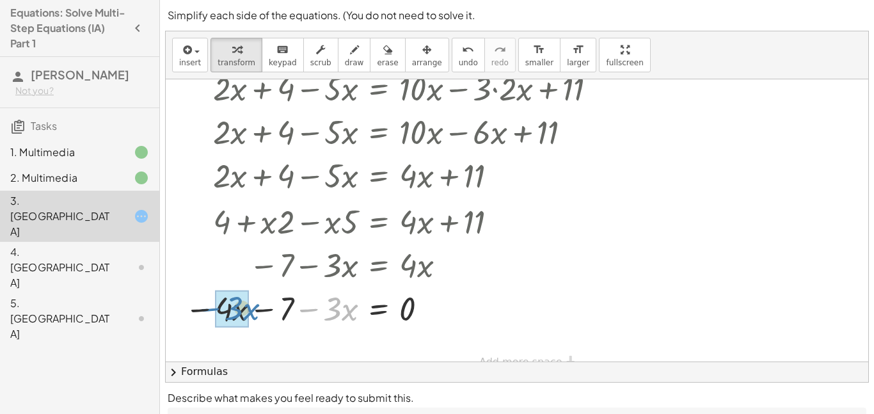
drag, startPoint x: 319, startPoint y: 307, endPoint x: 191, endPoint y: 306, distance: 127.3
click at [191, 306] on div at bounding box center [428, 308] width 499 height 44
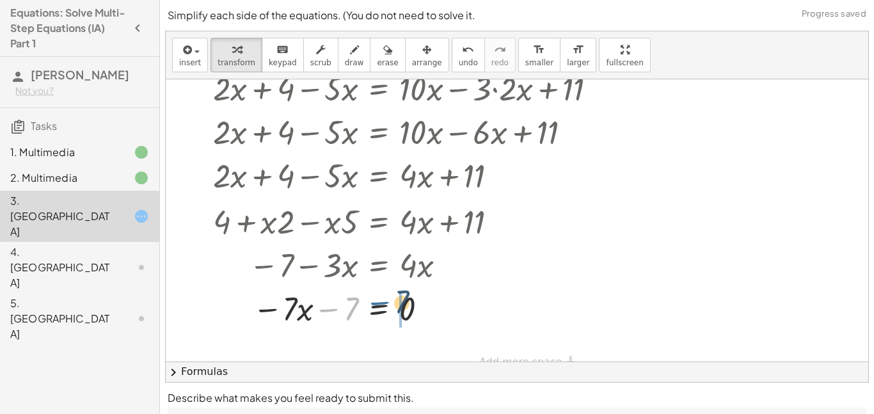
drag, startPoint x: 335, startPoint y: 310, endPoint x: 390, endPoint y: 302, distance: 55.6
click at [390, 302] on div at bounding box center [442, 308] width 471 height 44
drag, startPoint x: 335, startPoint y: 308, endPoint x: 409, endPoint y: 329, distance: 76.6
drag, startPoint x: 416, startPoint y: 322, endPoint x: 415, endPoint y: 301, distance: 21.1
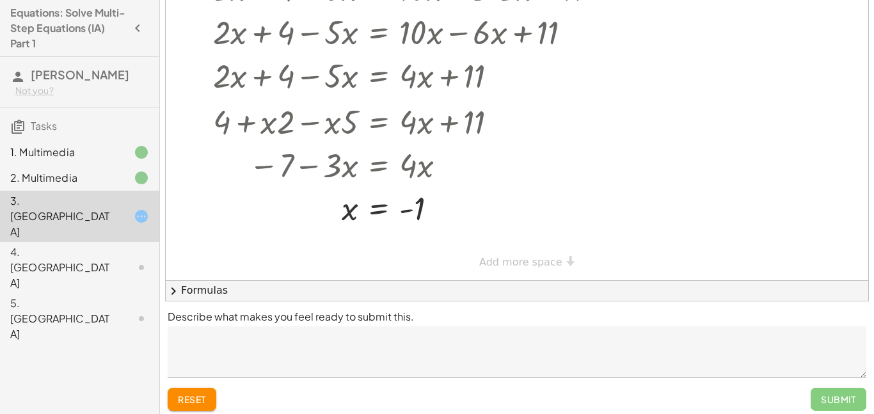
scroll to position [88, 0]
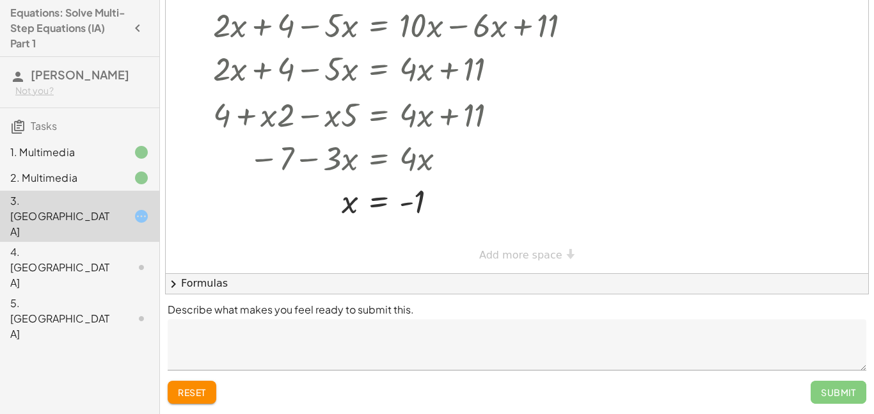
click at [324, 358] on textarea at bounding box center [517, 344] width 699 height 51
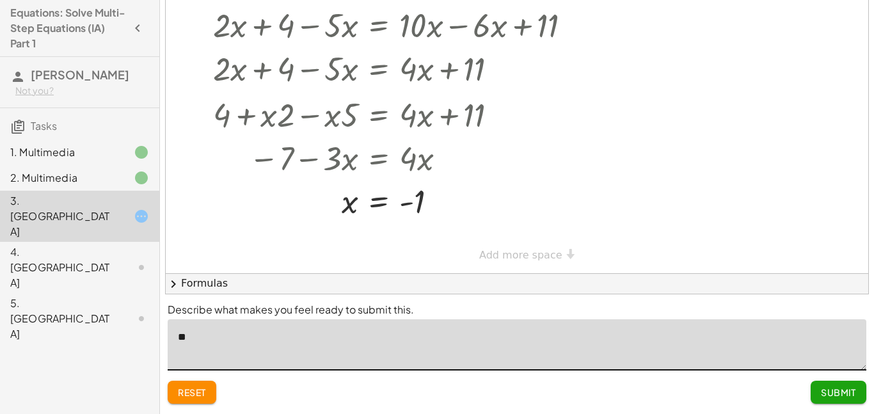
type textarea "*"
type textarea "*******"
click at [816, 401] on button "Submit" at bounding box center [839, 392] width 56 height 23
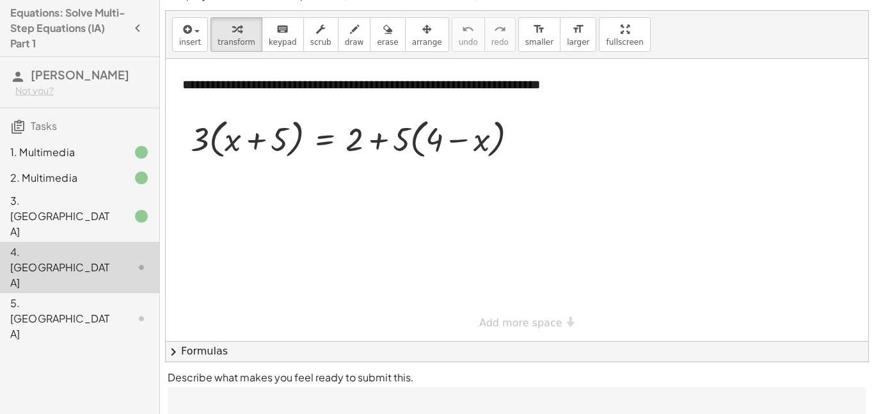
scroll to position [22, 0]
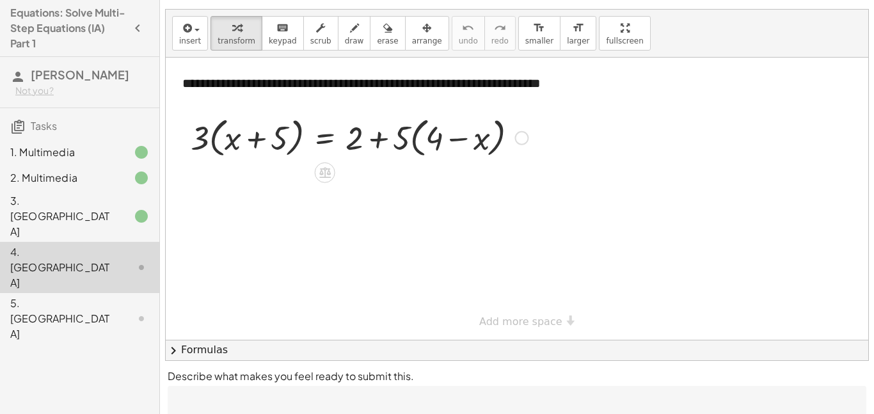
click at [201, 130] on div at bounding box center [359, 137] width 350 height 49
drag, startPoint x: 198, startPoint y: 132, endPoint x: 243, endPoint y: 132, distance: 44.8
click at [243, 132] on div at bounding box center [359, 137] width 350 height 49
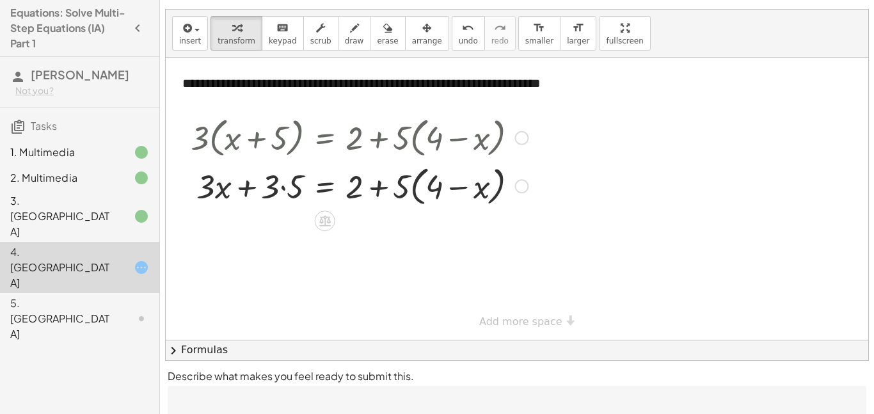
click at [242, 186] on div at bounding box center [359, 185] width 350 height 49
click at [286, 187] on div at bounding box center [359, 185] width 350 height 49
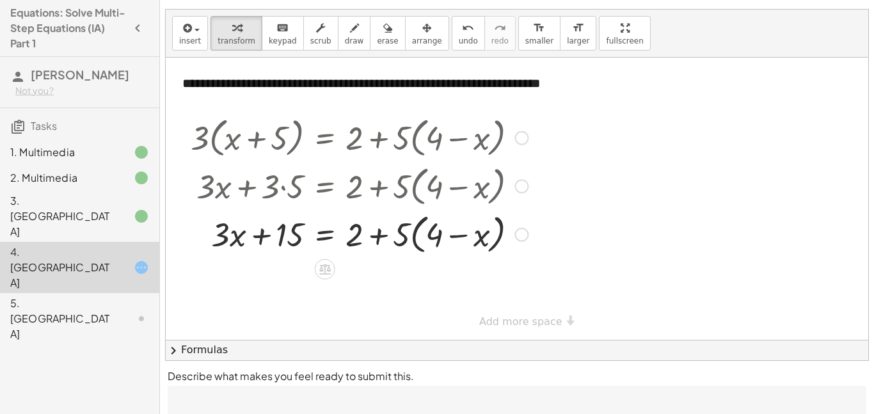
click at [395, 241] on div at bounding box center [359, 233] width 350 height 49
drag, startPoint x: 401, startPoint y: 241, endPoint x: 429, endPoint y: 235, distance: 28.6
click at [429, 235] on div at bounding box center [359, 233] width 350 height 49
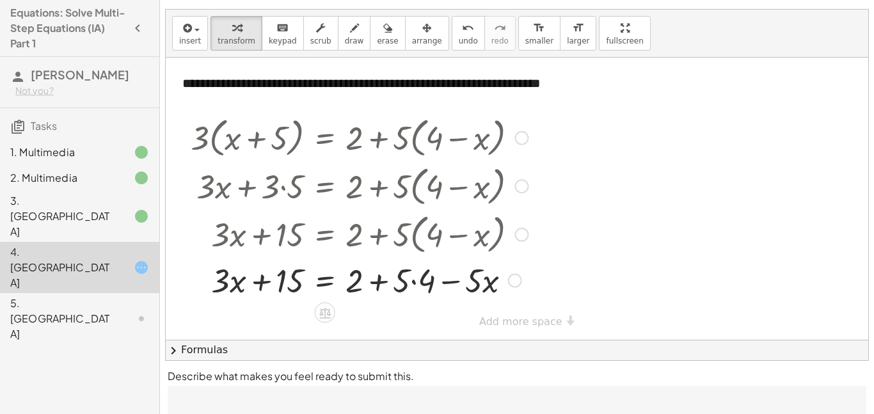
click at [411, 281] on div at bounding box center [359, 280] width 350 height 44
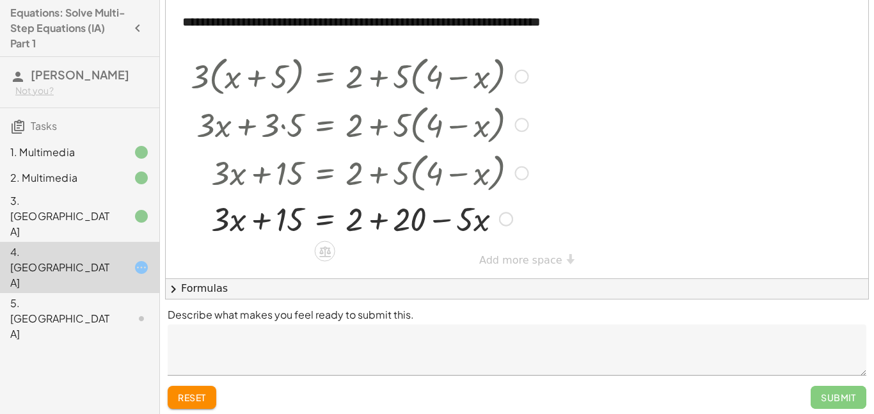
scroll to position [88, 0]
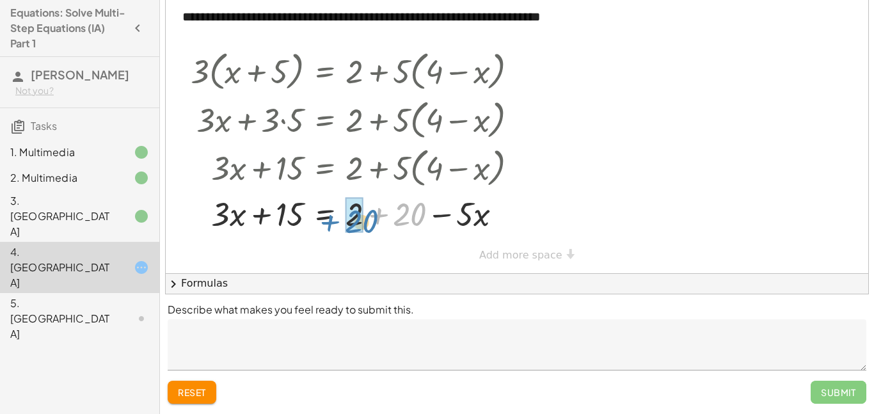
drag, startPoint x: 416, startPoint y: 219, endPoint x: 367, endPoint y: 227, distance: 49.2
click at [367, 227] on div at bounding box center [359, 213] width 350 height 44
click at [418, 220] on div at bounding box center [359, 213] width 350 height 44
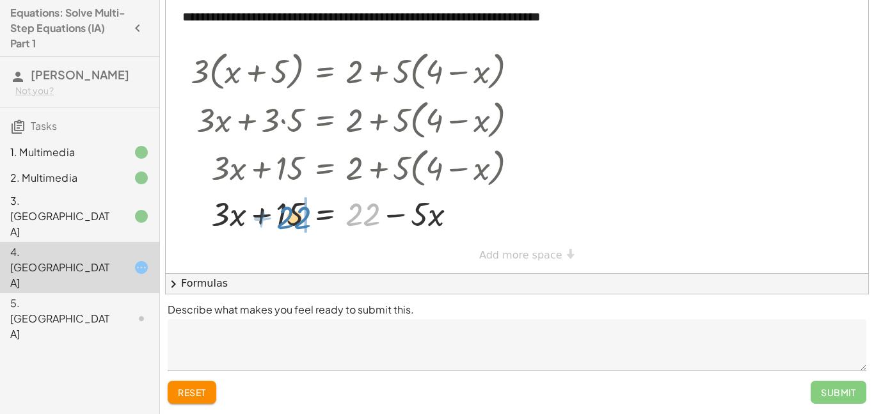
drag, startPoint x: 362, startPoint y: 213, endPoint x: 292, endPoint y: 216, distance: 69.2
click at [292, 216] on div at bounding box center [359, 213] width 350 height 44
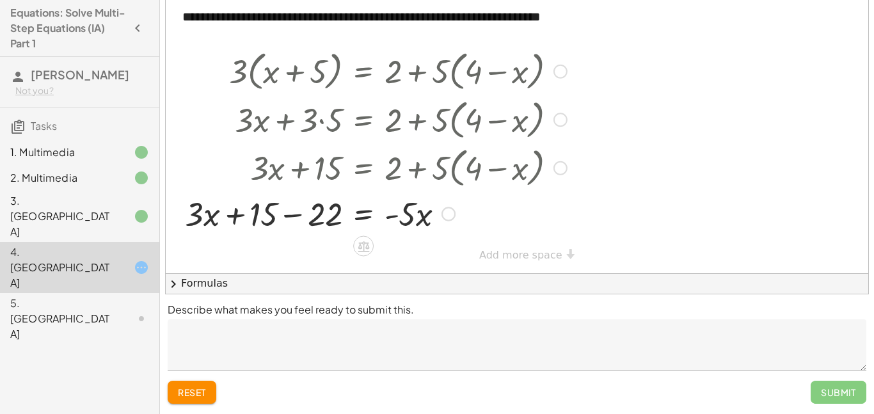
click at [298, 216] on div at bounding box center [376, 213] width 395 height 44
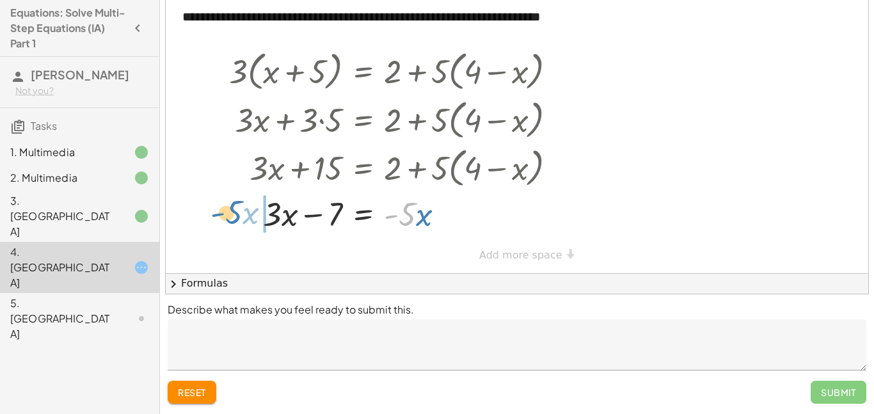
drag, startPoint x: 411, startPoint y: 216, endPoint x: 239, endPoint y: 214, distance: 172.1
click at [239, 214] on div at bounding box center [398, 213] width 350 height 44
click at [249, 218] on div at bounding box center [382, 213] width 379 height 44
drag, startPoint x: 317, startPoint y: 214, endPoint x: 390, endPoint y: 203, distance: 73.8
click at [390, 203] on div at bounding box center [398, 213] width 350 height 44
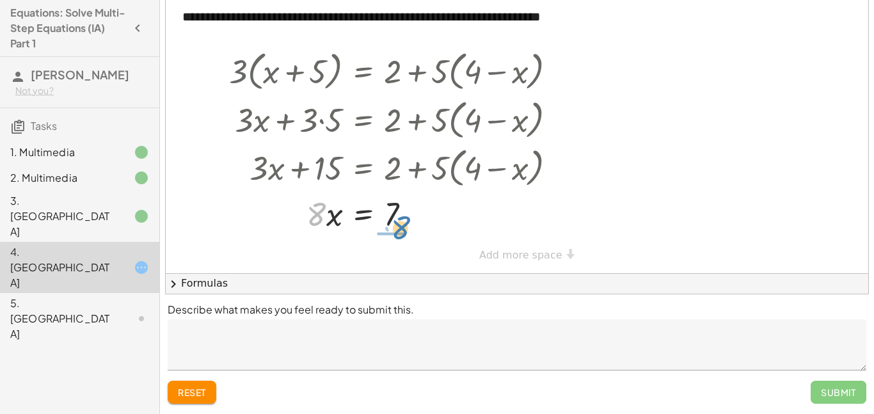
drag, startPoint x: 325, startPoint y: 211, endPoint x: 410, endPoint y: 225, distance: 85.6
click at [410, 225] on div at bounding box center [398, 213] width 350 height 44
drag, startPoint x: 399, startPoint y: 204, endPoint x: 396, endPoint y: 235, distance: 30.8
click at [396, 235] on div at bounding box center [398, 212] width 350 height 64
drag, startPoint x: 397, startPoint y: 231, endPoint x: 397, endPoint y: 196, distance: 35.2
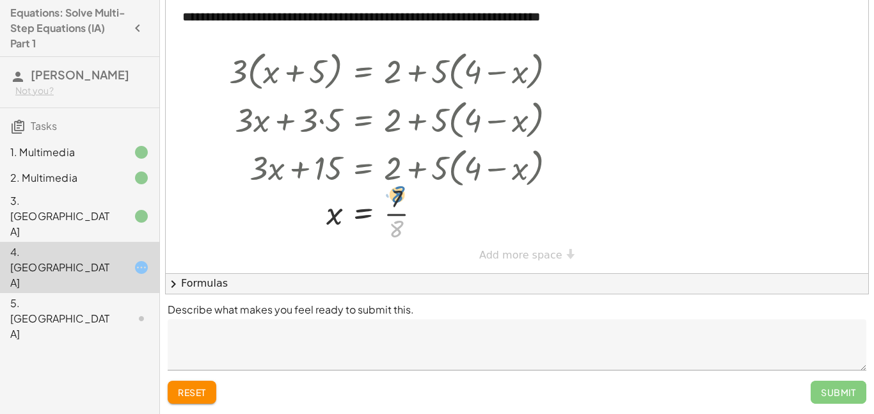
click at [397, 196] on div at bounding box center [398, 212] width 350 height 64
drag, startPoint x: 406, startPoint y: 216, endPoint x: 395, endPoint y: 219, distance: 11.3
click at [395, 219] on div at bounding box center [398, 212] width 350 height 64
drag, startPoint x: 401, startPoint y: 236, endPoint x: 385, endPoint y: 214, distance: 27.5
click at [415, 215] on div at bounding box center [398, 212] width 350 height 64
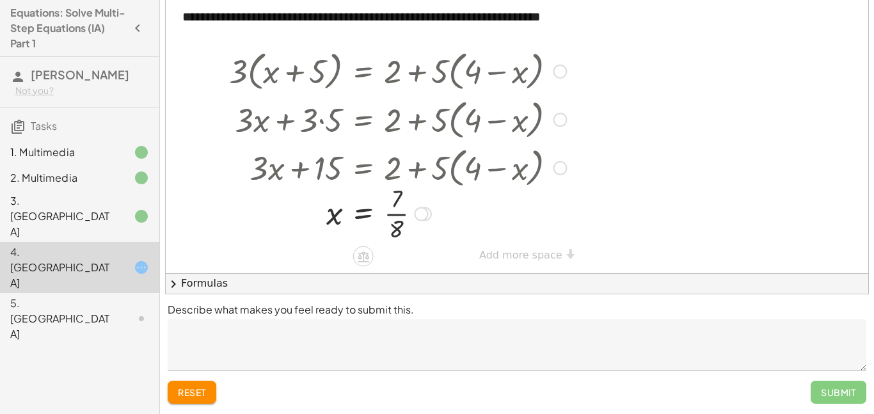
scroll to position [0, 0]
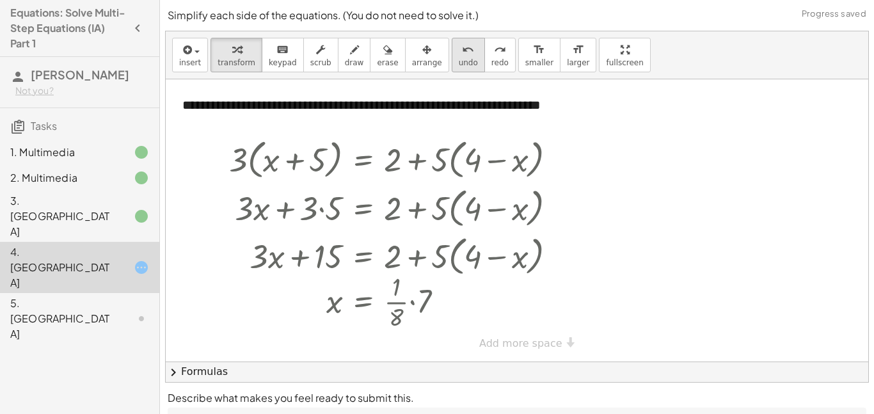
click at [462, 45] on icon "undo" at bounding box center [468, 49] width 12 height 15
click at [452, 69] on button "undo undo" at bounding box center [468, 55] width 33 height 35
click at [452, 68] on button "undo undo" at bounding box center [468, 55] width 33 height 35
drag, startPoint x: 381, startPoint y: 306, endPoint x: 394, endPoint y: 296, distance: 16.4
click at [394, 296] on div at bounding box center [383, 302] width 360 height 44
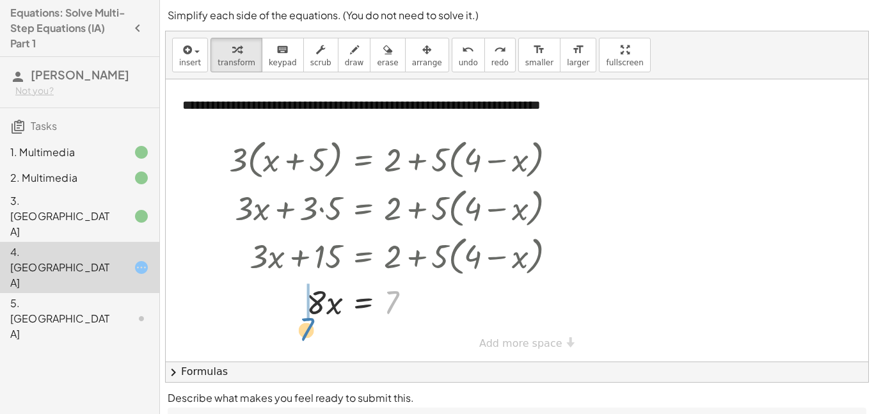
drag, startPoint x: 397, startPoint y: 305, endPoint x: 303, endPoint y: 311, distance: 94.9
click at [303, 311] on div at bounding box center [383, 302] width 360 height 44
click at [294, 306] on div at bounding box center [398, 302] width 350 height 44
click at [249, 305] on div at bounding box center [398, 302] width 350 height 44
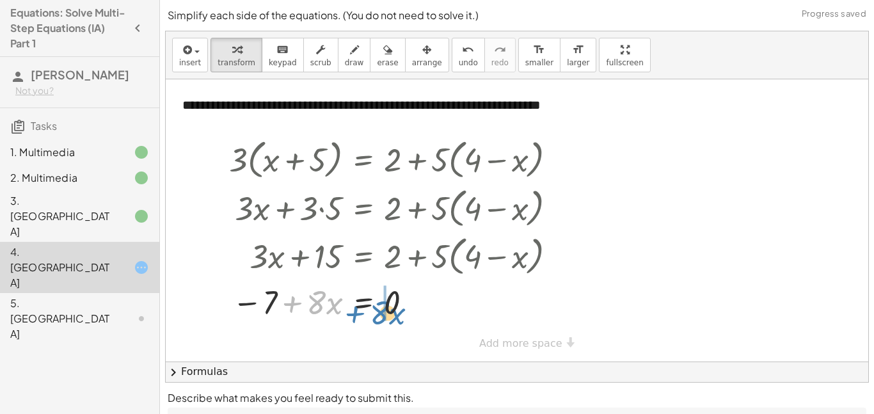
drag, startPoint x: 291, startPoint y: 304, endPoint x: 360, endPoint y: 311, distance: 69.5
click at [360, 311] on div at bounding box center [398, 302] width 350 height 44
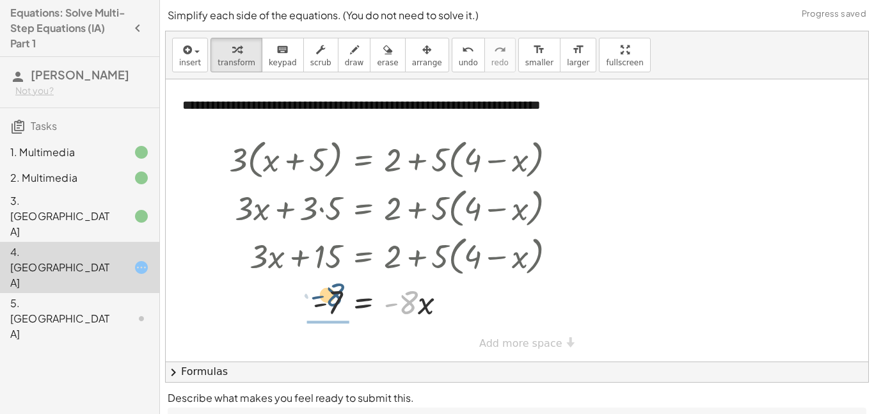
drag, startPoint x: 417, startPoint y: 299, endPoint x: 333, endPoint y: 293, distance: 84.1
click at [333, 293] on div at bounding box center [398, 302] width 350 height 44
drag, startPoint x: 326, startPoint y: 297, endPoint x: 328, endPoint y: 318, distance: 21.2
click at [328, 318] on div at bounding box center [398, 301] width 350 height 64
drag, startPoint x: 328, startPoint y: 285, endPoint x: 335, endPoint y: 322, distance: 37.9
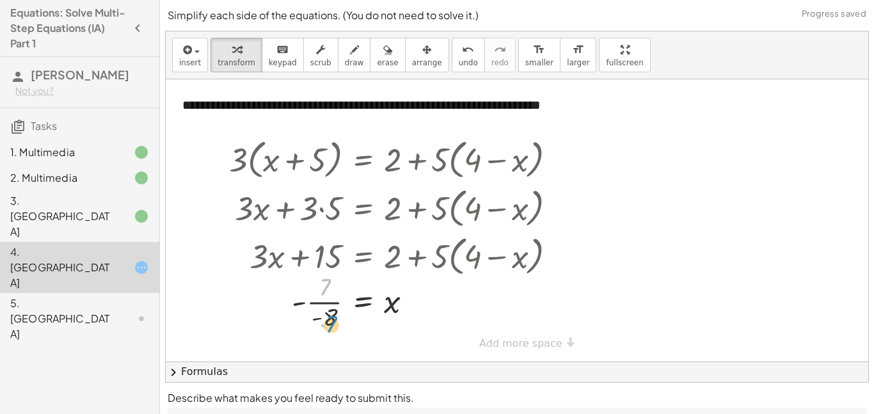
click at [335, 322] on div at bounding box center [398, 301] width 350 height 64
